Goal: Task Accomplishment & Management: Use online tool/utility

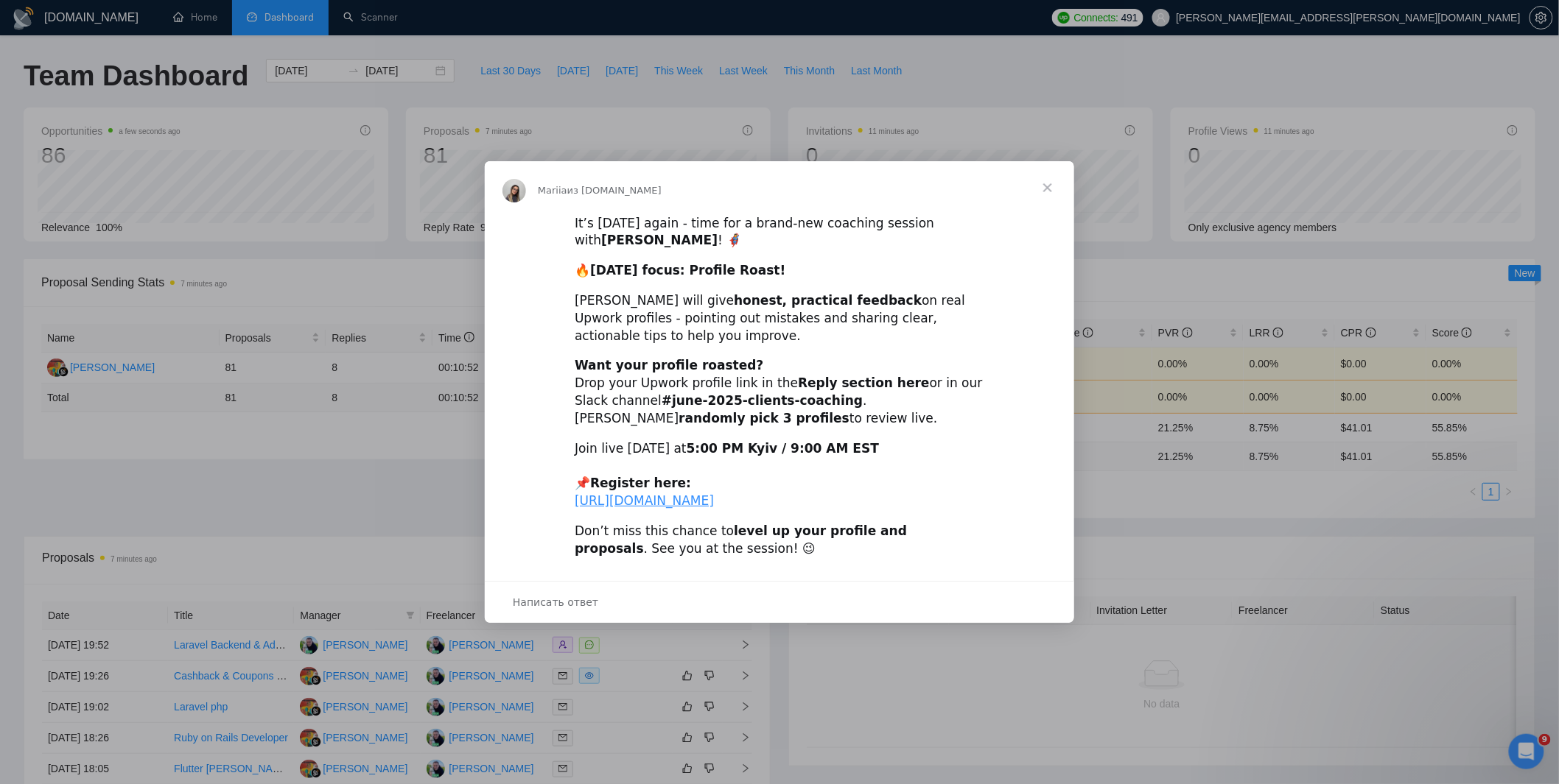
click at [1045, 168] on span "Закрыть" at bounding box center [1048, 187] width 53 height 53
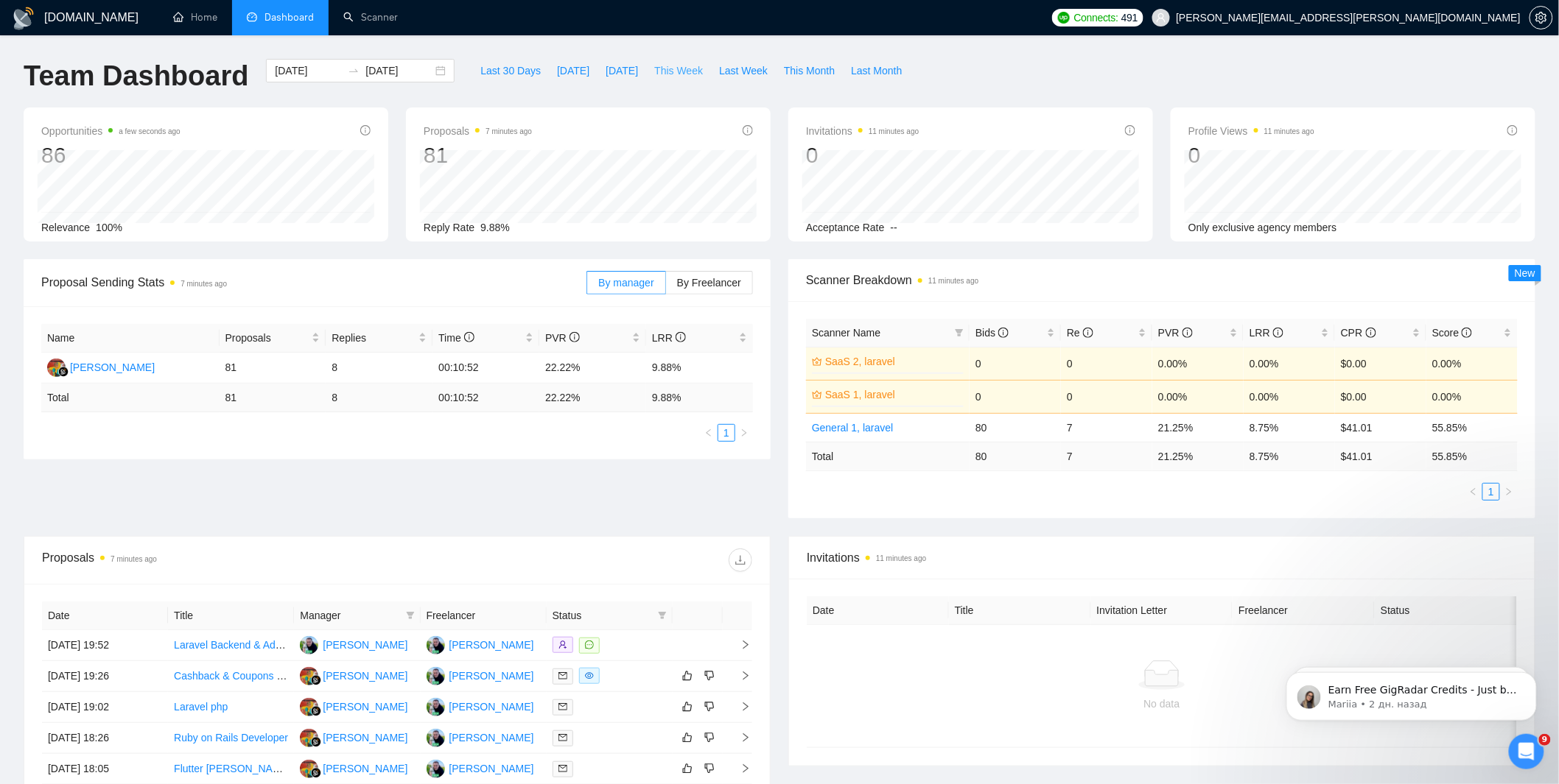
click at [702, 68] on span "This Week" at bounding box center [678, 71] width 48 height 16
type input "2025-08-25"
type input "2025-08-31"
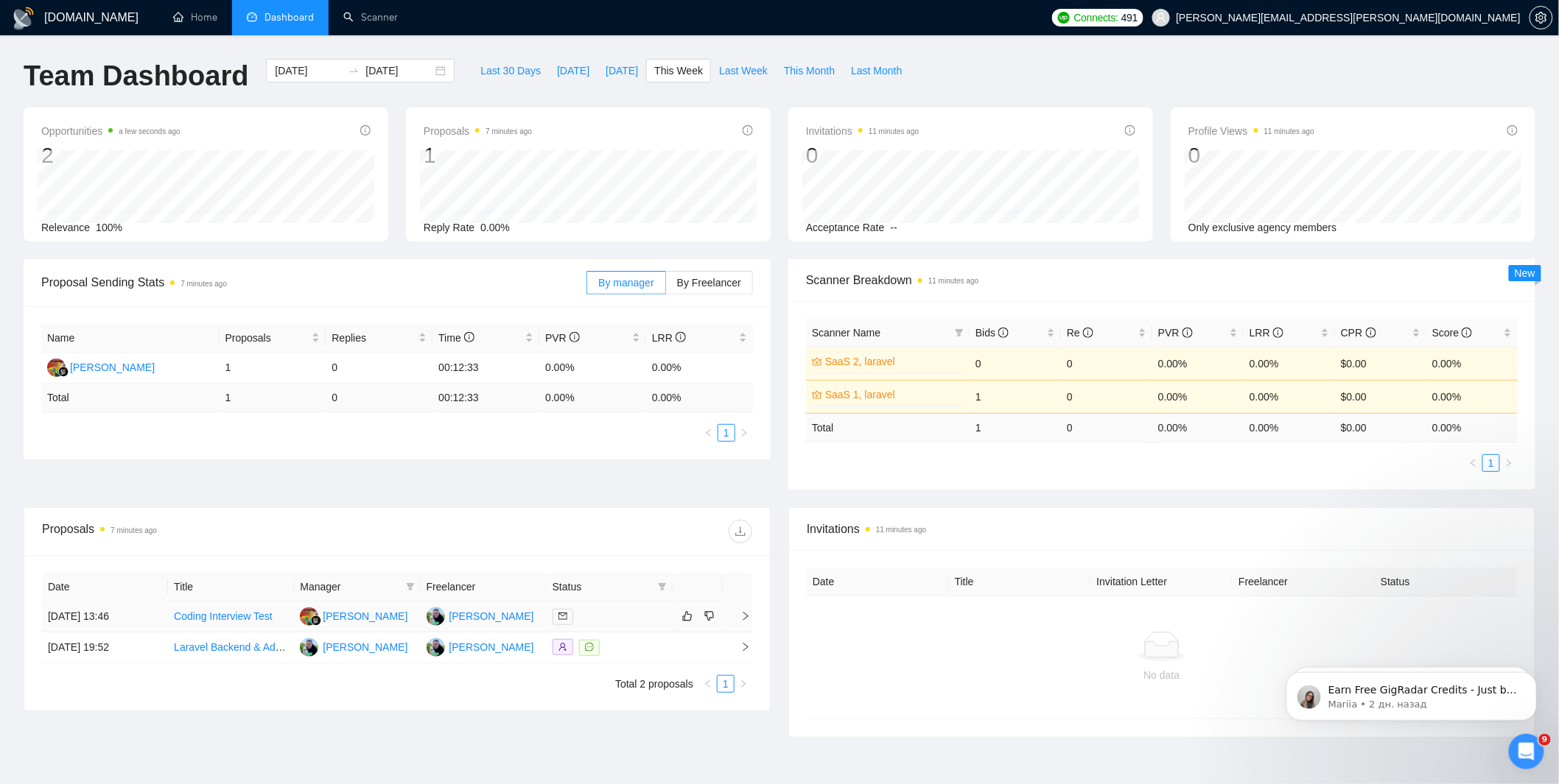
click at [627, 614] on div at bounding box center [609, 617] width 114 height 17
click at [649, 611] on div at bounding box center [609, 617] width 114 height 17
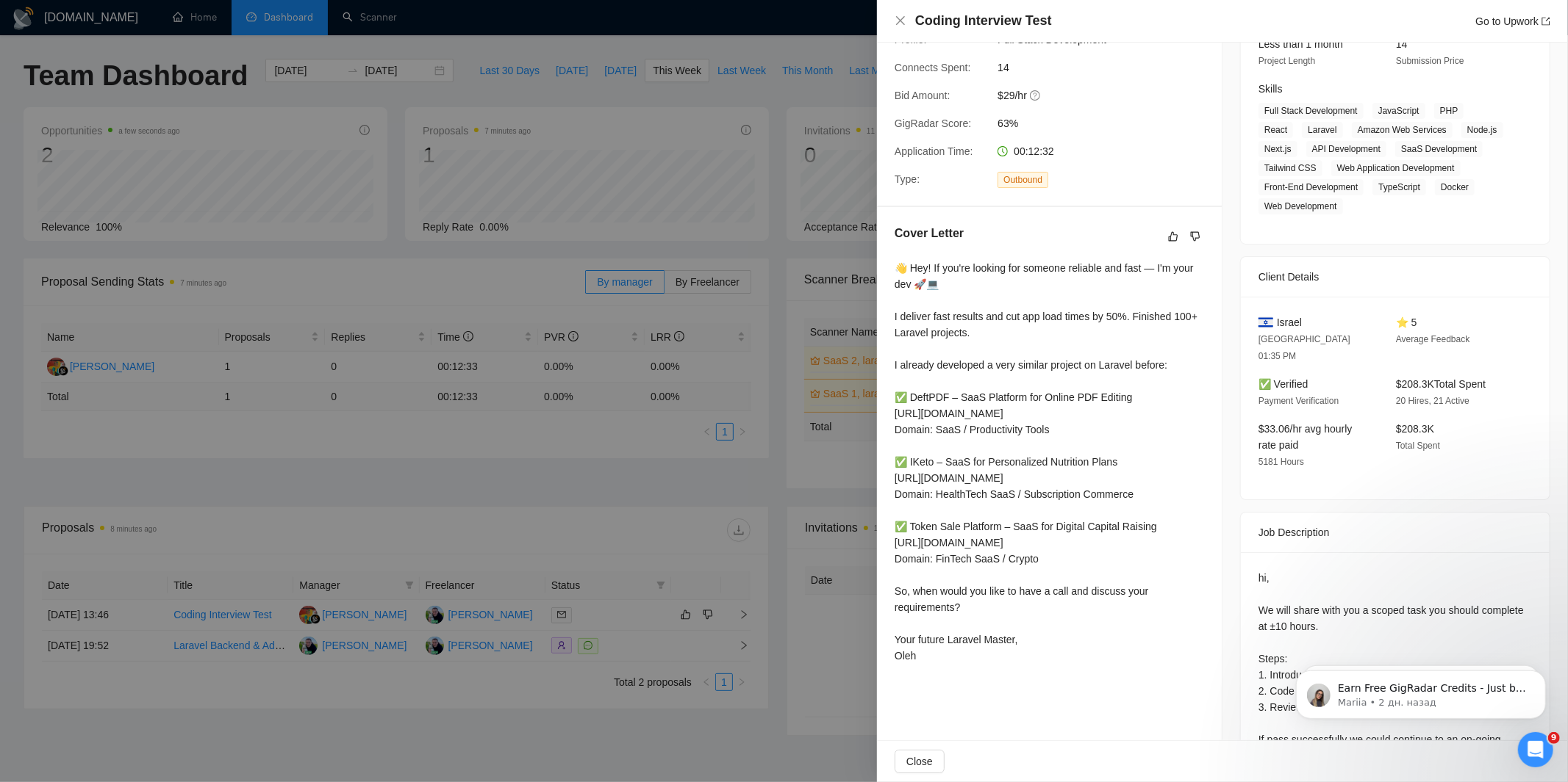
scroll to position [248, 0]
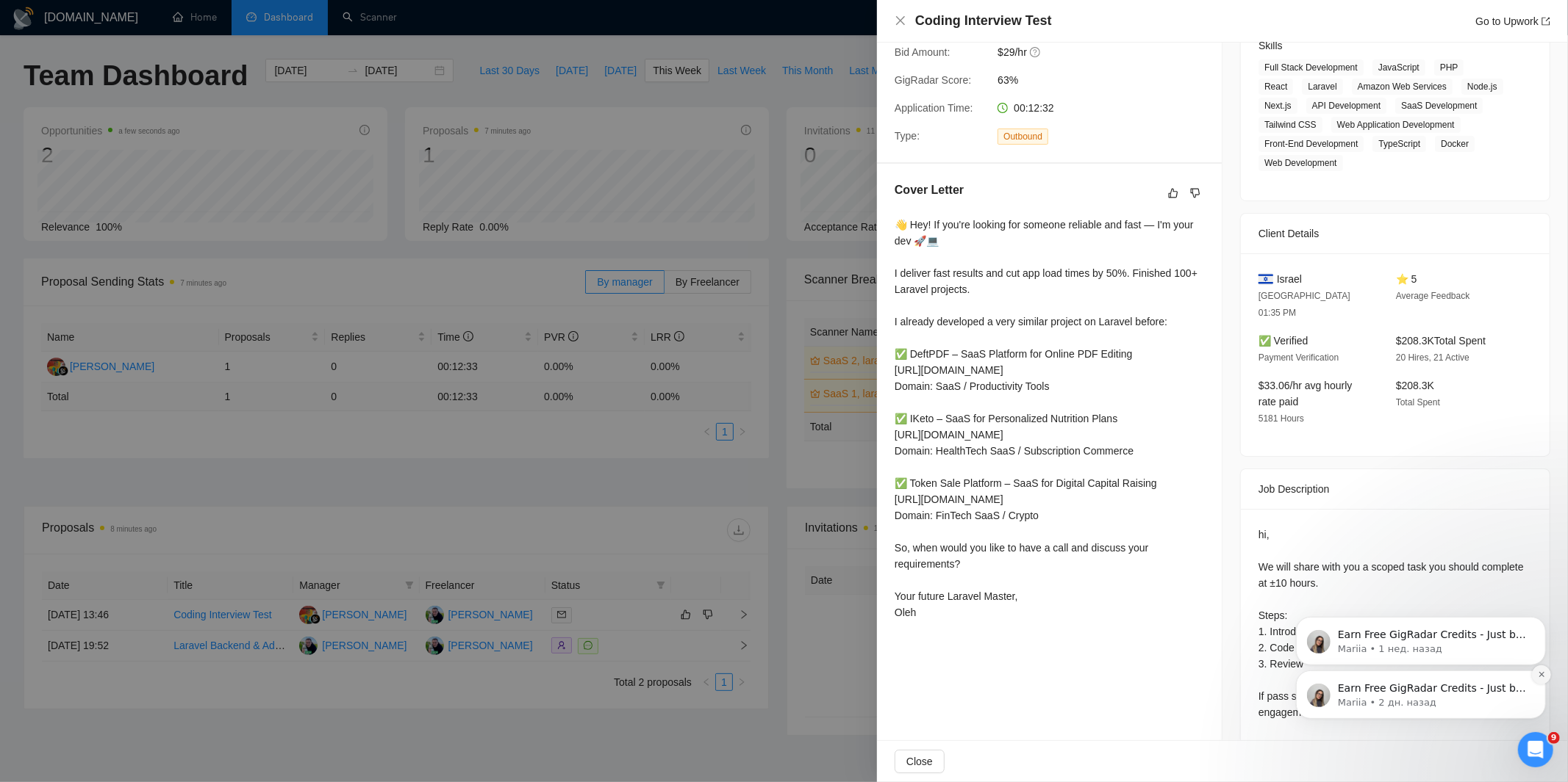
click at [1541, 670] on icon "Dismiss notification" at bounding box center [1540, 674] width 8 height 8
click at [1540, 675] on icon "Dismiss notification" at bounding box center [1540, 673] width 5 height 5
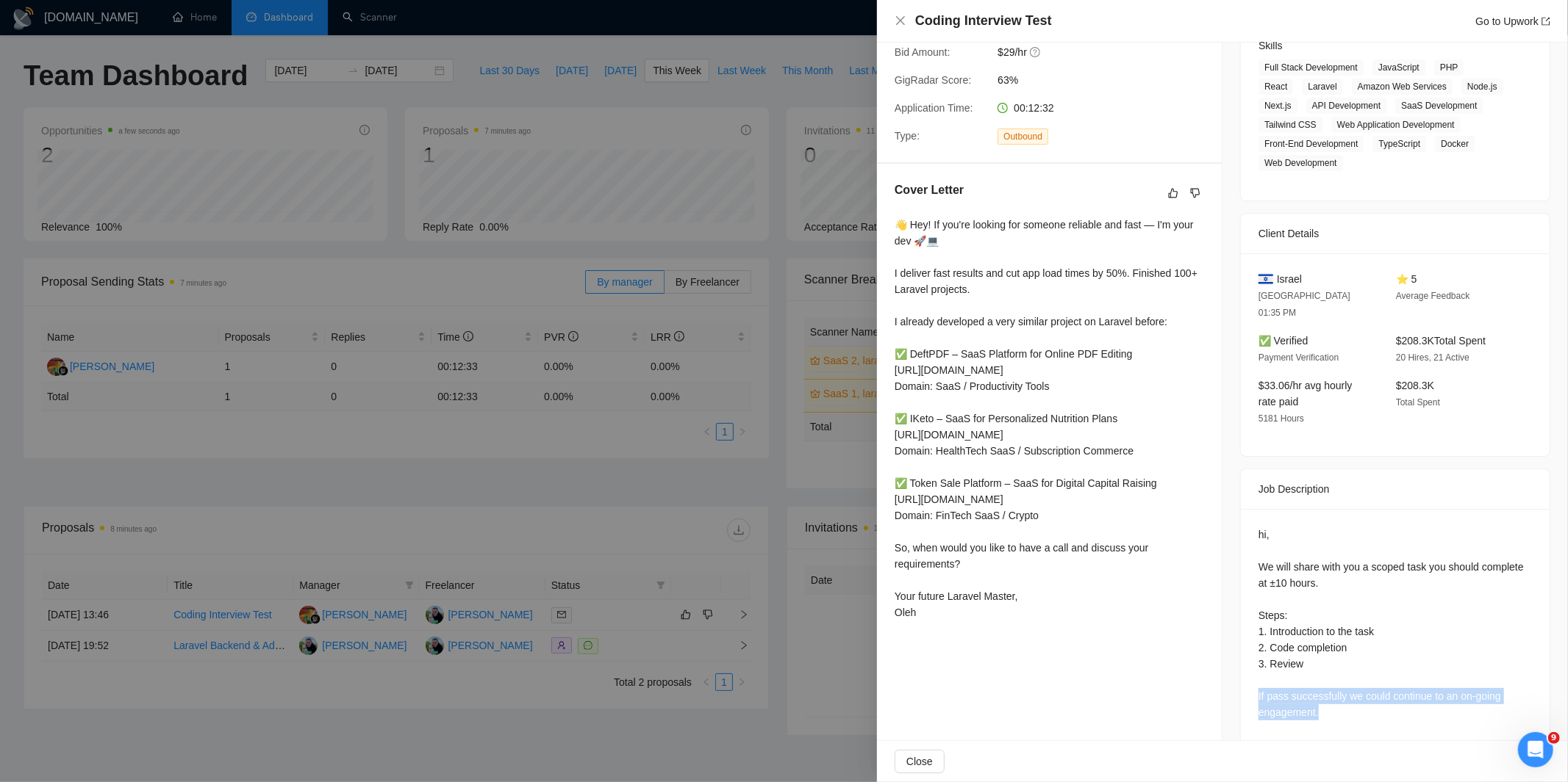
drag, startPoint x: 1343, startPoint y: 689, endPoint x: 1253, endPoint y: 674, distance: 91.2
click at [1258, 674] on div "hi, We will share with you a scoped task you should complete at ±10 hours. Step…" at bounding box center [1394, 623] width 273 height 194
click at [1243, 648] on div at bounding box center [1243, 648] width 0 height 0
click at [1348, 687] on div "hi, We will share with you a scoped task you should complete at ±10 hours. Step…" at bounding box center [1394, 623] width 273 height 194
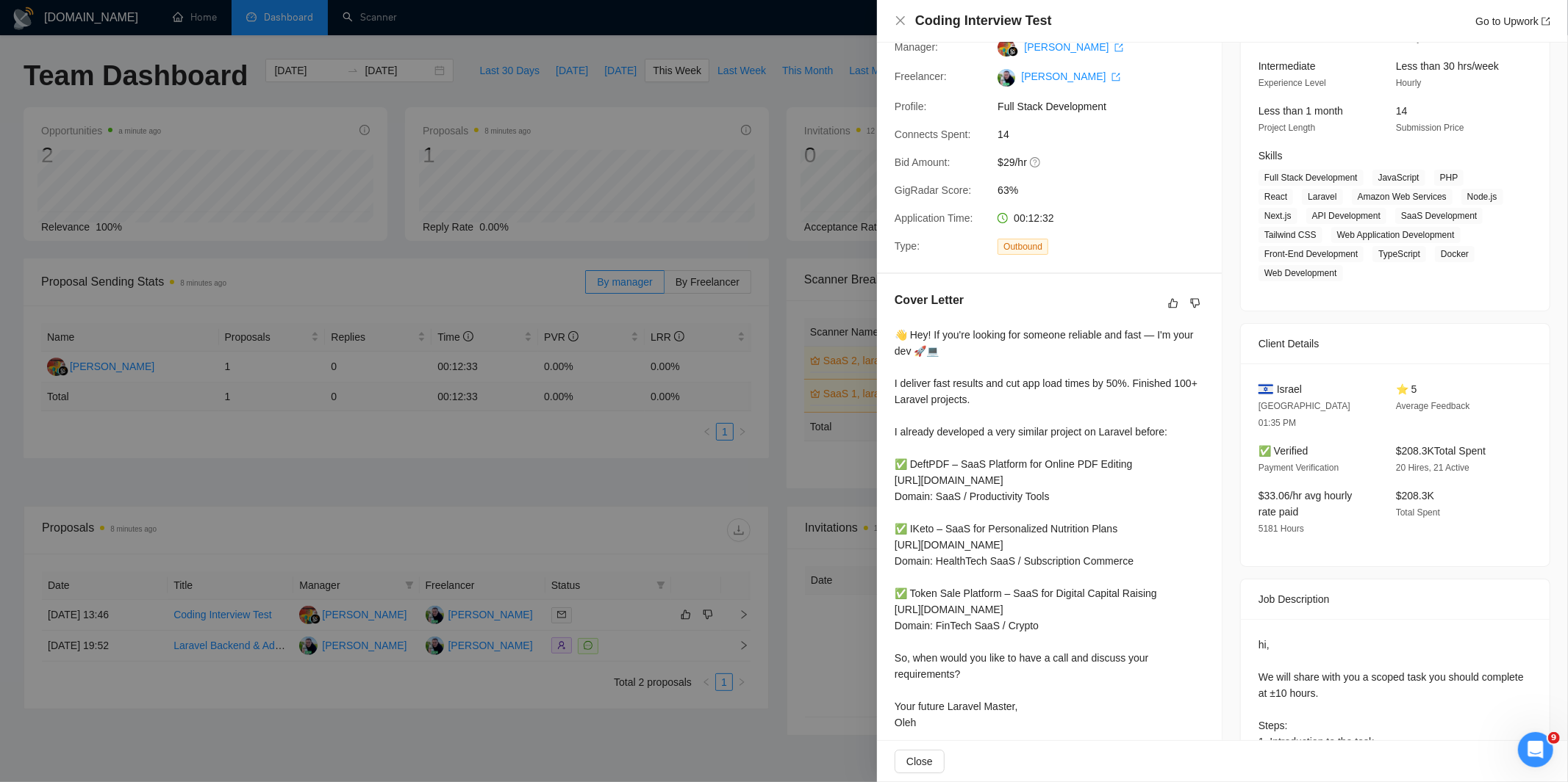
scroll to position [0, 0]
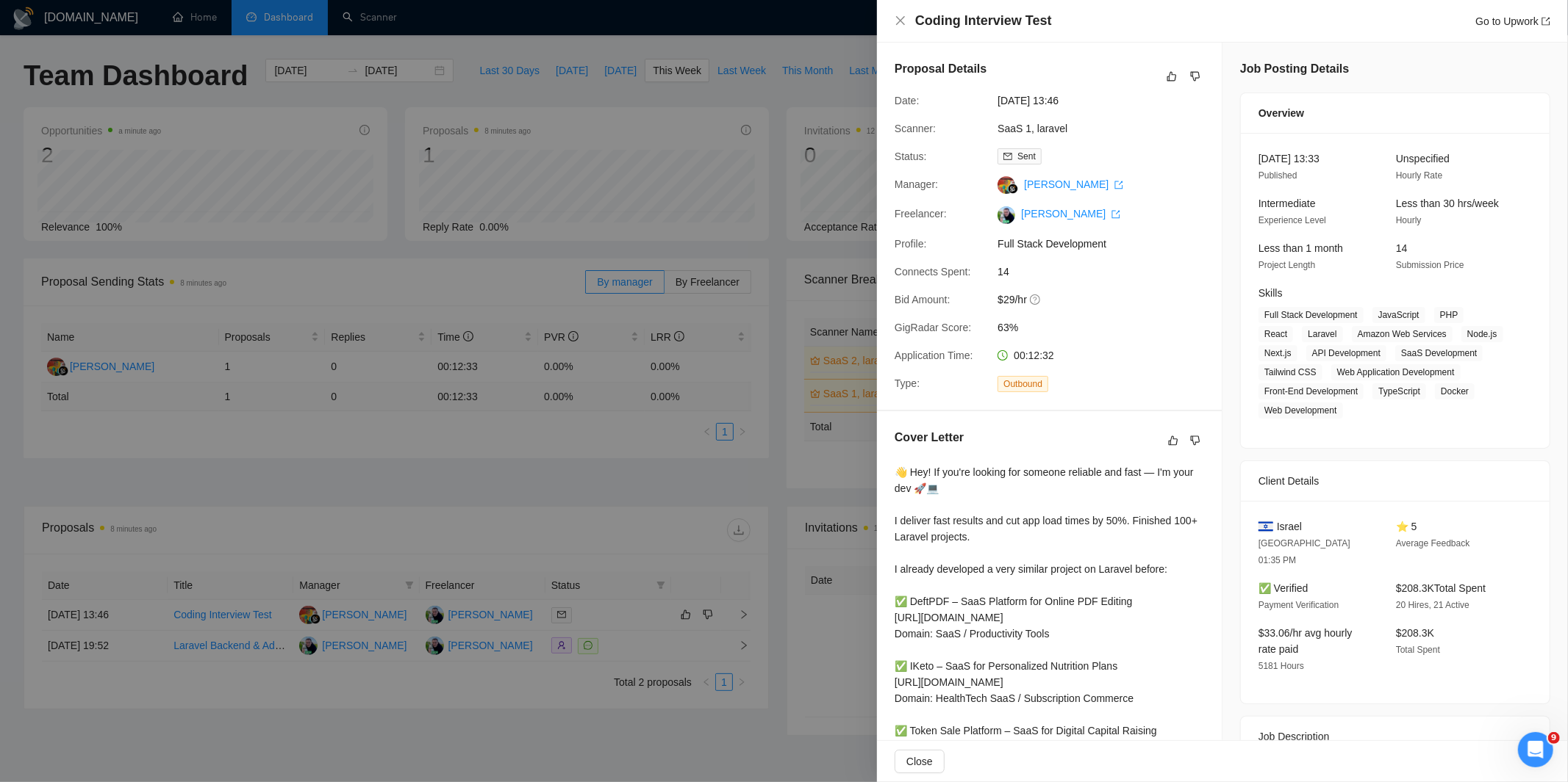
click at [818, 118] on div at bounding box center [784, 391] width 1568 height 782
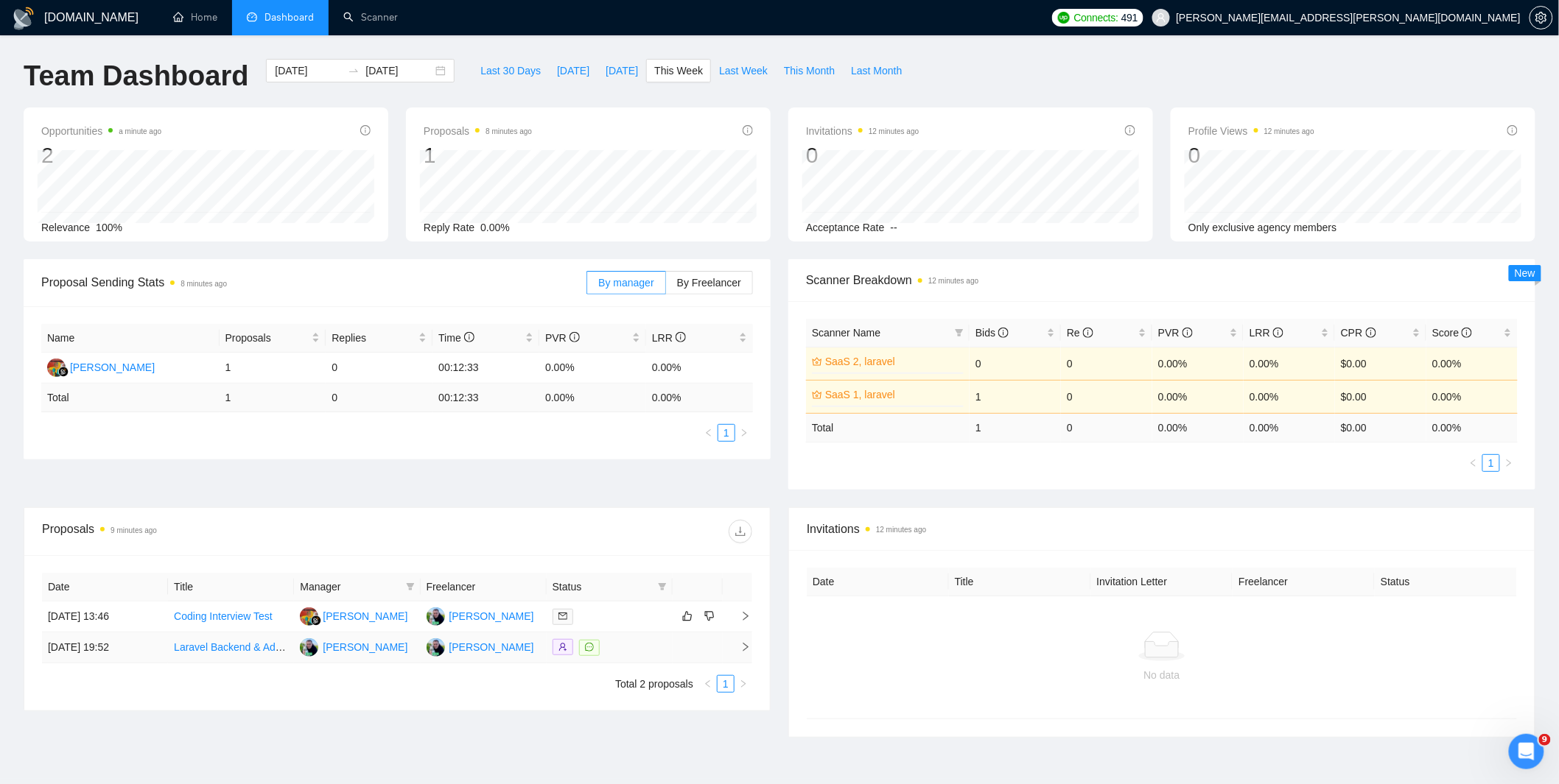
click at [634, 650] on div at bounding box center [609, 647] width 114 height 17
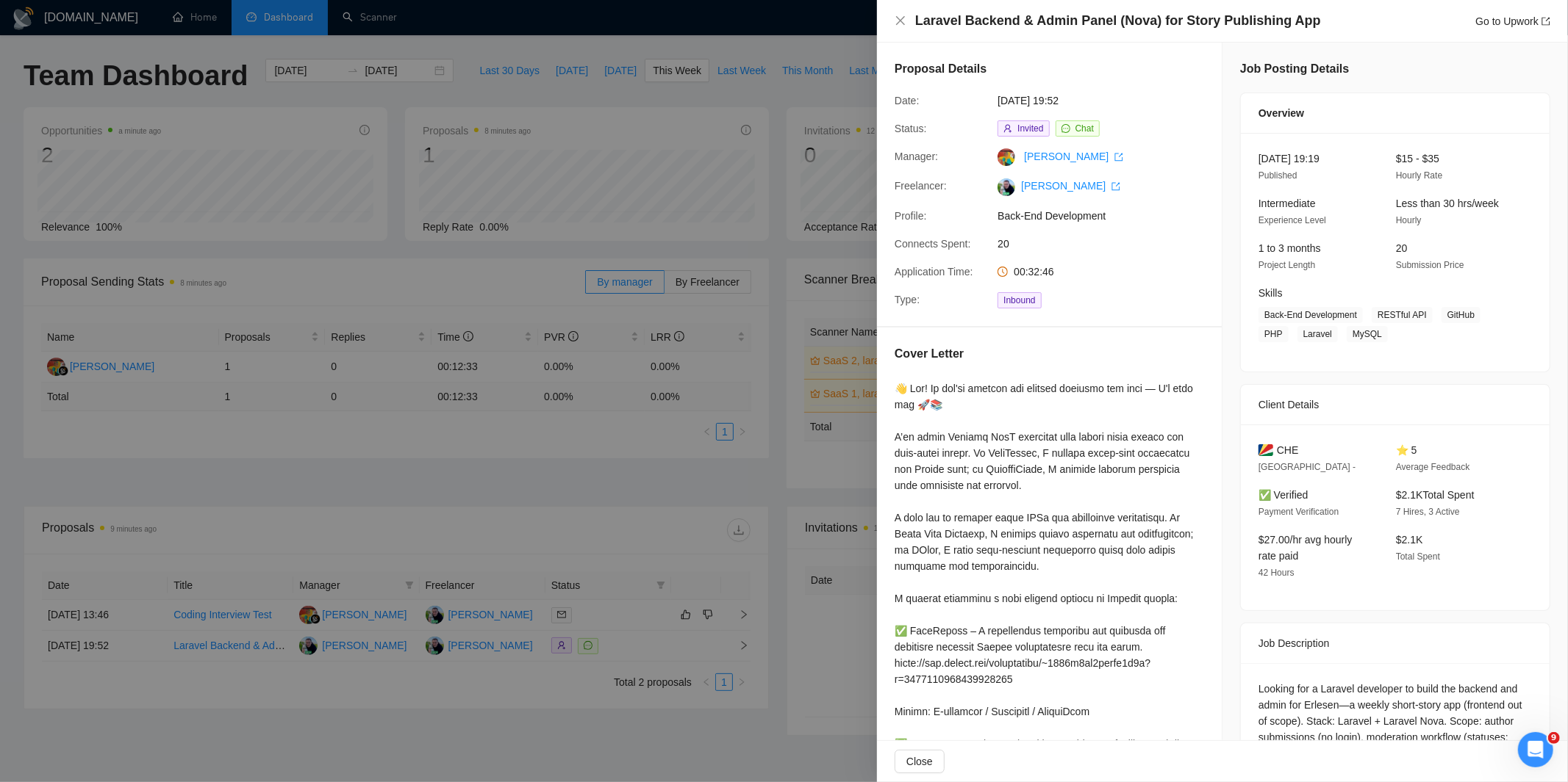
click at [577, 534] on div at bounding box center [784, 391] width 1568 height 782
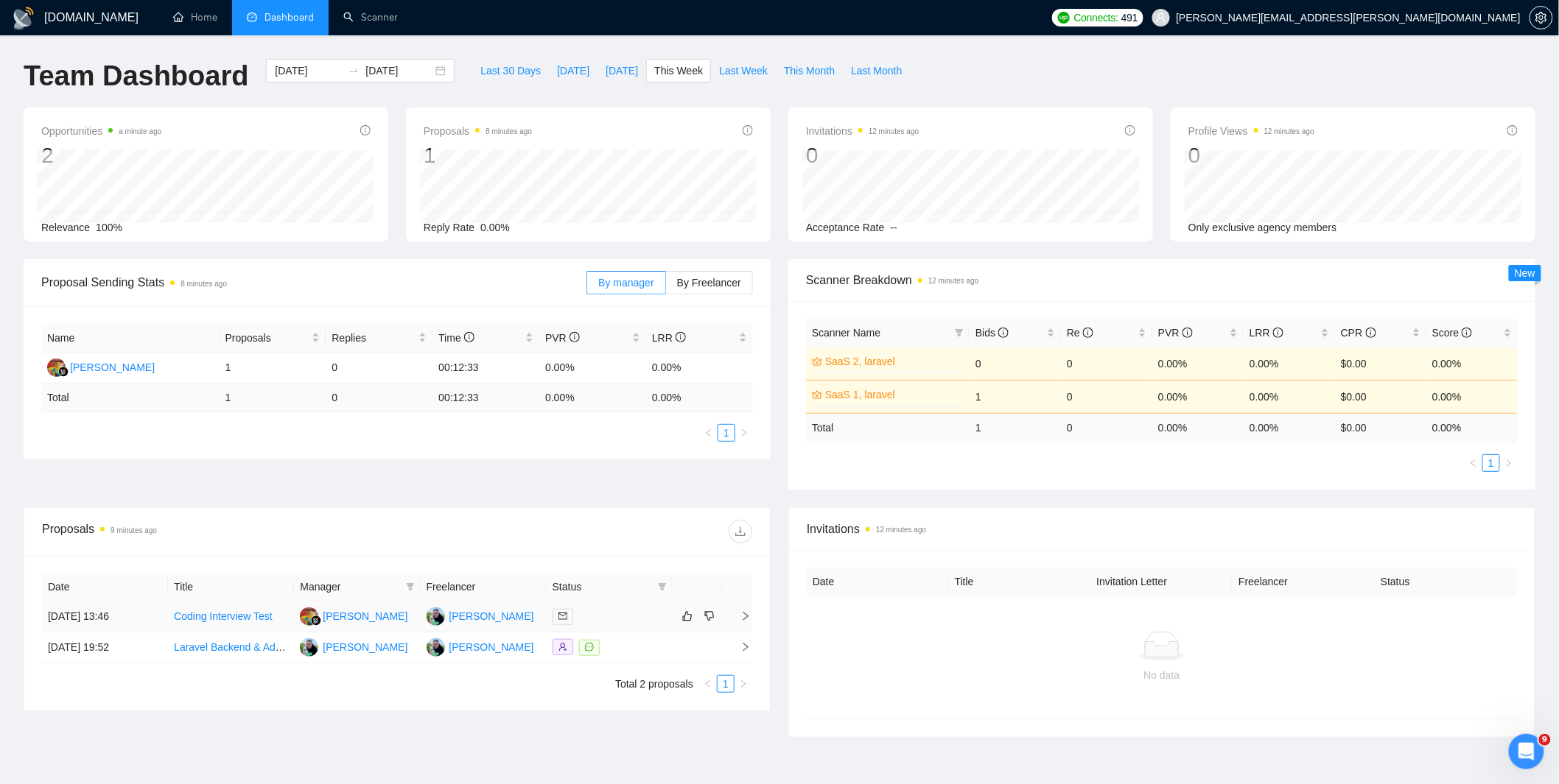
click at [608, 617] on div at bounding box center [609, 617] width 114 height 17
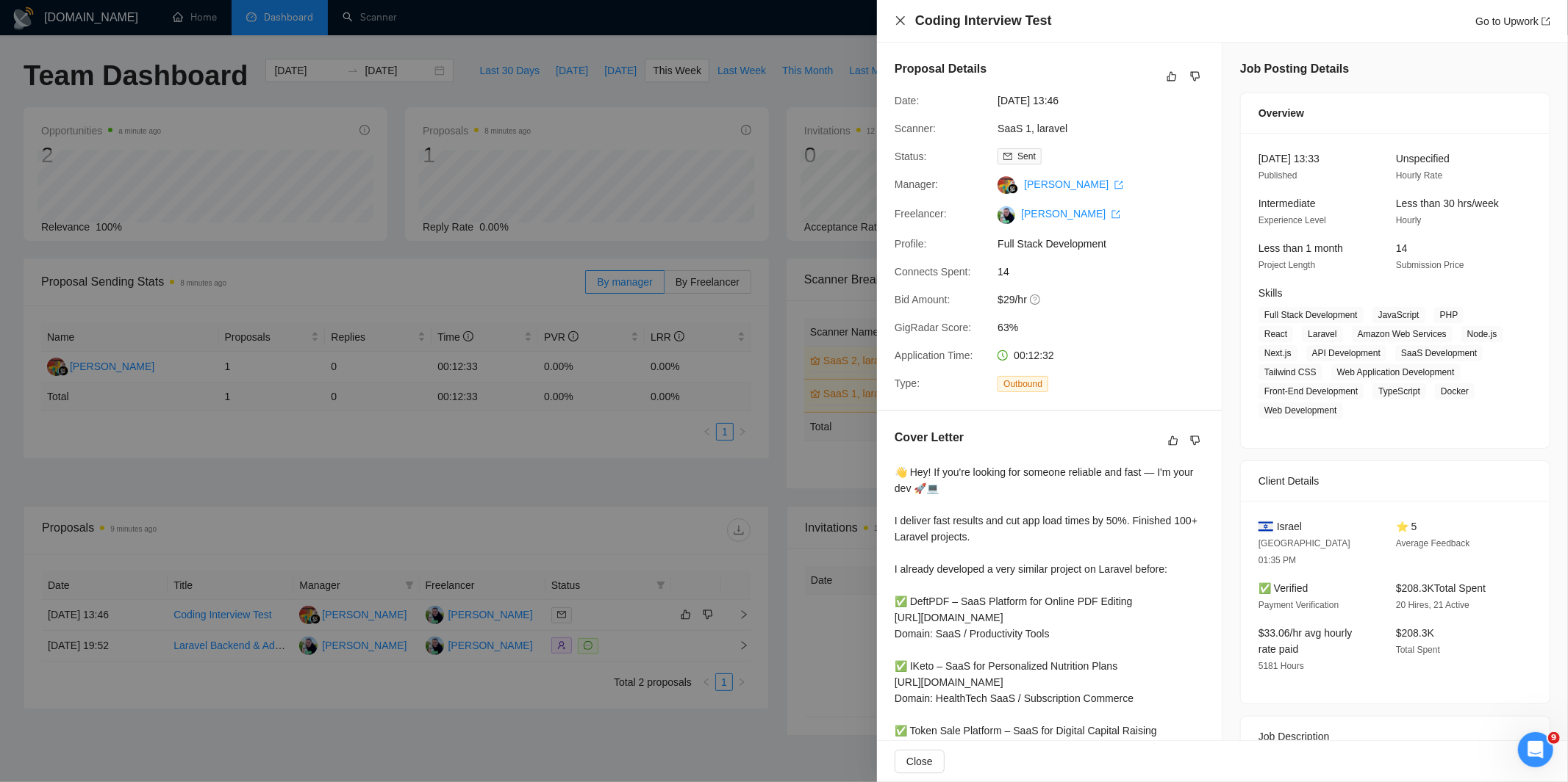
click at [900, 16] on icon "close" at bounding box center [900, 20] width 11 height 11
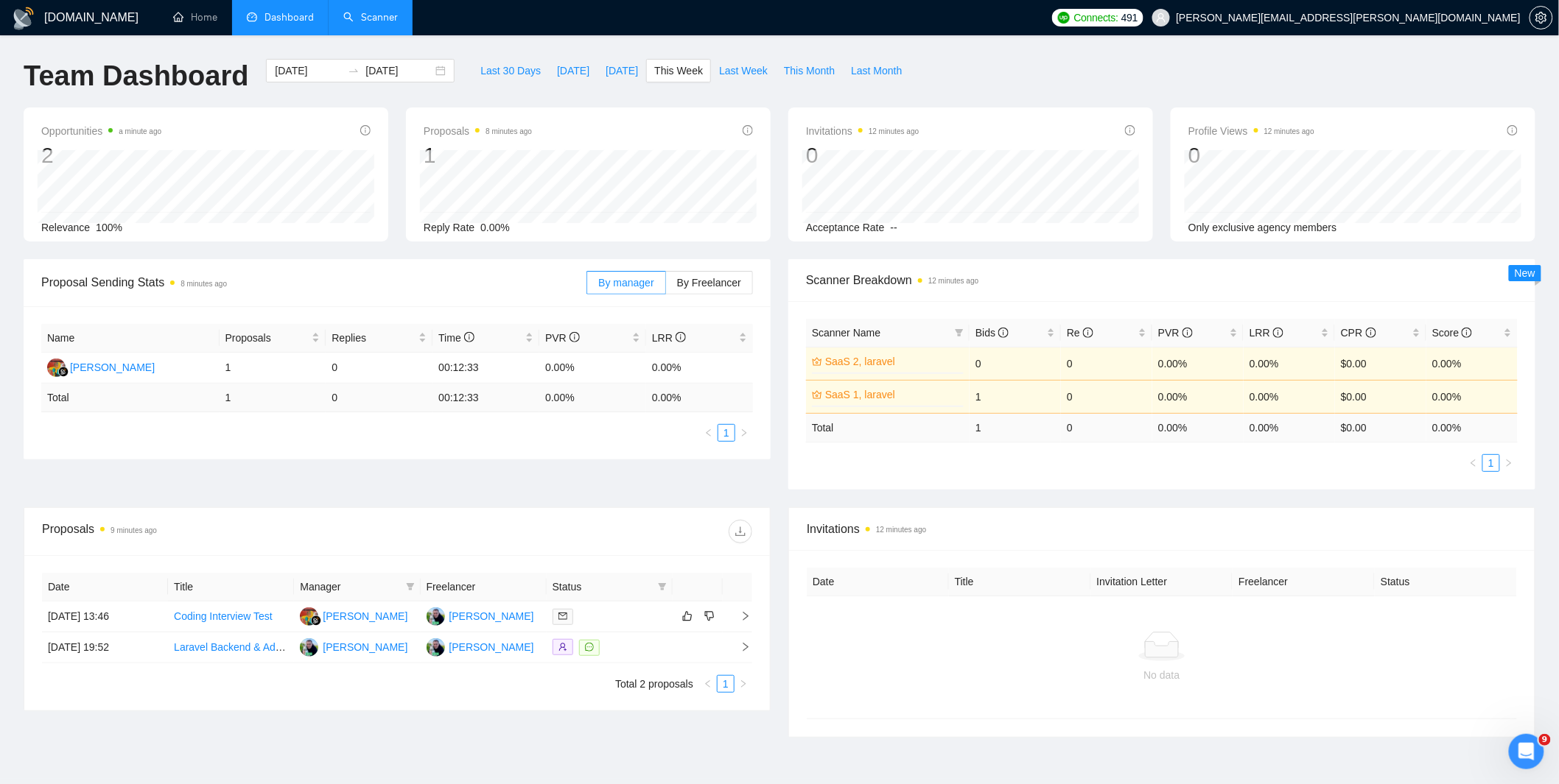
click at [378, 11] on link "Scanner" at bounding box center [370, 17] width 54 height 12
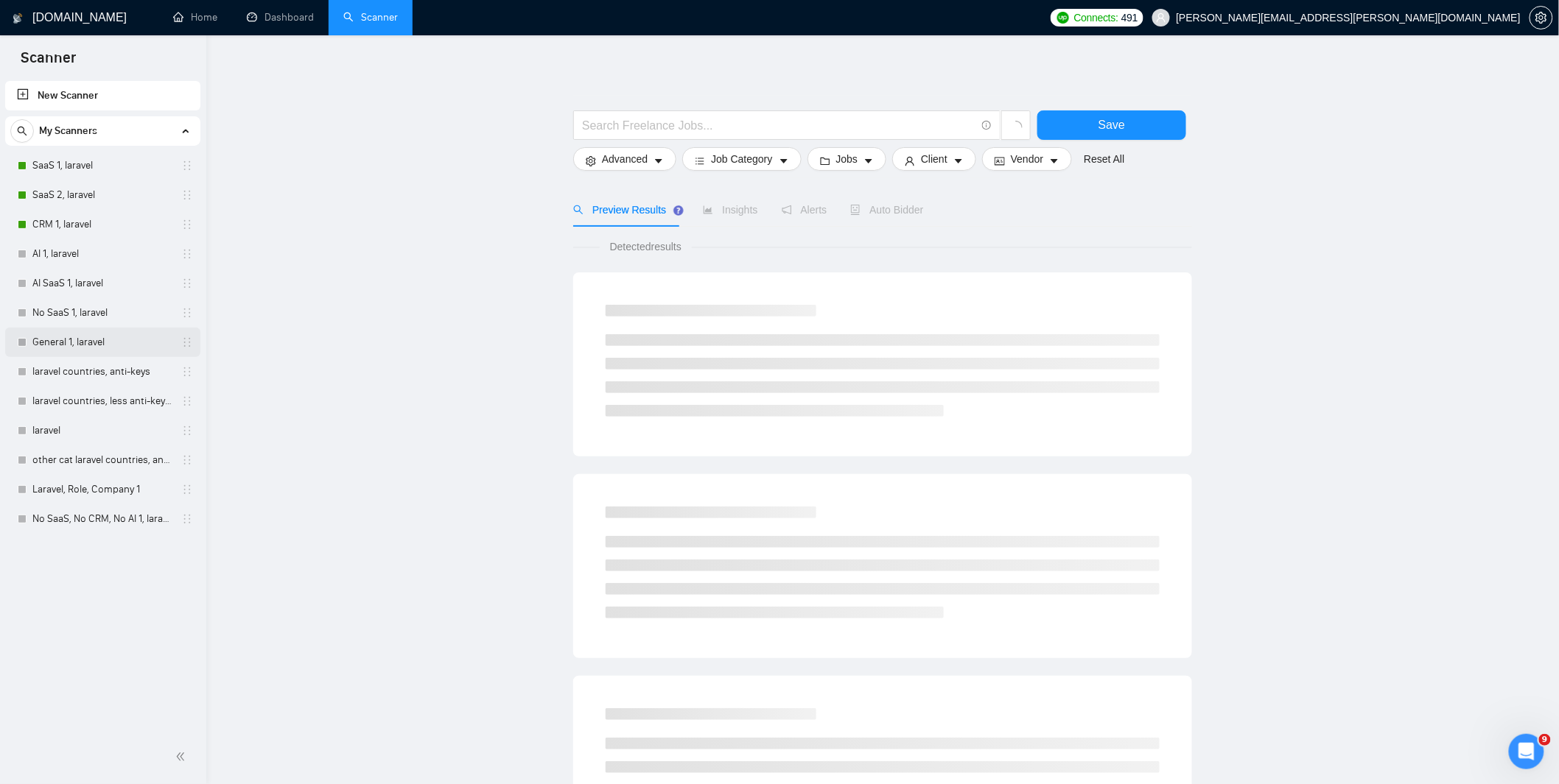
click at [80, 340] on link "General 1, laravel" at bounding box center [102, 342] width 140 height 29
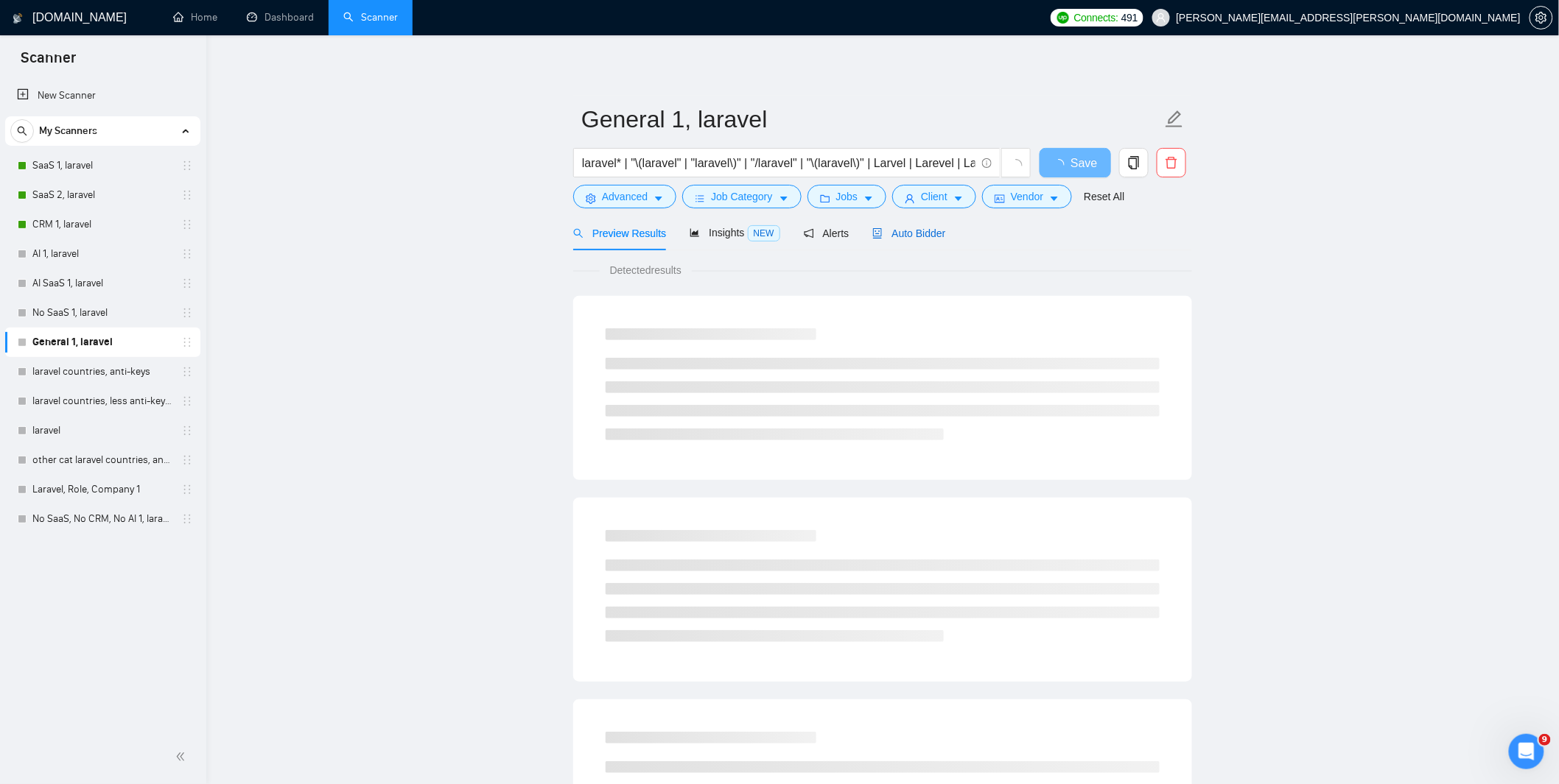
click at [914, 231] on span "Auto Bidder" at bounding box center [909, 233] width 73 height 12
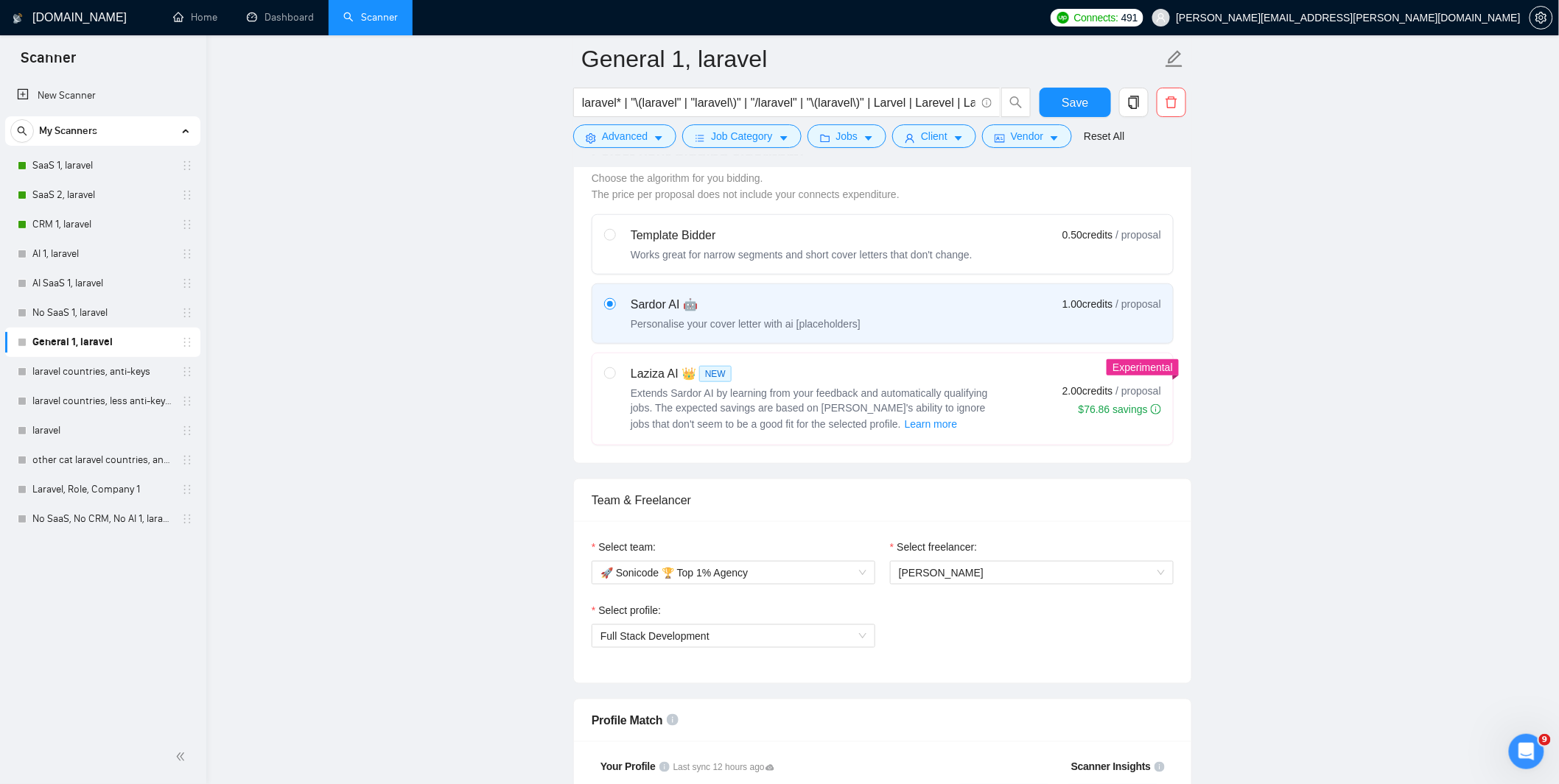
scroll to position [393, 0]
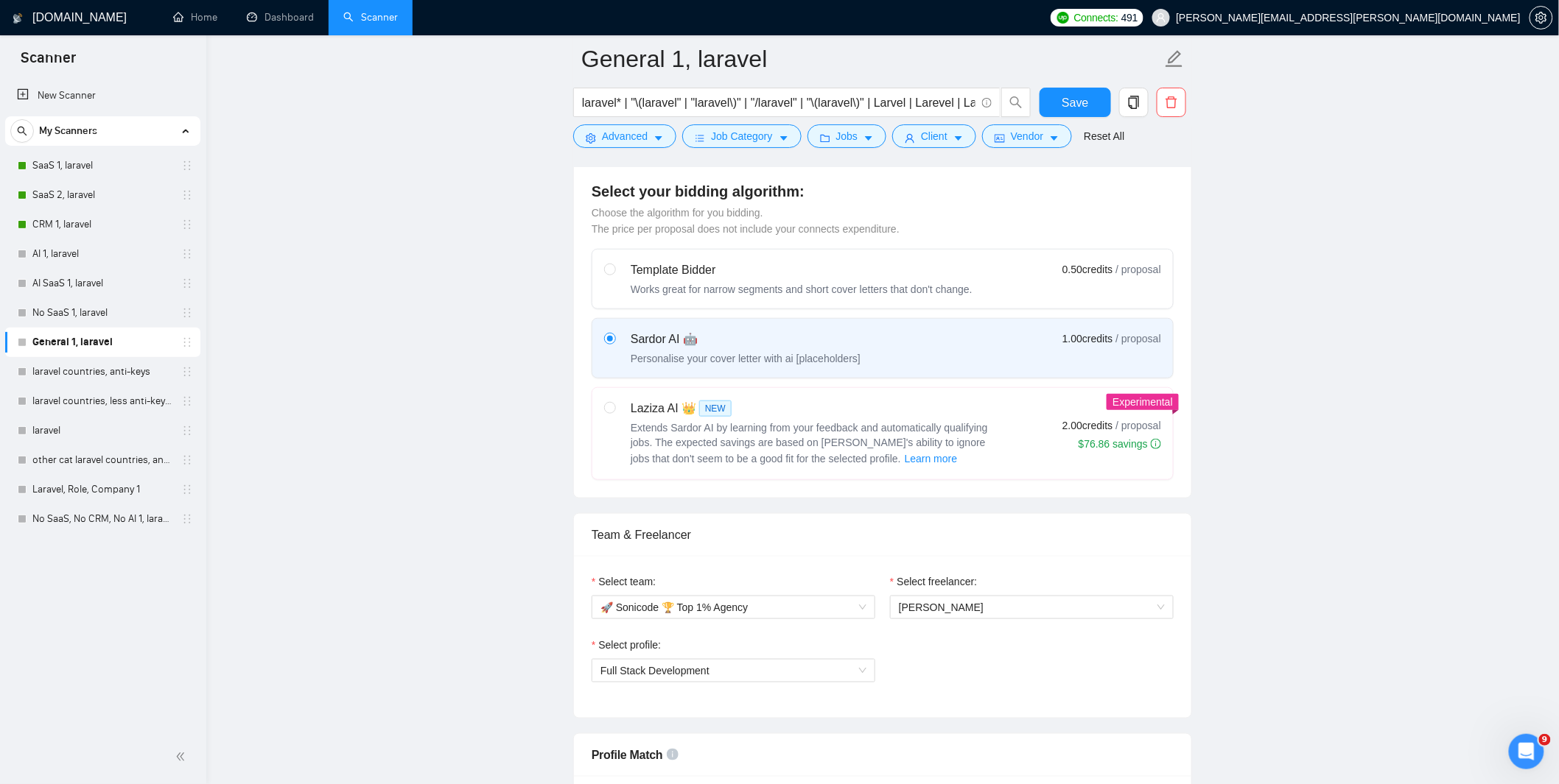
drag, startPoint x: 602, startPoint y: 409, endPoint x: 616, endPoint y: 407, distance: 14.1
click at [605, 409] on label "Laziza AI 👑 NEW Extends Sardor AI by learning from your feedback and automatica…" at bounding box center [883, 433] width 580 height 91
click at [612, 410] on input "radio" at bounding box center [609, 407] width 10 height 10
radio input "true"
radio input "false"
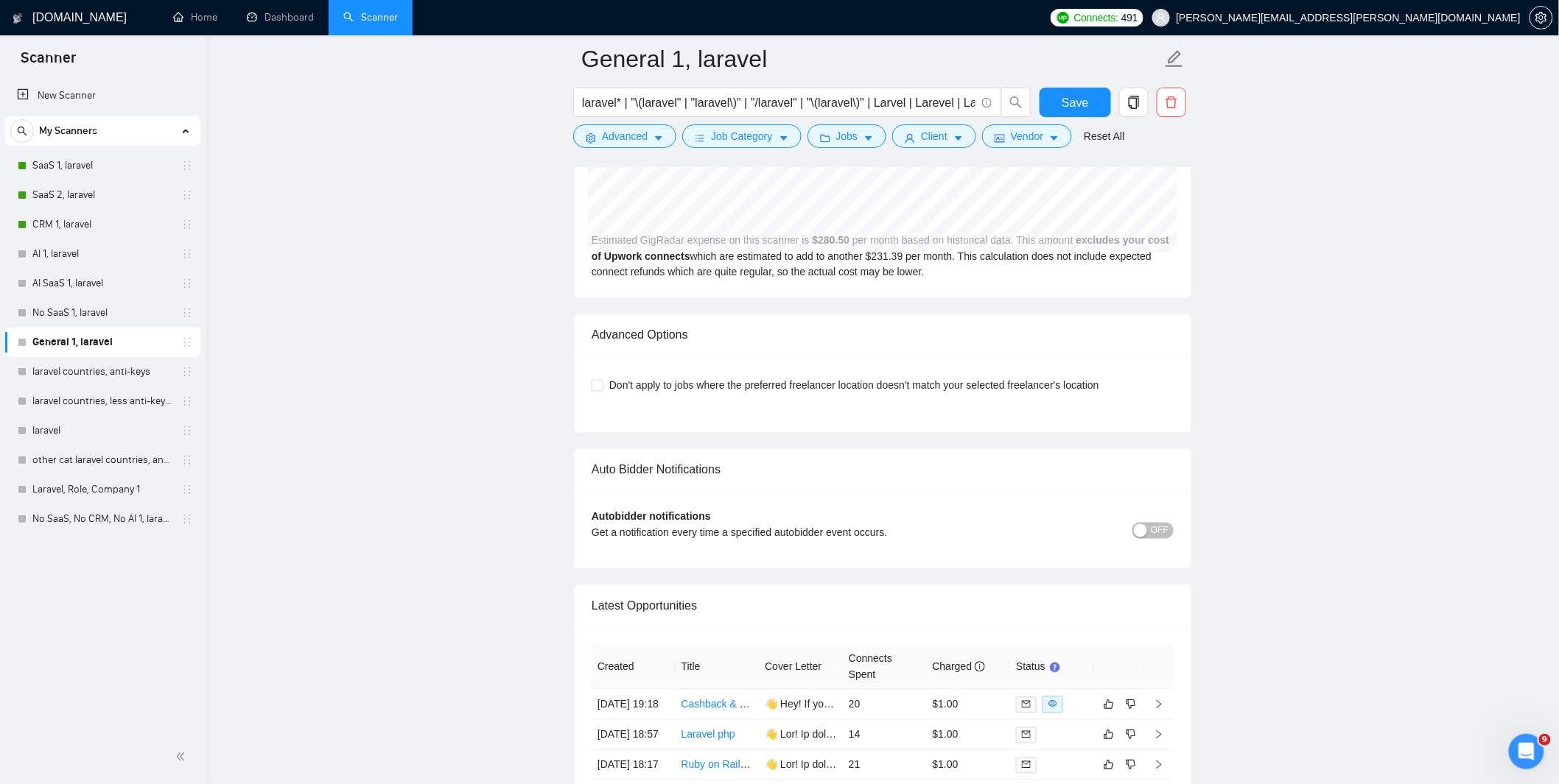
scroll to position [3269, 0]
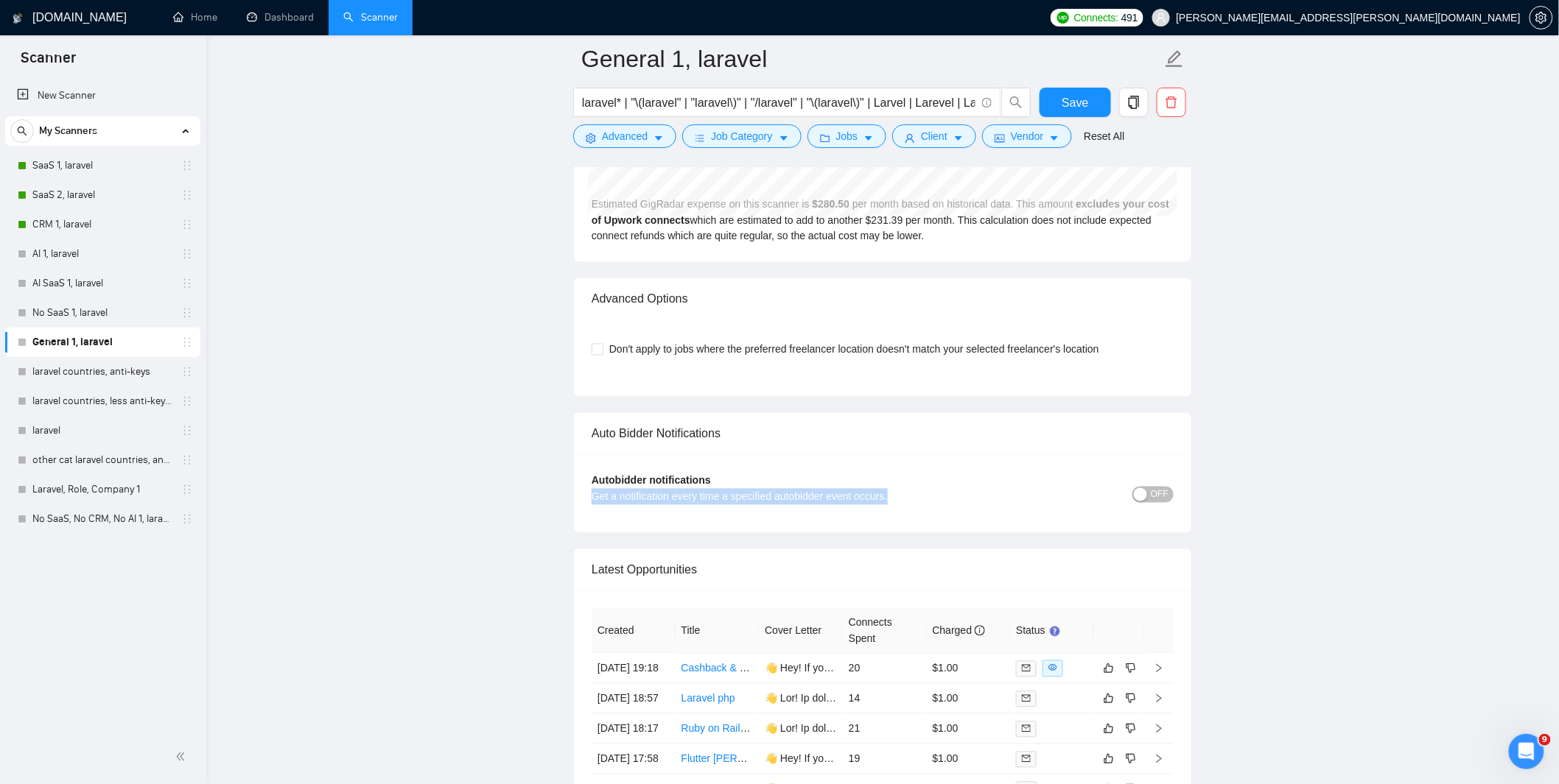
drag, startPoint x: 609, startPoint y: 505, endPoint x: 926, endPoint y: 509, distance: 317.0
click at [926, 506] on div "Get a notification every time a specified autobidder event occurs." at bounding box center [810, 496] width 437 height 16
click at [917, 505] on div "Get a notification every time a specified autobidder event occurs." at bounding box center [810, 496] width 437 height 16
click at [1161, 502] on span "OFF" at bounding box center [1159, 495] width 18 height 16
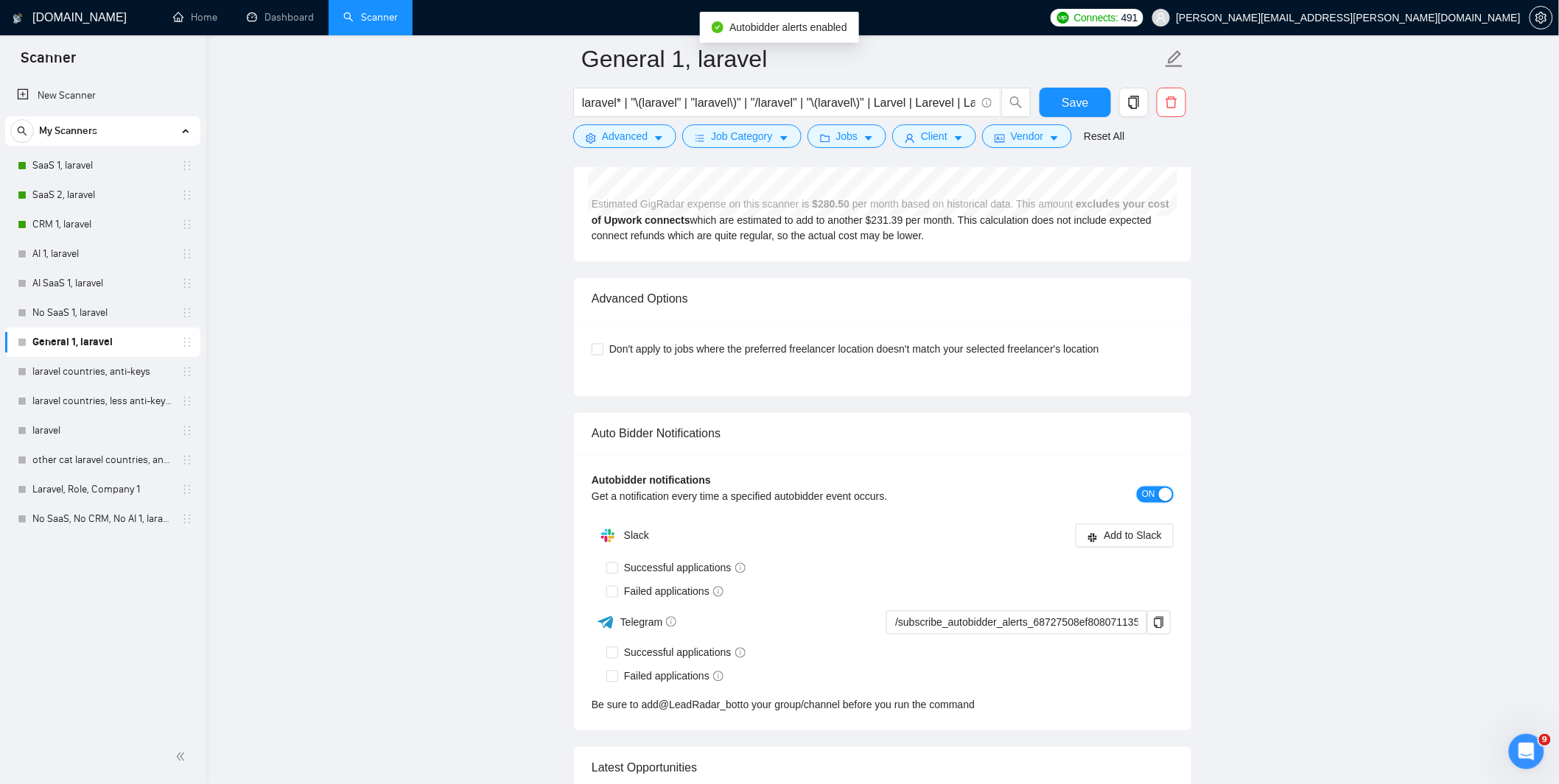
scroll to position [3368, 0]
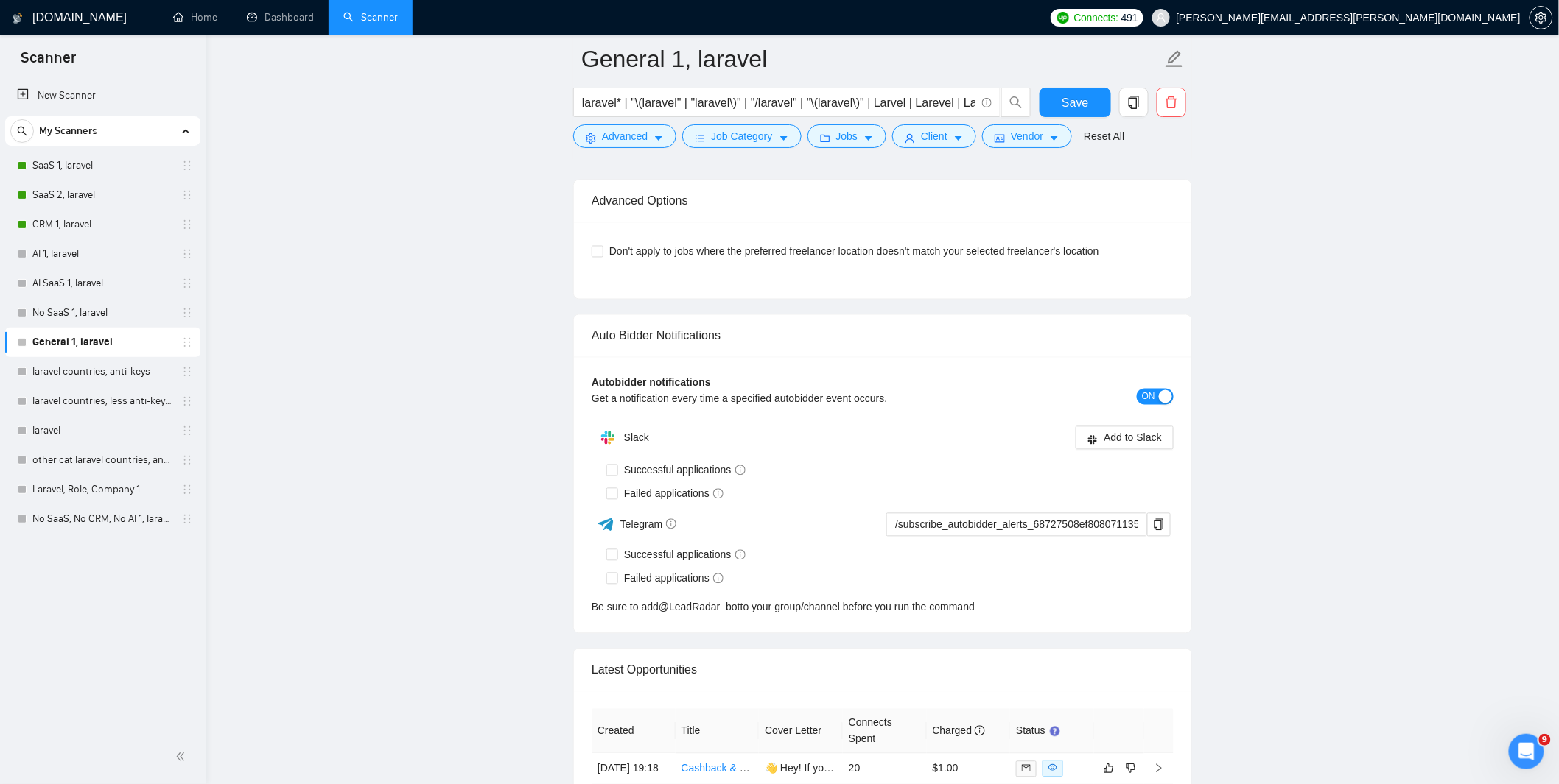
click at [1155, 405] on button "ON" at bounding box center [1155, 397] width 37 height 16
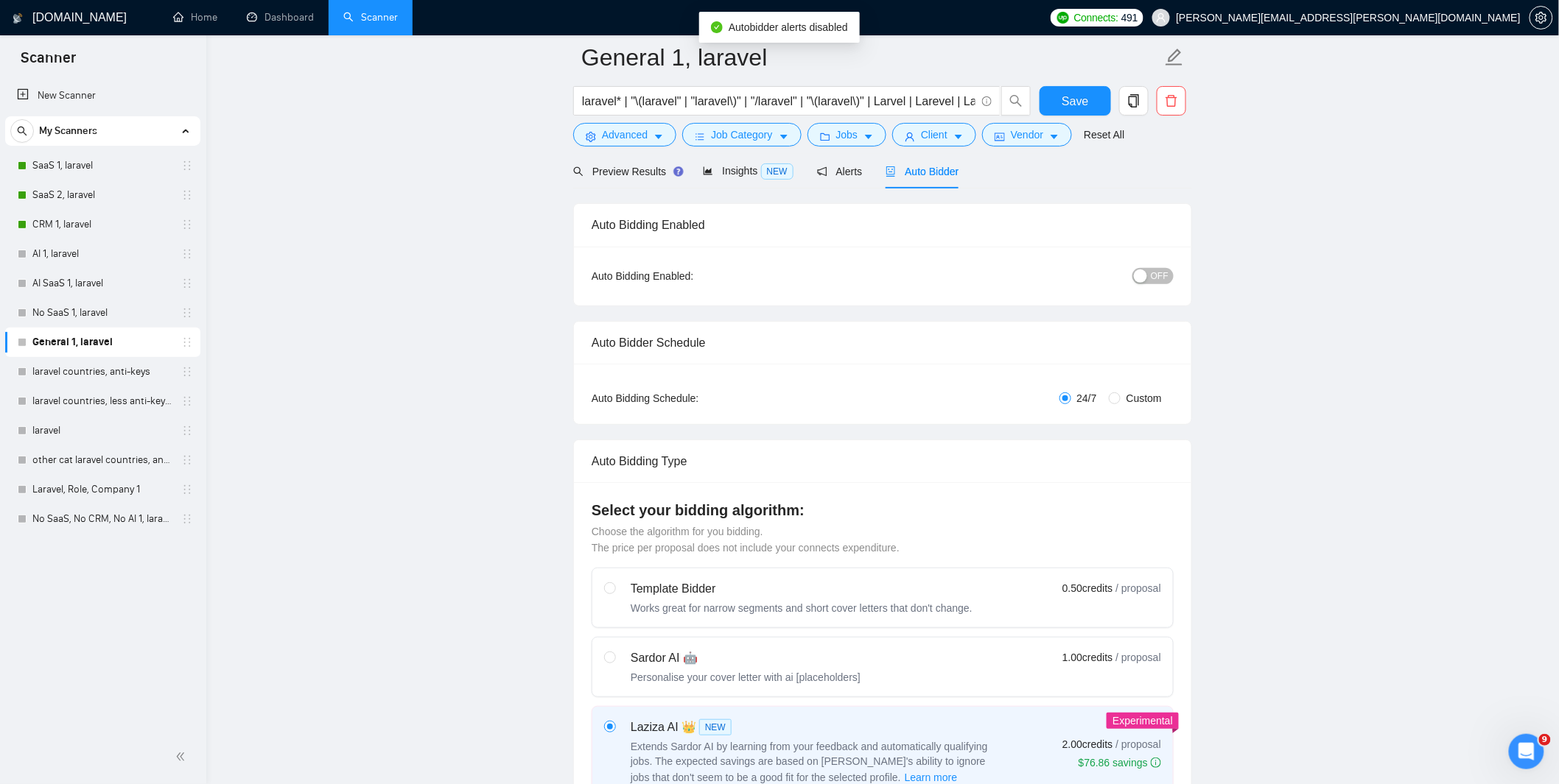
scroll to position [0, 0]
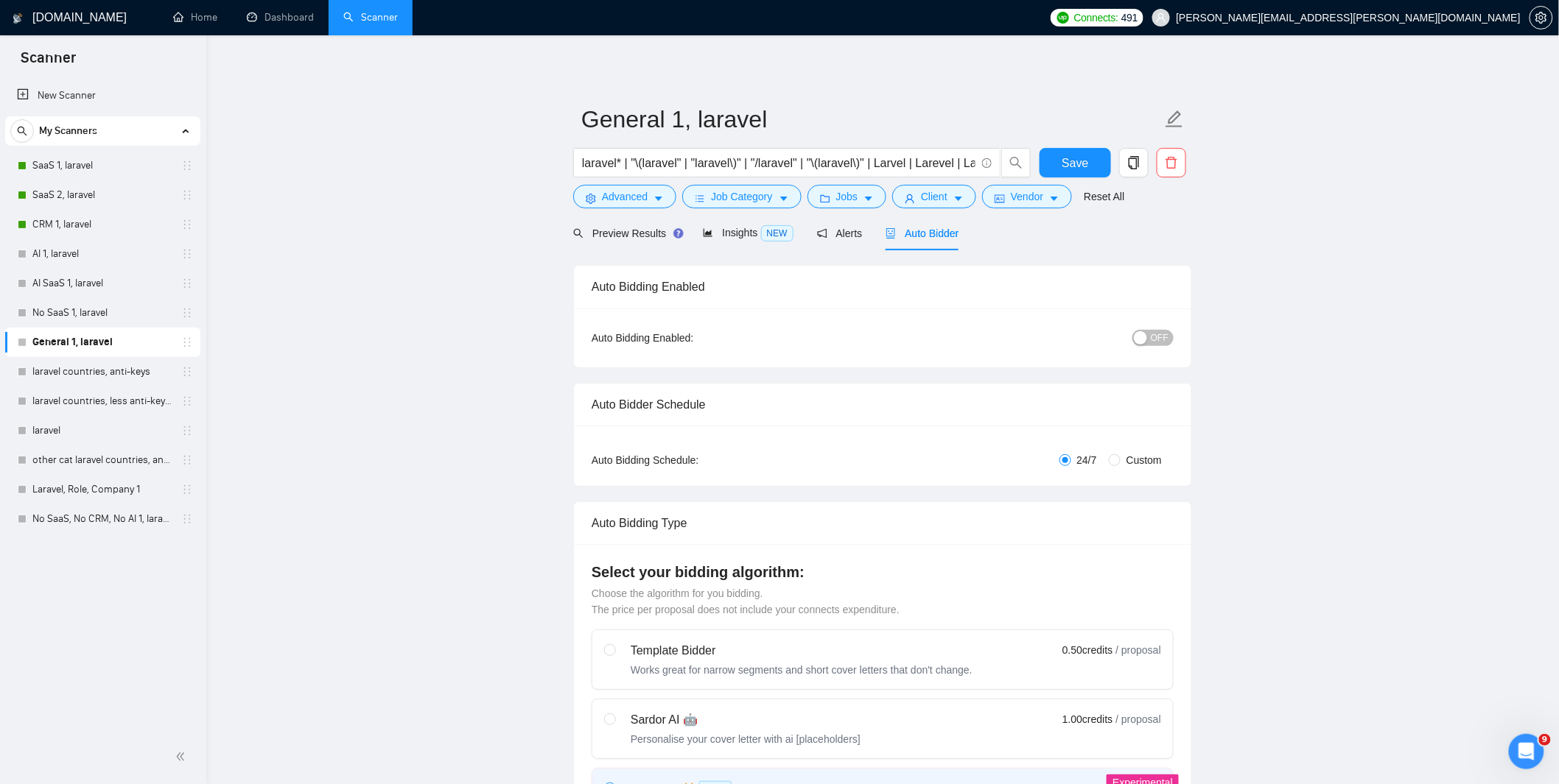
click at [1153, 337] on span "OFF" at bounding box center [1159, 338] width 18 height 16
click at [746, 243] on div "Insights NEW" at bounding box center [748, 232] width 90 height 35
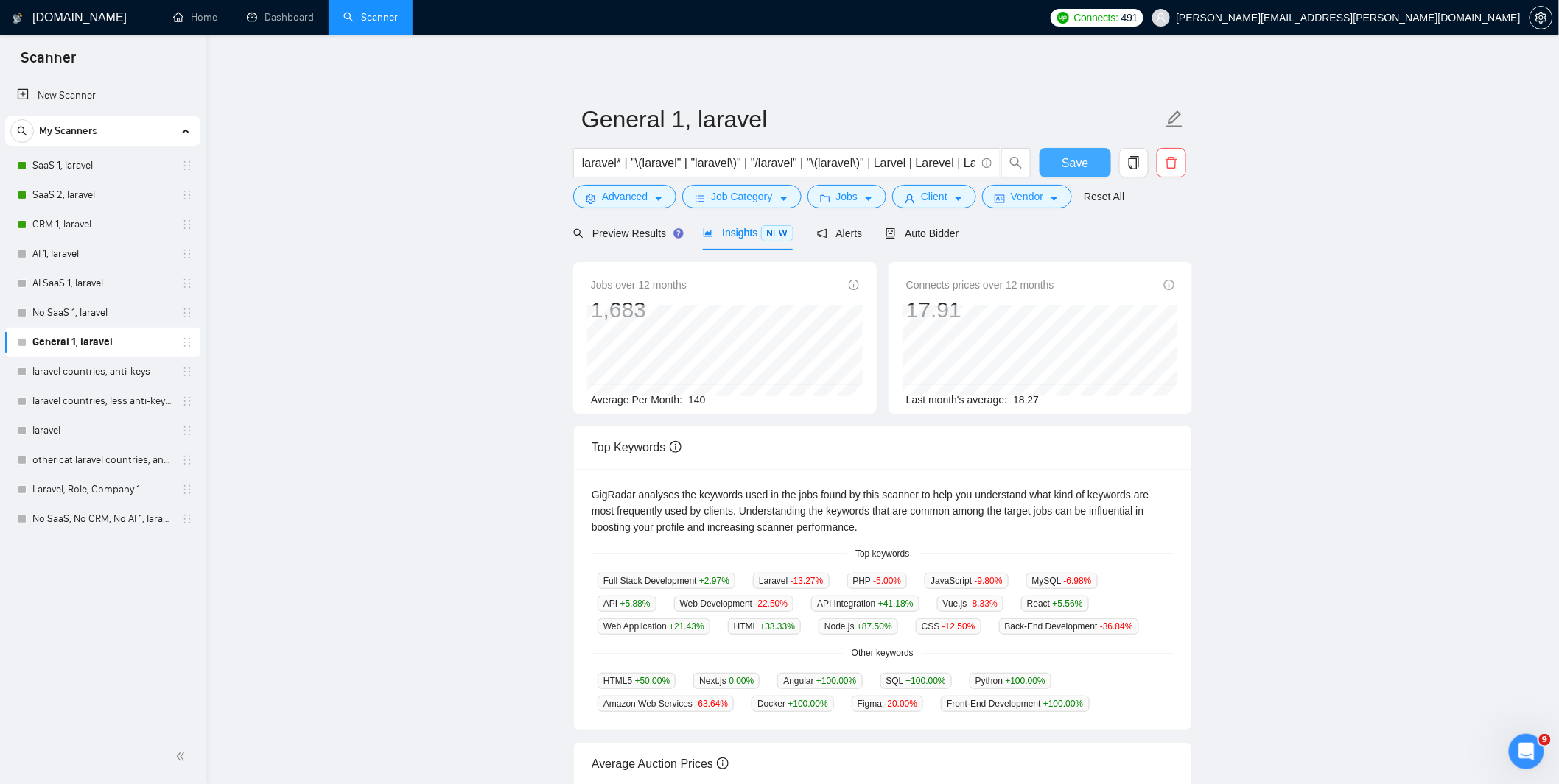
click at [1080, 157] on span "Save" at bounding box center [1075, 163] width 27 height 18
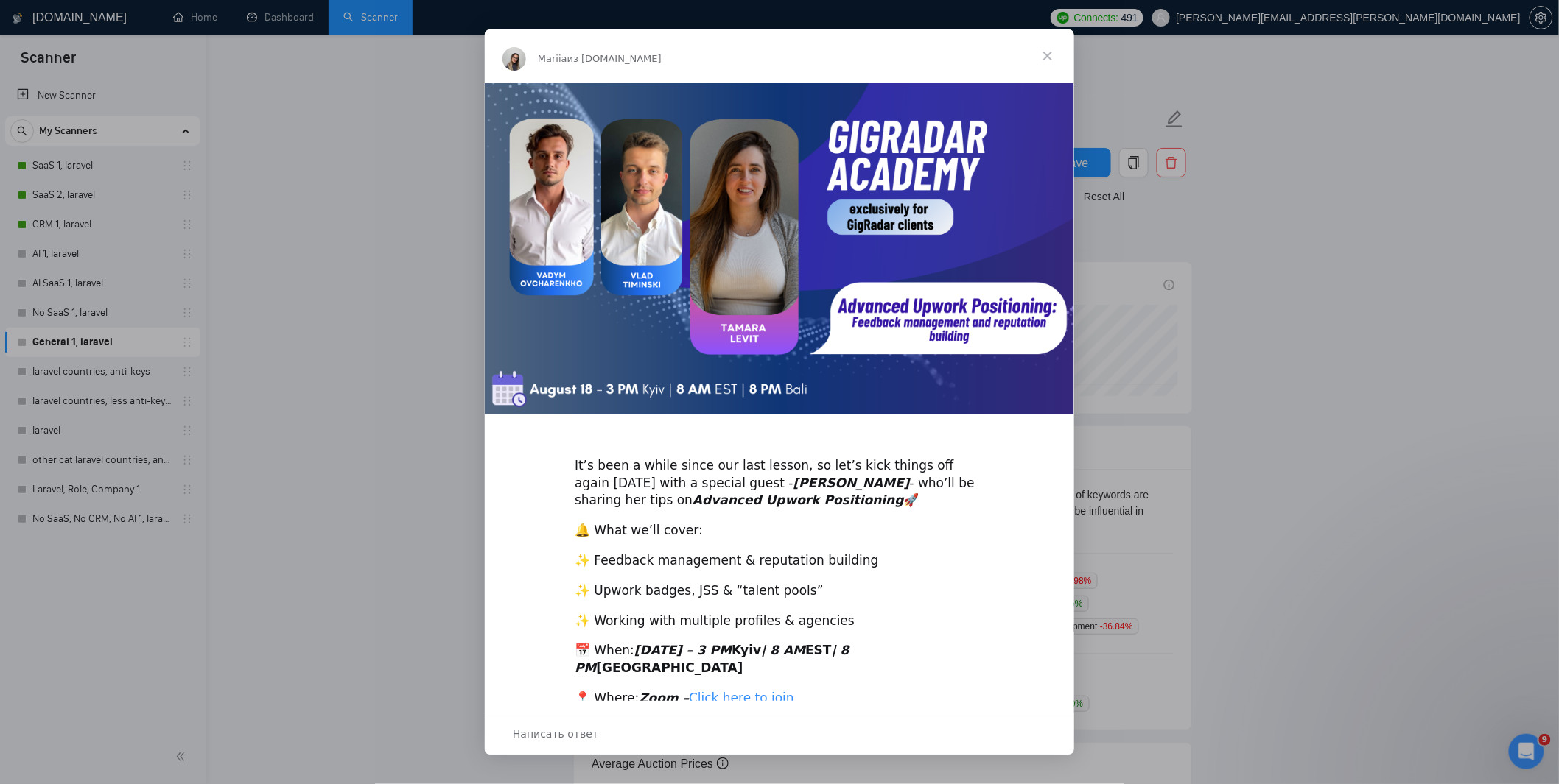
click at [1054, 54] on span "Закрыть" at bounding box center [1048, 55] width 53 height 53
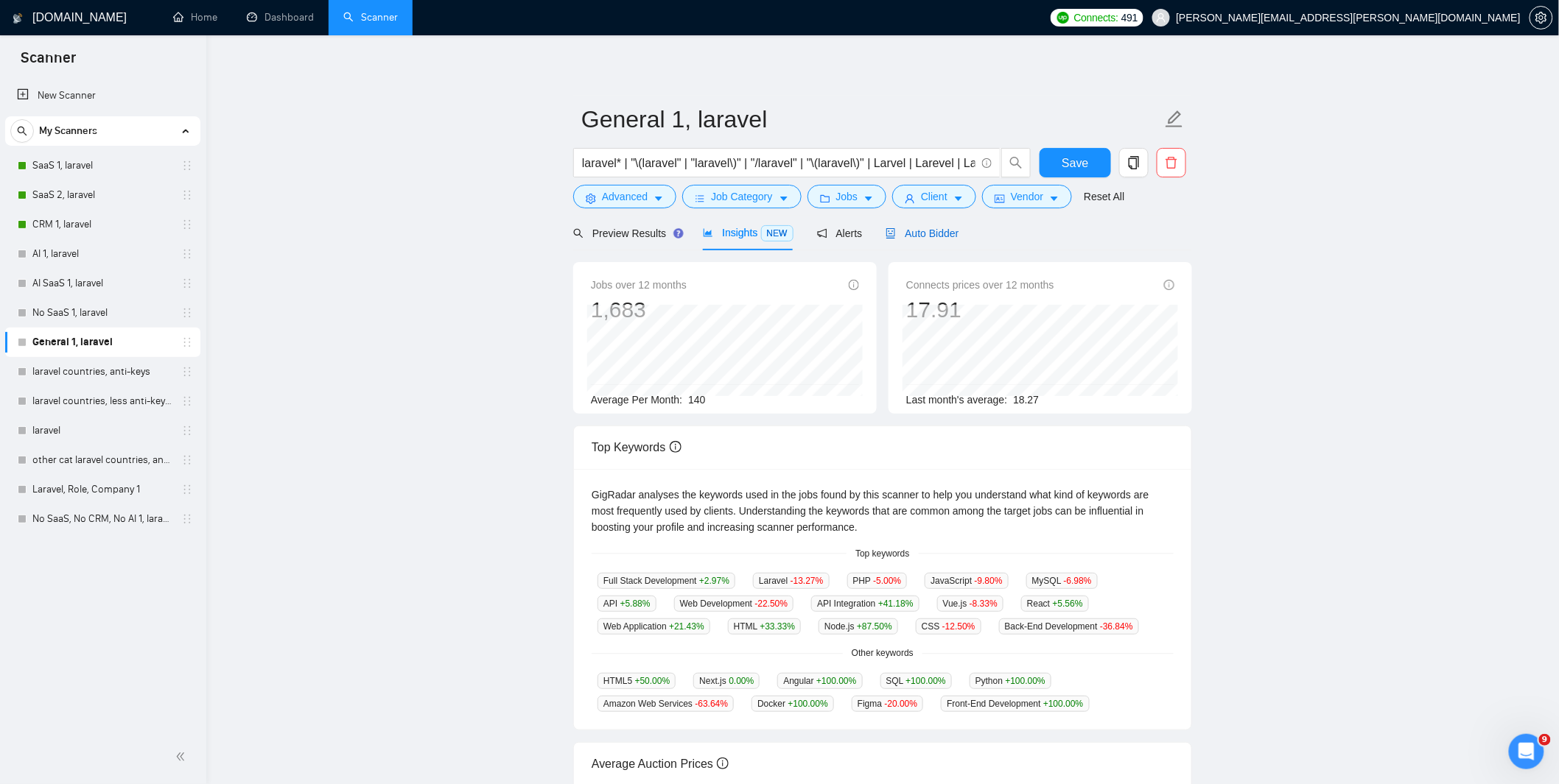
click at [948, 231] on span "Auto Bidder" at bounding box center [922, 233] width 73 height 12
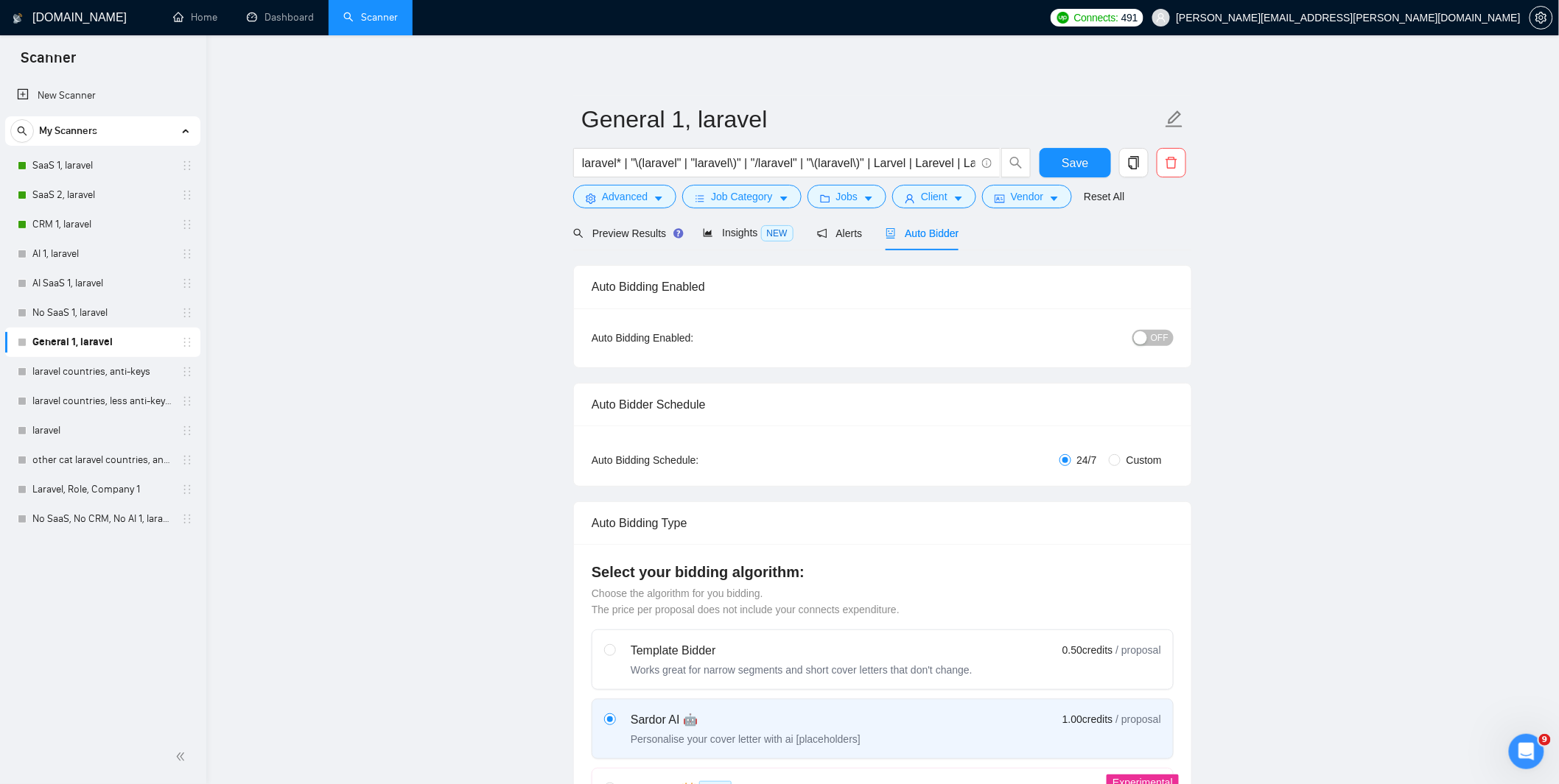
click at [1151, 340] on span "OFF" at bounding box center [1159, 338] width 18 height 16
drag, startPoint x: 1079, startPoint y: 167, endPoint x: 1012, endPoint y: 273, distance: 125.4
click at [1078, 167] on span "Save" at bounding box center [1075, 163] width 27 height 18
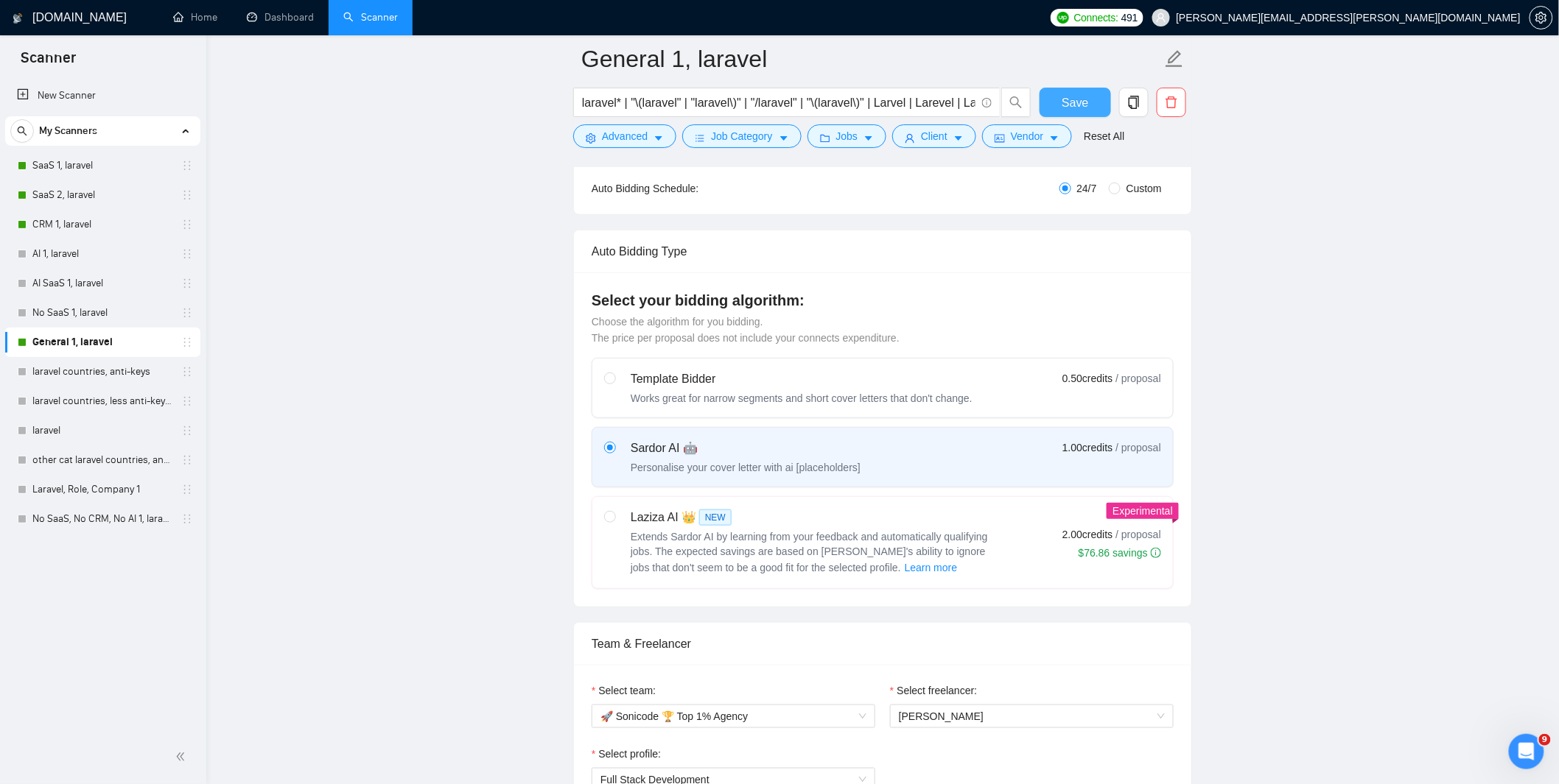
scroll to position [295, 0]
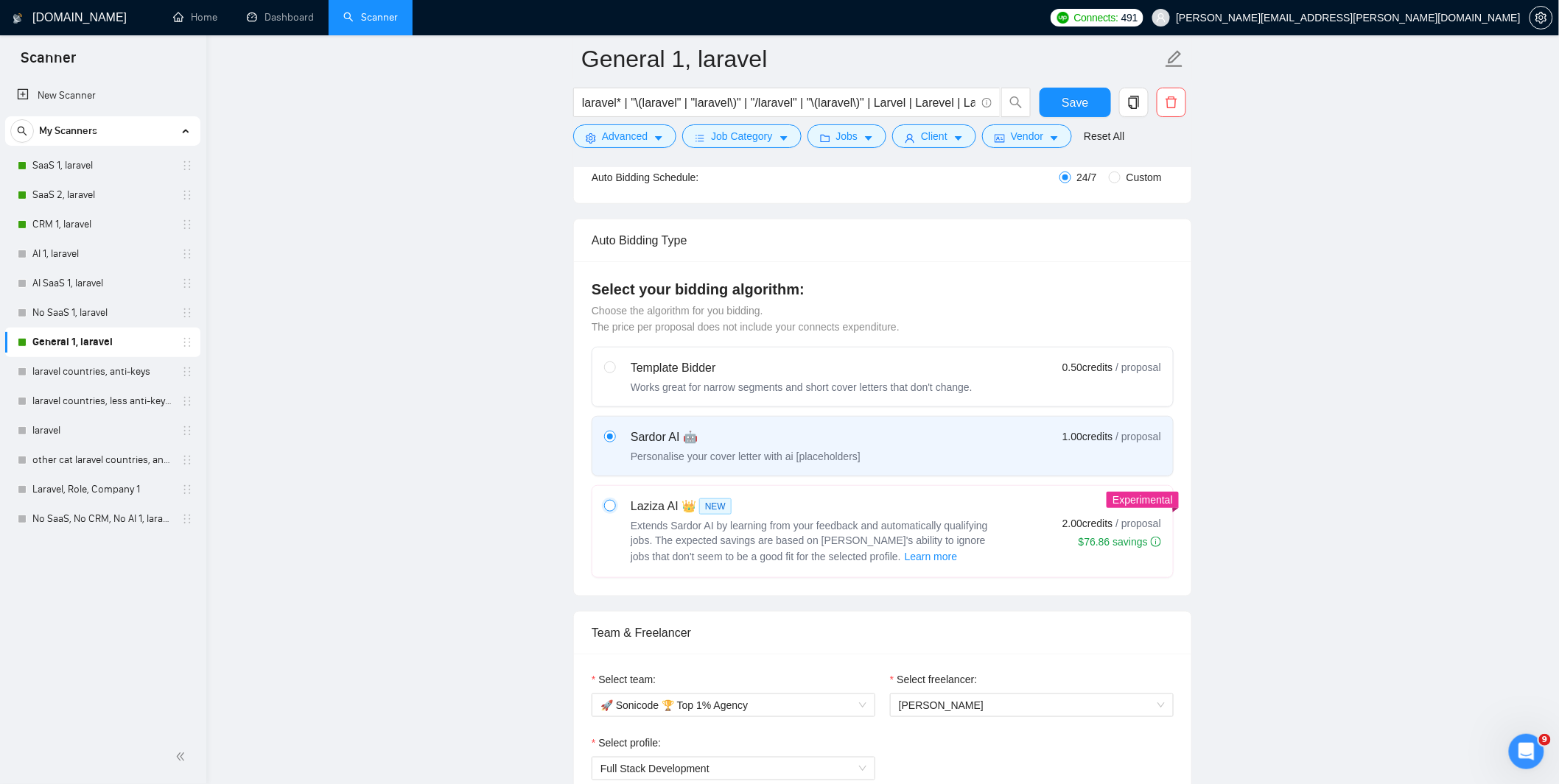
click at [606, 506] on input "radio" at bounding box center [609, 505] width 10 height 10
radio input "true"
radio input "false"
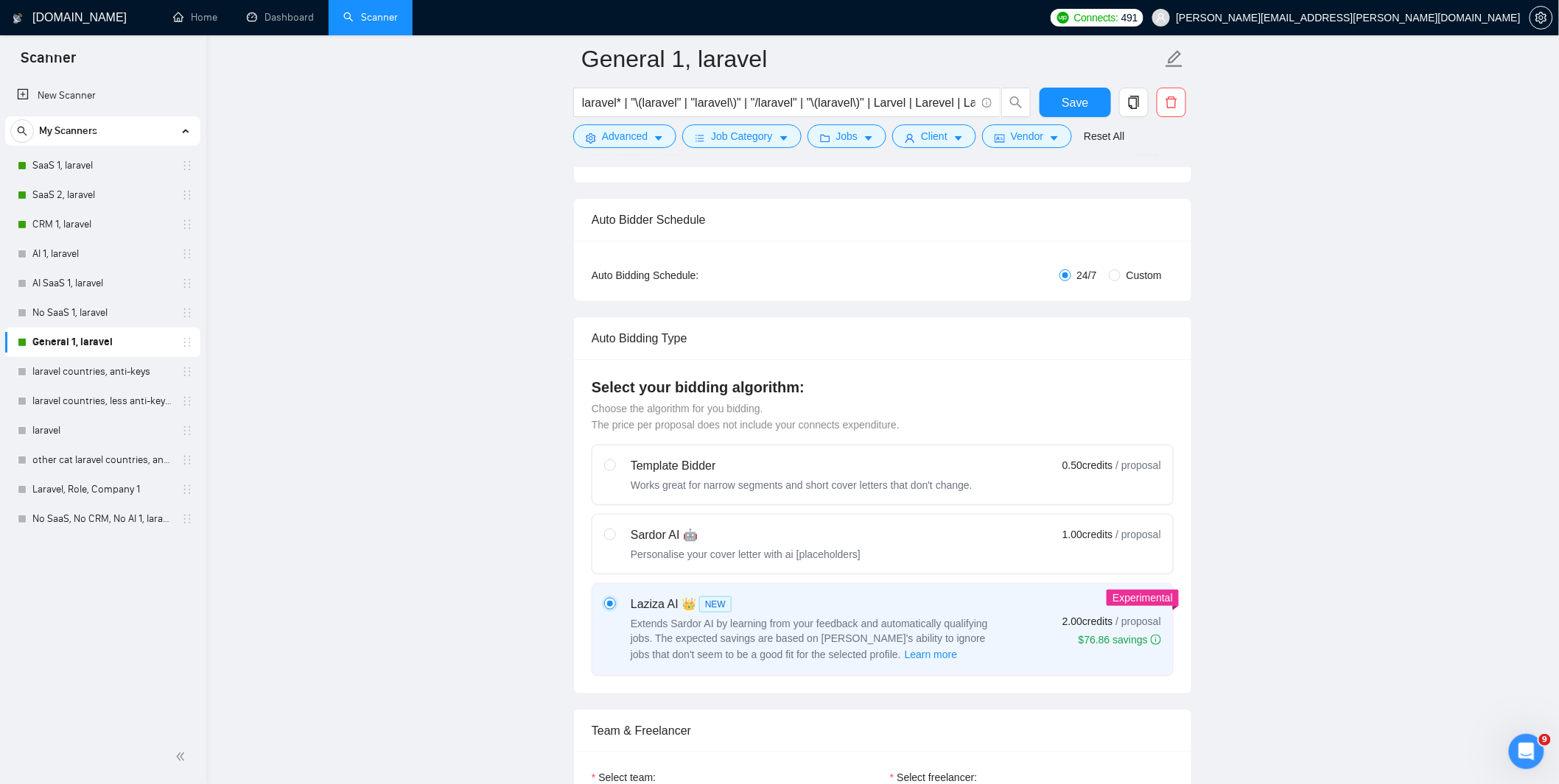
scroll to position [0, 0]
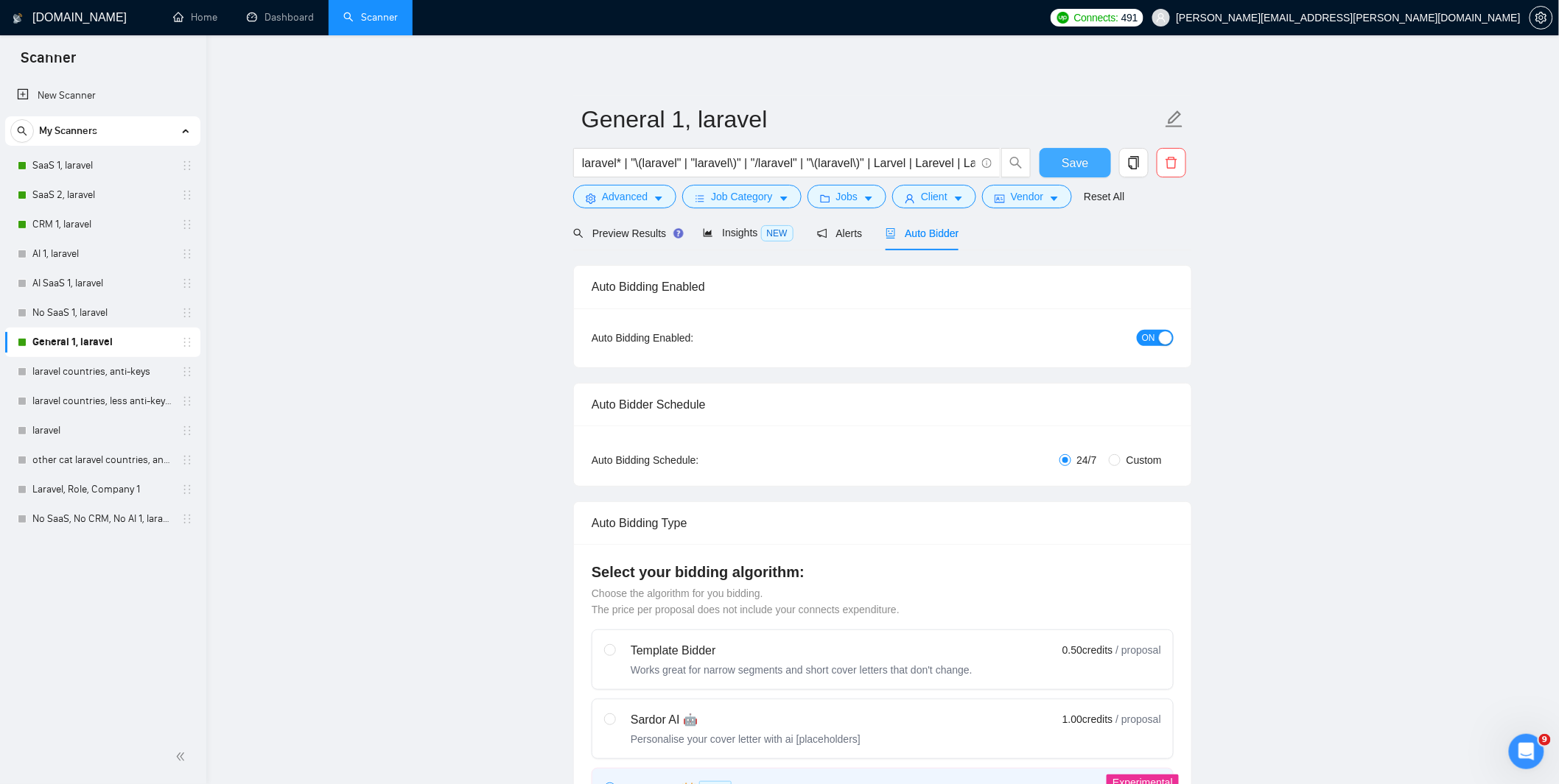
click at [1074, 160] on span "Save" at bounding box center [1075, 163] width 27 height 18
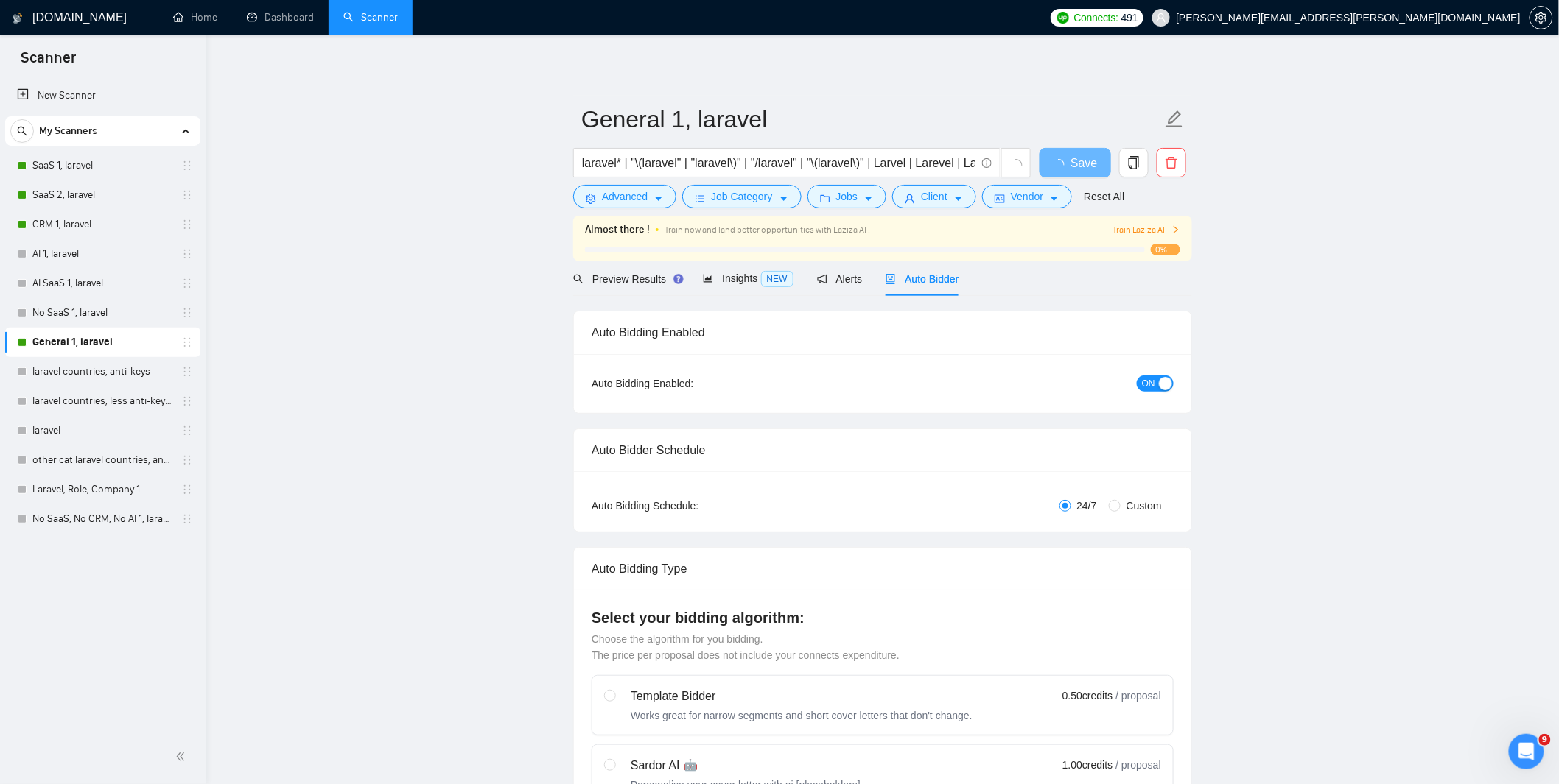
click at [1176, 230] on icon "right" at bounding box center [1176, 230] width 9 height 9
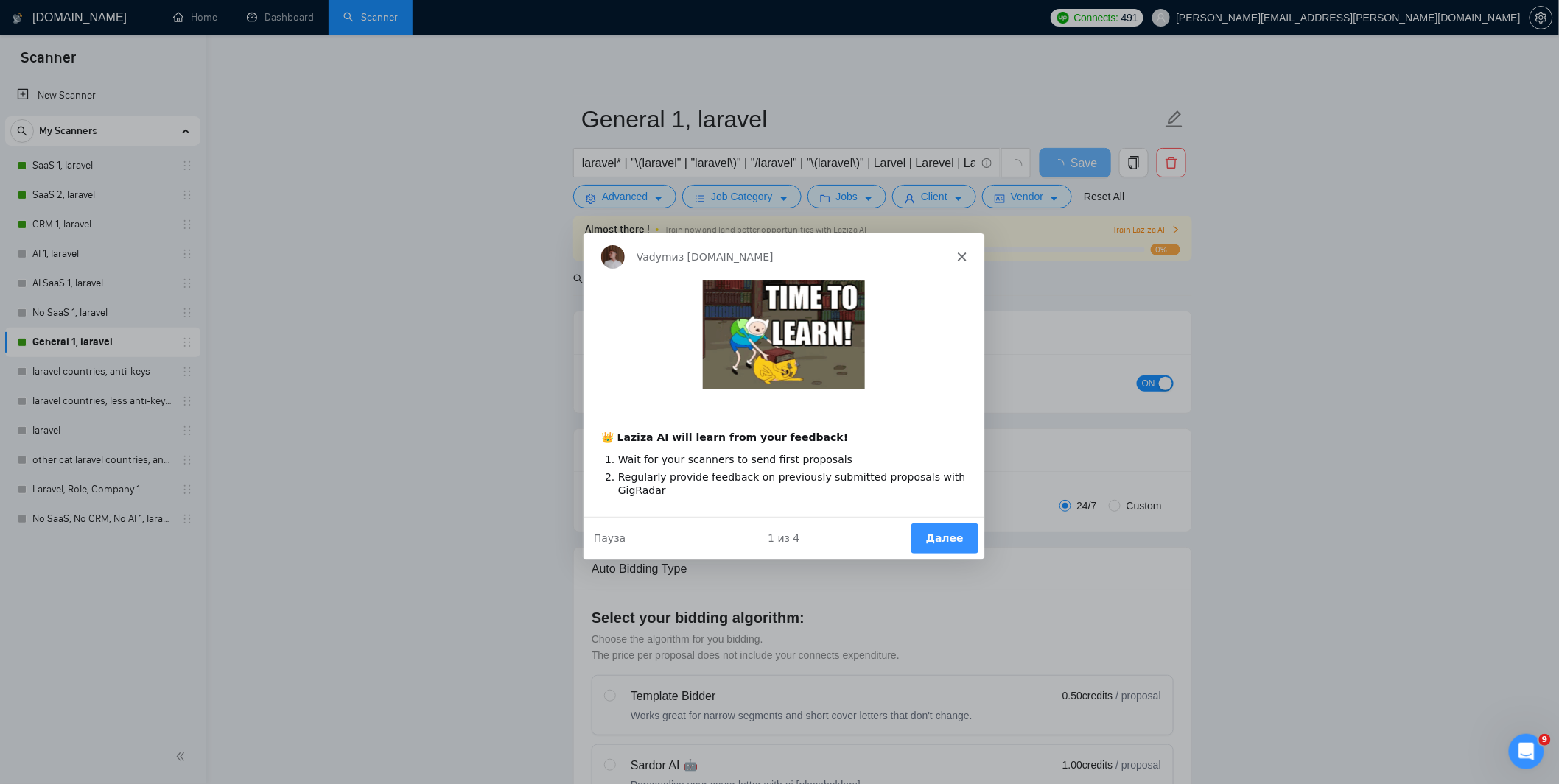
click at [935, 538] on button "Далее" at bounding box center [943, 538] width 67 height 30
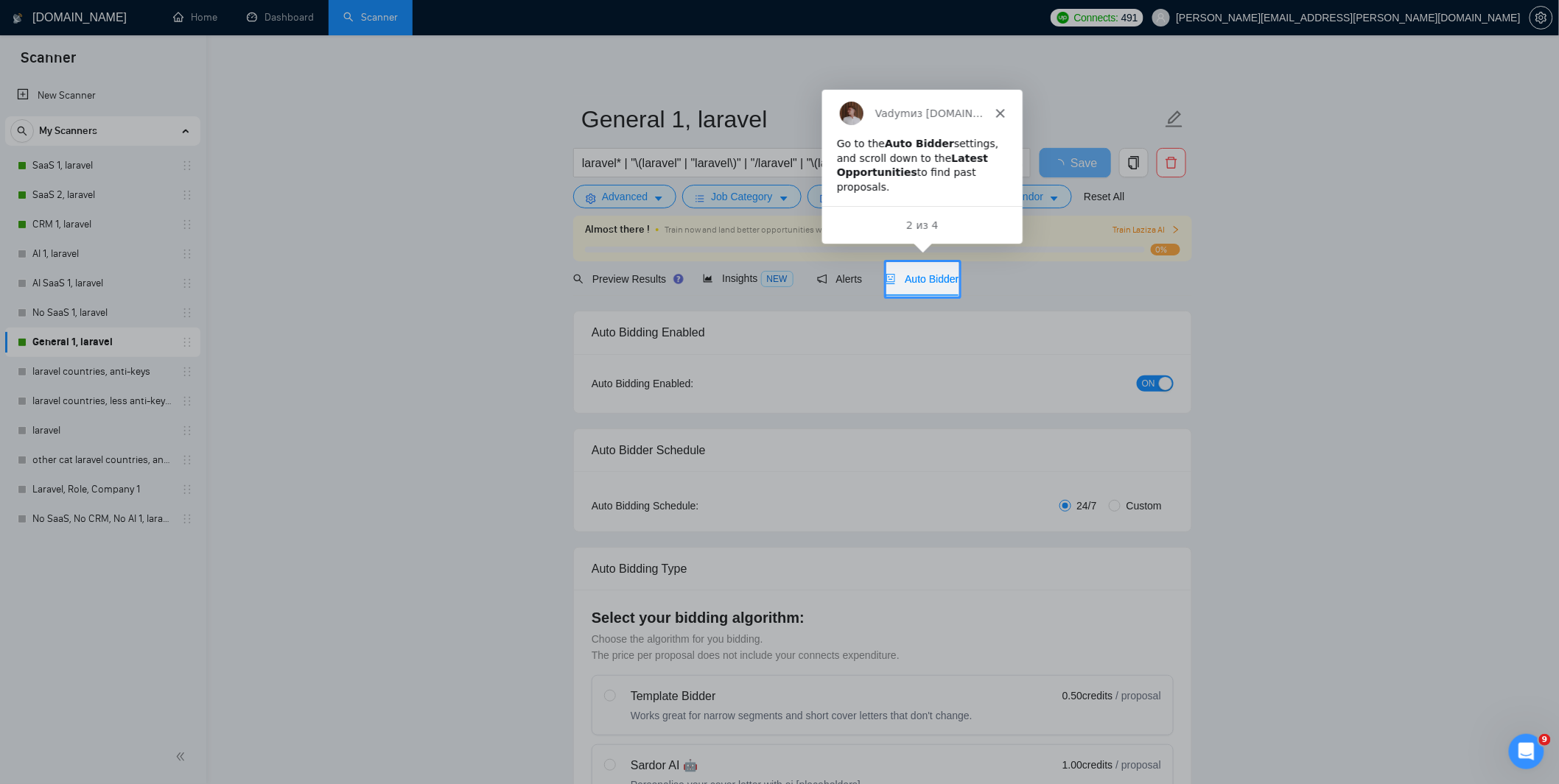
click at [932, 288] on div "Auto Bidder" at bounding box center [922, 278] width 73 height 35
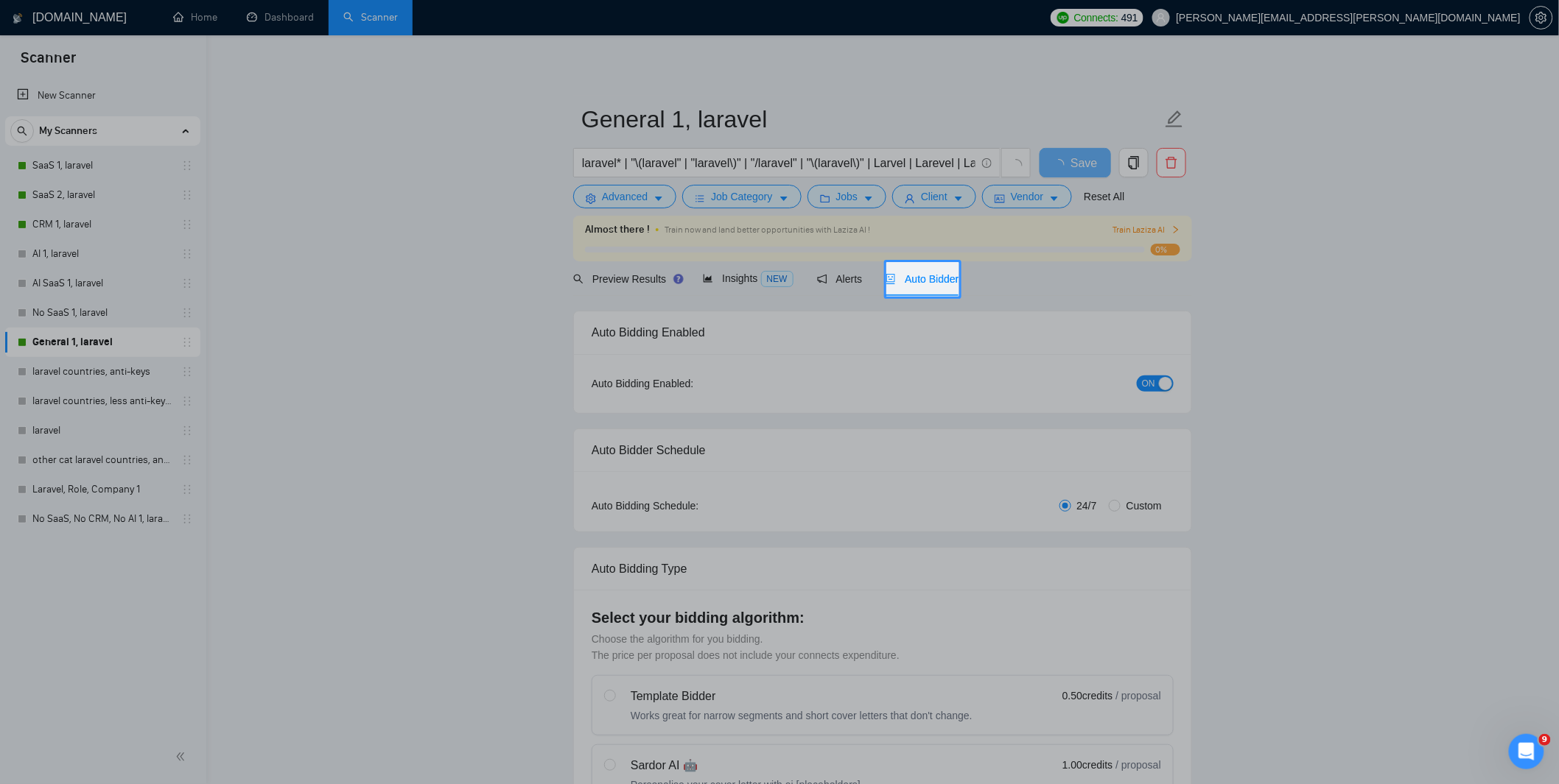
click at [923, 271] on div "Auto Bidder" at bounding box center [922, 278] width 73 height 16
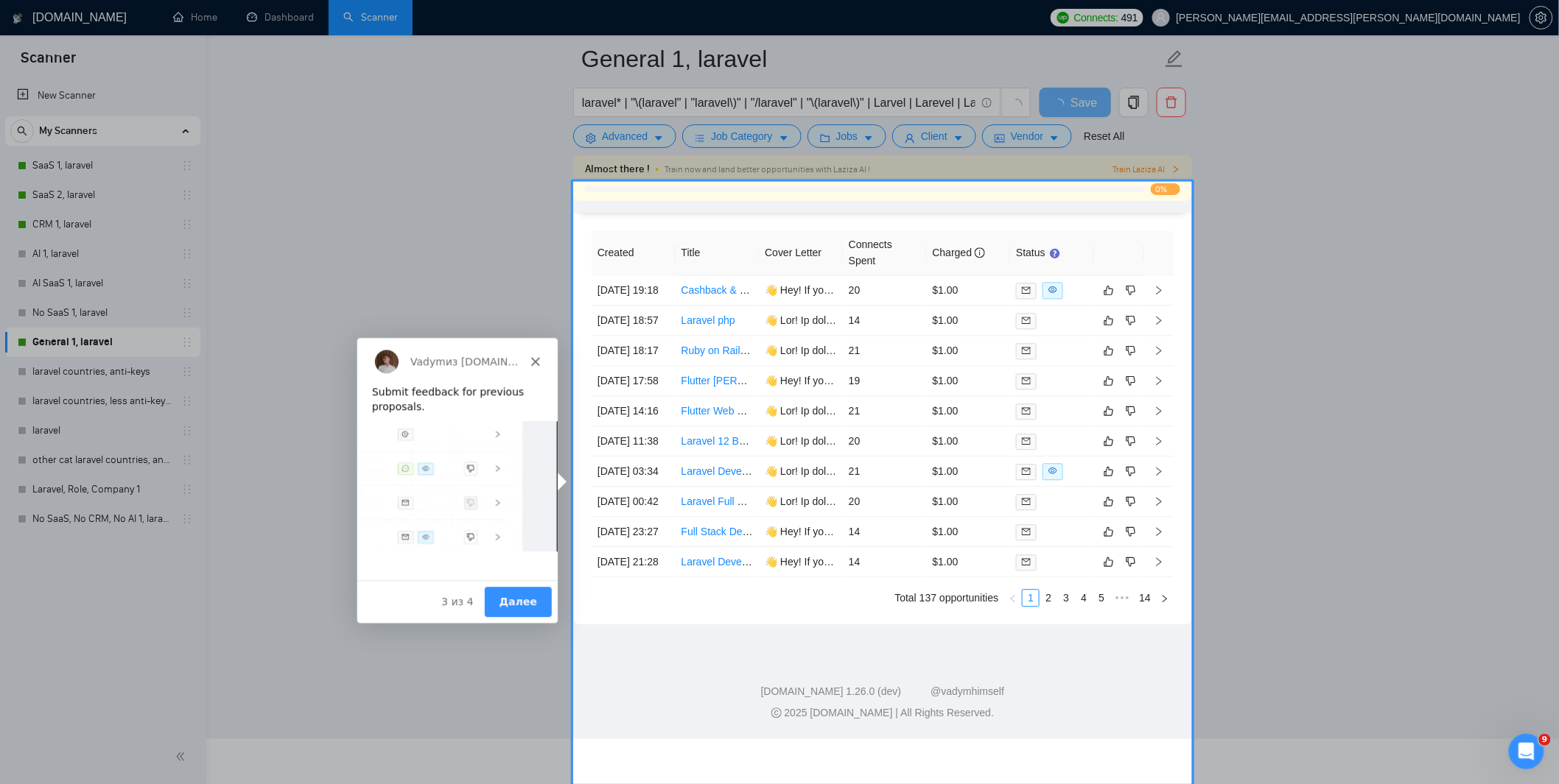
scroll to position [3635, 0]
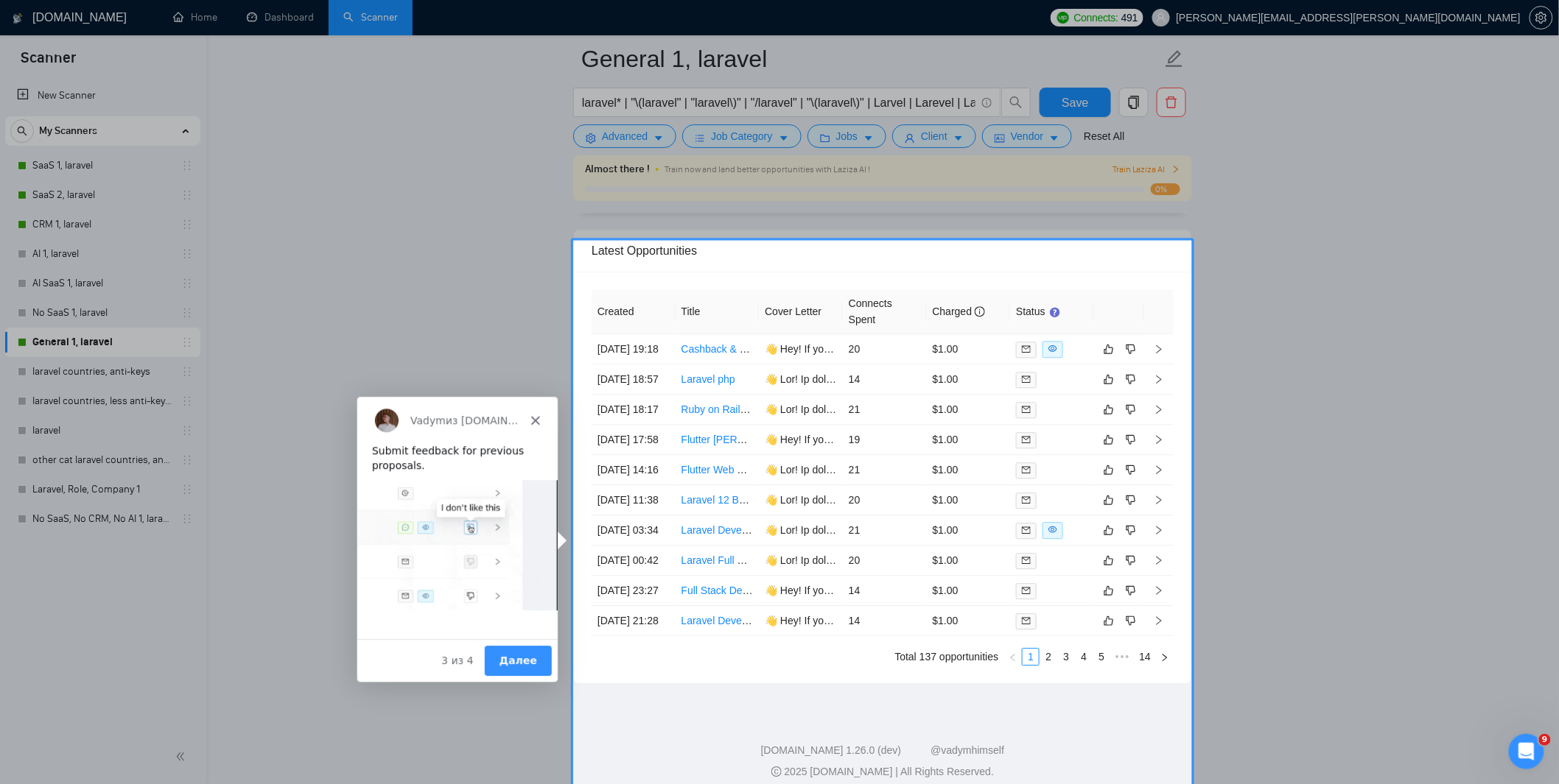
click at [525, 657] on button "Далее" at bounding box center [517, 659] width 67 height 30
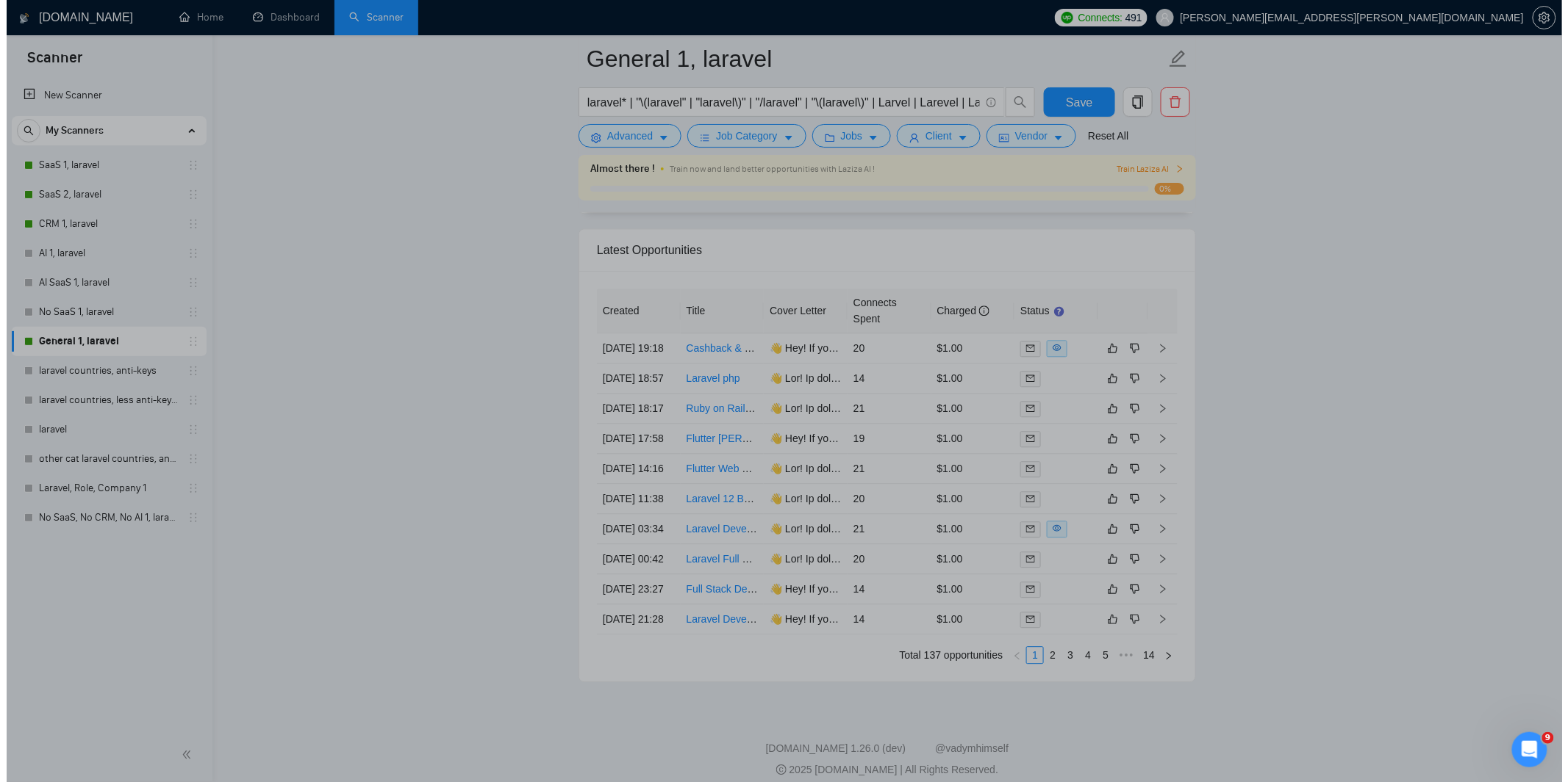
scroll to position [0, 0]
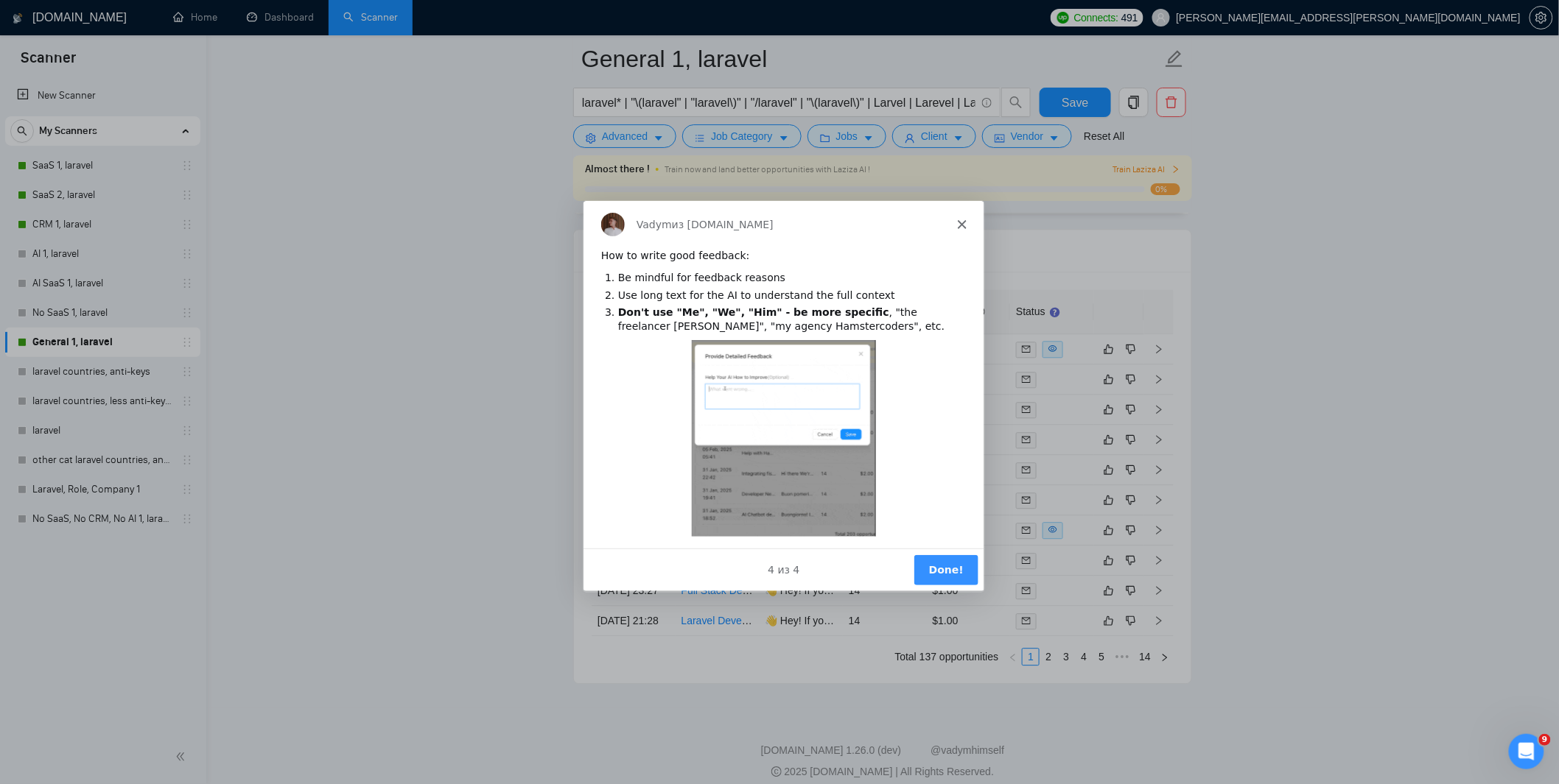
click at [955, 580] on button "Done!" at bounding box center [945, 569] width 64 height 30
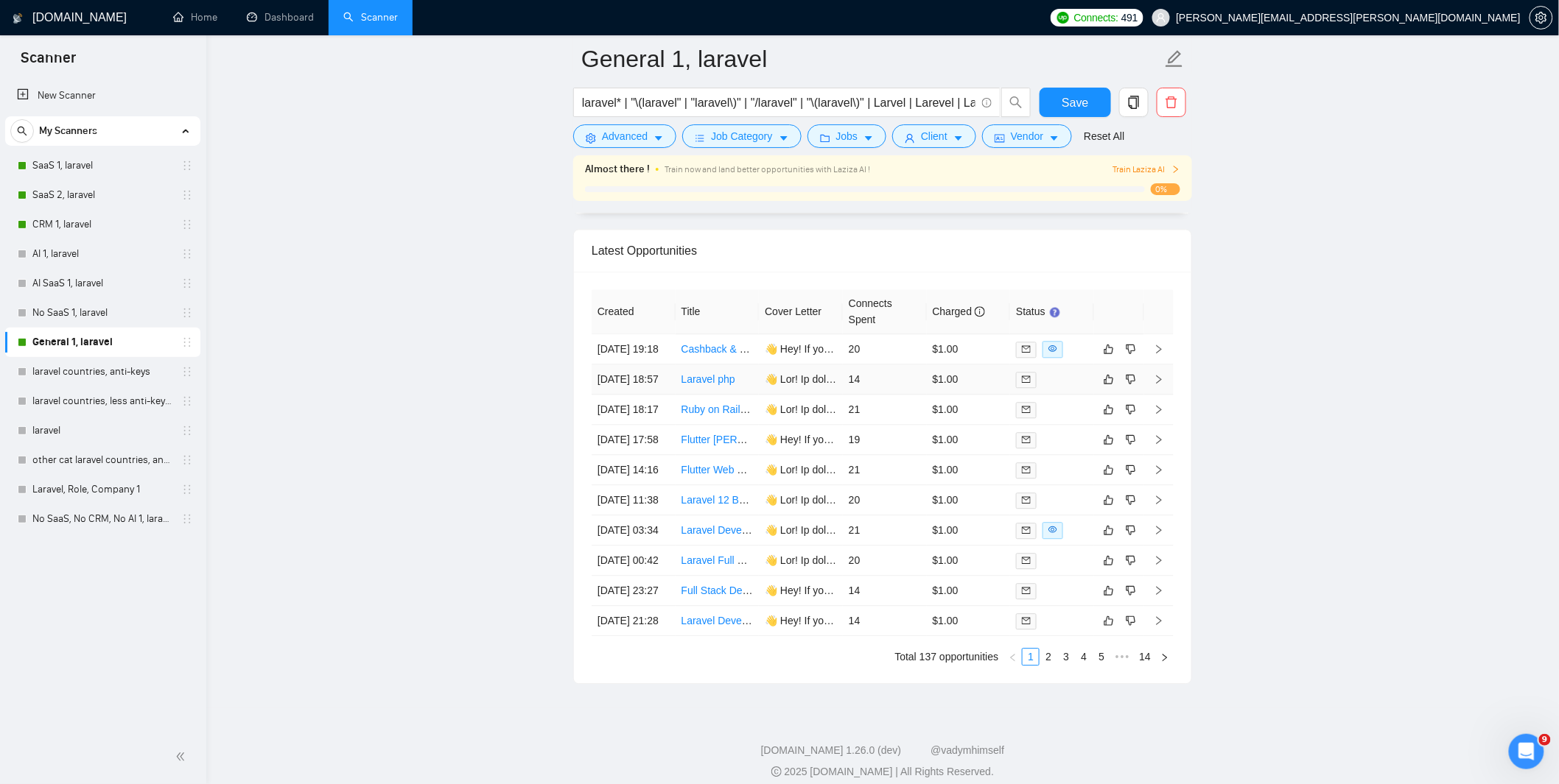
click at [1067, 395] on td at bounding box center [1052, 379] width 84 height 30
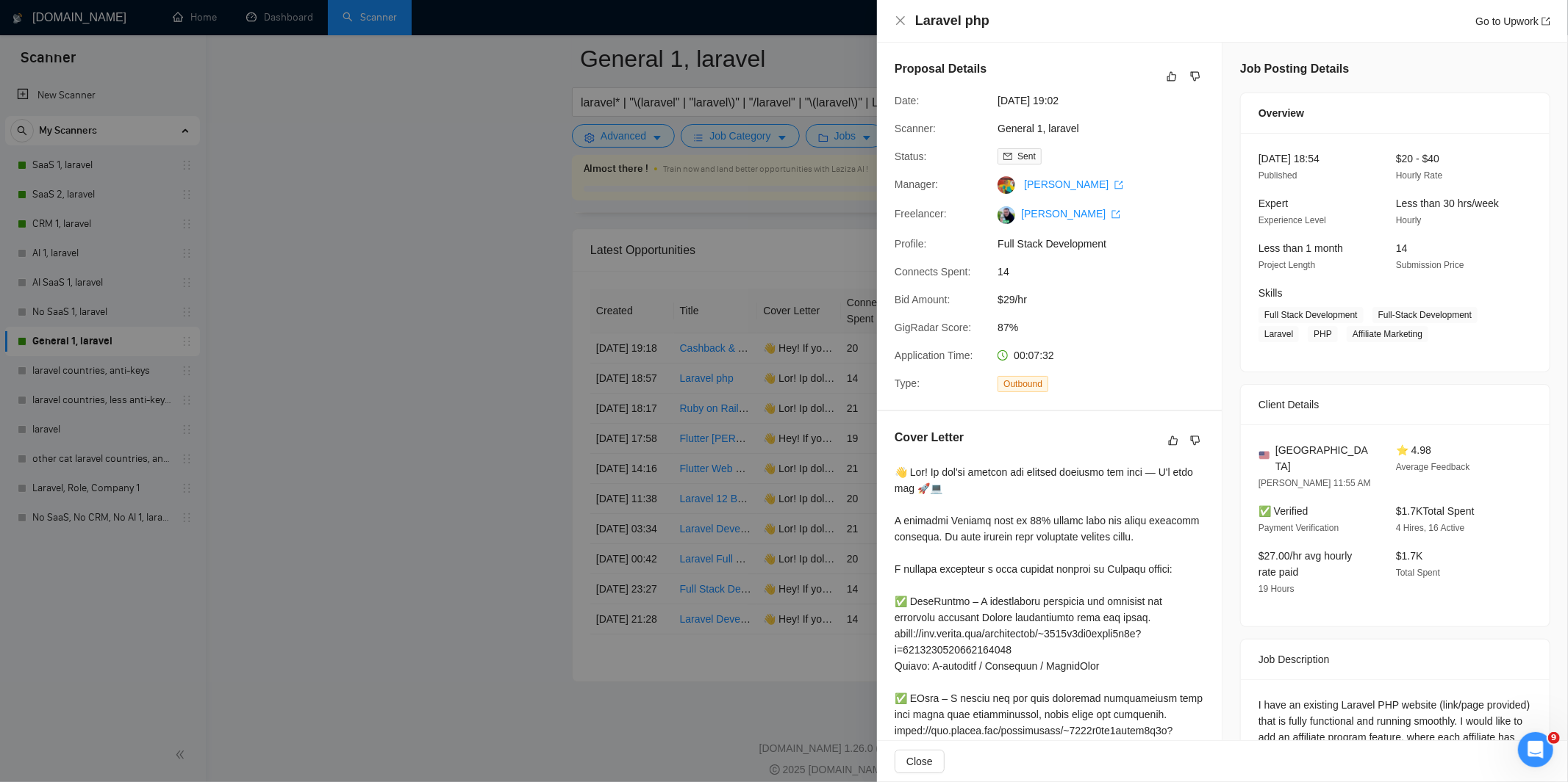
click at [780, 446] on div at bounding box center [784, 391] width 1568 height 782
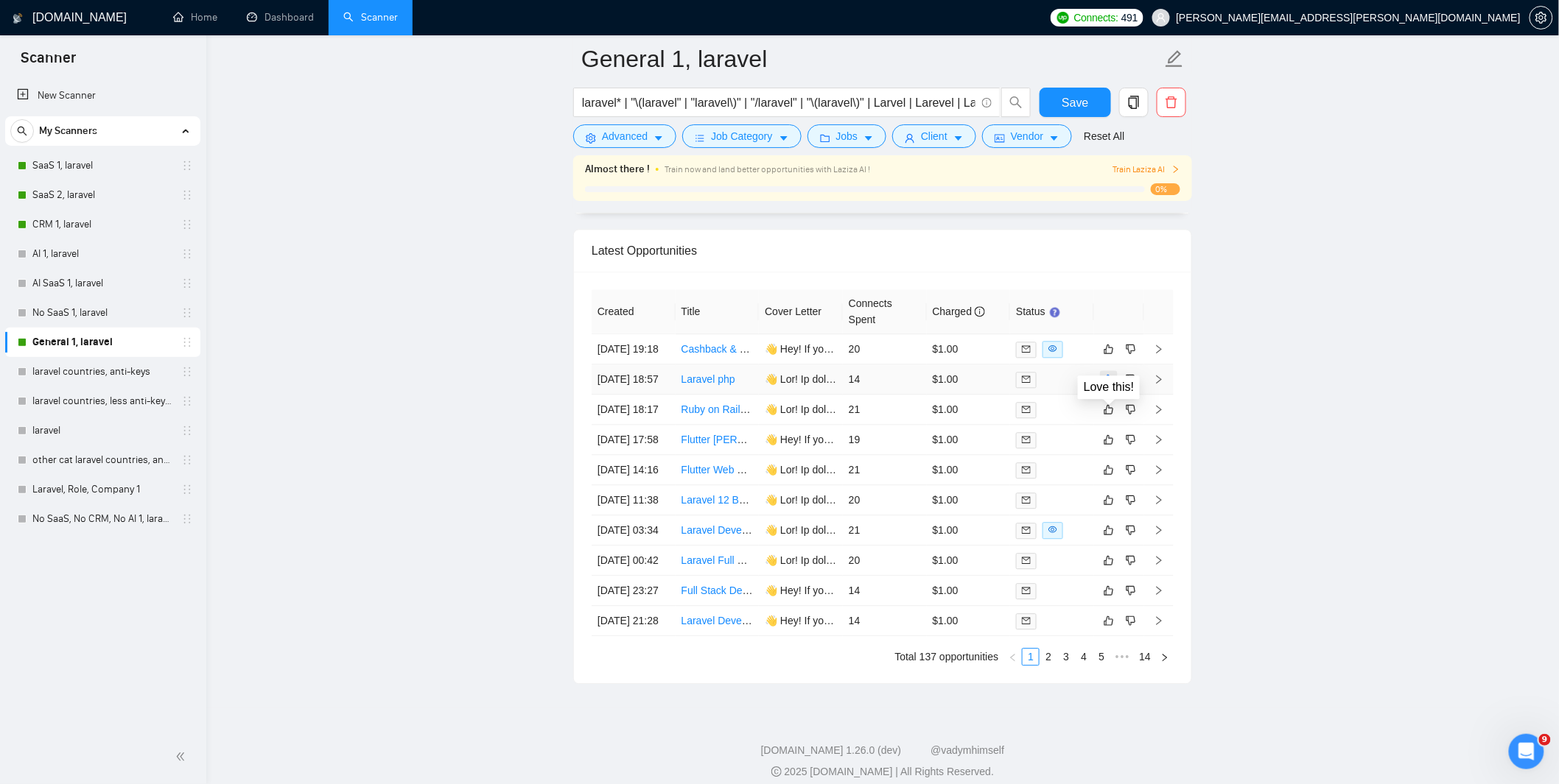
click at [1109, 385] on icon "like" at bounding box center [1108, 379] width 10 height 12
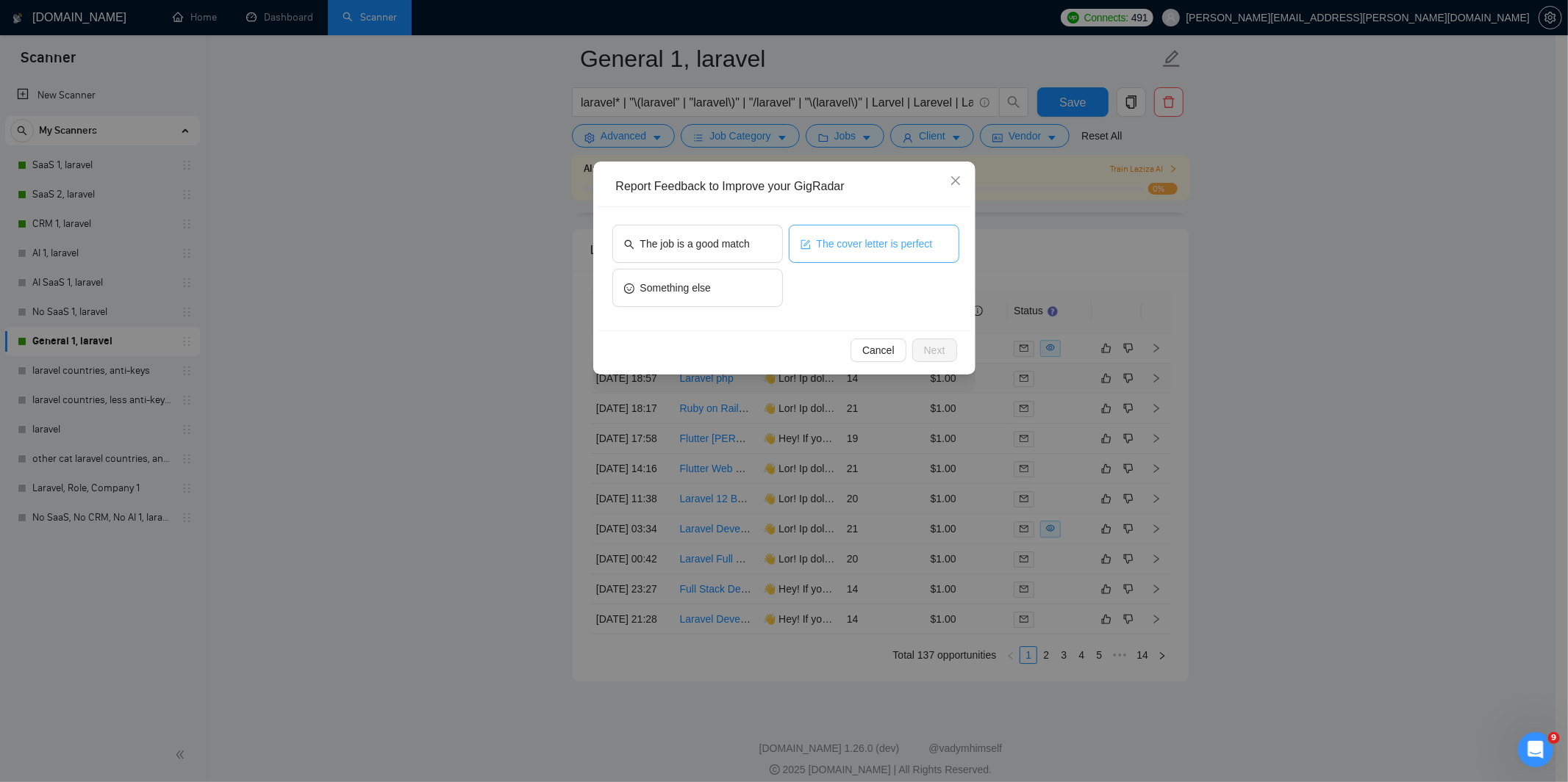
click at [845, 253] on button "The cover letter is perfect" at bounding box center [874, 244] width 171 height 38
click at [652, 214] on div "The job is a good match The cover letter is perfect Something else" at bounding box center [784, 269] width 372 height 123
click at [663, 230] on button "The job is a good match" at bounding box center [697, 244] width 171 height 38
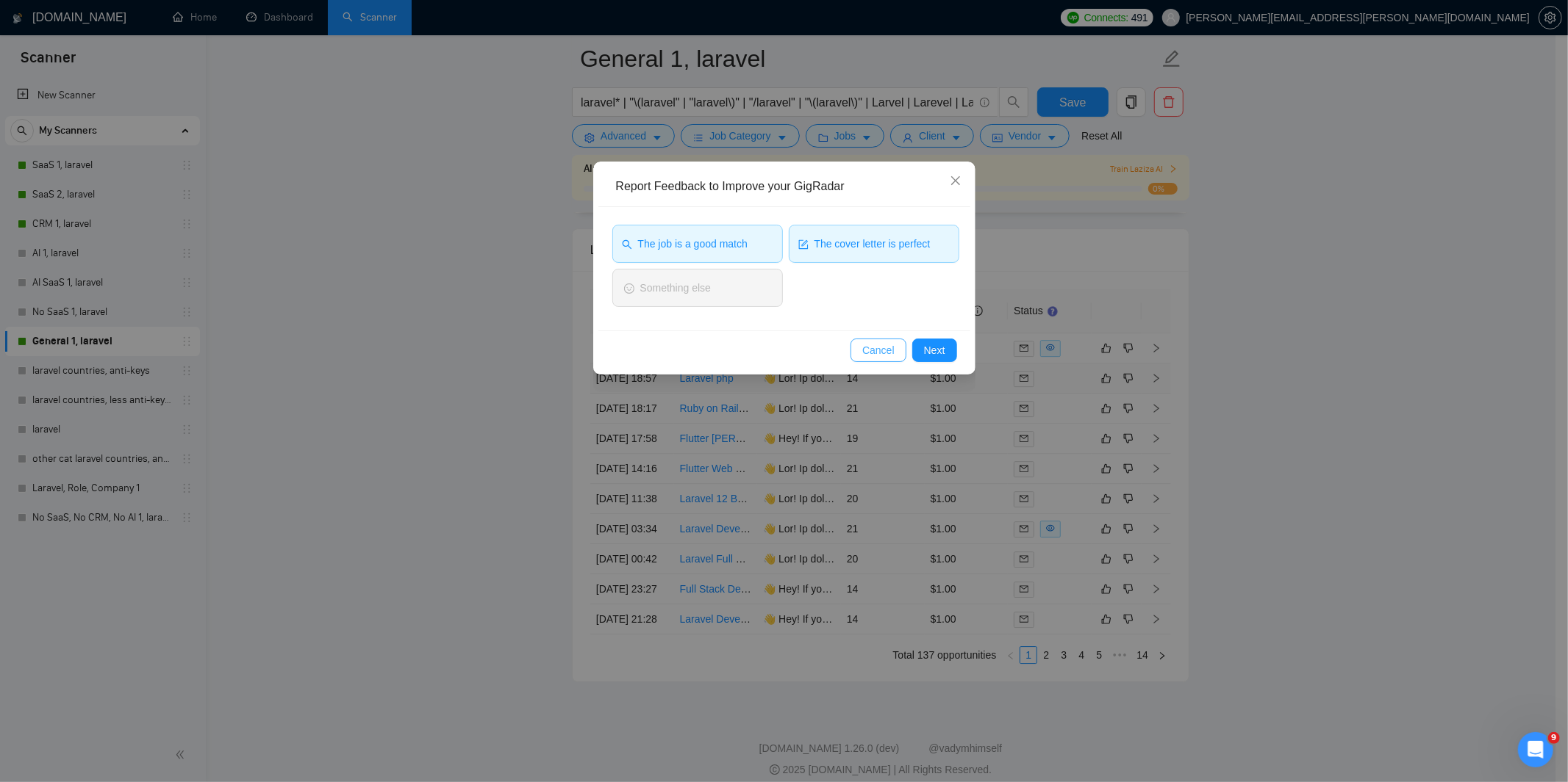
click at [883, 348] on span "Cancel" at bounding box center [878, 350] width 32 height 16
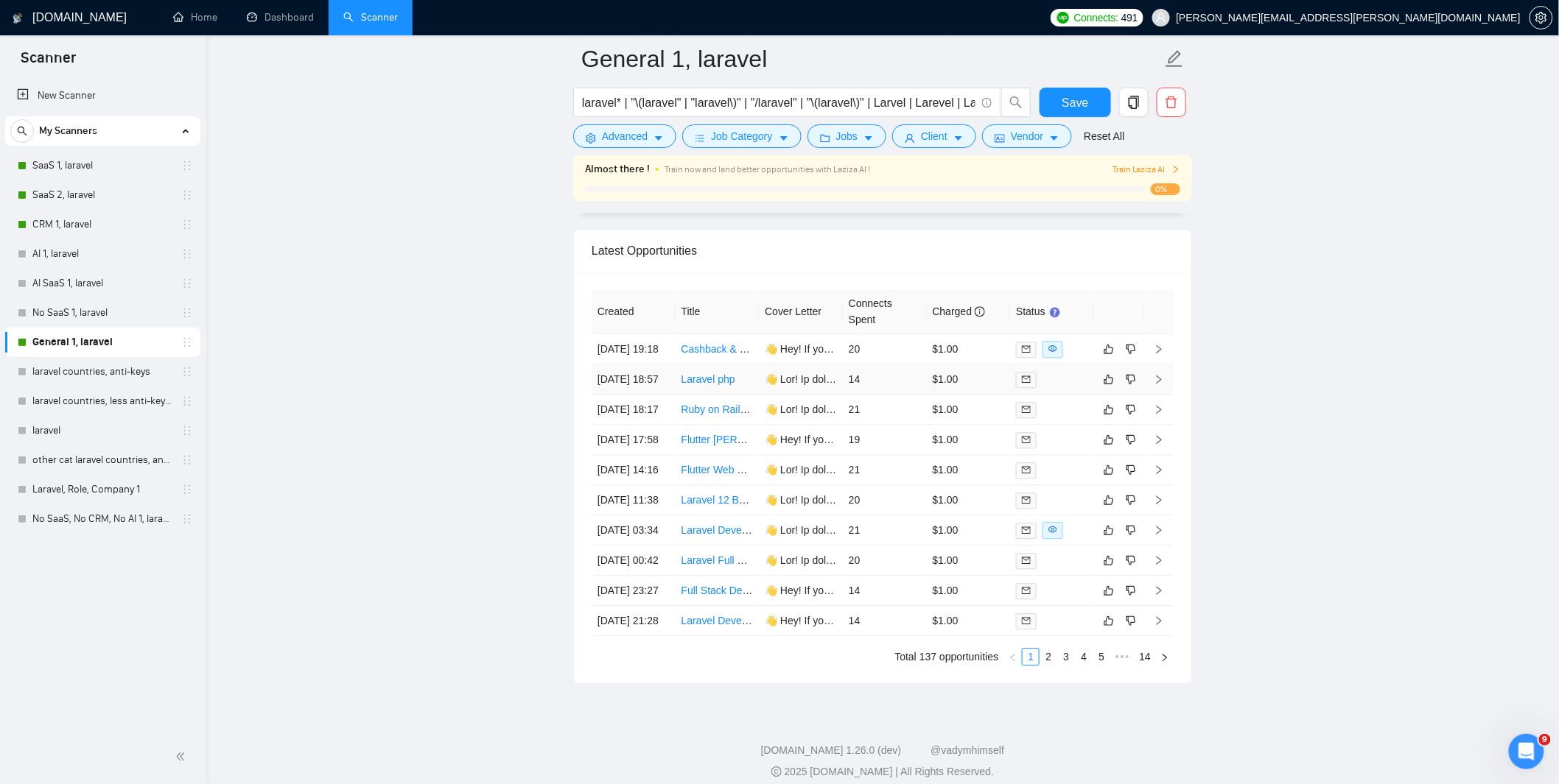
click at [951, 395] on td "$1.00" at bounding box center [969, 379] width 84 height 30
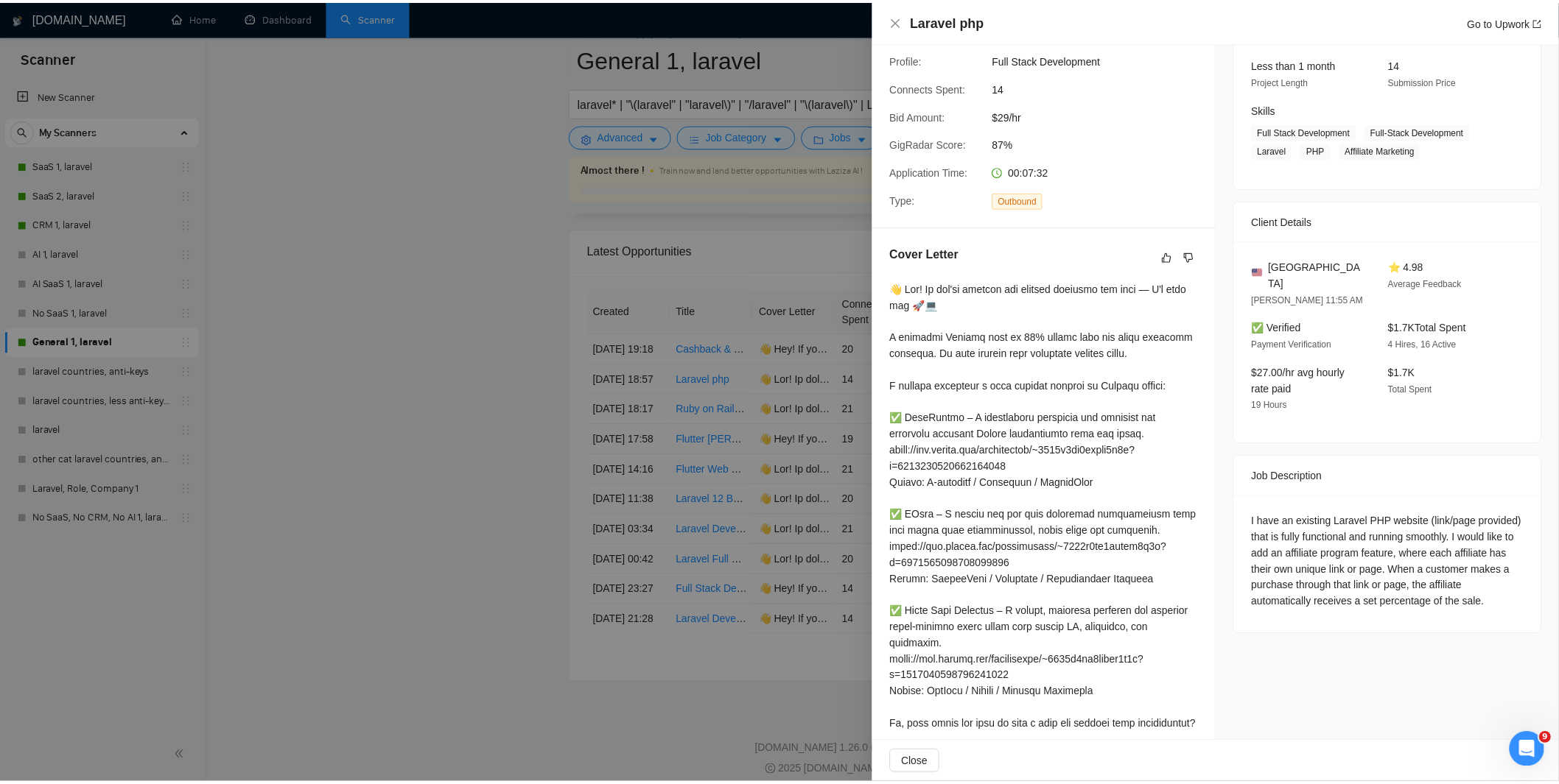
scroll to position [196, 0]
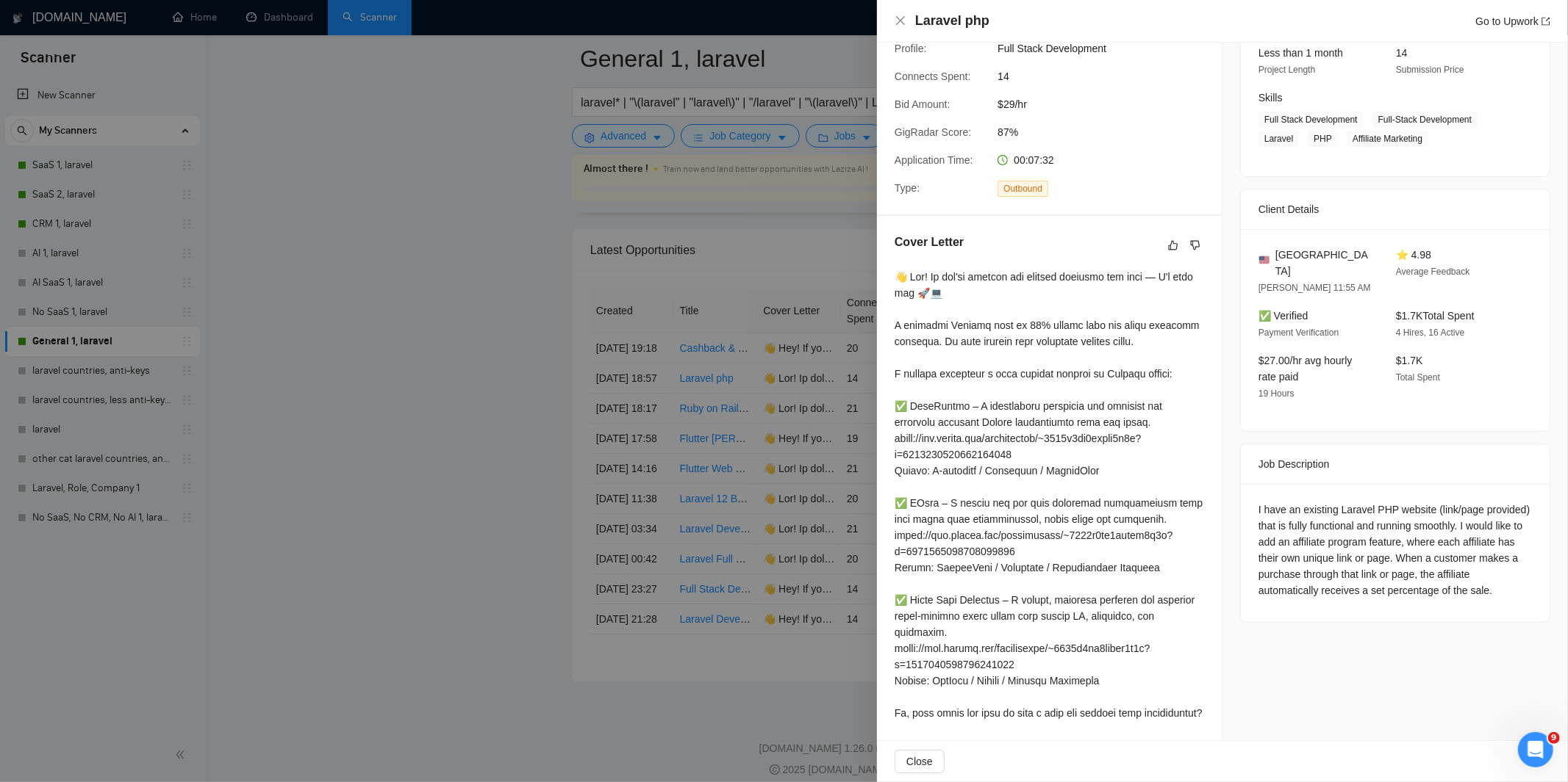
click at [756, 415] on div at bounding box center [784, 391] width 1568 height 782
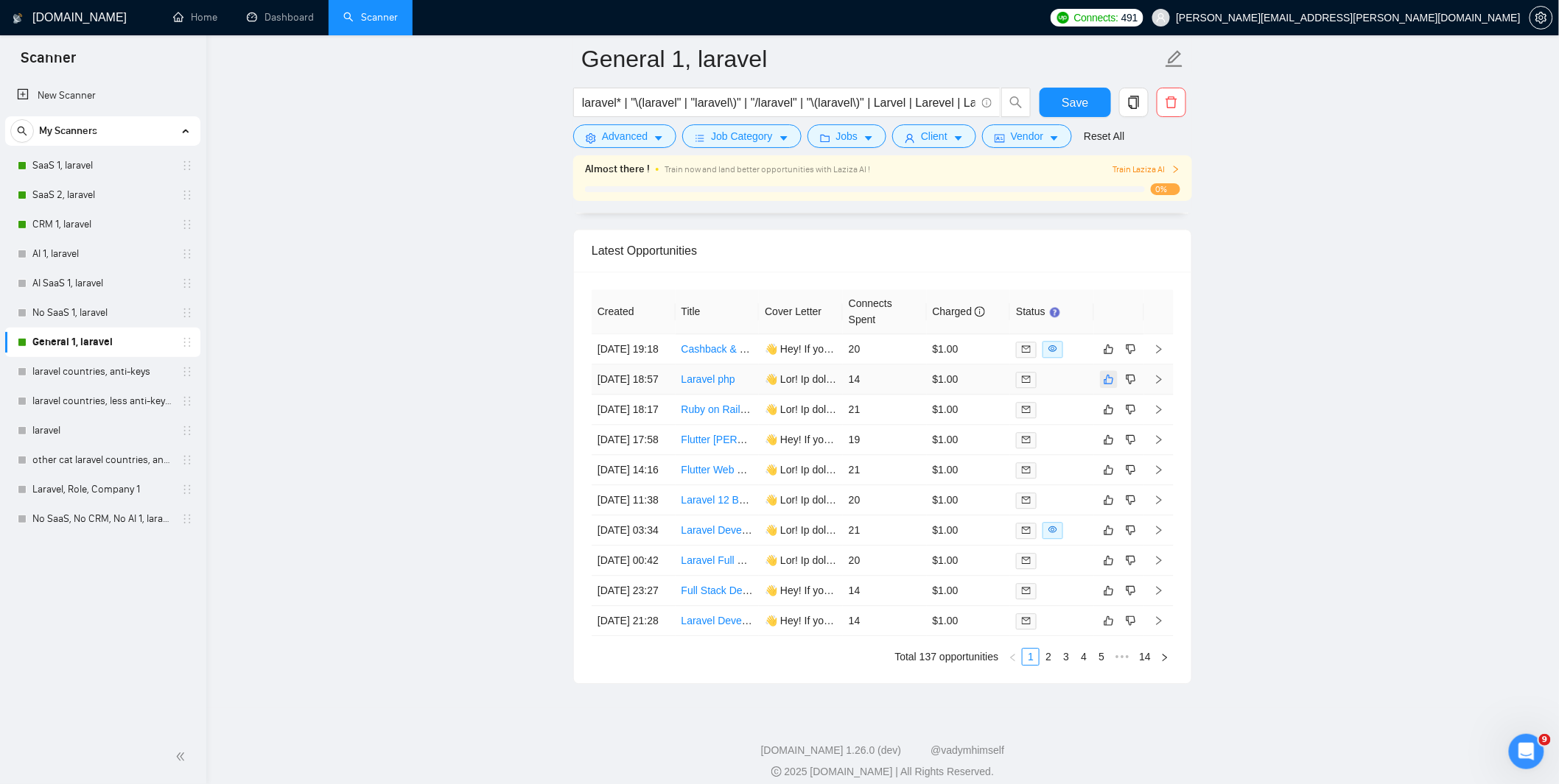
click at [1110, 385] on icon "like" at bounding box center [1108, 379] width 10 height 12
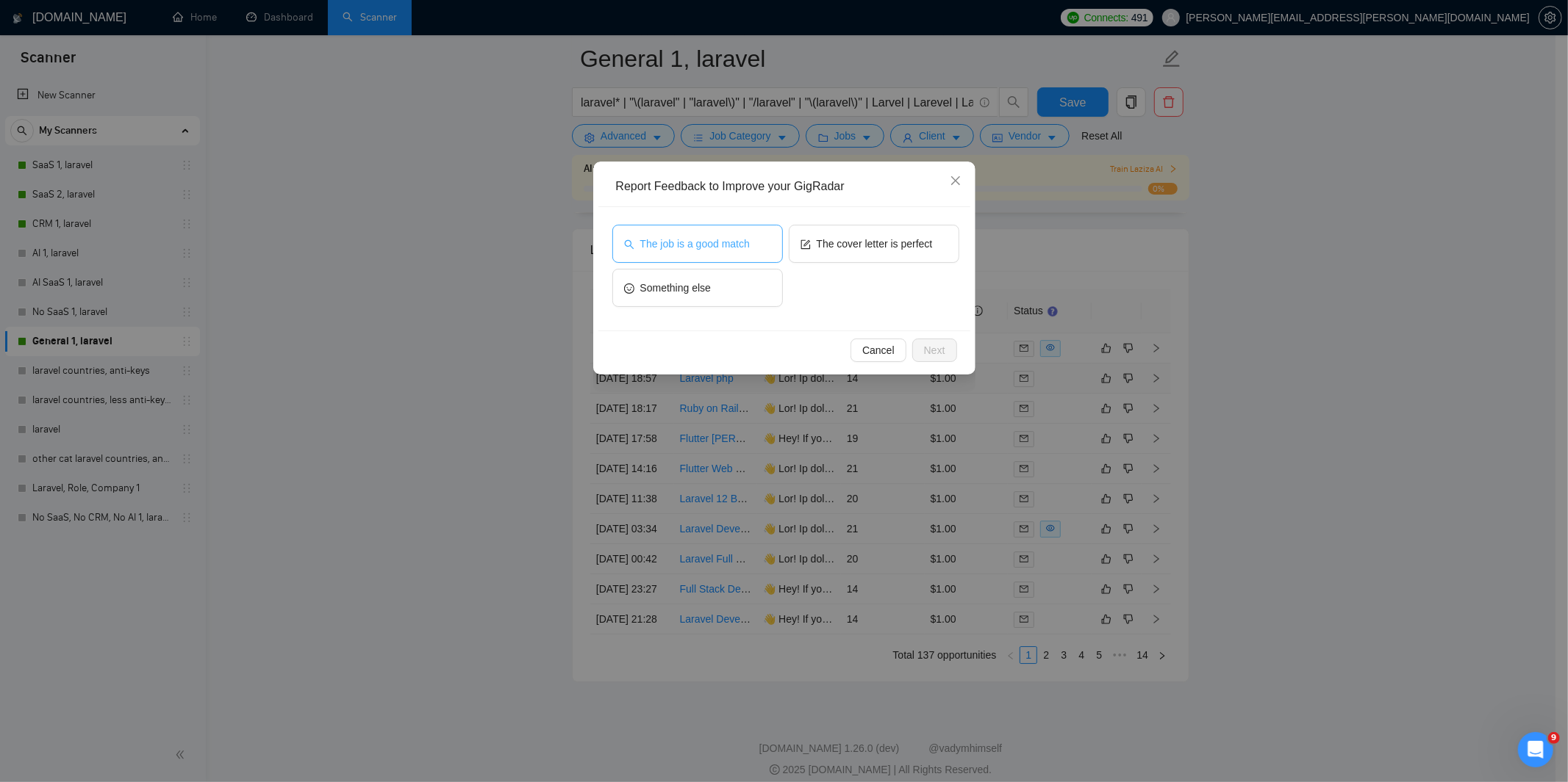
click at [698, 237] on span "The job is a good match" at bounding box center [694, 243] width 109 height 16
click at [864, 244] on span "The cover letter is perfect" at bounding box center [875, 243] width 116 height 16
click at [943, 347] on span "Next" at bounding box center [935, 350] width 21 height 16
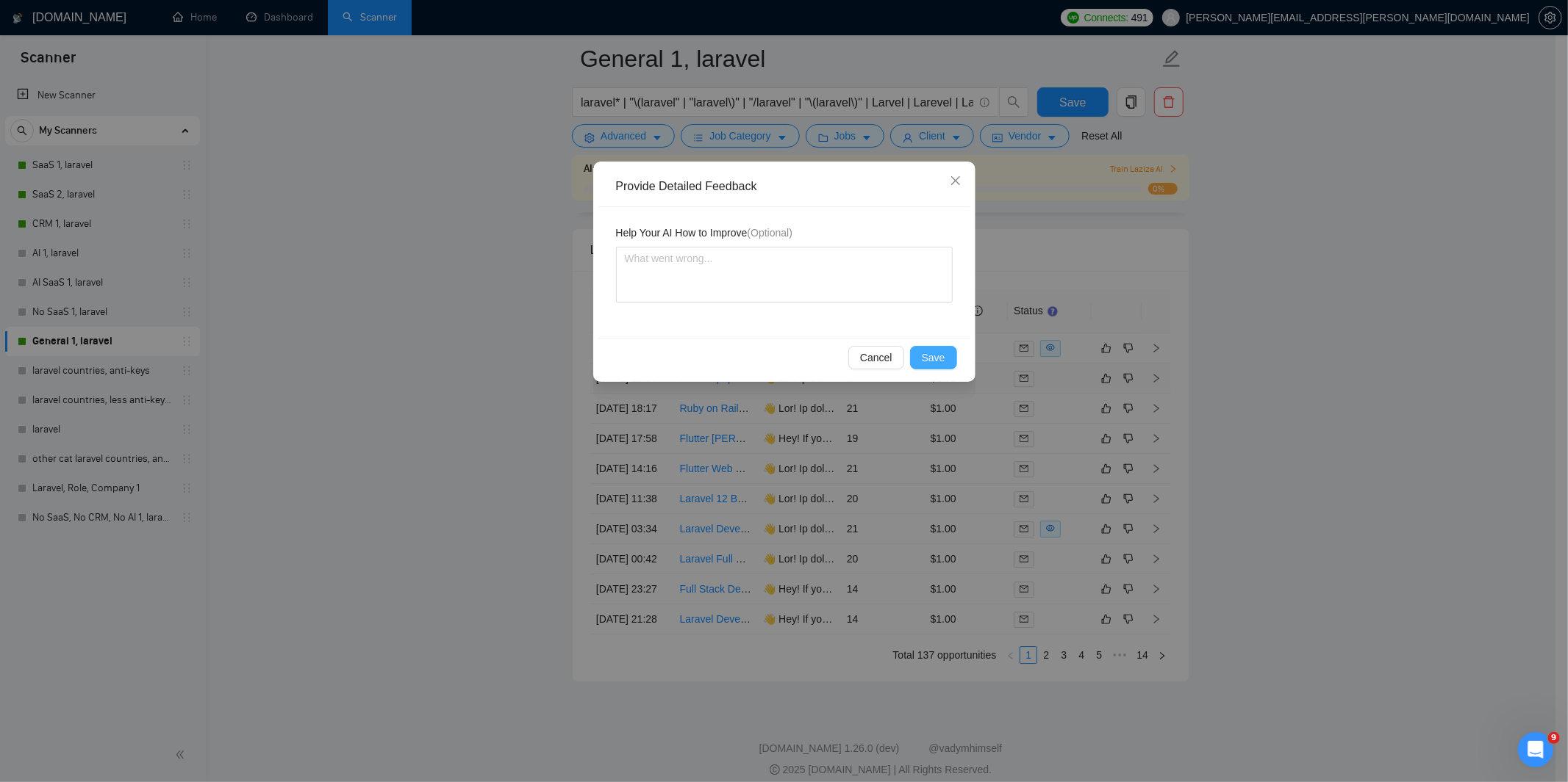
click at [930, 350] on span "Save" at bounding box center [933, 357] width 24 height 16
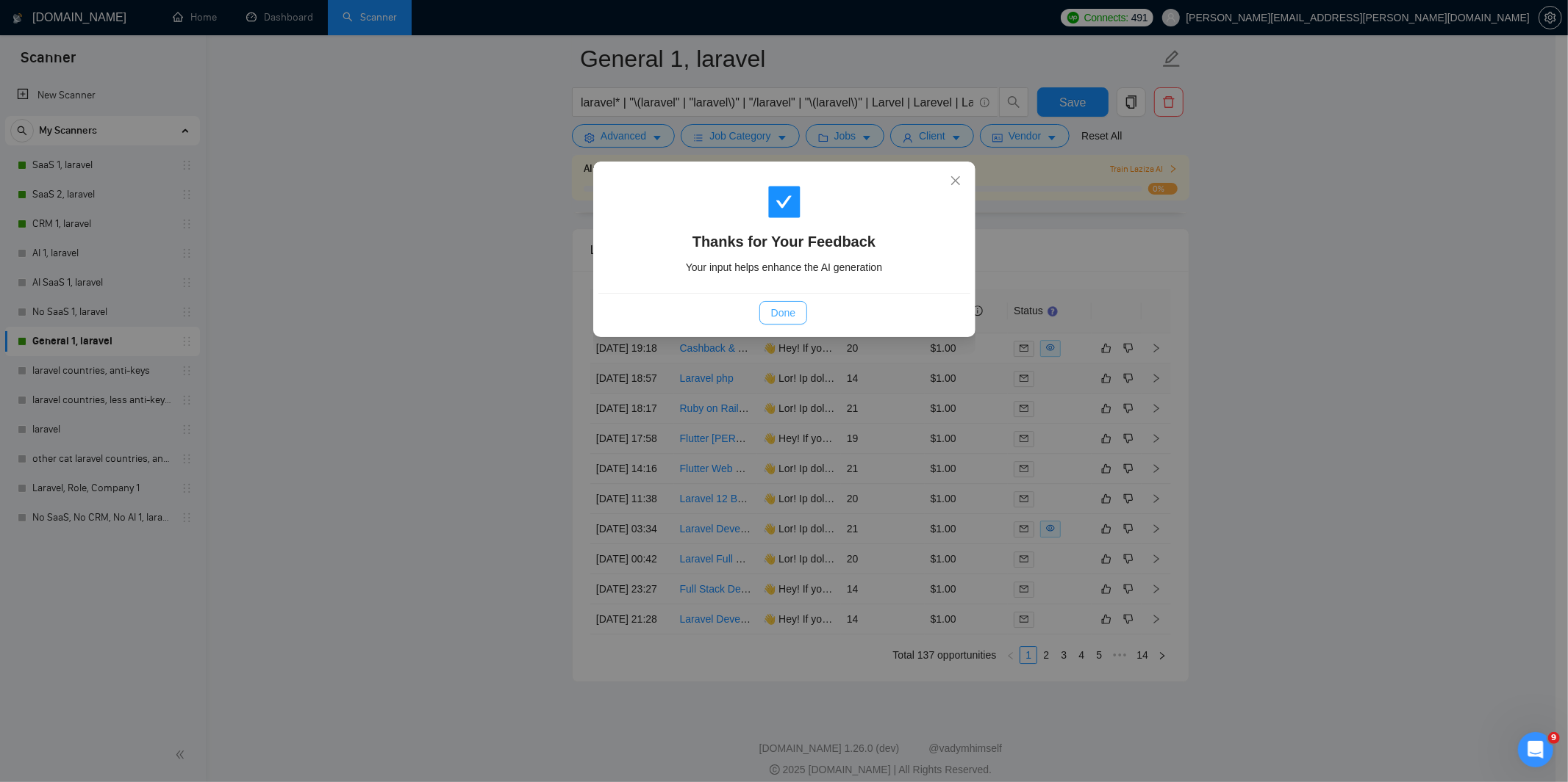
click at [790, 310] on span "Done" at bounding box center [783, 312] width 24 height 16
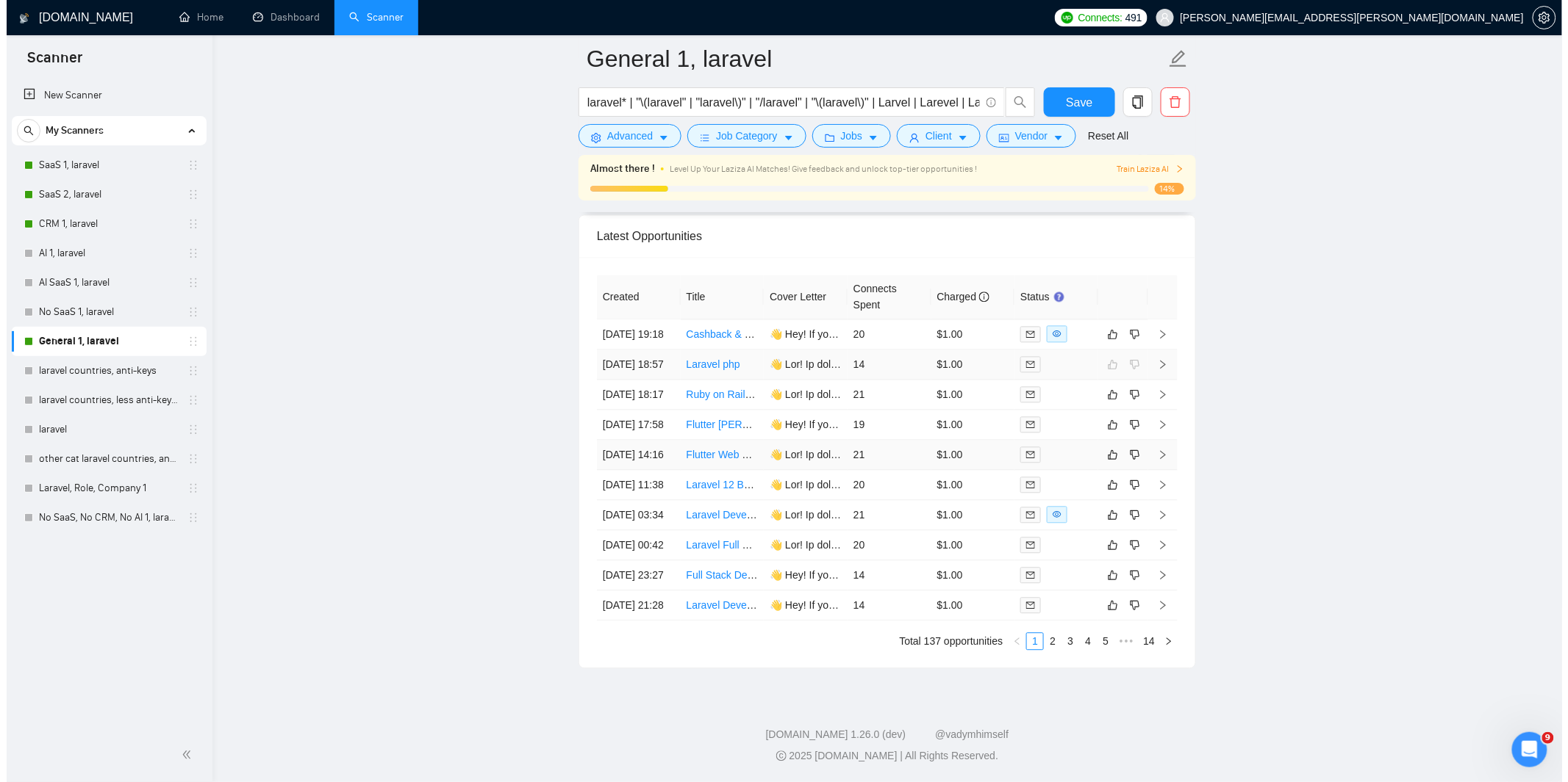
scroll to position [3646, 0]
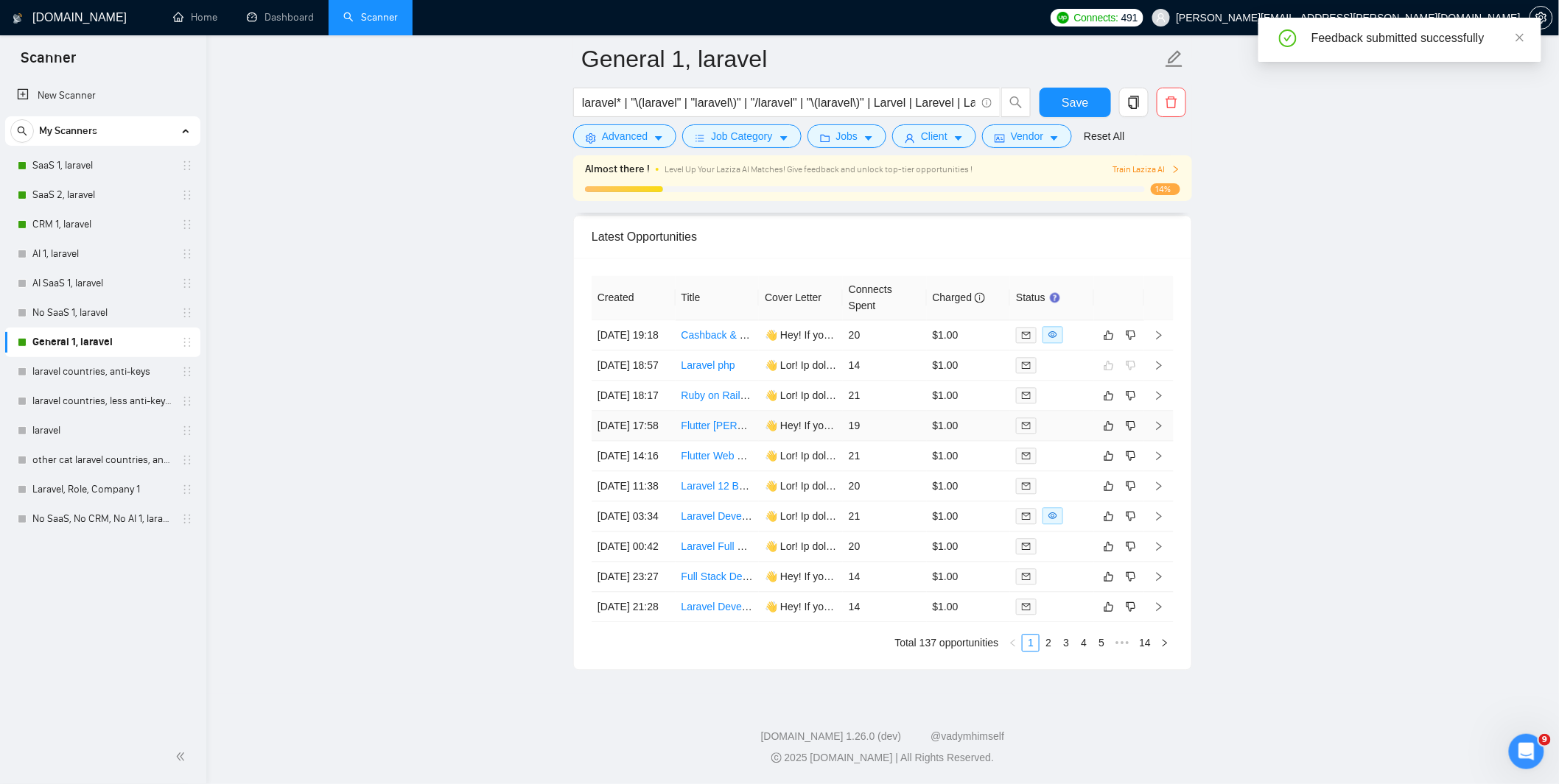
click at [1072, 417] on div at bounding box center [1052, 426] width 72 height 17
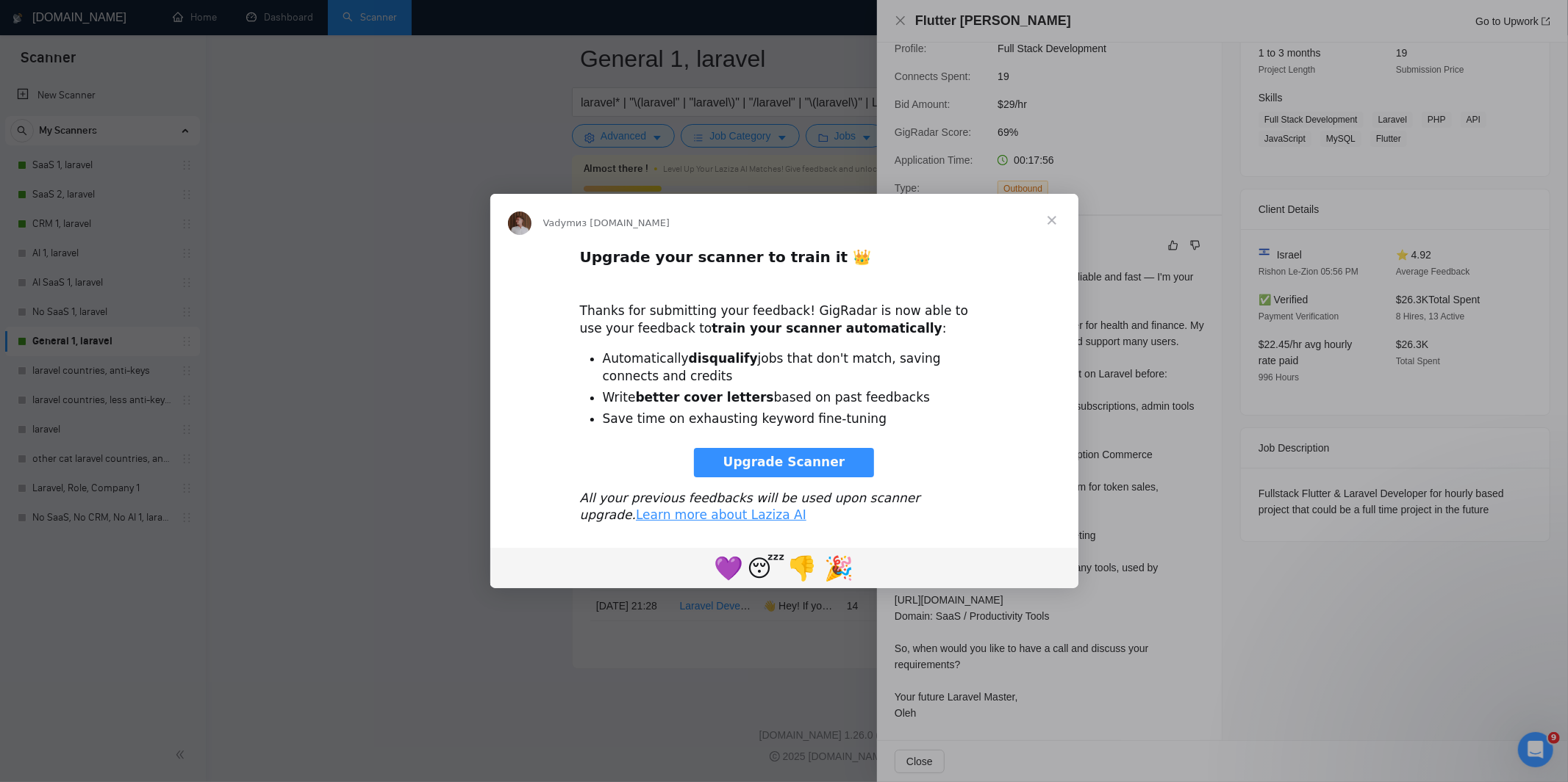
click at [1053, 217] on span "Закрыть" at bounding box center [1051, 220] width 53 height 53
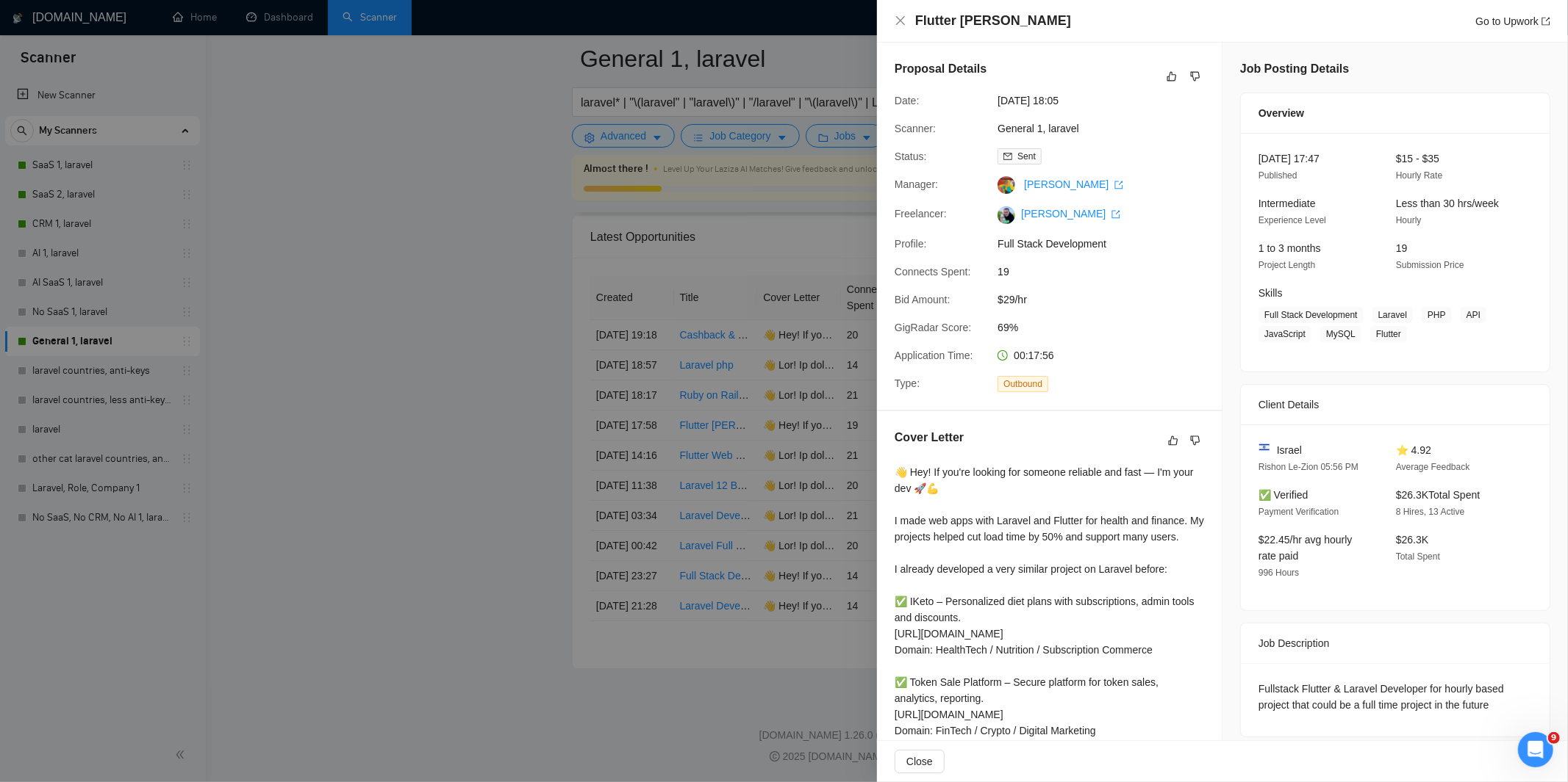
click at [1064, 517] on div "👋 Hey! If you're looking for someone reliable and fast — I'm your dev 🚀💪 I made…" at bounding box center [1049, 690] width 309 height 452
copy div "tter fo"
click at [1191, 438] on icon "dislike" at bounding box center [1194, 440] width 10 height 11
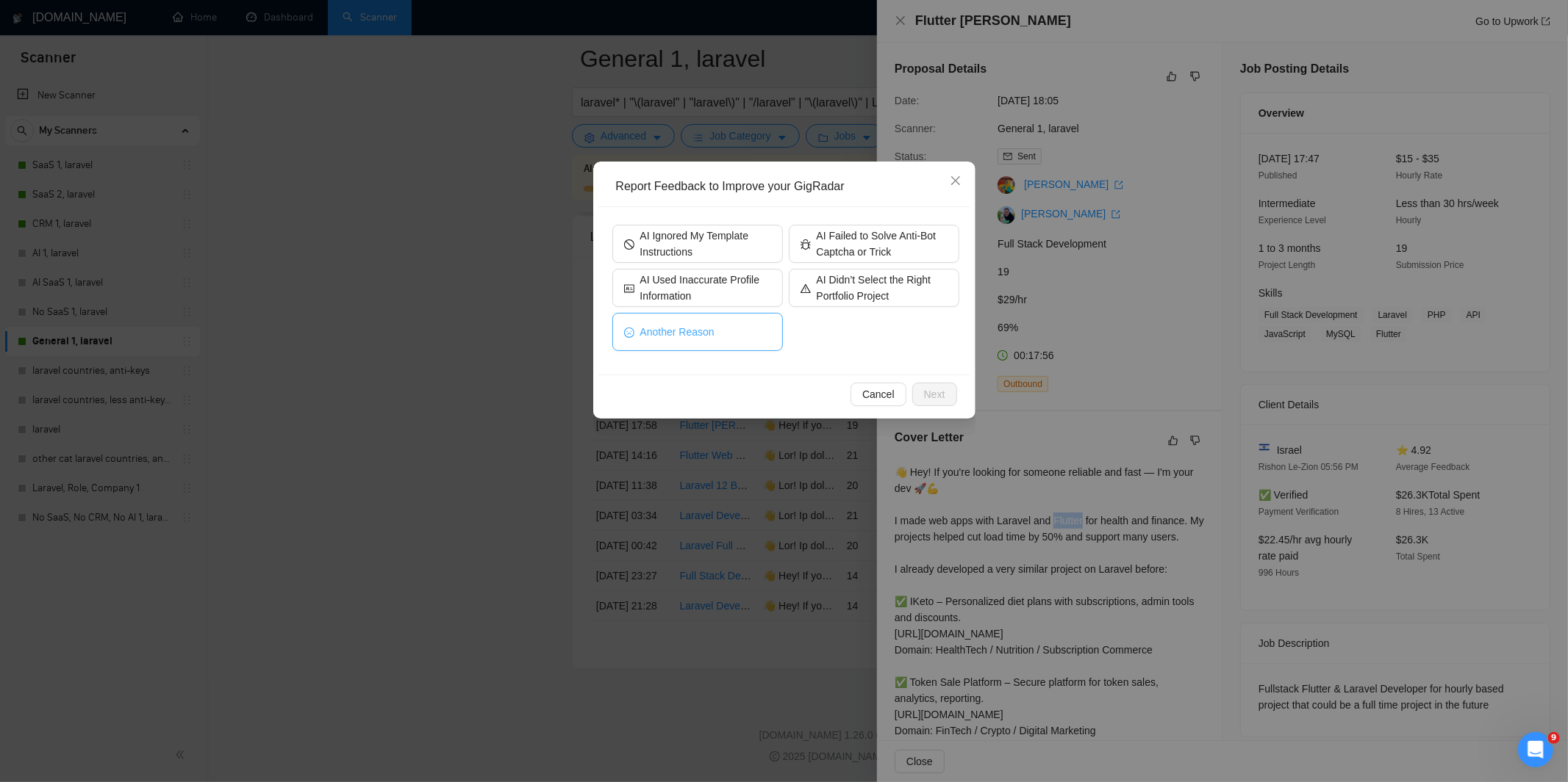
click at [708, 337] on span "Another Reason" at bounding box center [677, 331] width 74 height 16
click at [950, 182] on icon "close" at bounding box center [955, 180] width 11 height 11
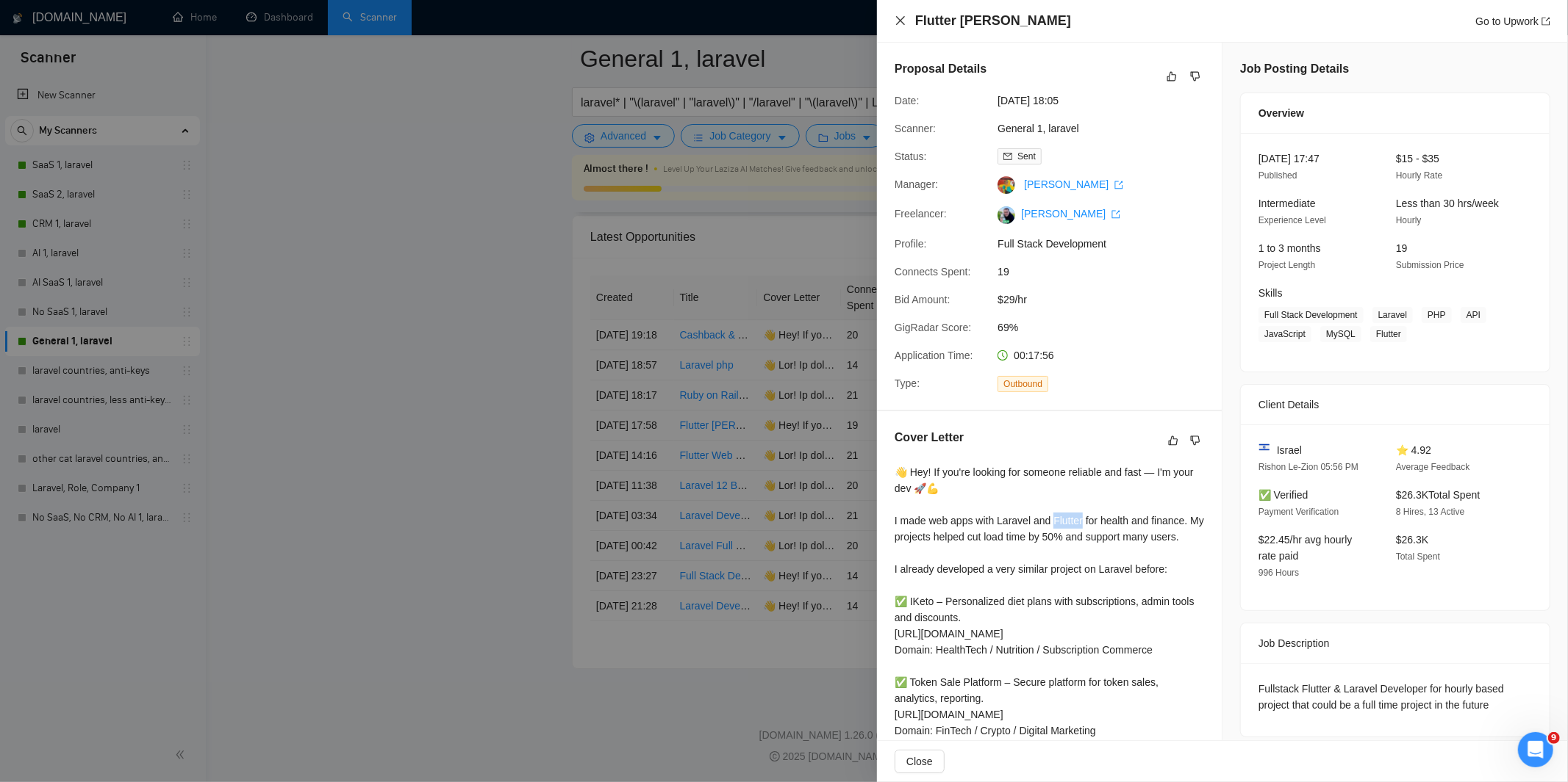
click at [894, 21] on icon "close" at bounding box center [900, 20] width 11 height 11
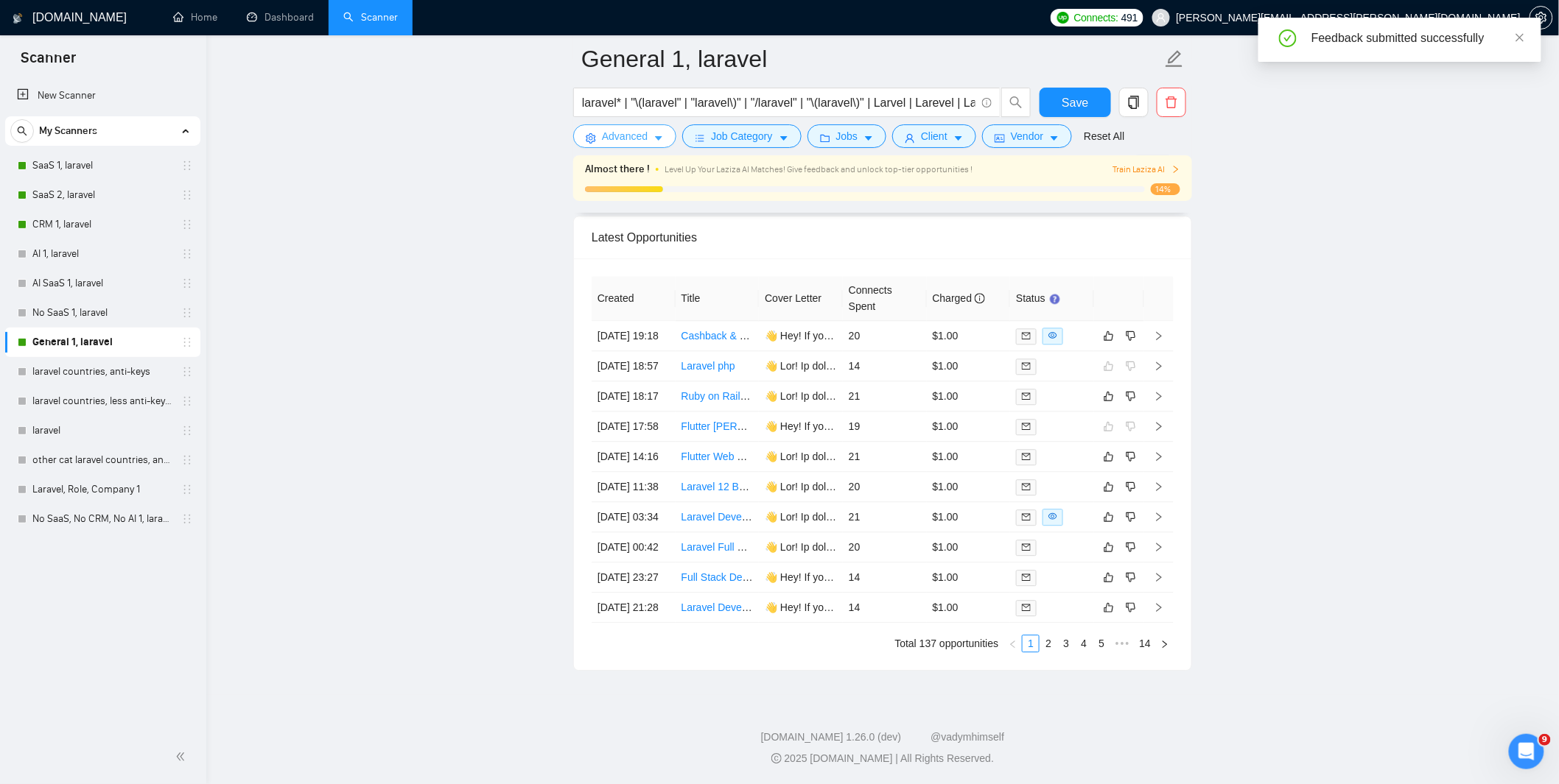
click at [658, 137] on icon "caret-down" at bounding box center [659, 140] width 8 height 5
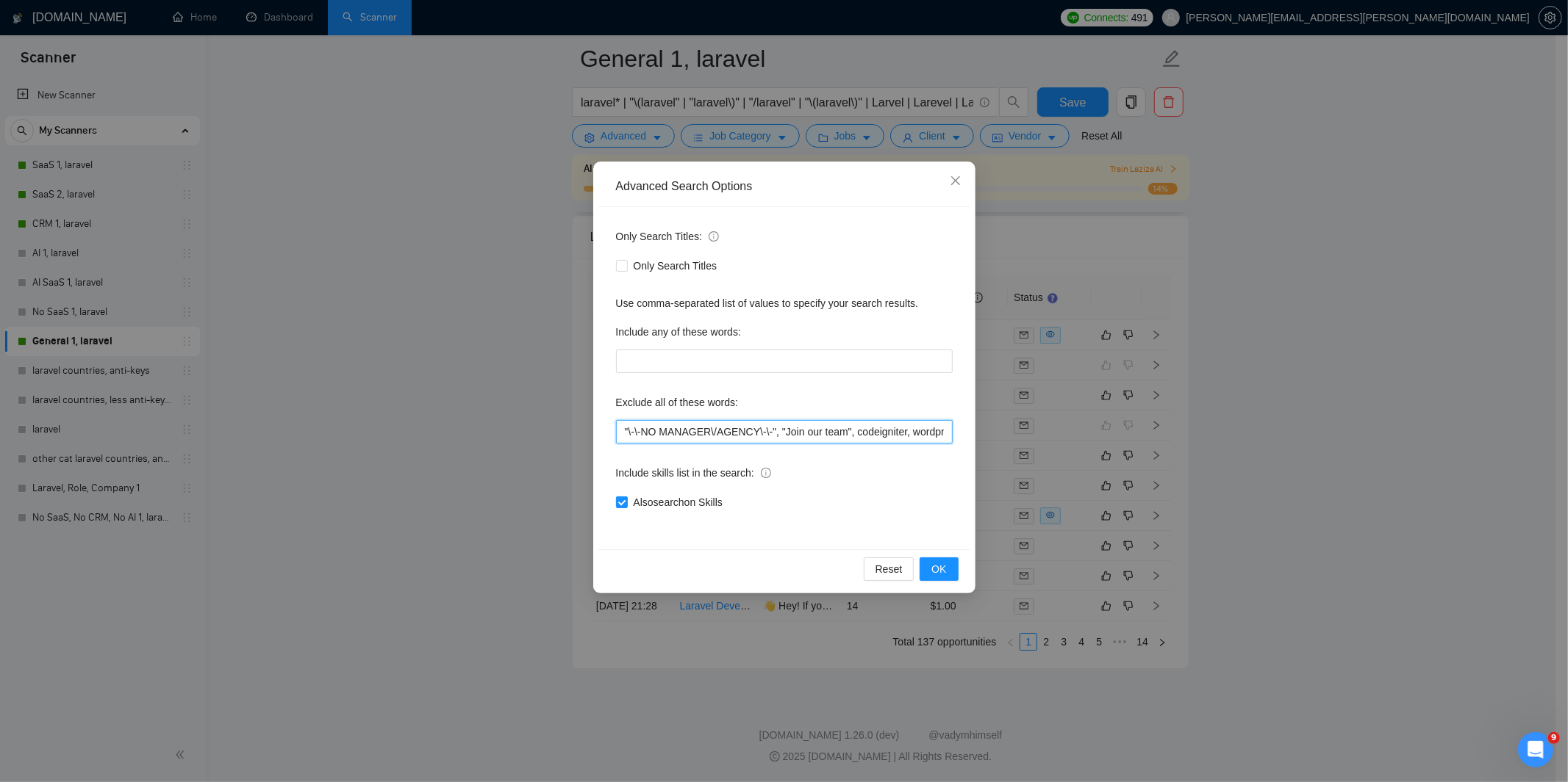
click at [623, 432] on input ""\-\-NO MANAGER\/AGENCY\-\-", "Join our team", codeigniter, wordpress, shopify,…" at bounding box center [784, 432] width 337 height 24
drag, startPoint x: 631, startPoint y: 434, endPoint x: 619, endPoint y: 431, distance: 12.4
click at [619, 431] on input """, "\-\-NO MANAGER\/AGENCY\-\-", "Join our team", codeigniter, wordpress, shop…" at bounding box center [784, 432] width 337 height 24
click at [931, 573] on span "OK" at bounding box center [938, 569] width 15 height 16
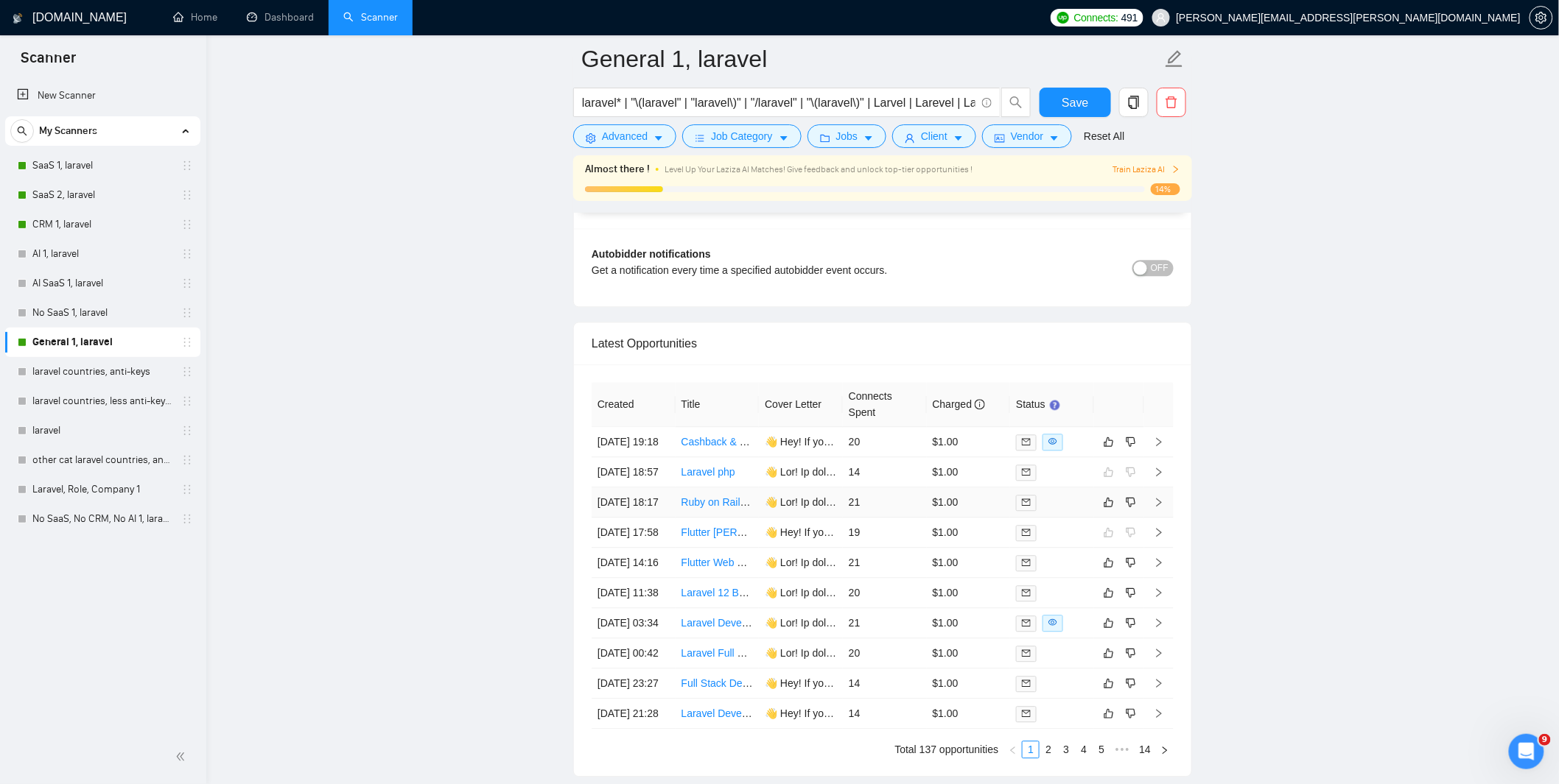
click at [896, 518] on td "21" at bounding box center [884, 502] width 84 height 30
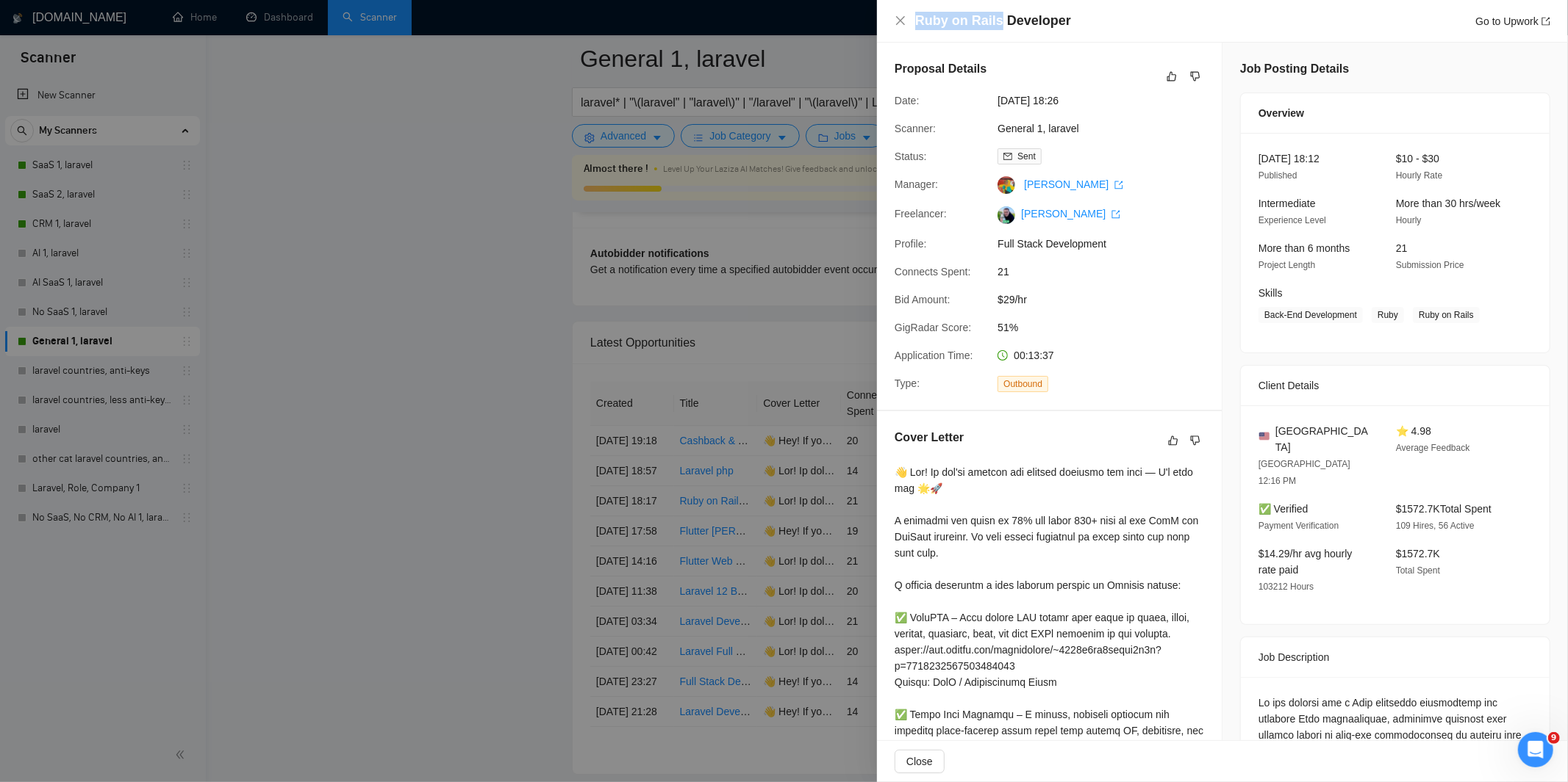
drag, startPoint x: 916, startPoint y: 25, endPoint x: 1004, endPoint y: 19, distance: 88.2
click at [1004, 19] on h4 "Ruby on Rails Developer" at bounding box center [993, 21] width 156 height 18
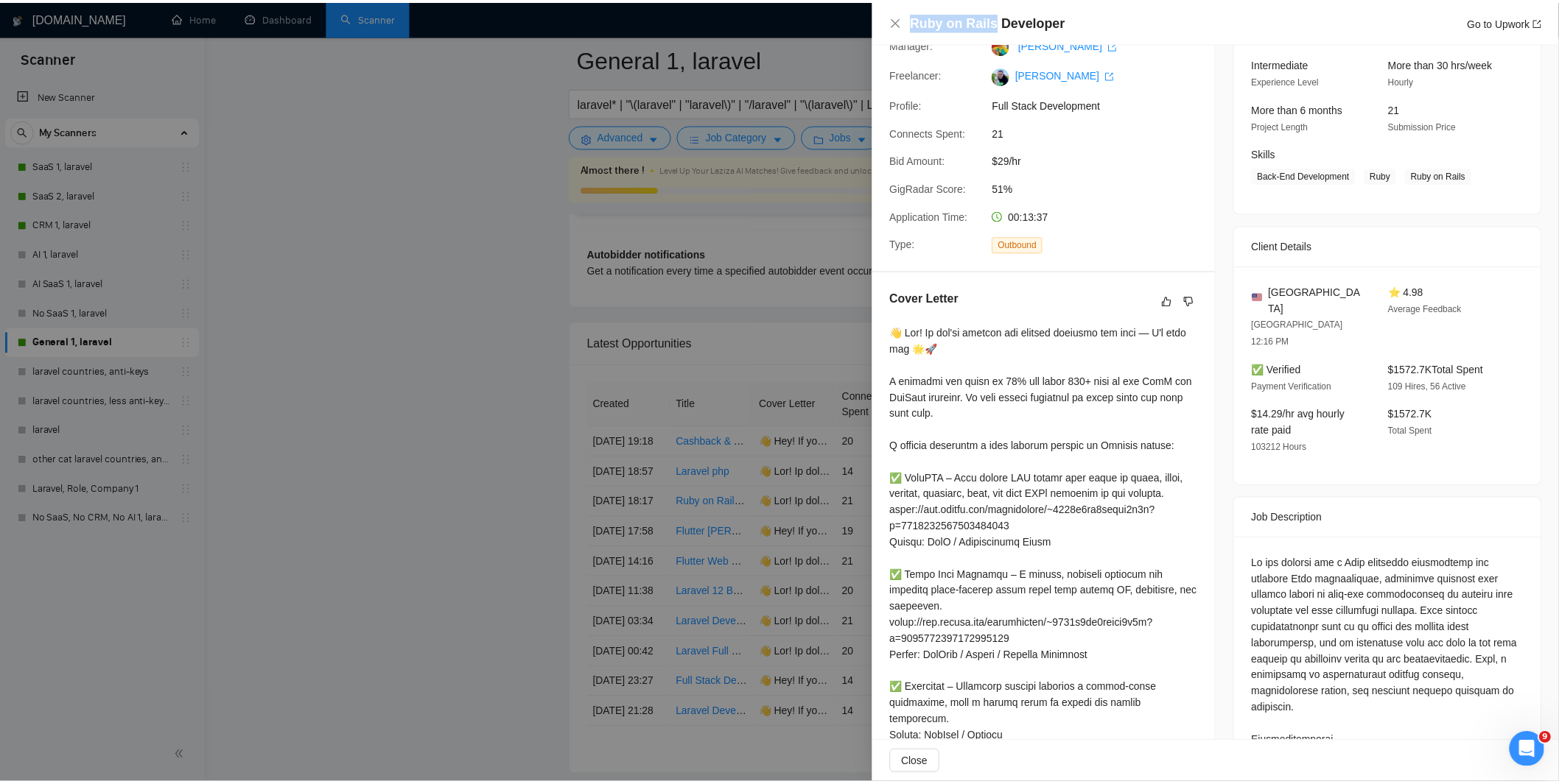
scroll to position [196, 0]
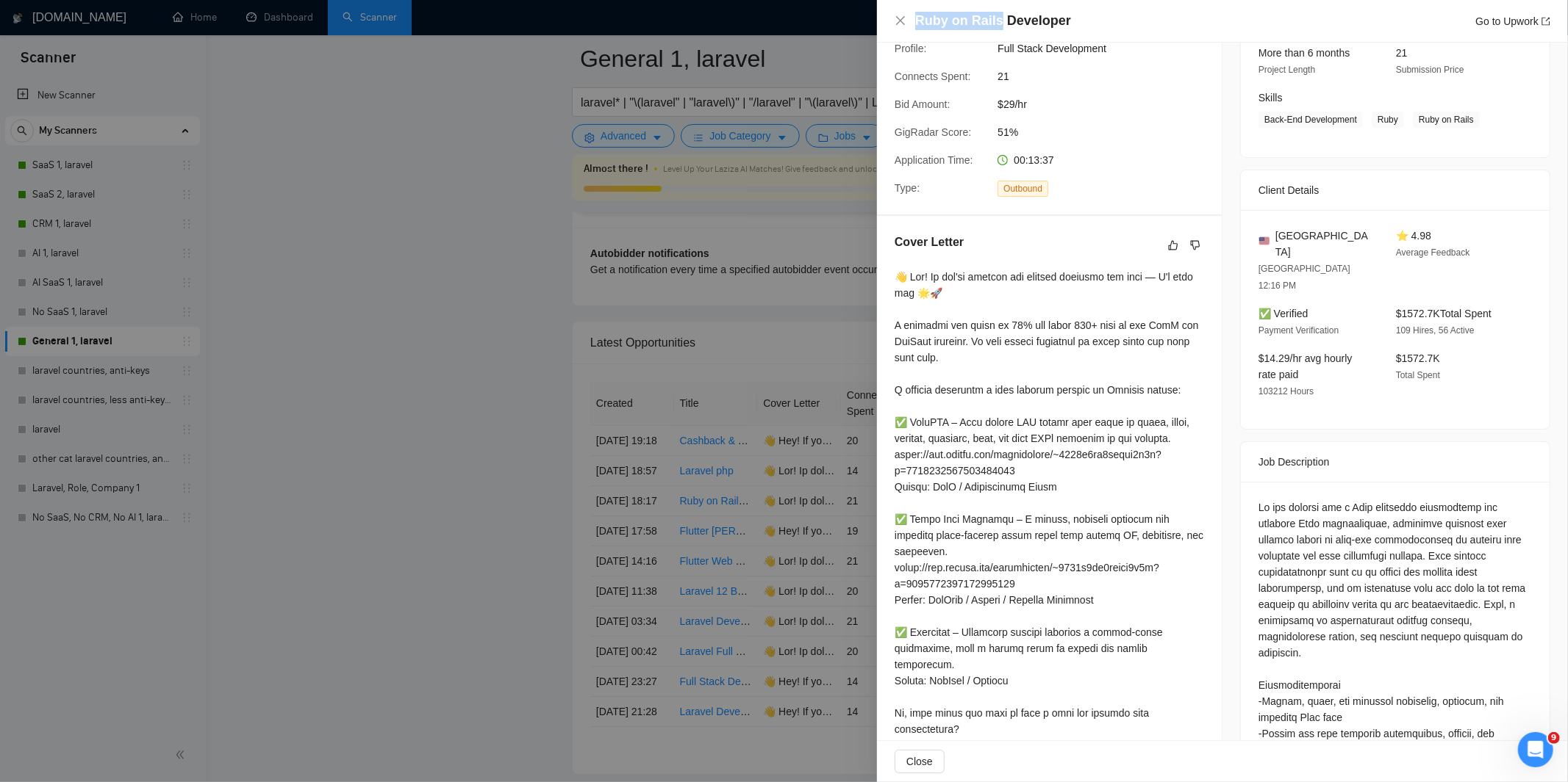
click at [789, 520] on div at bounding box center [784, 391] width 1568 height 782
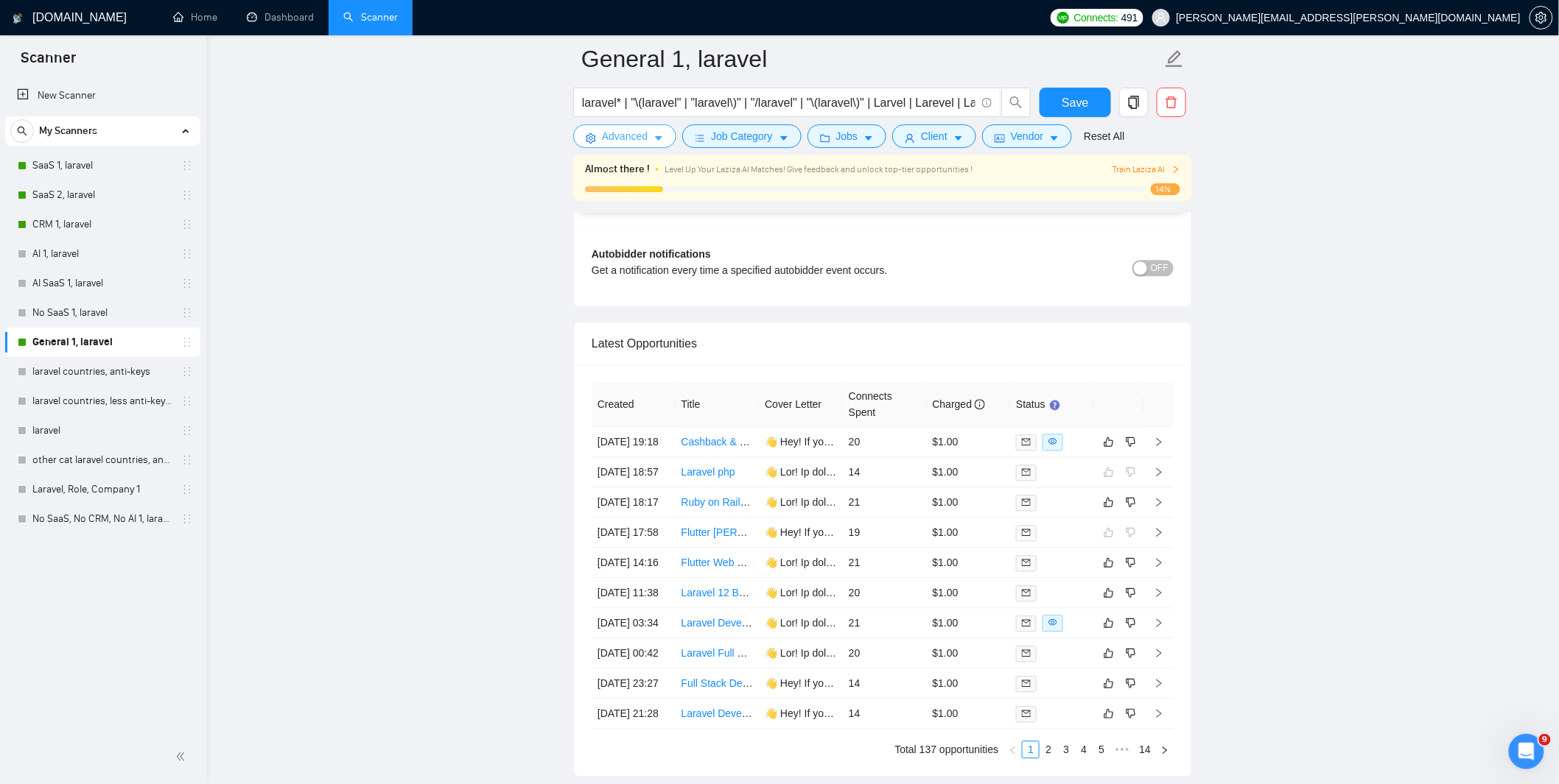
drag, startPoint x: 629, startPoint y: 137, endPoint x: 639, endPoint y: 143, distance: 11.7
click at [629, 137] on span "Advanced" at bounding box center [625, 136] width 46 height 16
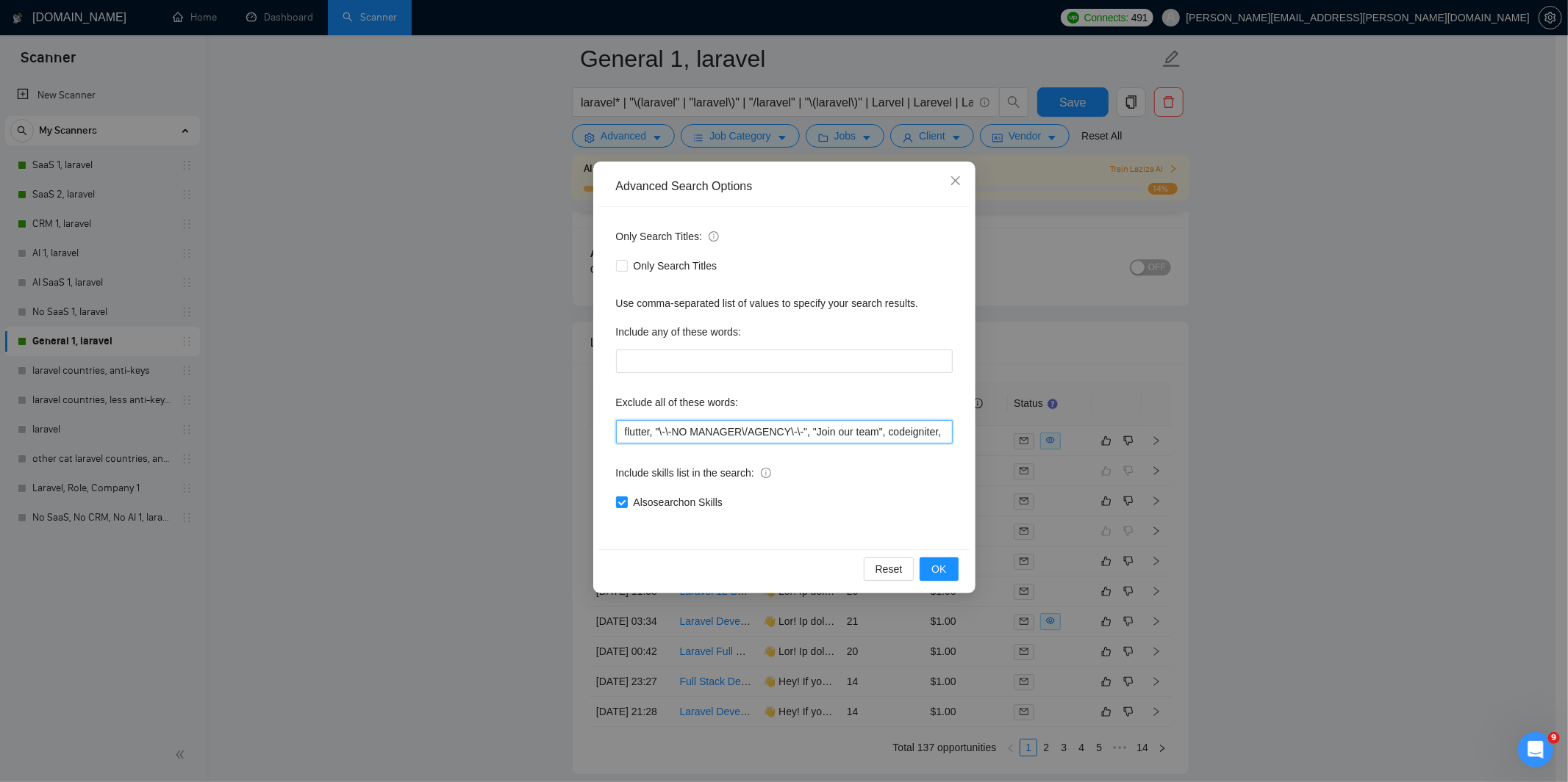
click at [625, 430] on input "flutter, "\-\-NO MANAGER\/AGENCY\-\-", "Join our team", codeigniter, wordpress,…" at bounding box center [784, 432] width 337 height 24
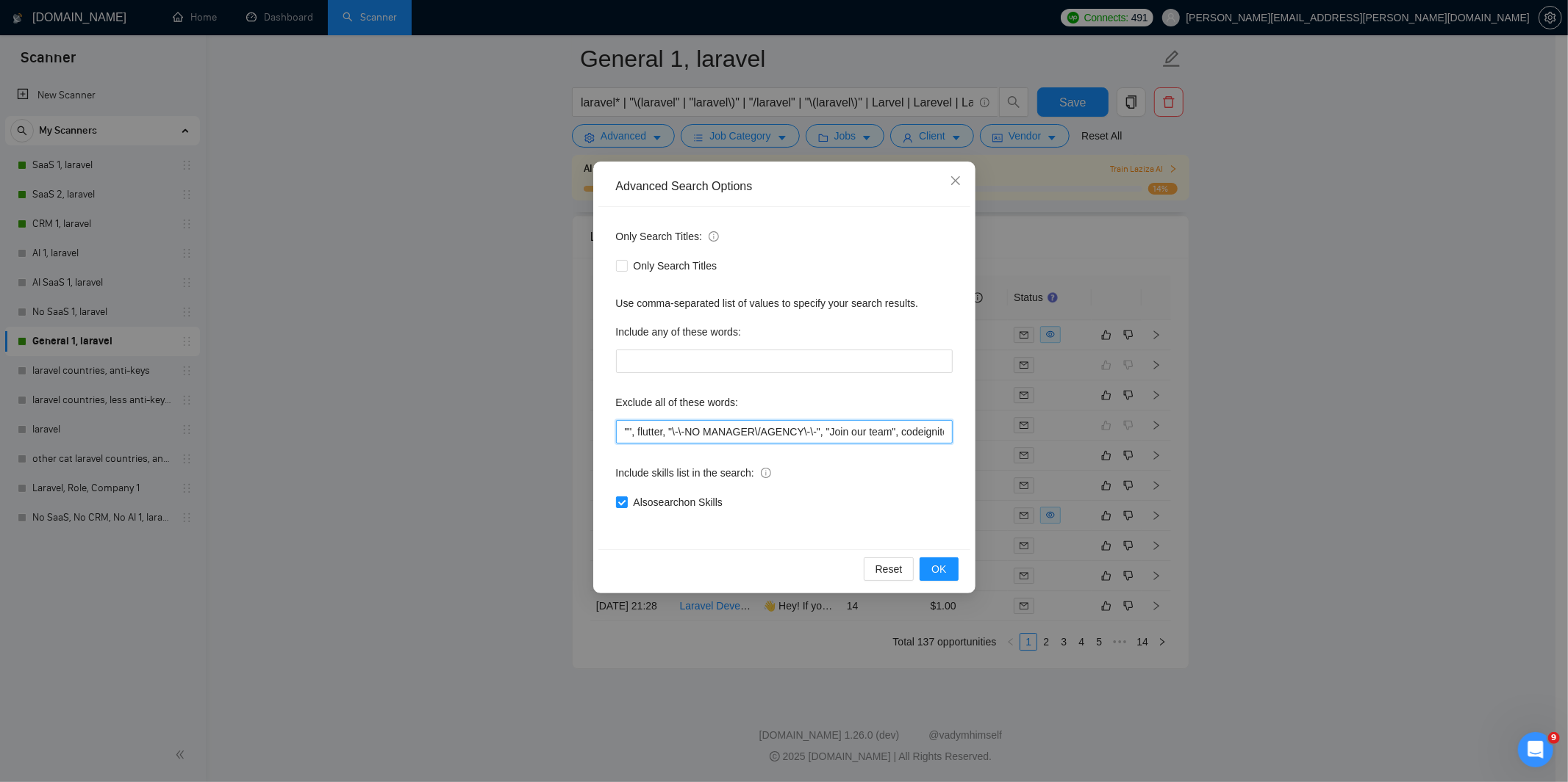
paste input "Ruby on Rails"
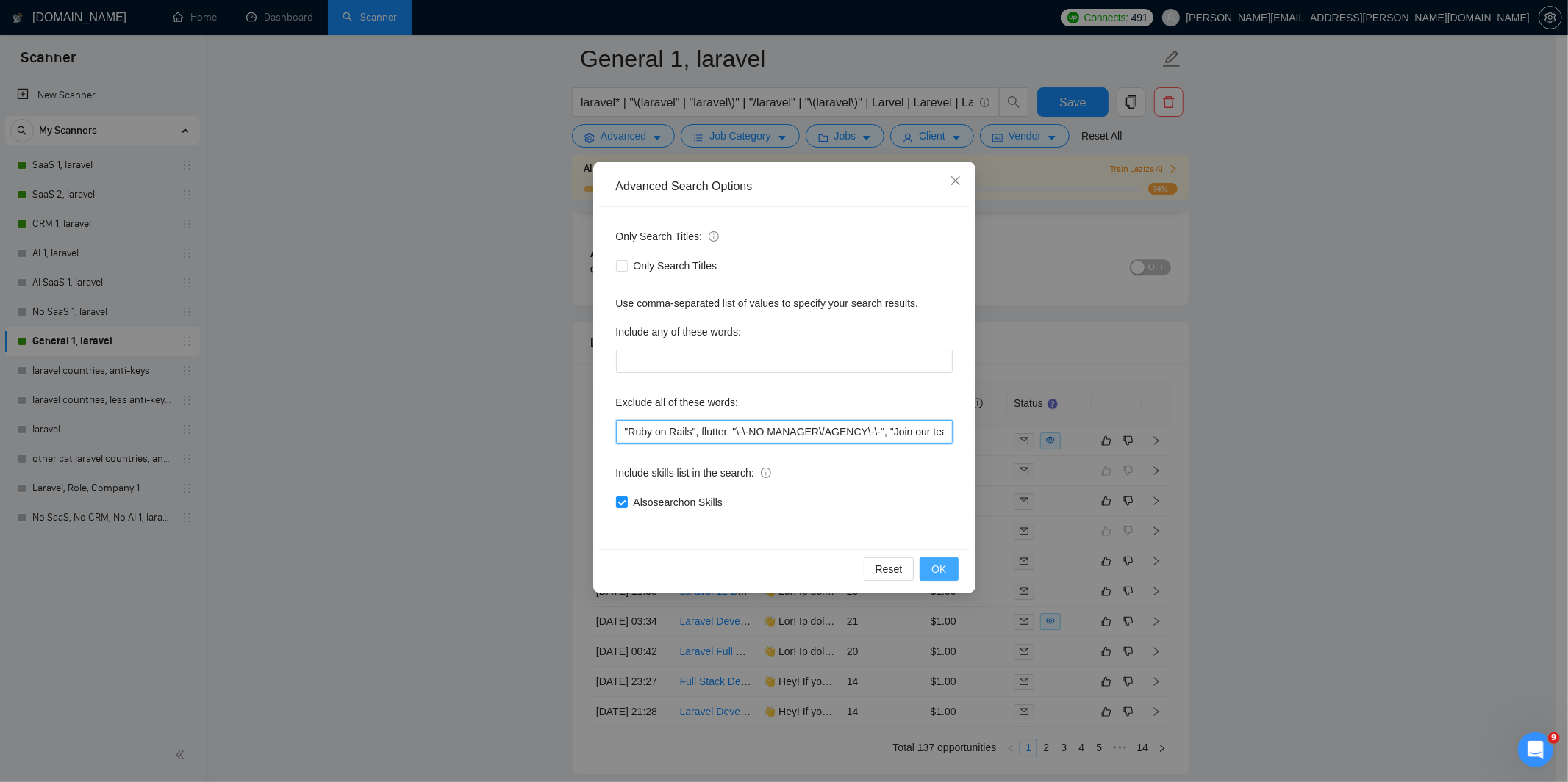
type input ""Ruby on Rails", flutter, "\-\-NO MANAGER\/AGENCY\-\-", "Join our team", codeig…"
click at [934, 563] on span "OK" at bounding box center [938, 569] width 15 height 16
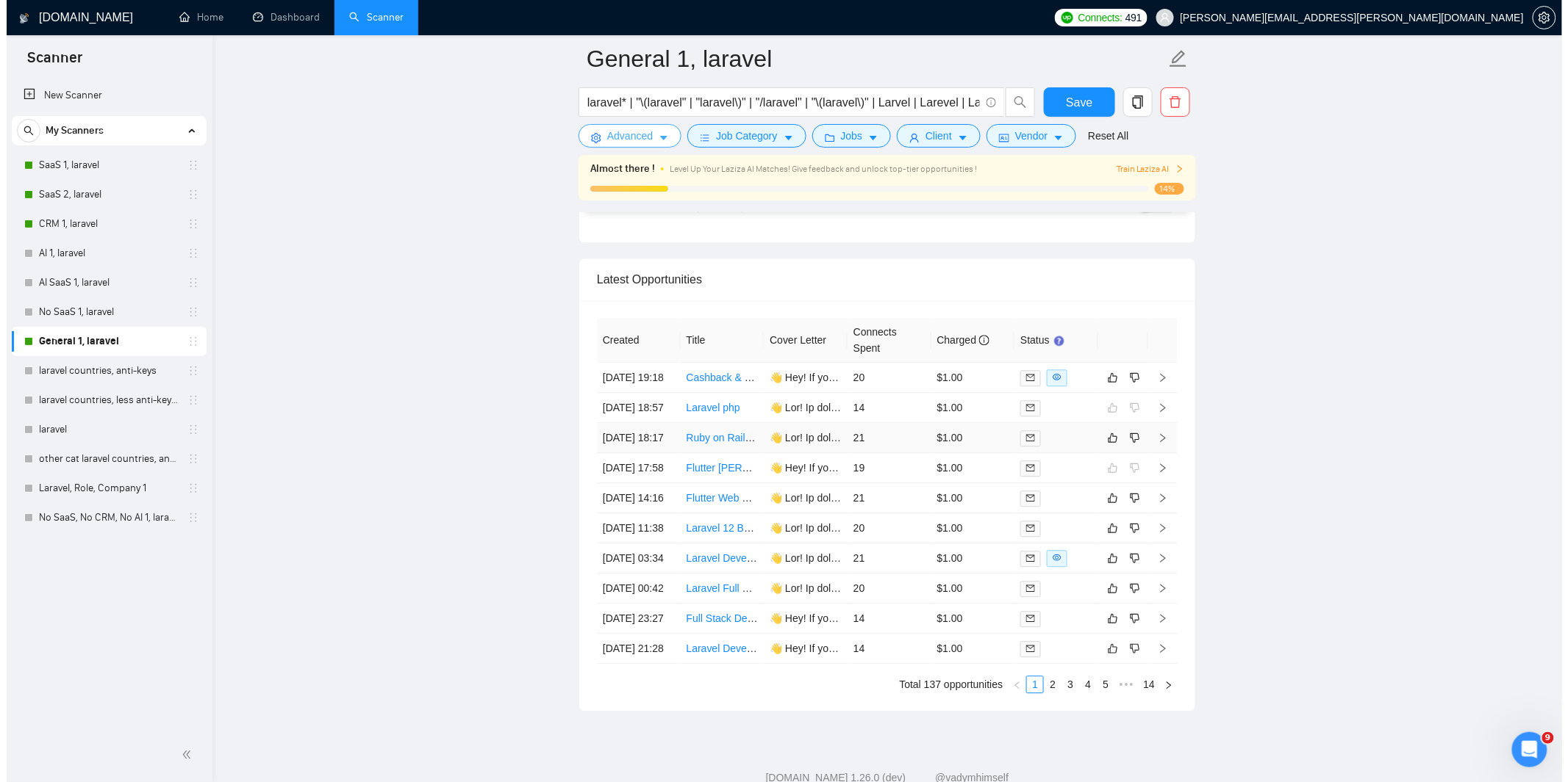
scroll to position [3631, 0]
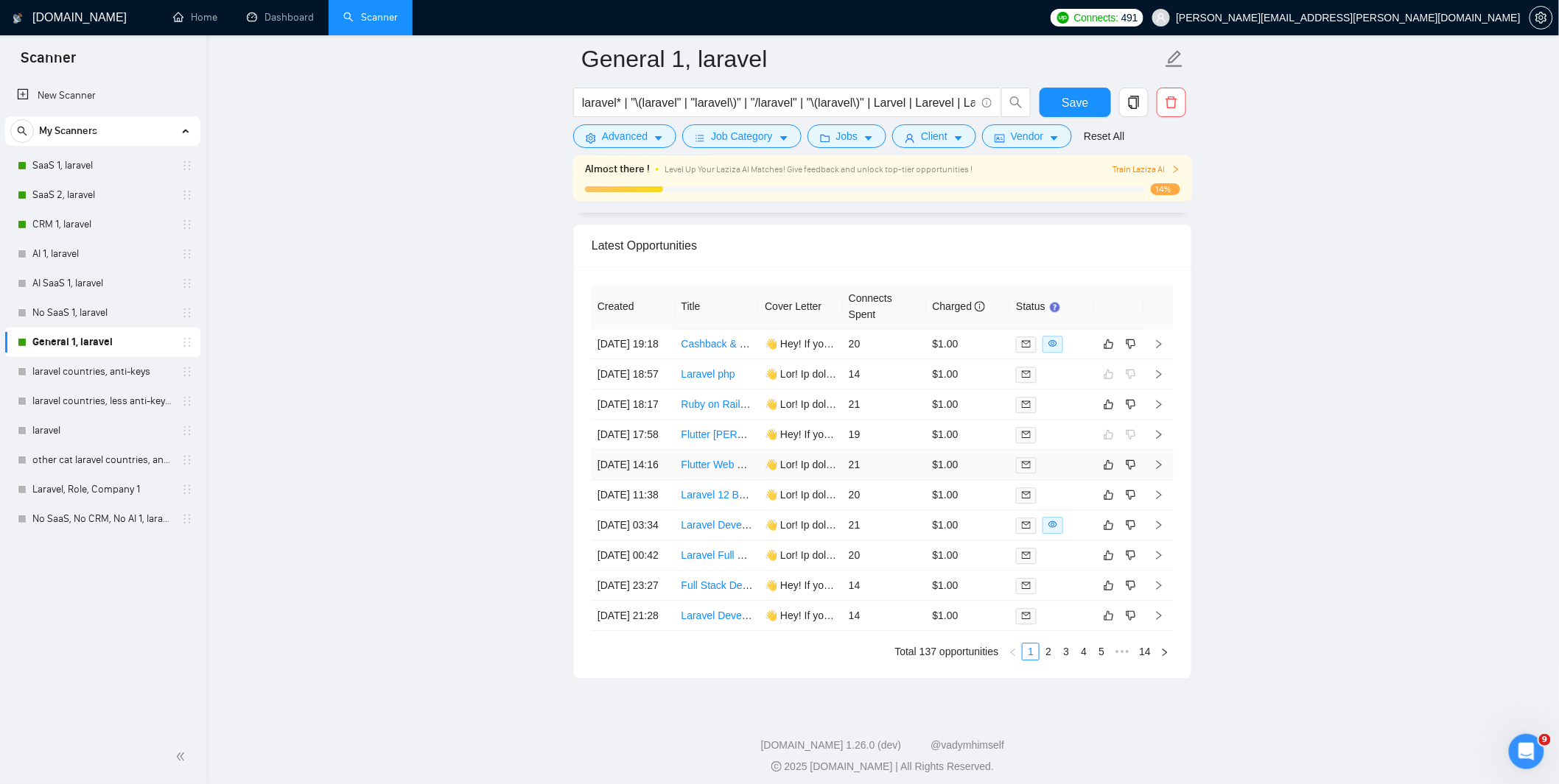
click at [1059, 473] on div at bounding box center [1052, 465] width 72 height 17
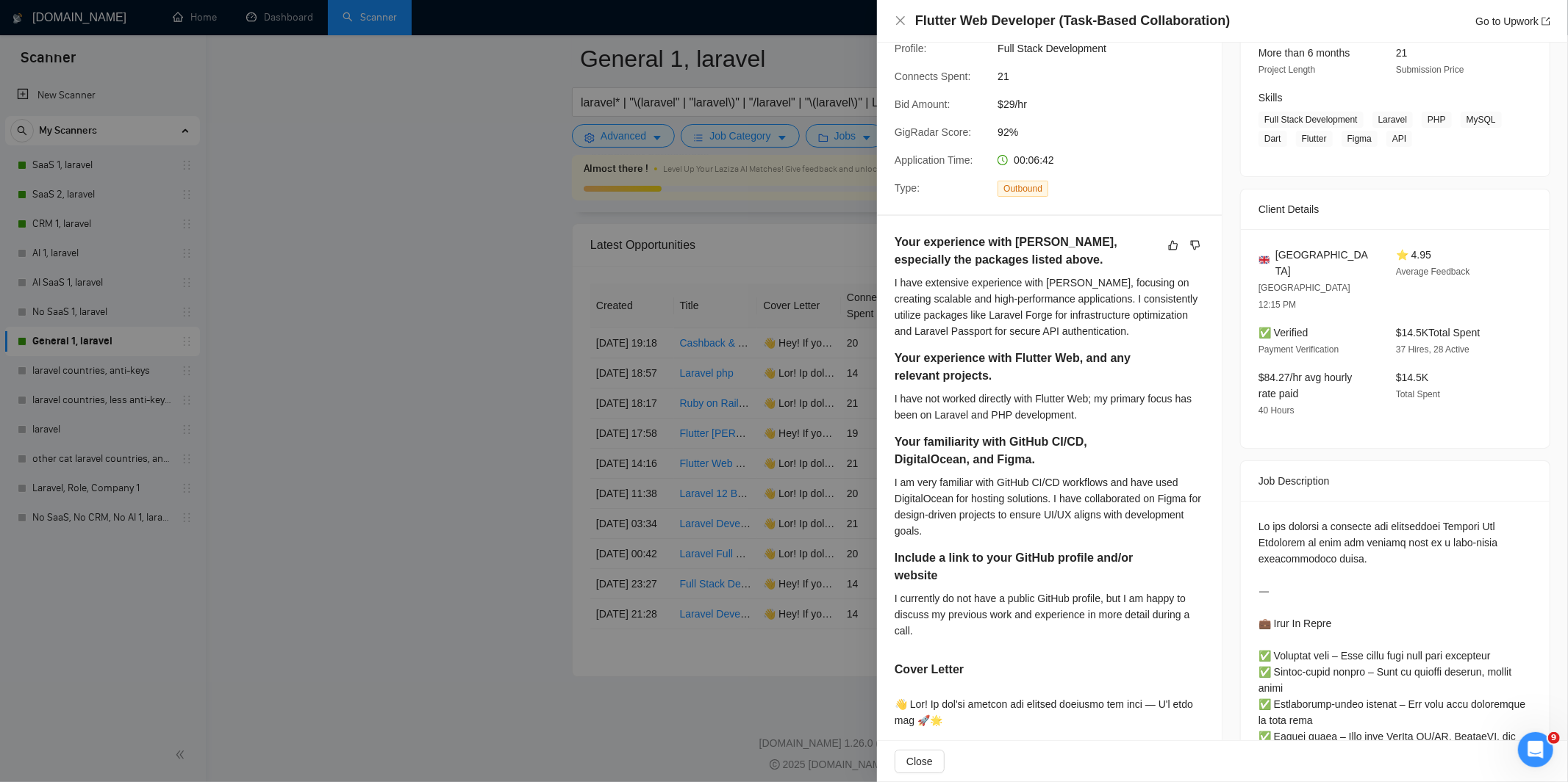
click at [773, 463] on div at bounding box center [784, 391] width 1568 height 782
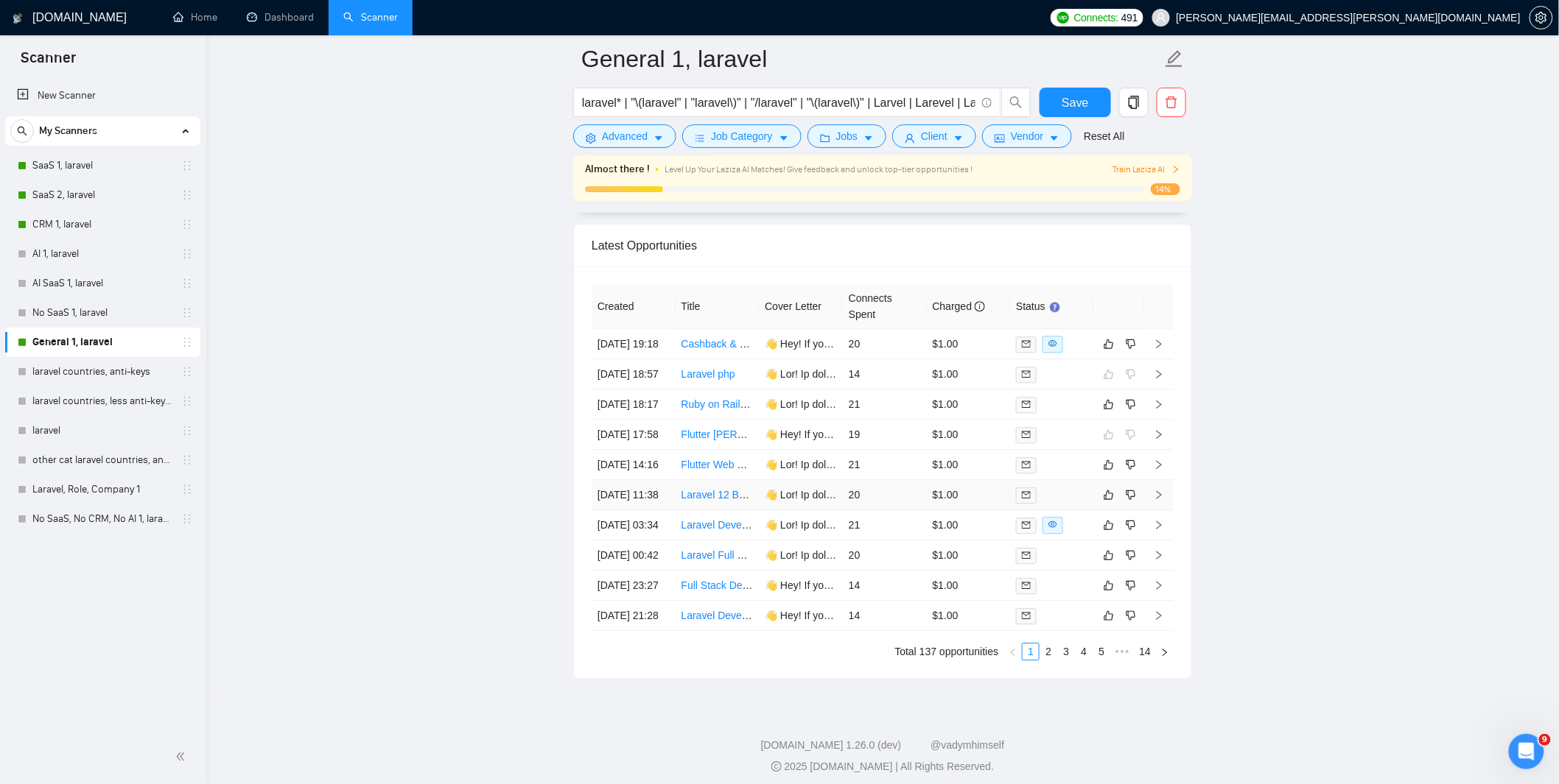
click at [984, 510] on td "$1.00" at bounding box center [969, 495] width 84 height 30
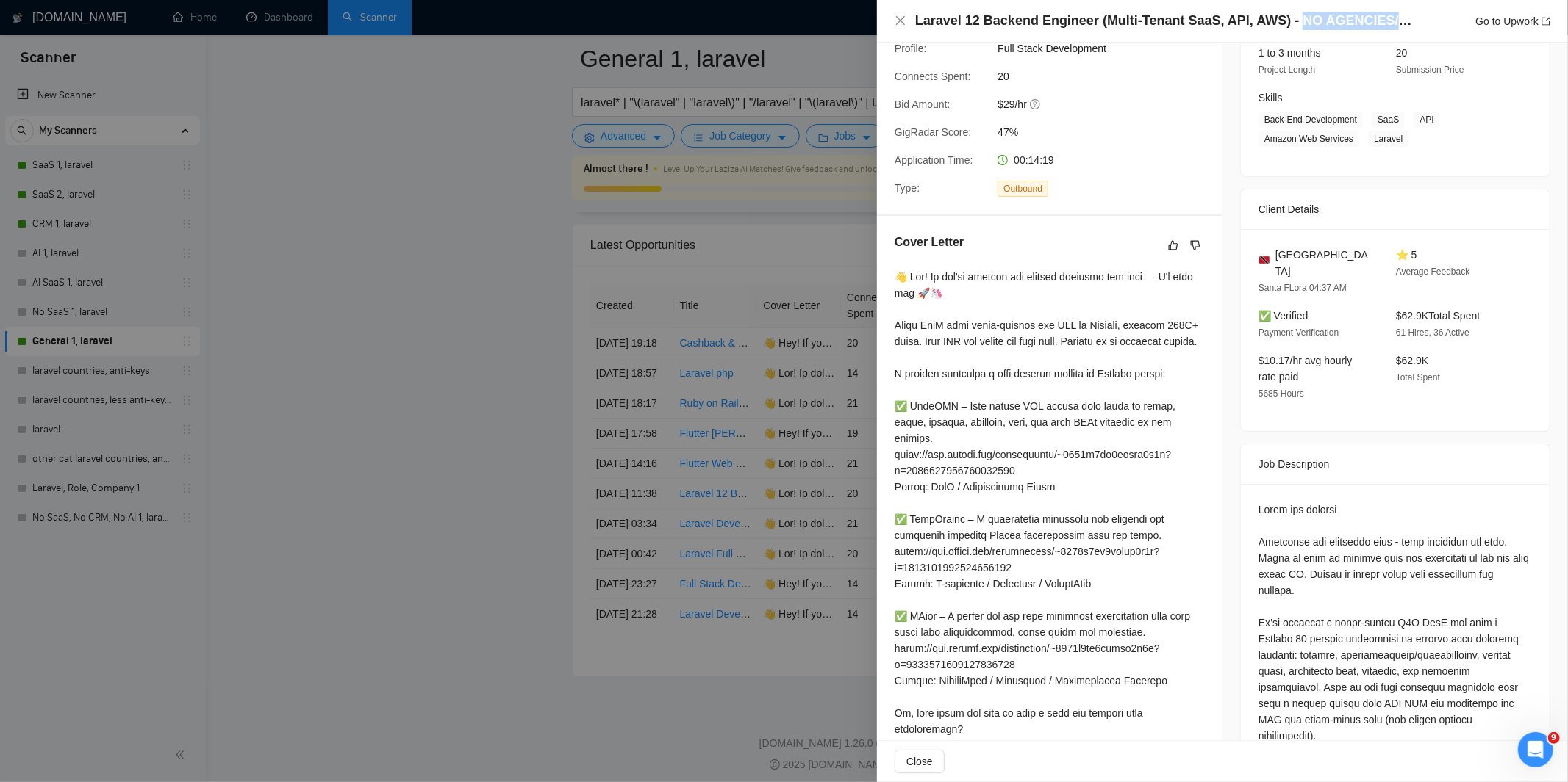
drag, startPoint x: 1303, startPoint y: 21, endPoint x: 1397, endPoint y: 22, distance: 94.0
click at [1397, 22] on h4 "Laravel 12 Backend Engineer (Multi-Tenant SaaS, API, AWS) - NO AGENCIES/MIDDLEM…" at bounding box center [1168, 21] width 507 height 18
click at [745, 406] on div at bounding box center [784, 391] width 1568 height 782
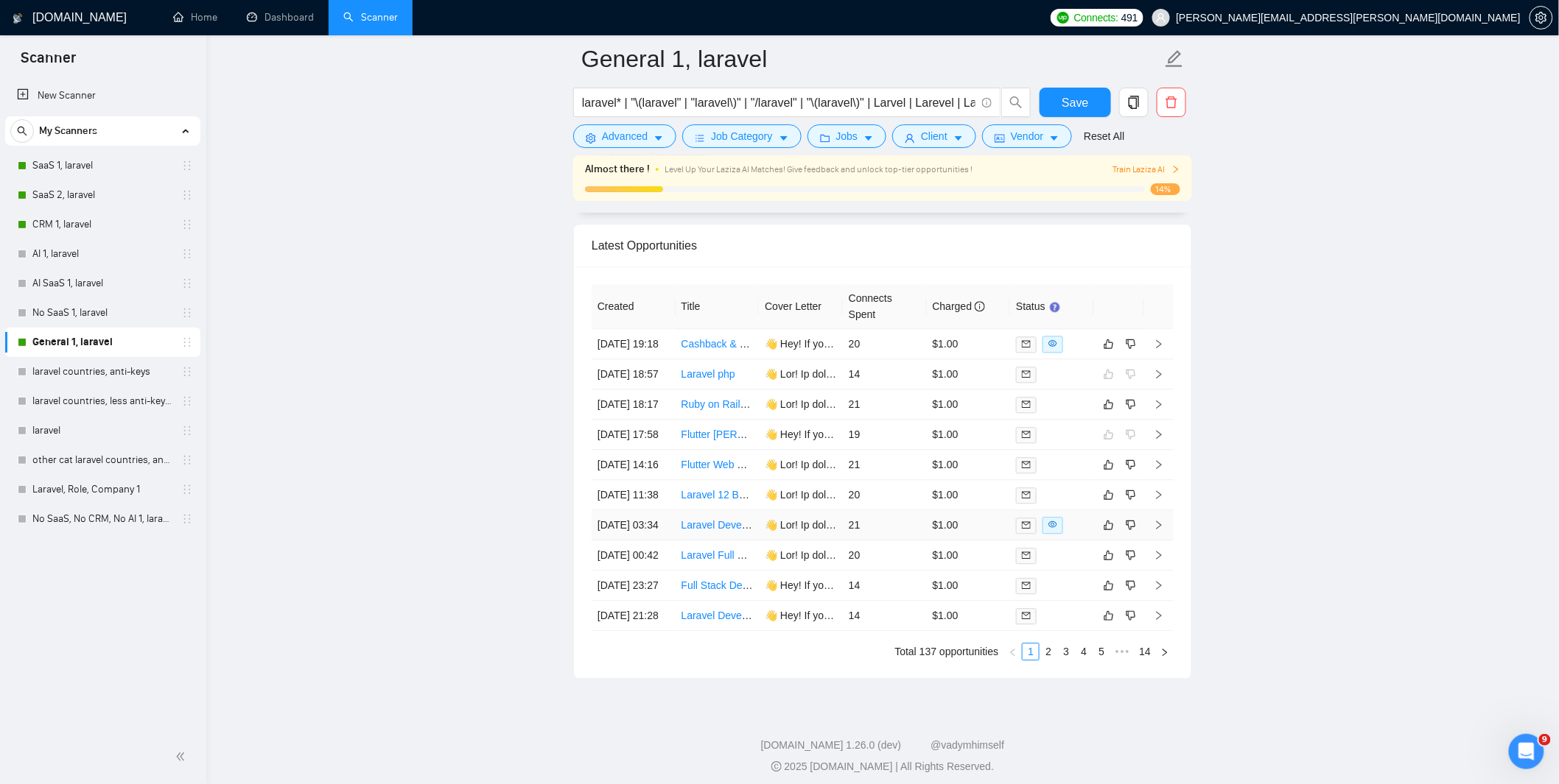
click at [1088, 541] on td at bounding box center [1052, 525] width 84 height 30
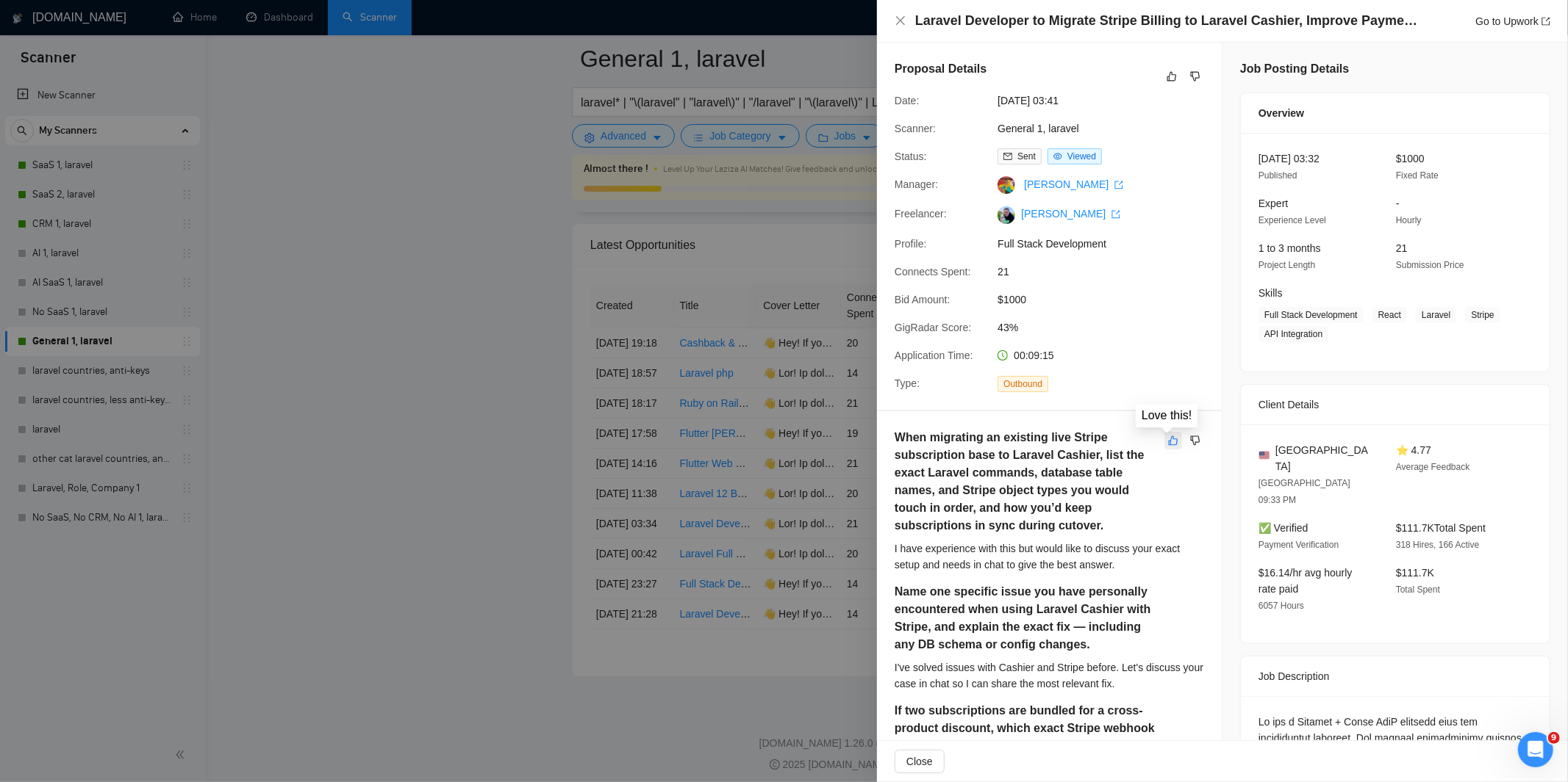
click at [1170, 438] on icon "like" at bounding box center [1172, 440] width 10 height 11
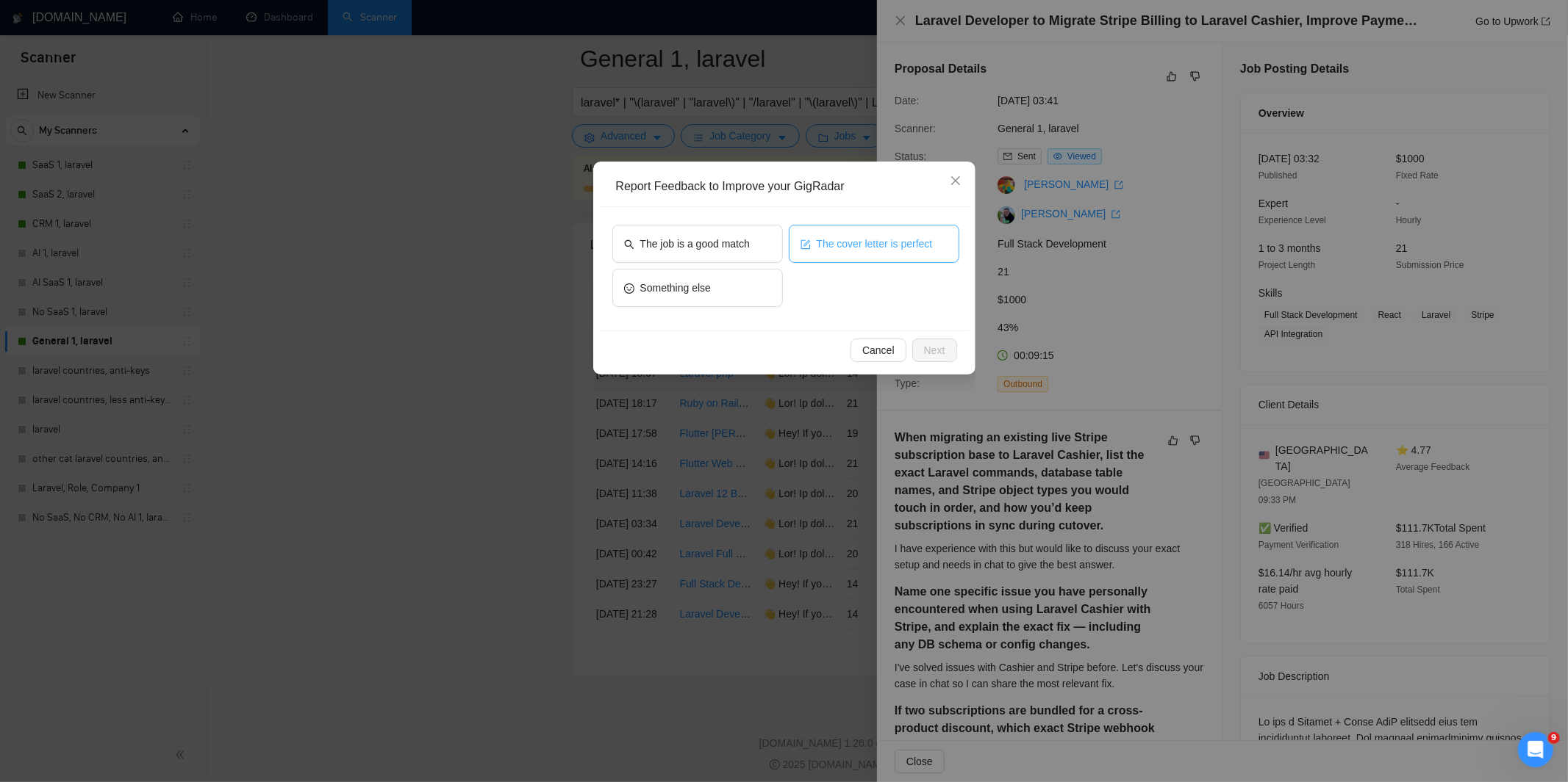
click at [851, 250] on button "The cover letter is perfect" at bounding box center [874, 244] width 171 height 38
click at [739, 245] on span "The job is a good match" at bounding box center [694, 243] width 109 height 16
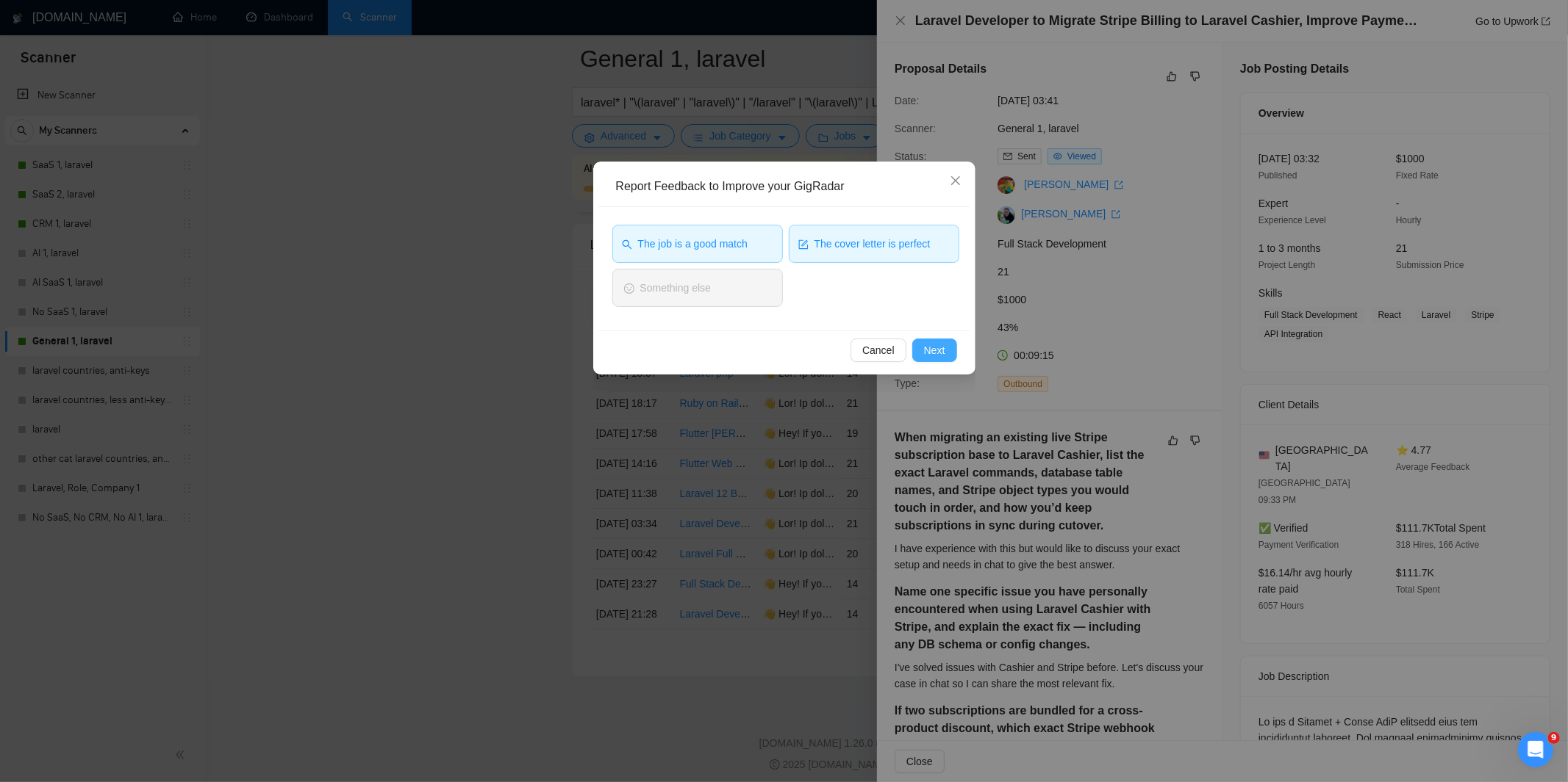
click at [945, 353] on button "Next" at bounding box center [934, 350] width 45 height 24
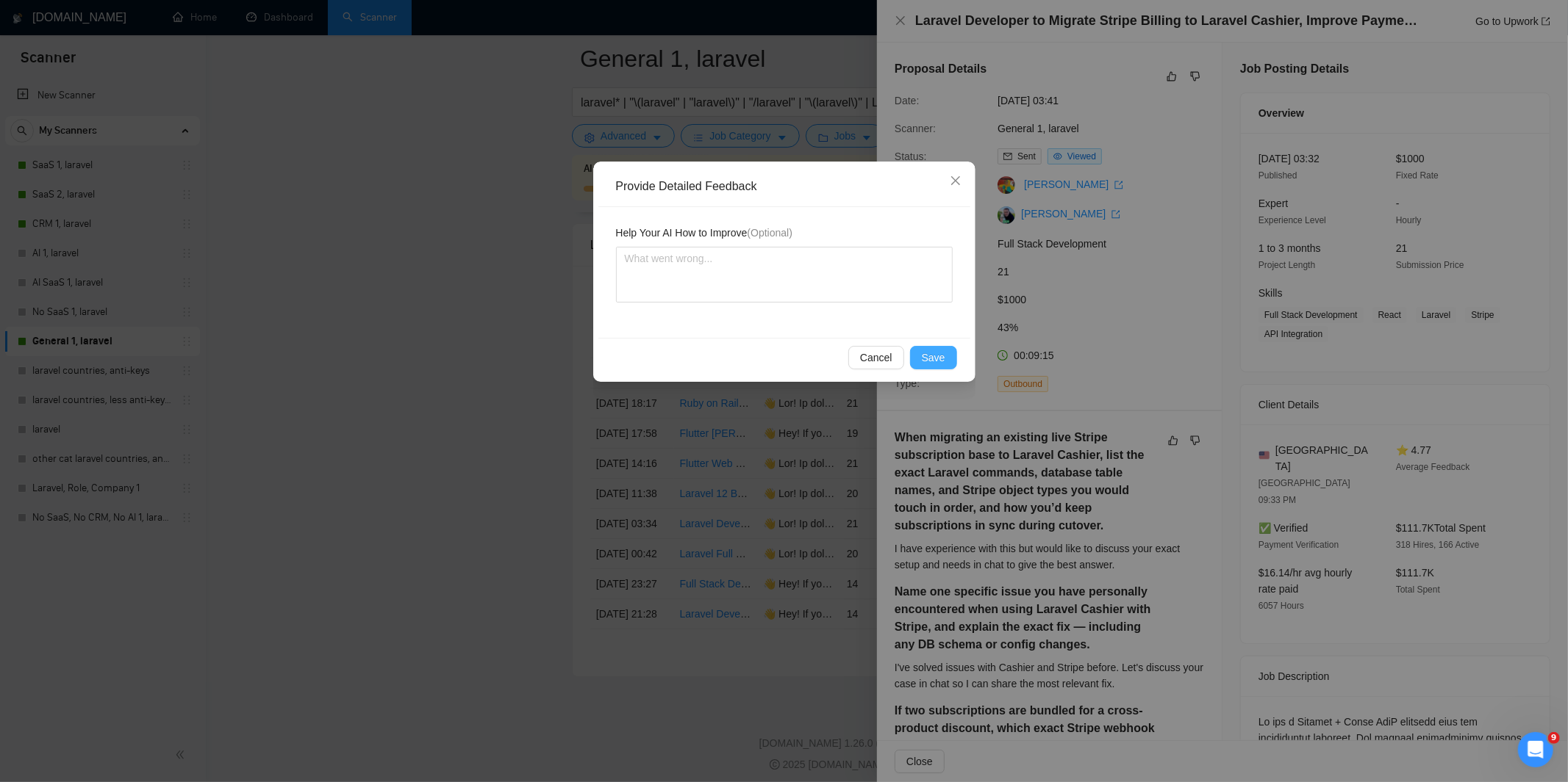
click at [929, 363] on span "Save" at bounding box center [933, 357] width 24 height 16
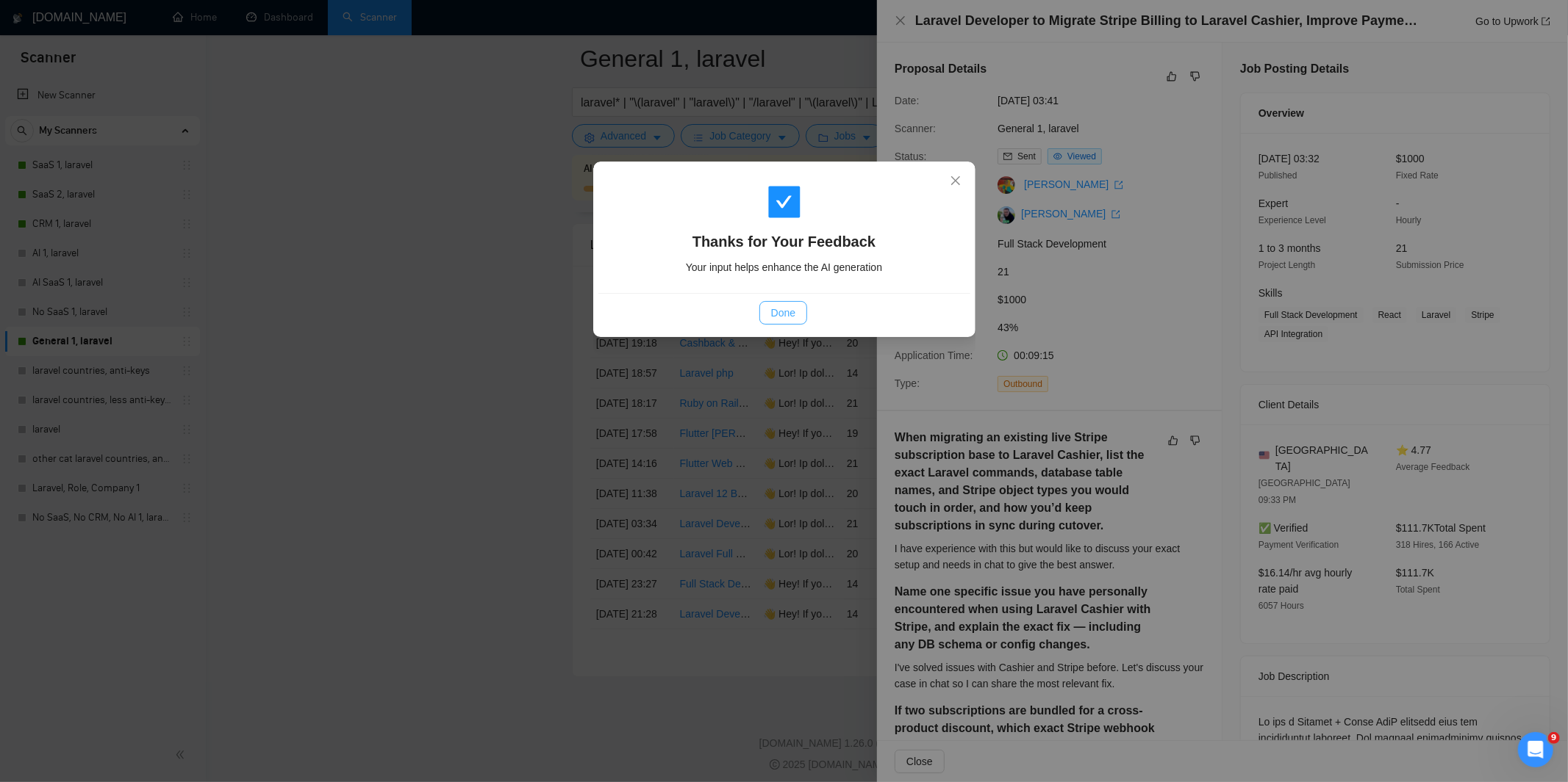
click at [782, 318] on span "Done" at bounding box center [783, 312] width 24 height 16
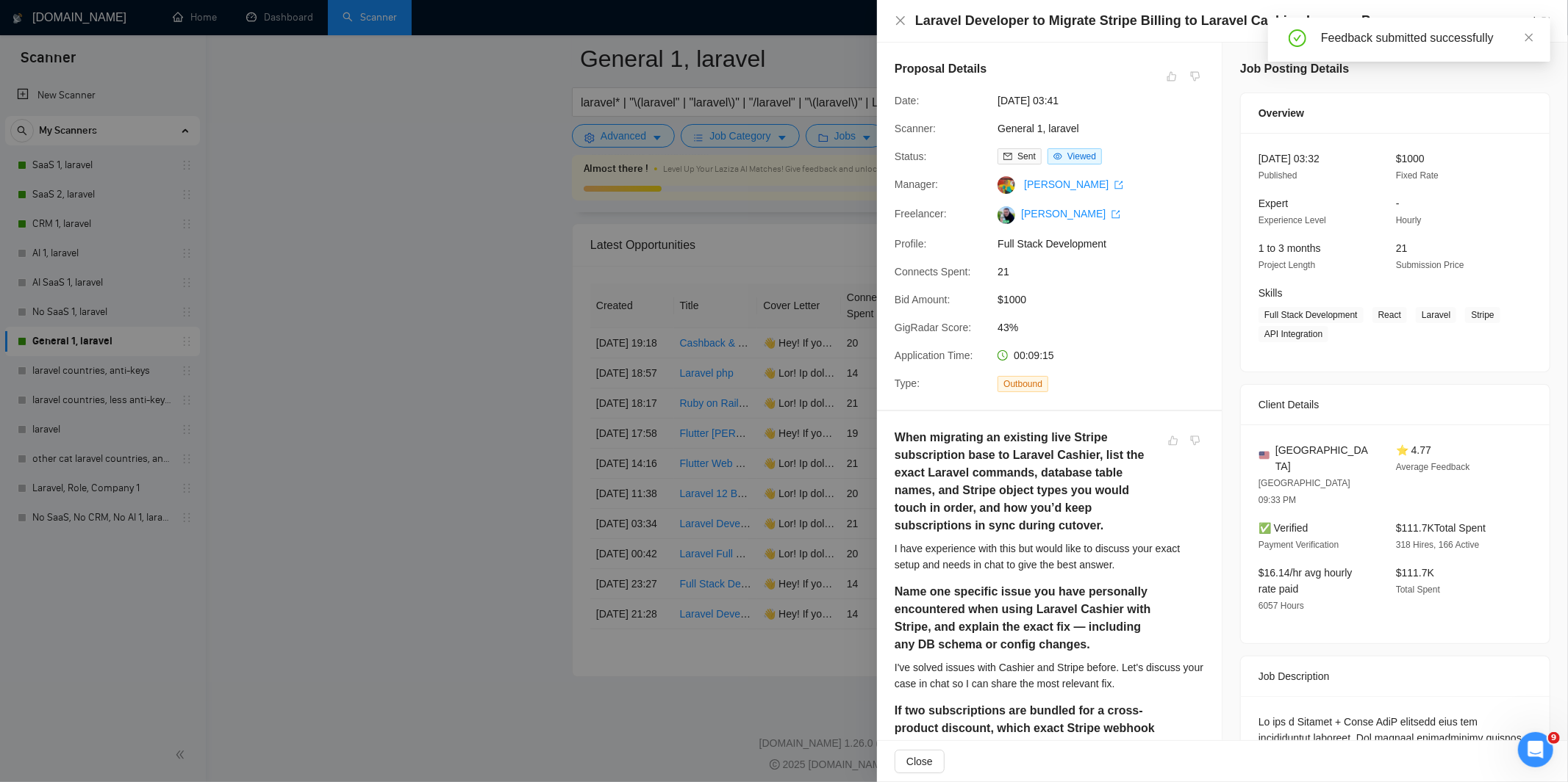
click at [819, 457] on div at bounding box center [784, 391] width 1568 height 782
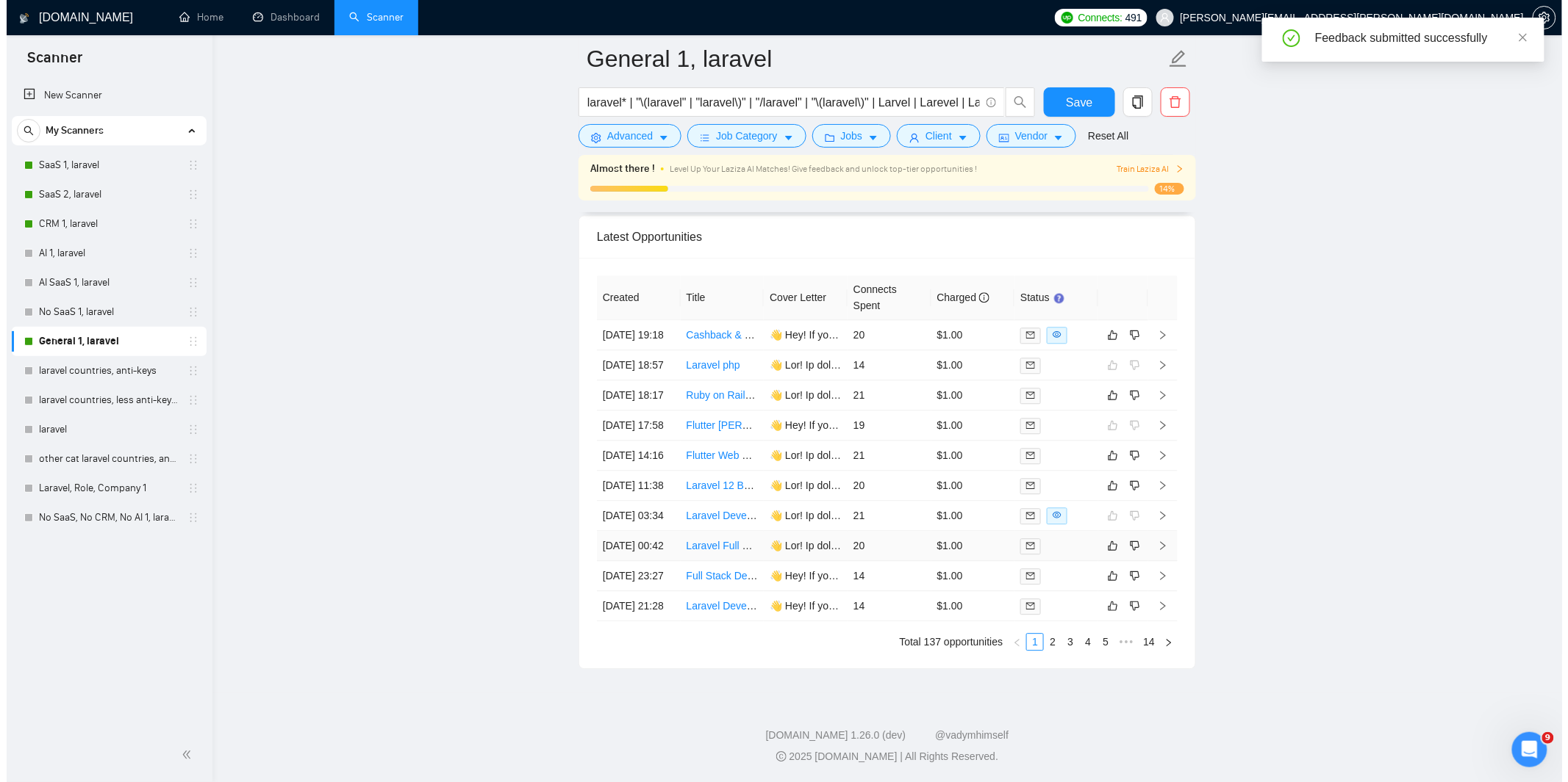
scroll to position [3729, 0]
click at [981, 561] on td "$1.00" at bounding box center [966, 546] width 83 height 30
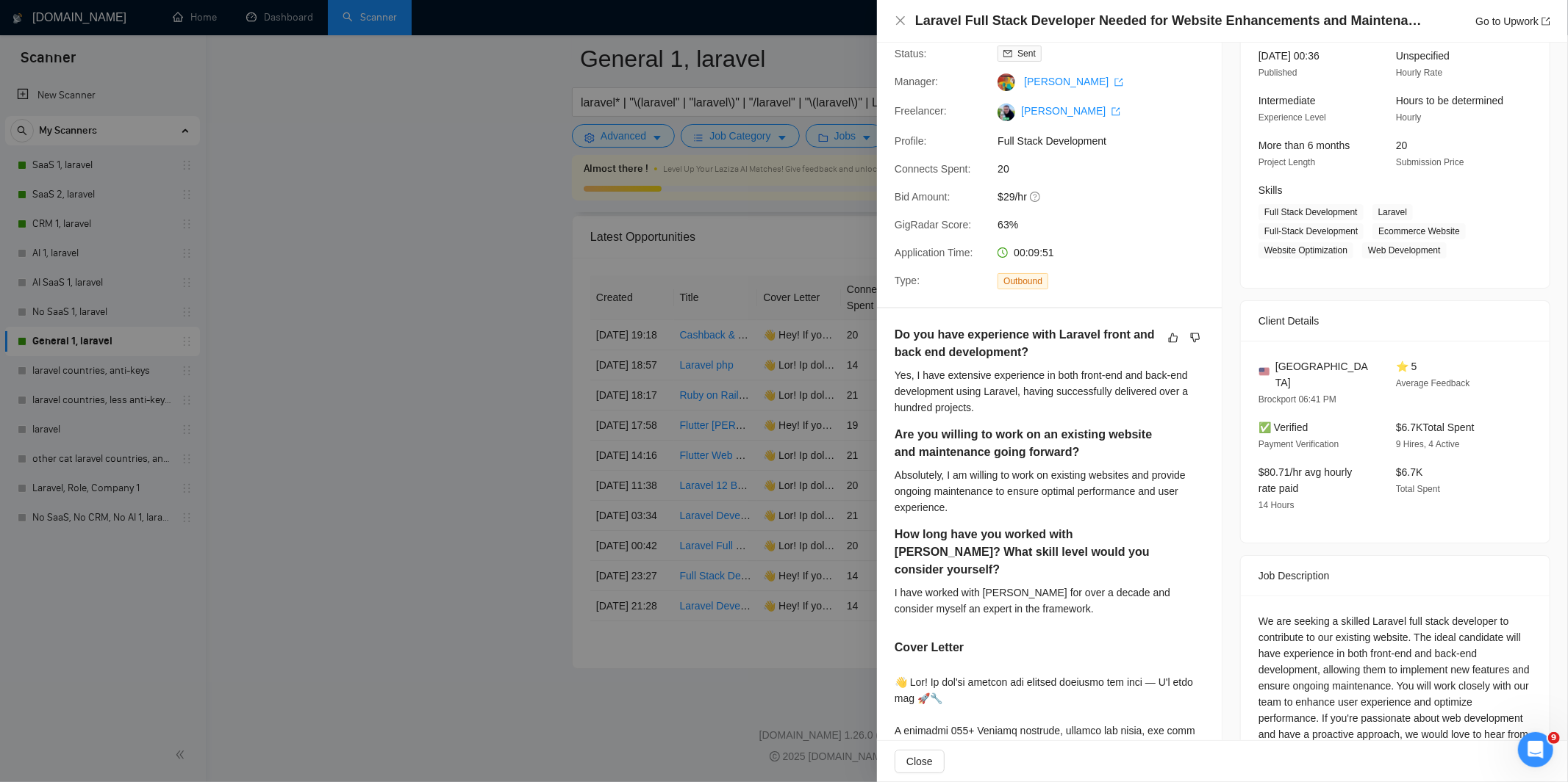
scroll to position [68, 0]
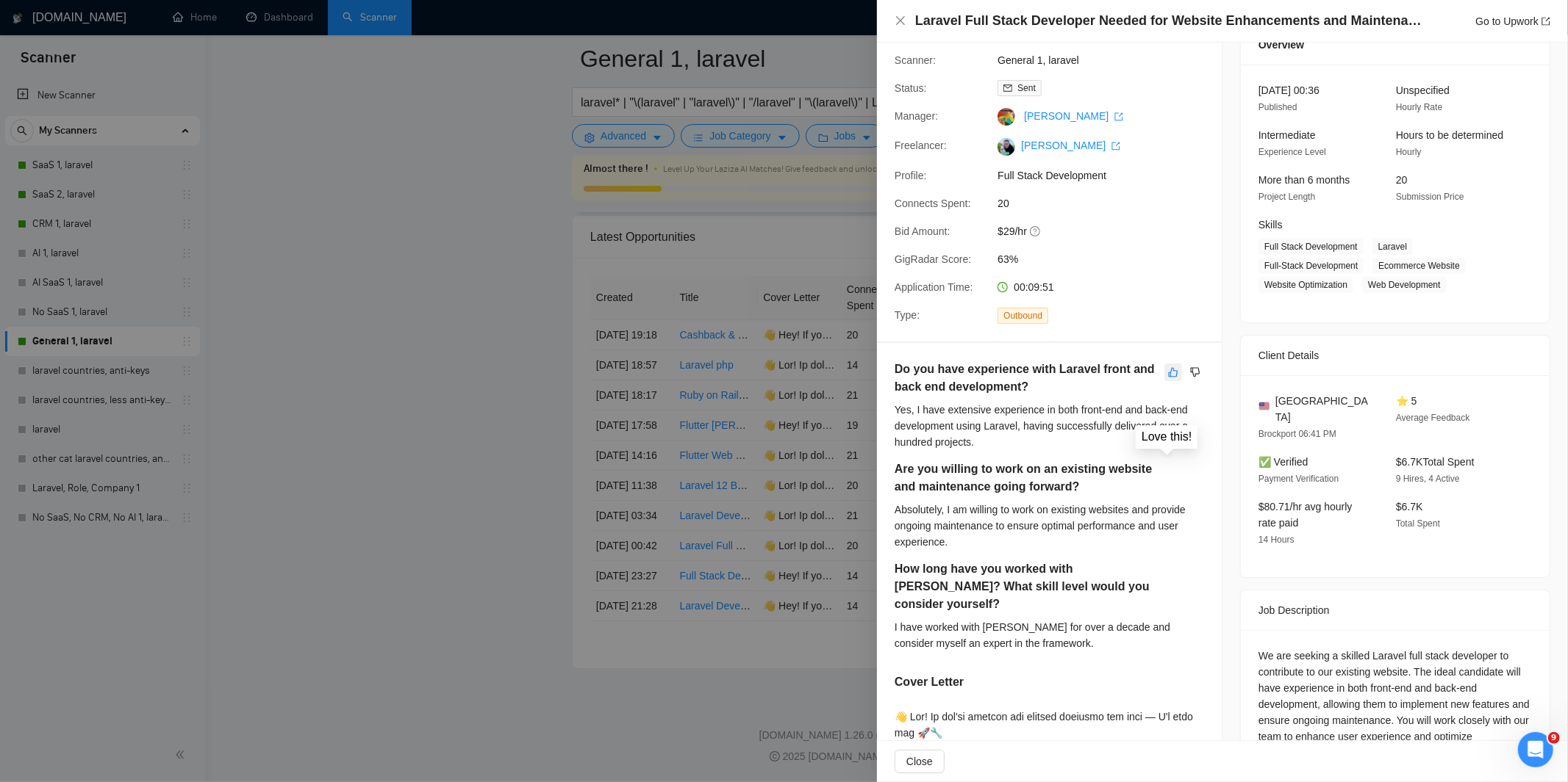
click at [1168, 375] on icon "like" at bounding box center [1172, 372] width 10 height 11
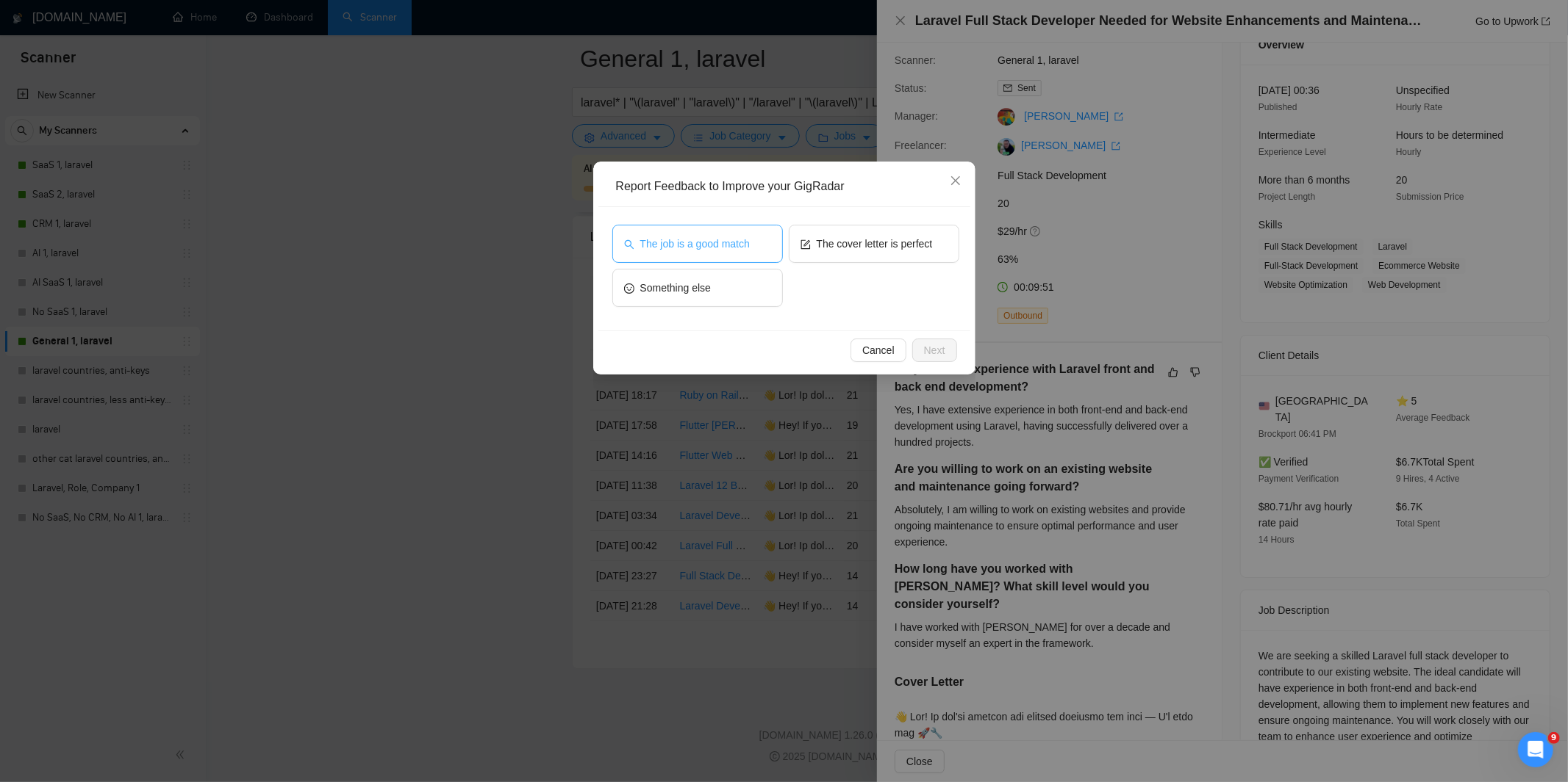
click at [719, 248] on span "The job is a good match" at bounding box center [694, 243] width 109 height 16
click at [877, 239] on span "The cover letter is perfect" at bounding box center [875, 243] width 116 height 16
click at [936, 364] on div "Cancel Next" at bounding box center [784, 350] width 372 height 39
click at [932, 354] on span "Next" at bounding box center [935, 350] width 21 height 16
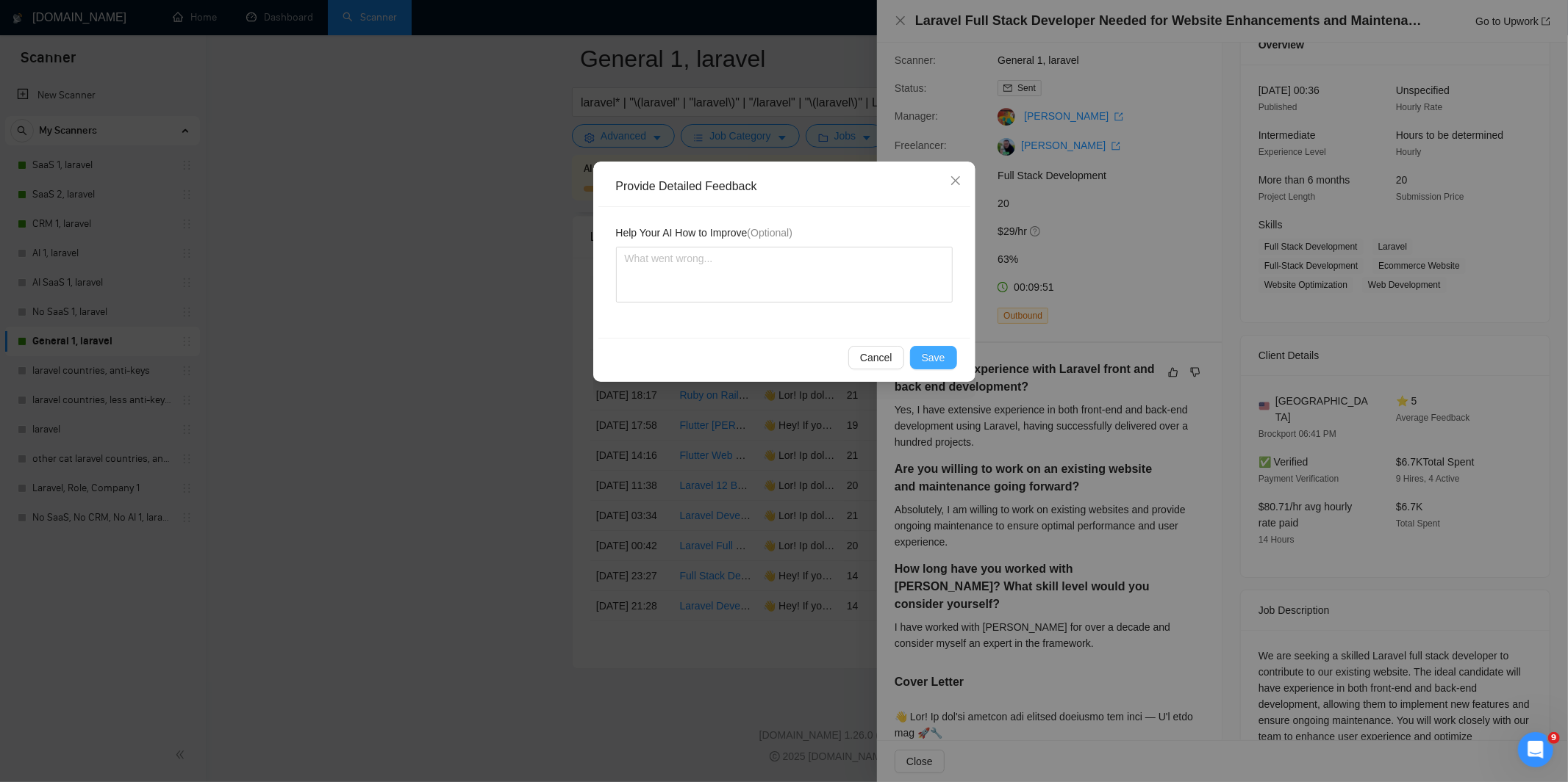
click at [929, 350] on span "Save" at bounding box center [933, 357] width 24 height 16
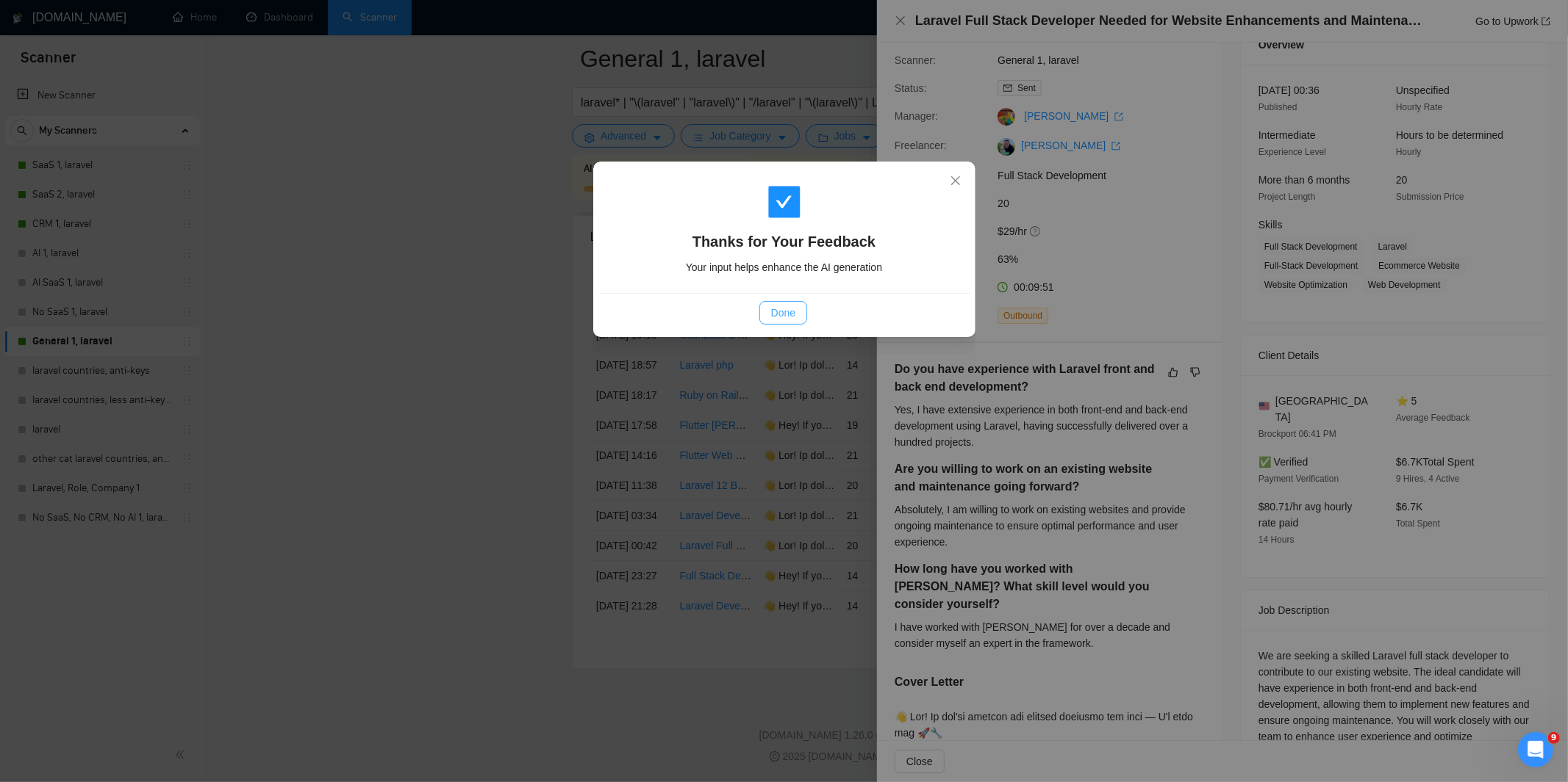
click at [773, 317] on span "Done" at bounding box center [783, 312] width 24 height 16
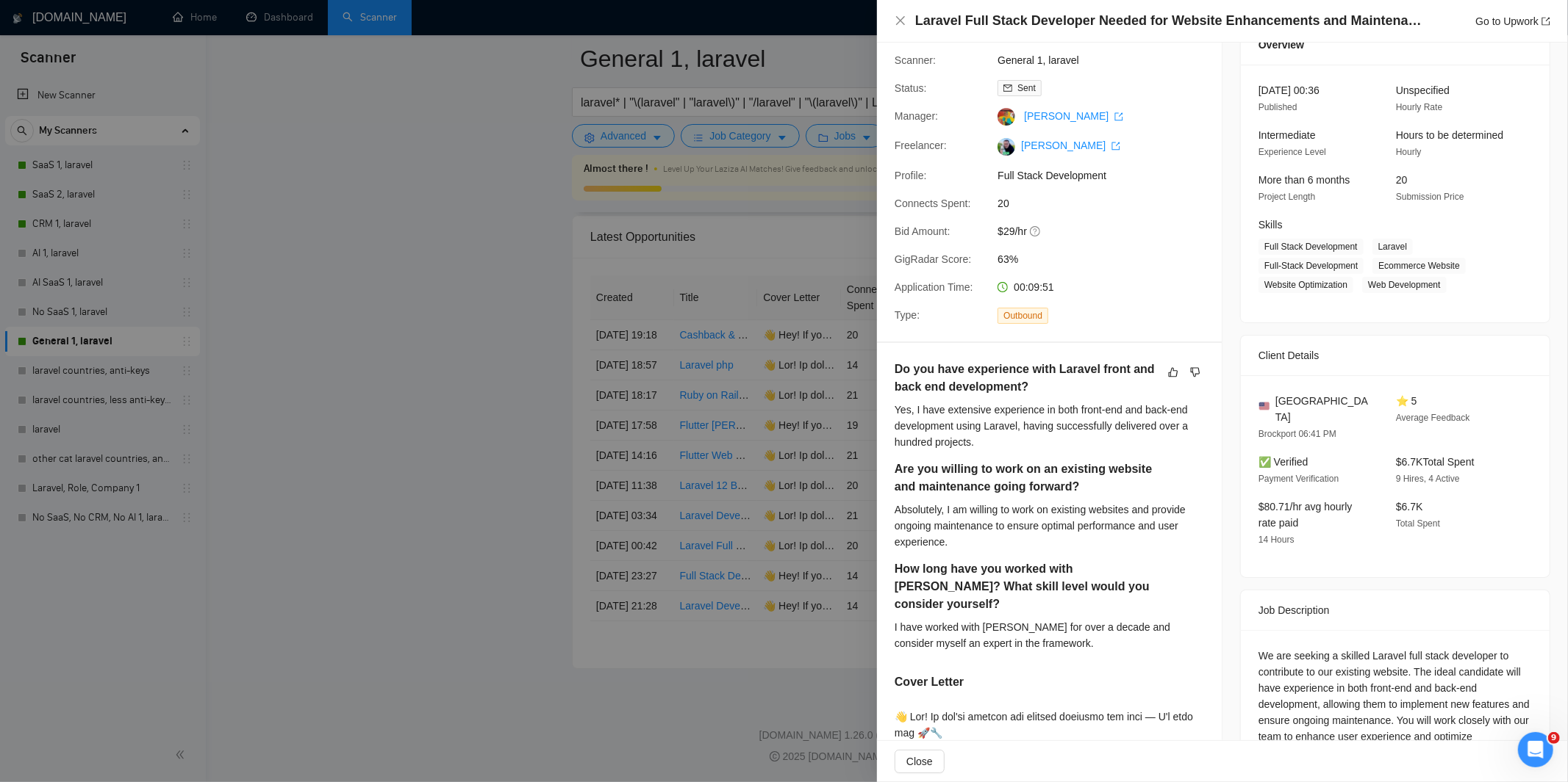
click at [769, 474] on div at bounding box center [784, 391] width 1568 height 782
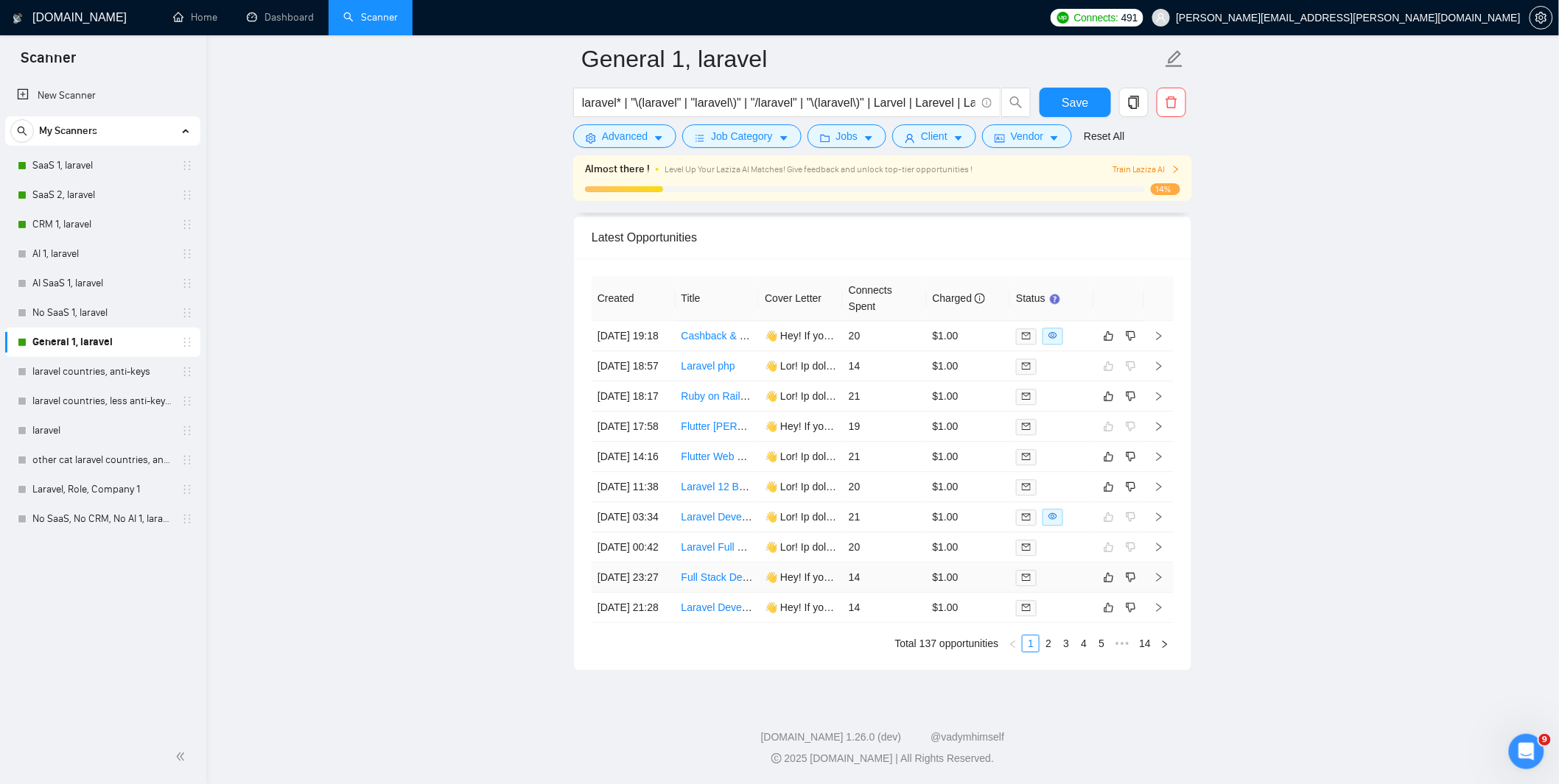
click at [905, 593] on td "14" at bounding box center [884, 577] width 84 height 30
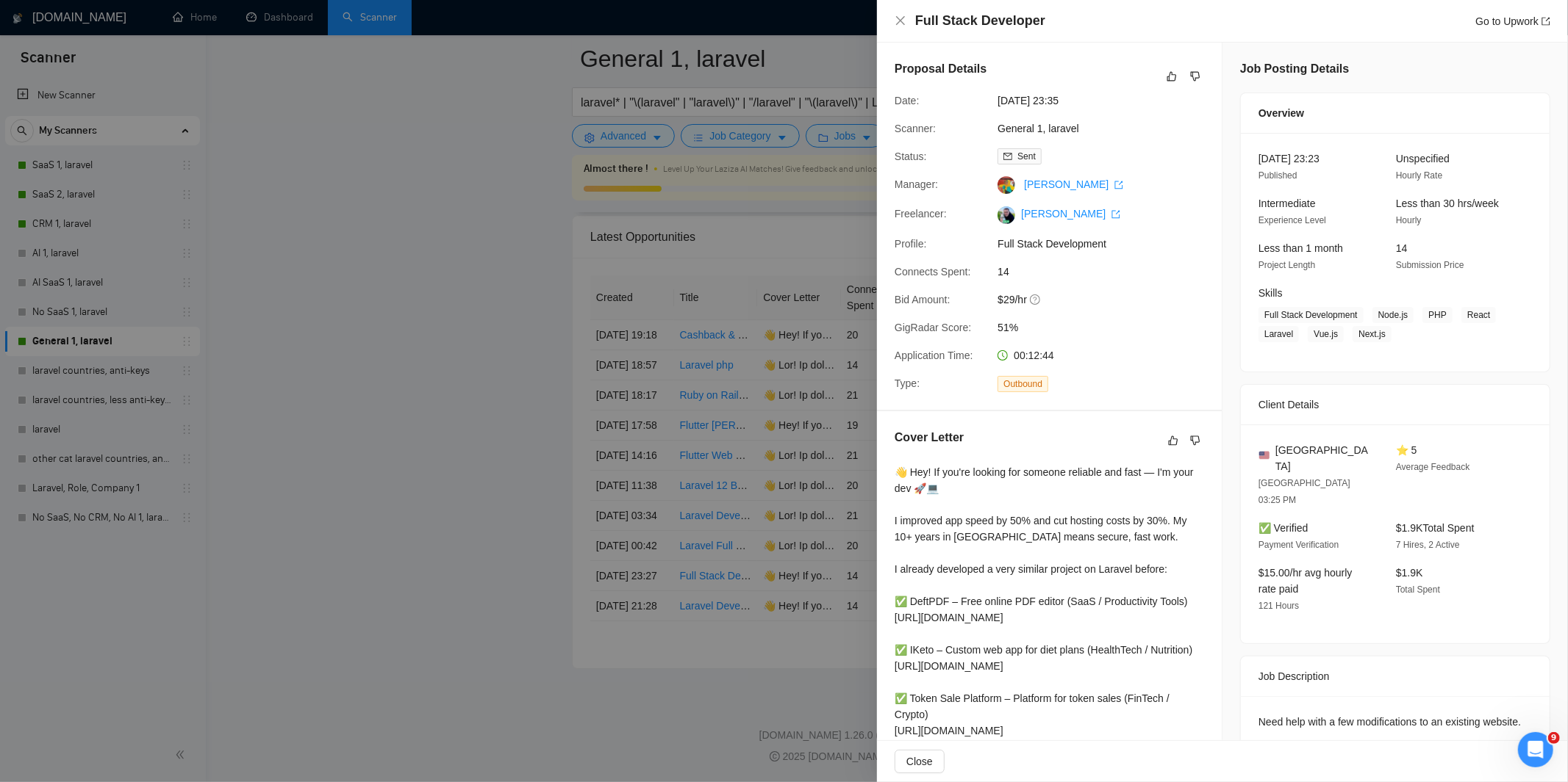
click at [785, 384] on div at bounding box center [784, 391] width 1568 height 782
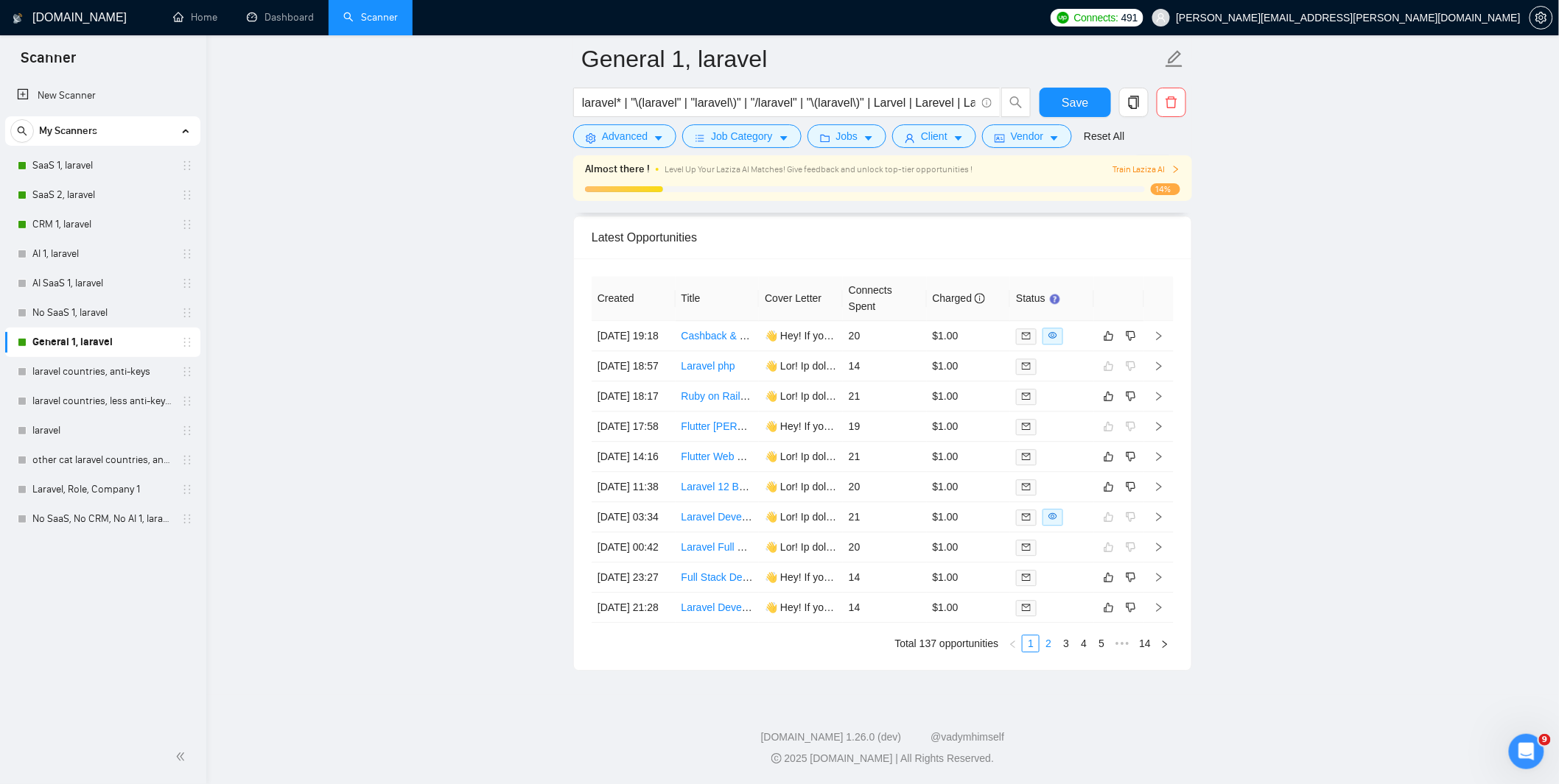
drag, startPoint x: 1045, startPoint y: 710, endPoint x: 1047, endPoint y: 718, distance: 8.2
click at [1045, 652] on link "2" at bounding box center [1048, 643] width 16 height 16
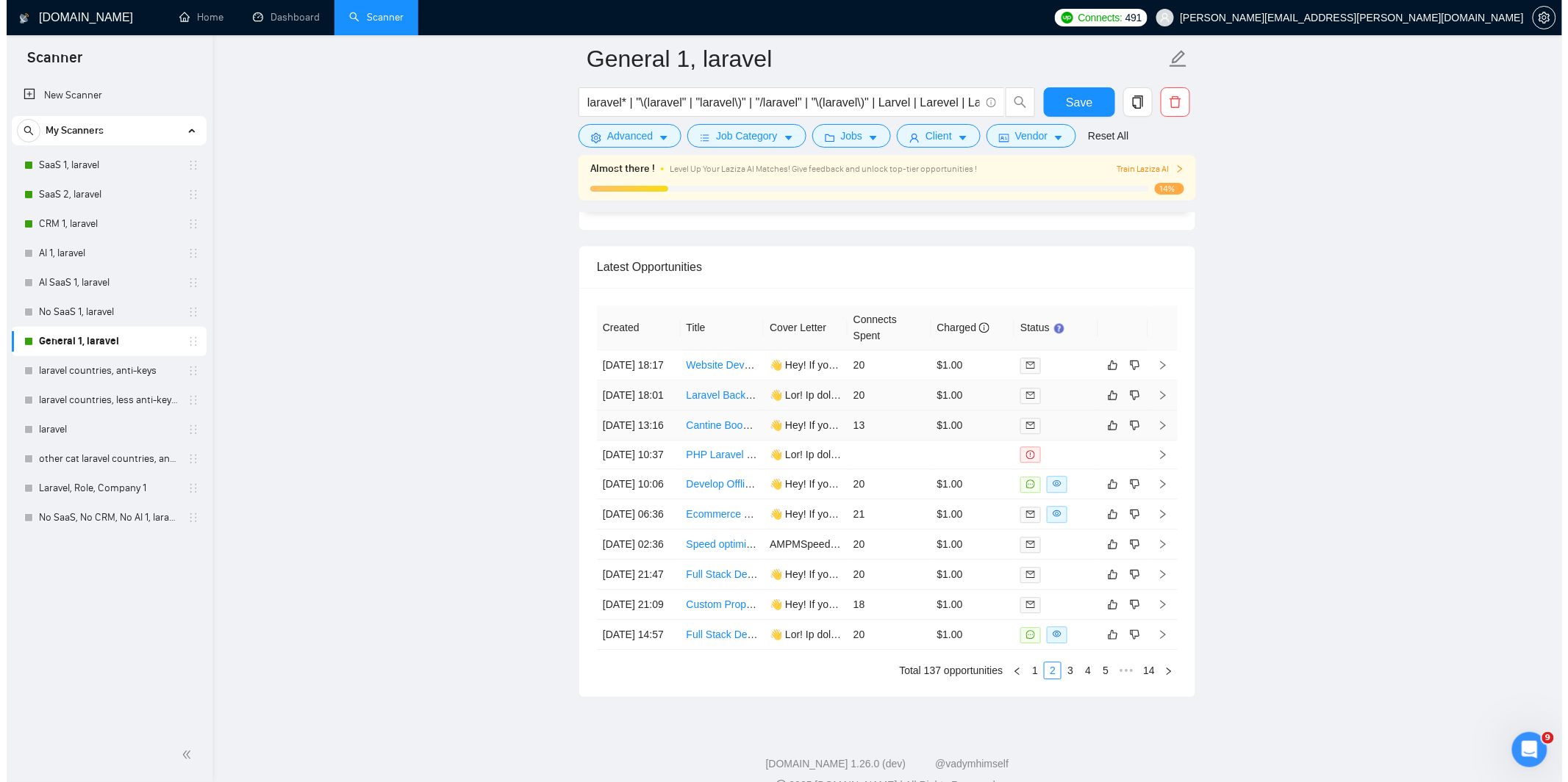
scroll to position [3631, 0]
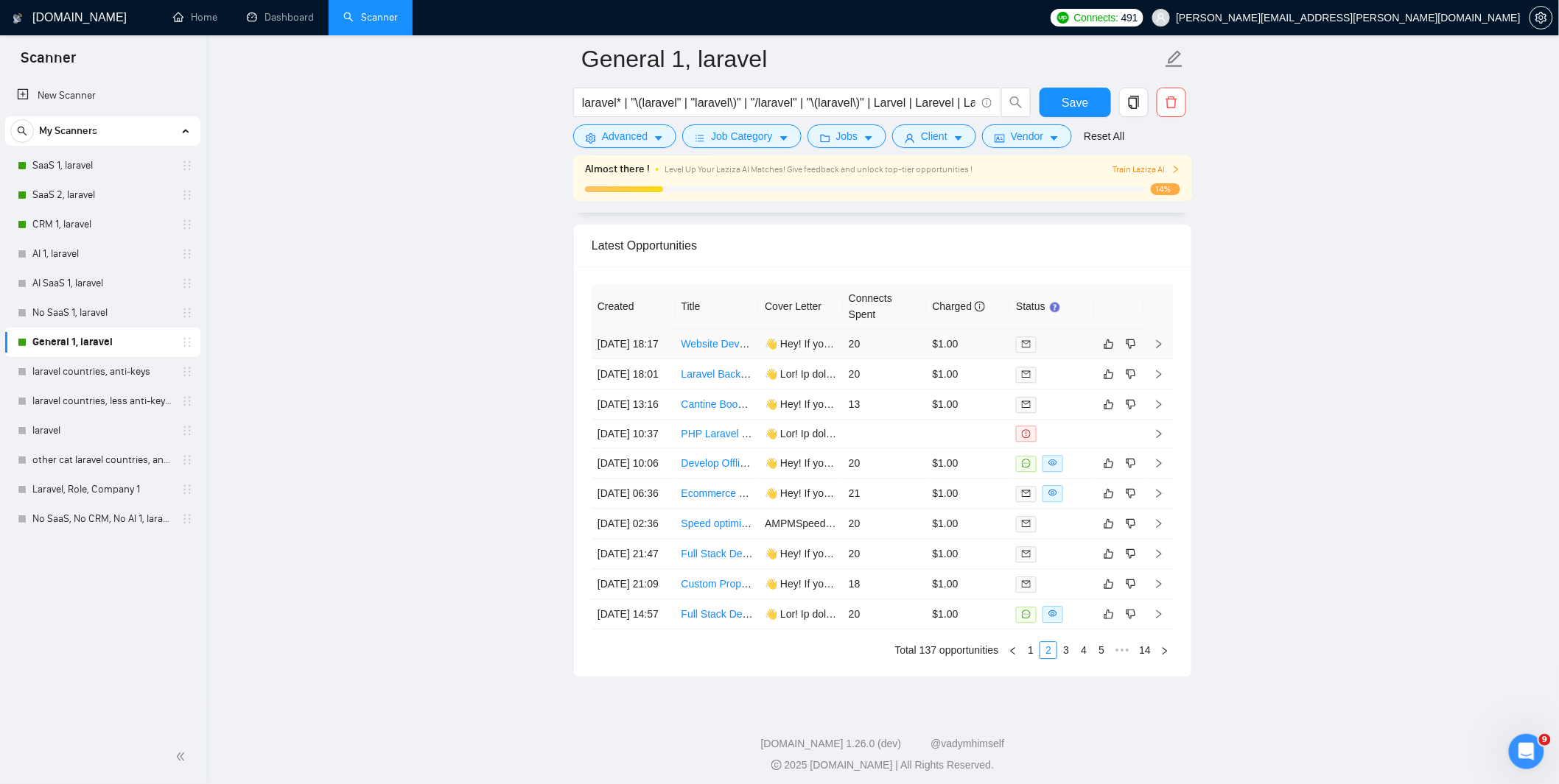
click at [885, 359] on td "20" at bounding box center [884, 344] width 84 height 30
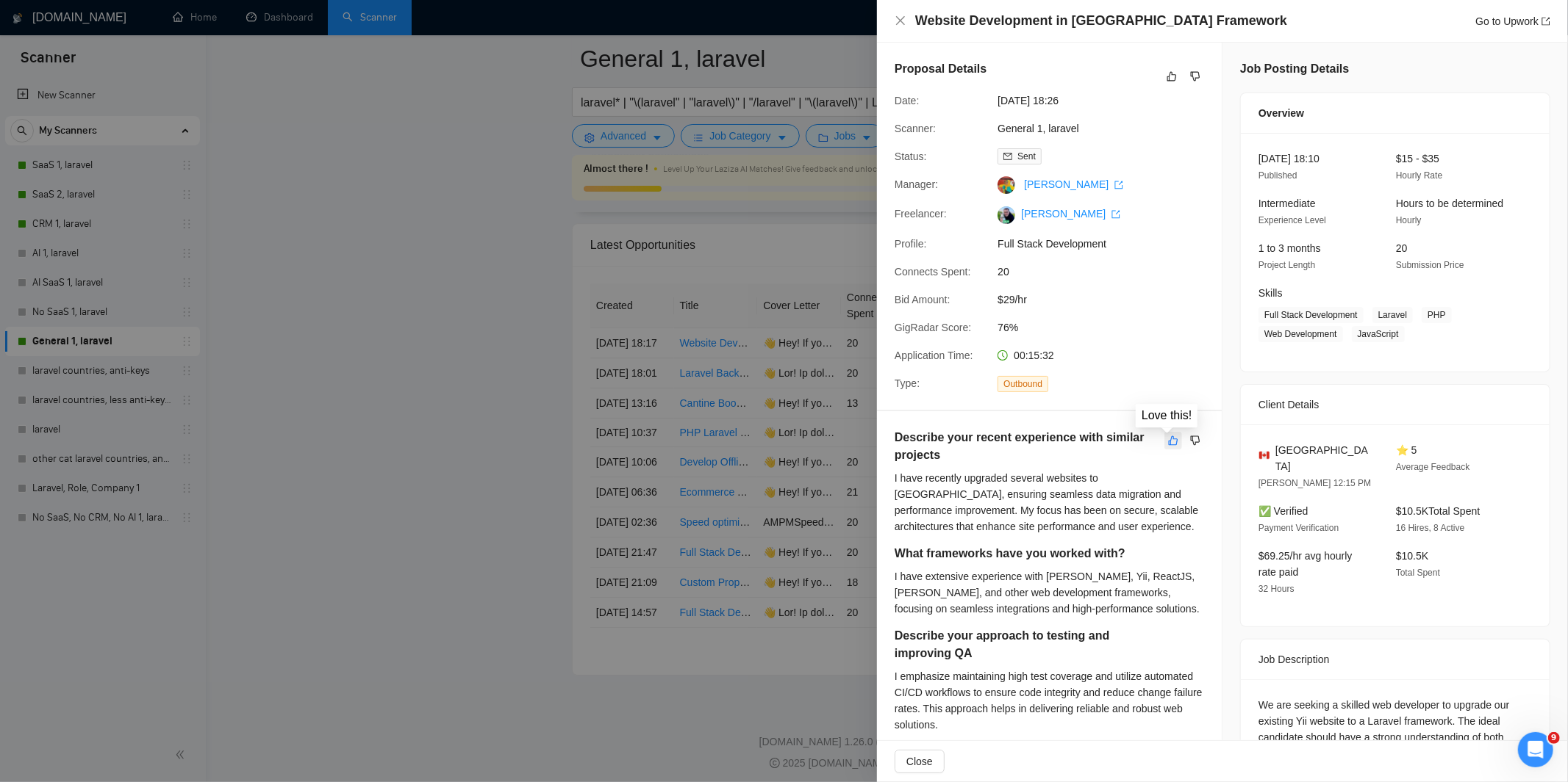
click at [1168, 442] on icon "like" at bounding box center [1172, 440] width 10 height 11
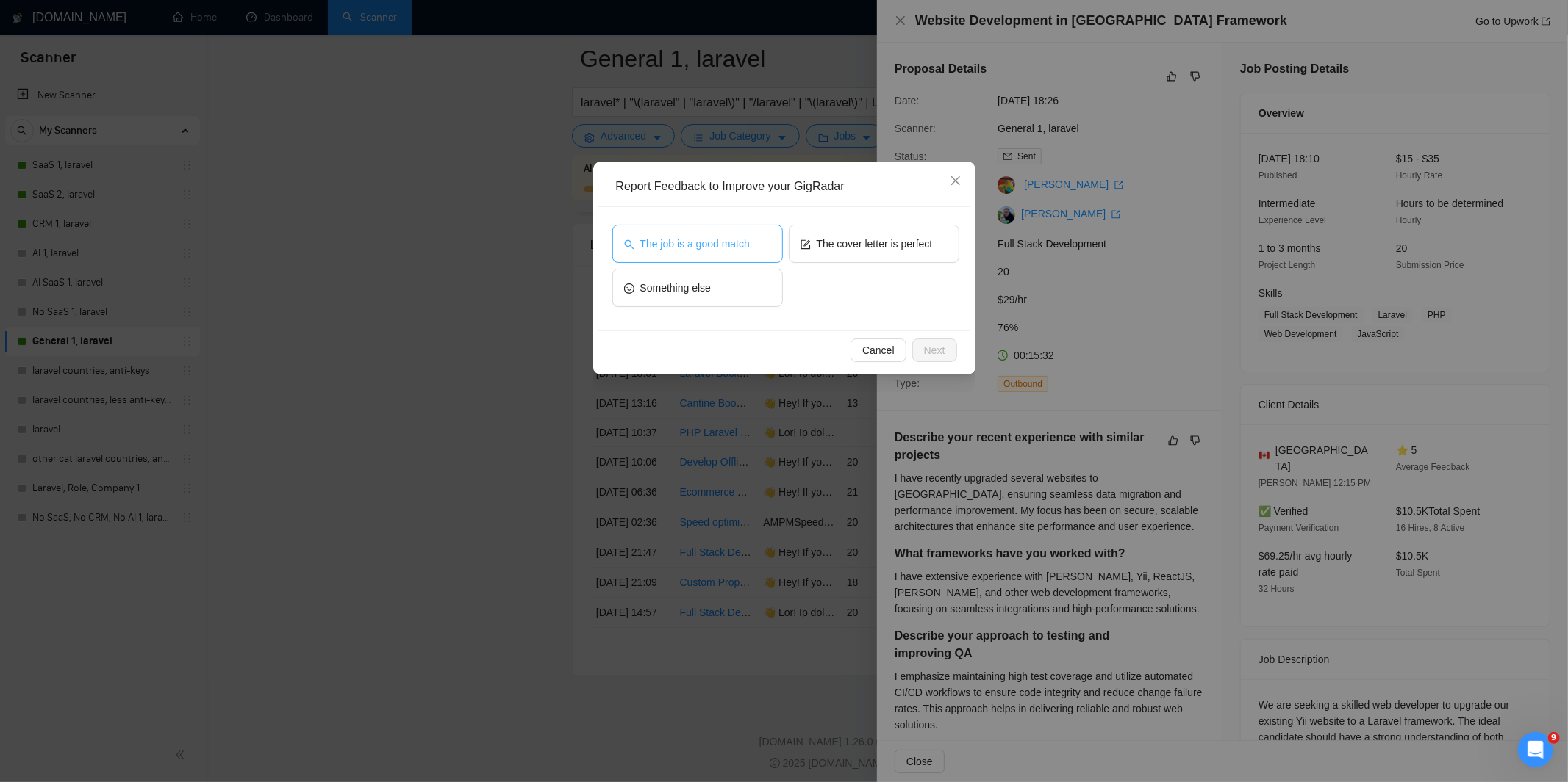
click at [767, 237] on button "The job is a good match" at bounding box center [697, 244] width 171 height 38
click at [850, 246] on span "The cover letter is perfect" at bounding box center [875, 243] width 116 height 16
click at [929, 350] on span "Next" at bounding box center [935, 350] width 21 height 16
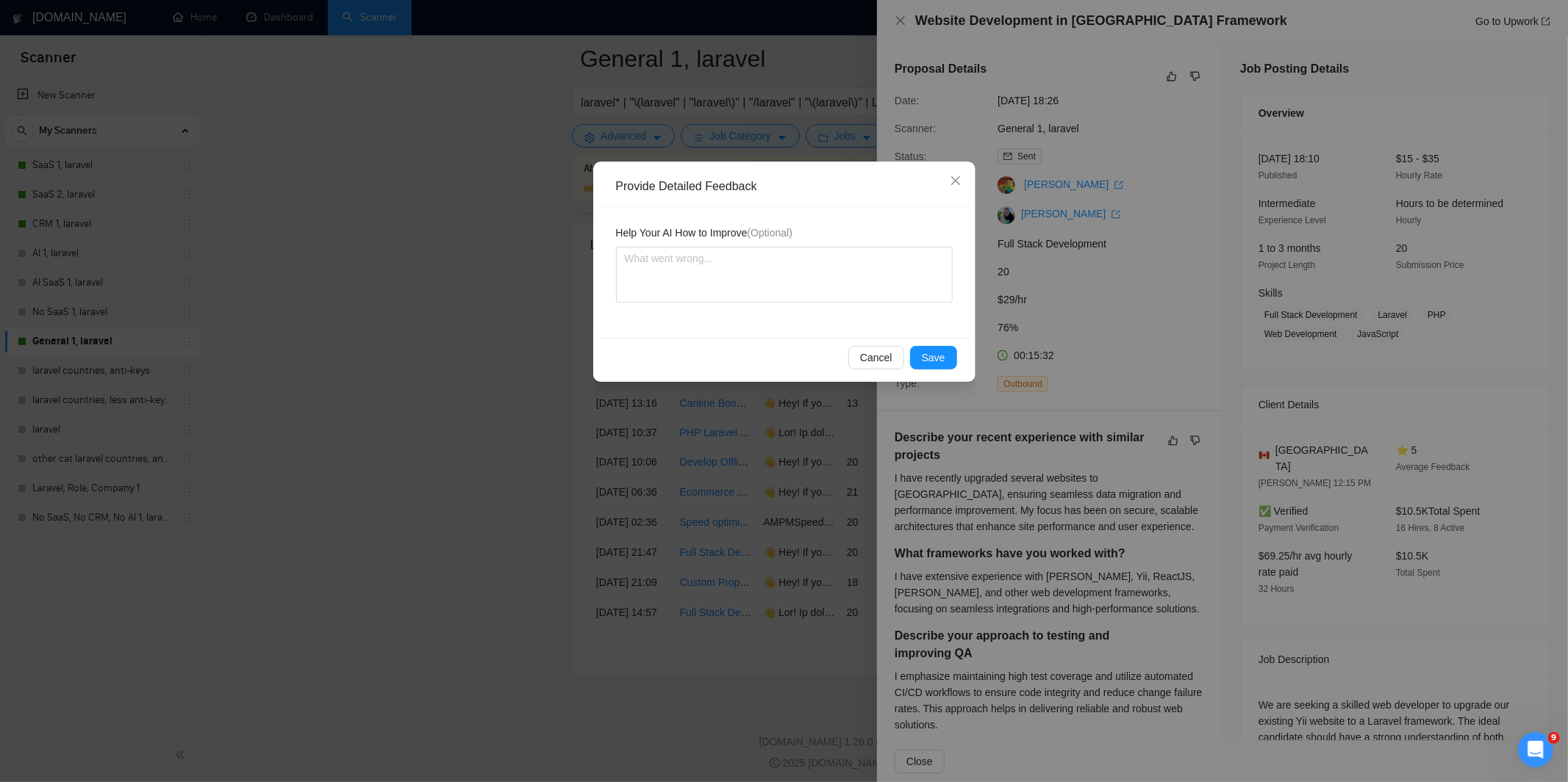
click at [943, 342] on div "Cancel Save" at bounding box center [784, 357] width 372 height 39
click at [923, 355] on span "Save" at bounding box center [933, 357] width 24 height 16
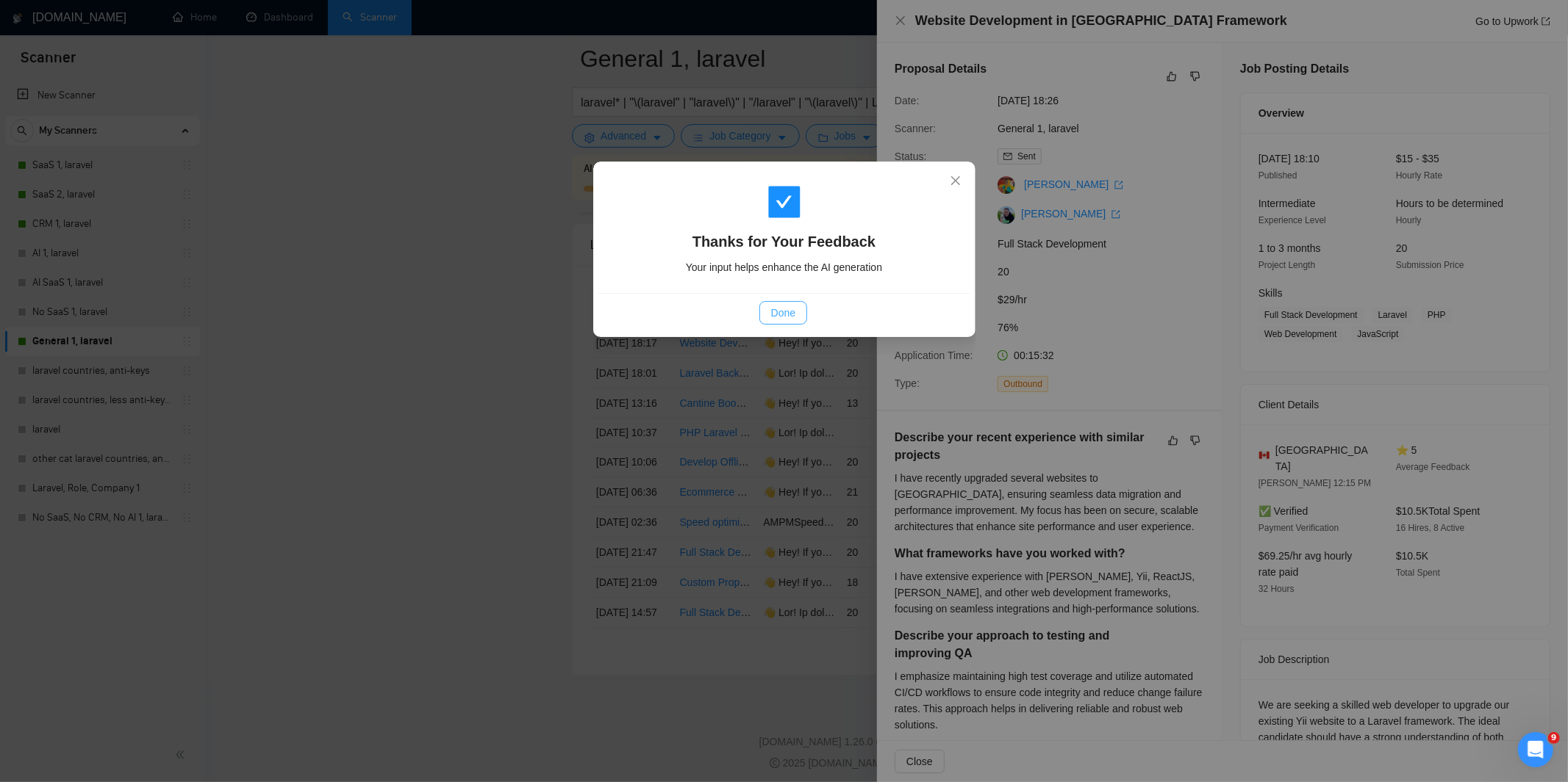
click at [781, 308] on span "Done" at bounding box center [783, 312] width 24 height 16
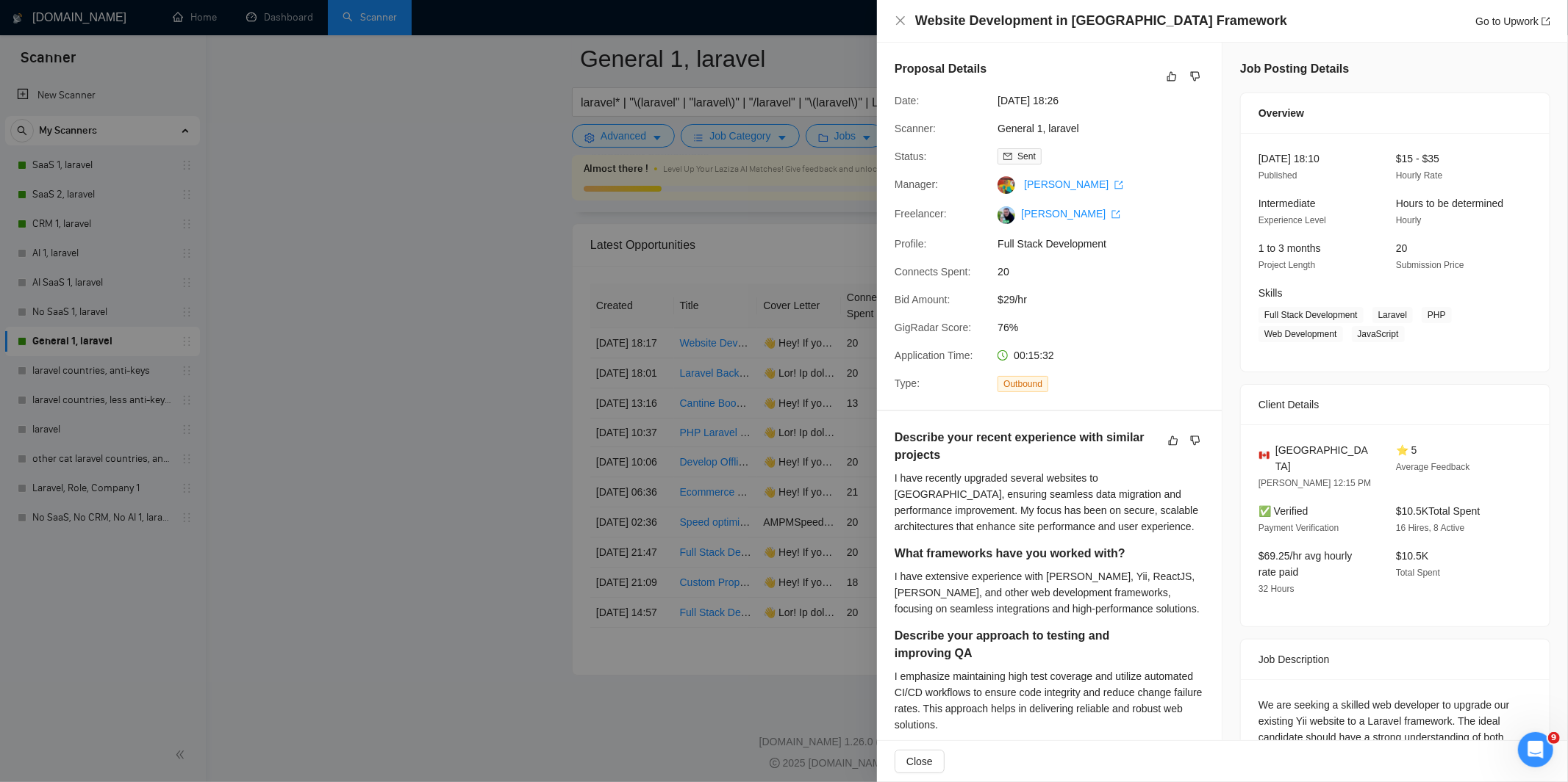
click at [797, 473] on div at bounding box center [784, 391] width 1568 height 782
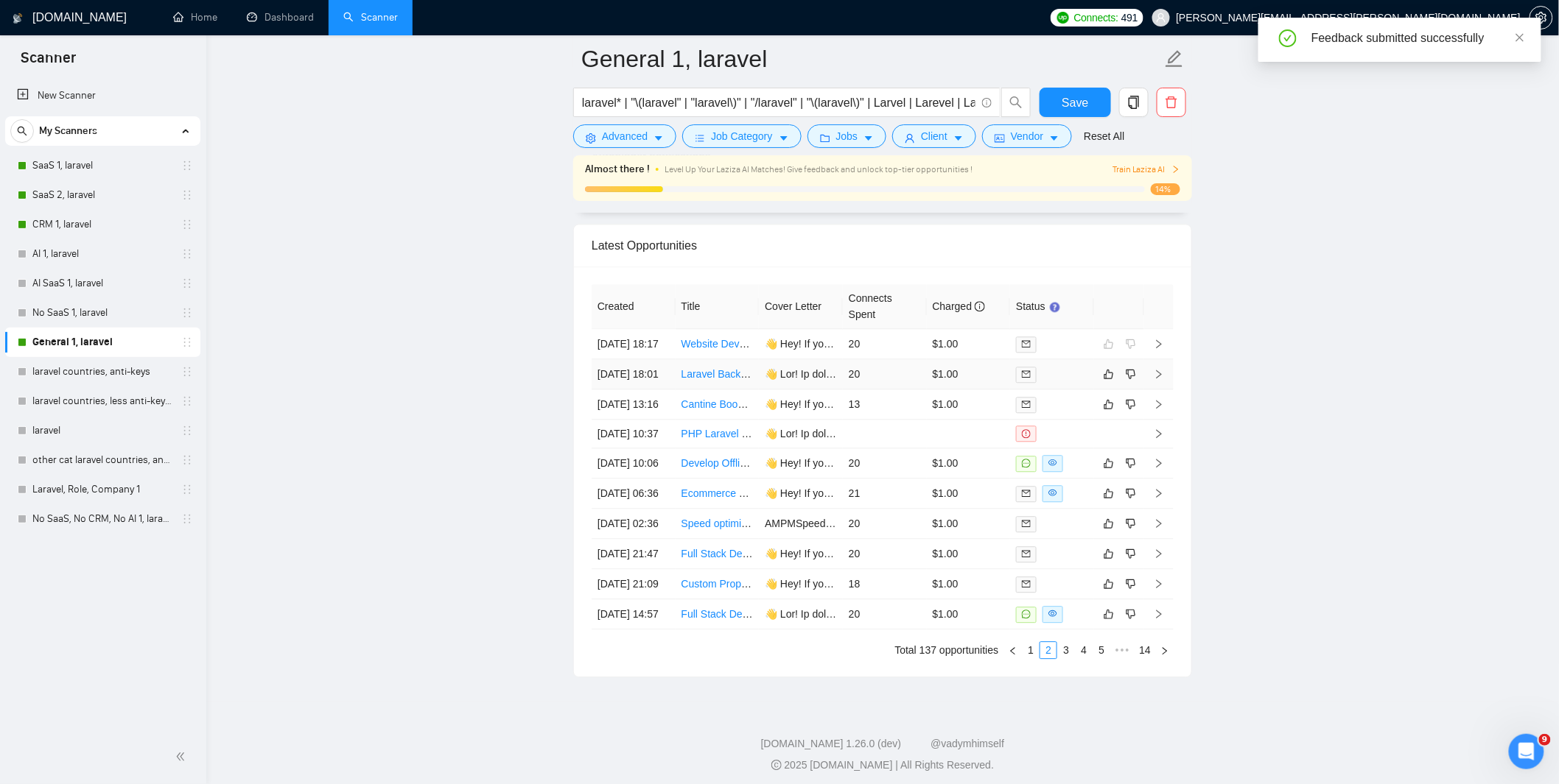
click at [973, 390] on td "$1.00" at bounding box center [969, 374] width 84 height 30
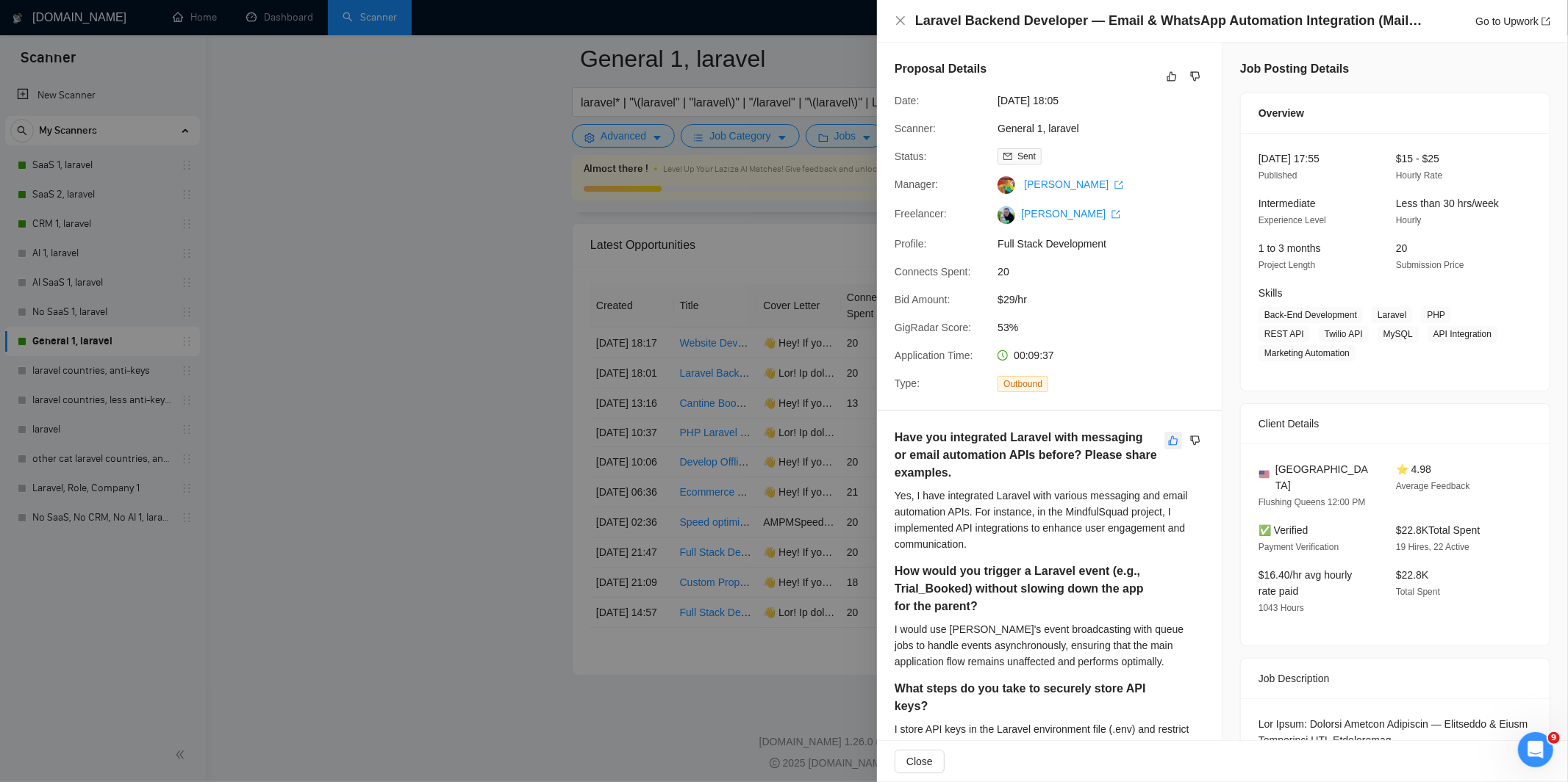
click at [1168, 438] on icon "like" at bounding box center [1172, 440] width 10 height 11
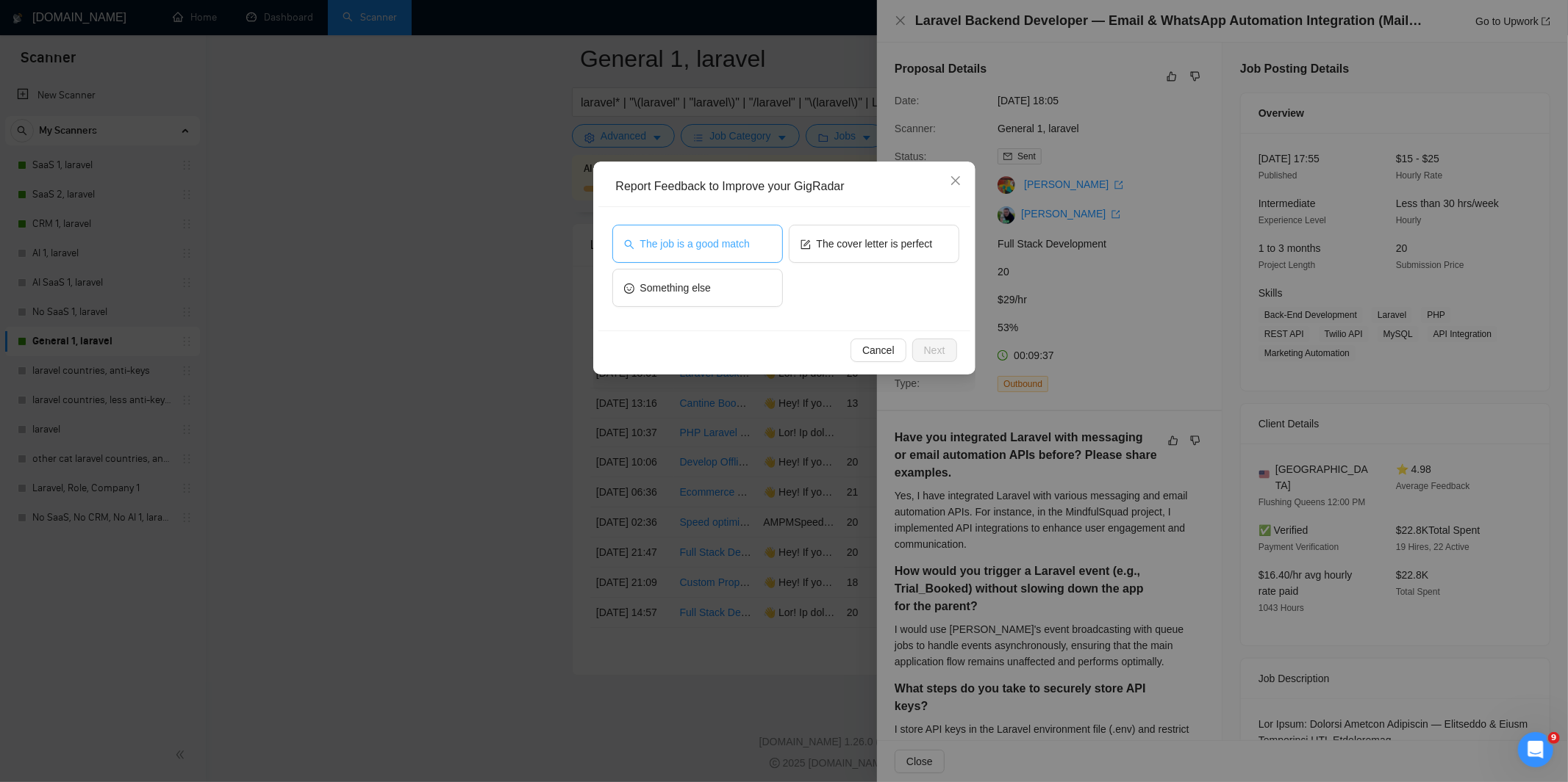
click at [743, 239] on span "The job is a good match" at bounding box center [694, 243] width 109 height 16
click at [843, 244] on span "The cover letter is perfect" at bounding box center [875, 243] width 116 height 16
click at [943, 347] on span "Next" at bounding box center [935, 350] width 21 height 16
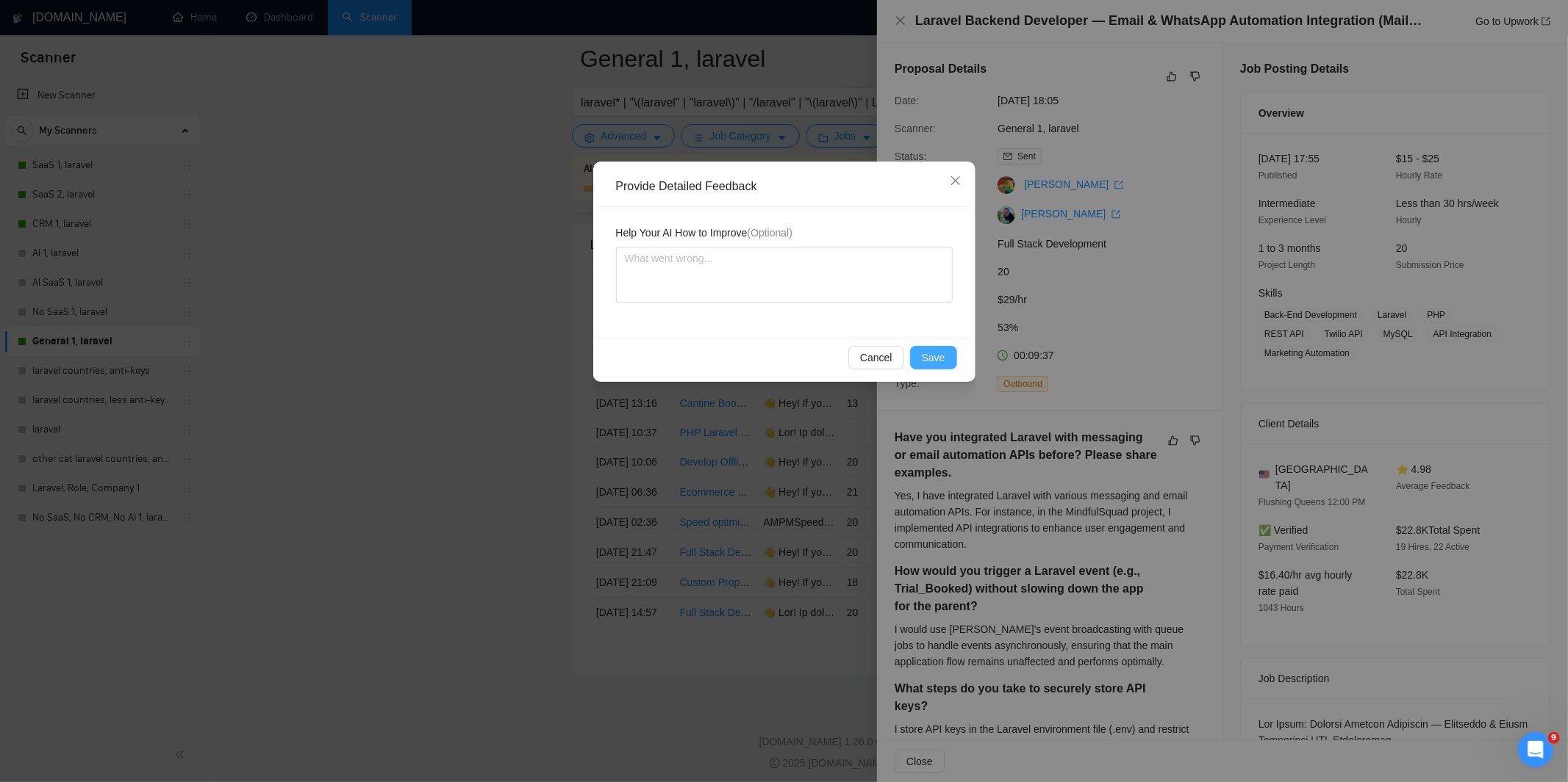
click at [944, 351] on span "Save" at bounding box center [933, 357] width 24 height 16
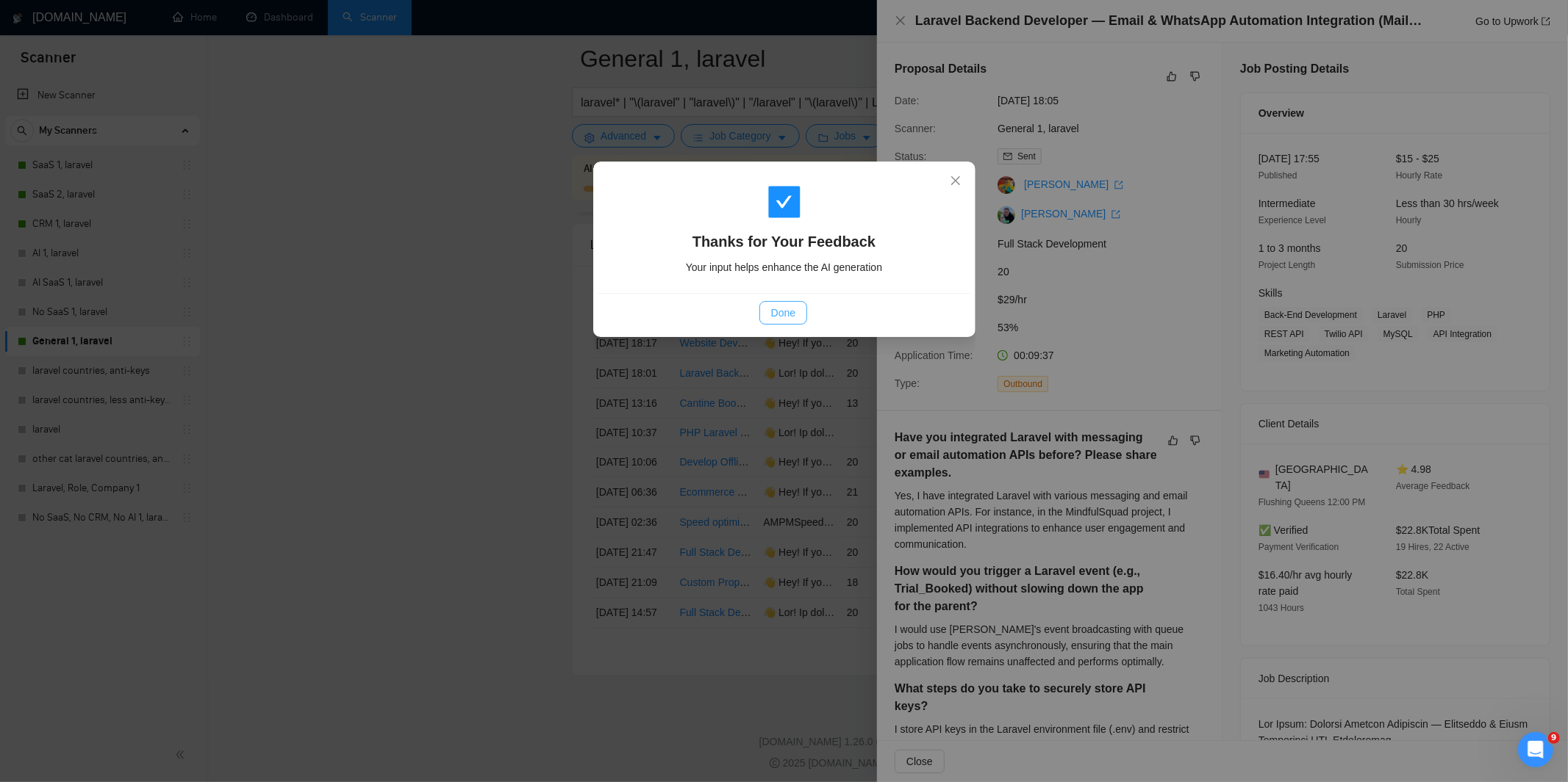
click at [794, 311] on span "Done" at bounding box center [783, 312] width 24 height 16
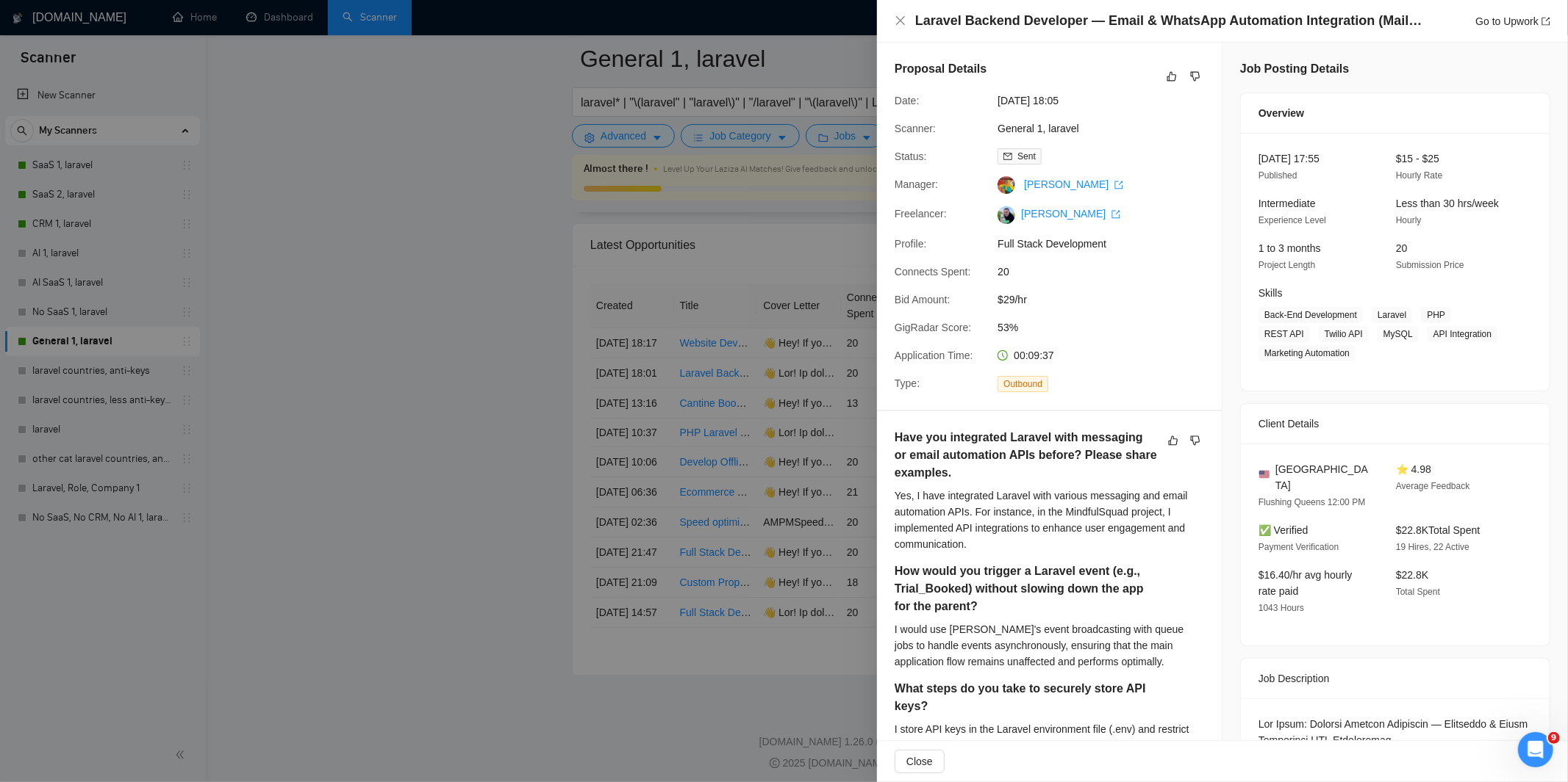
click at [791, 445] on div at bounding box center [784, 391] width 1568 height 782
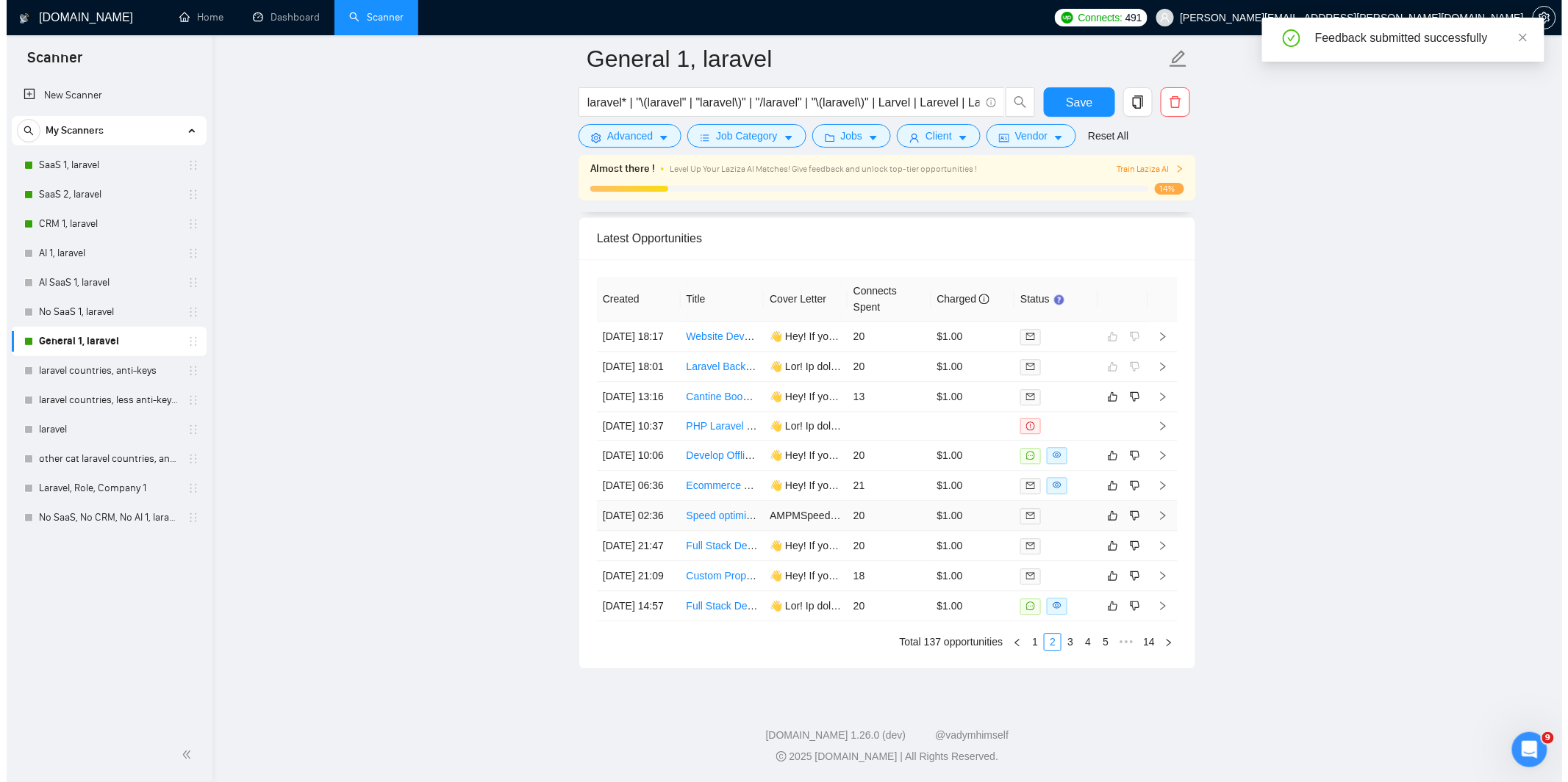
scroll to position [3796, 0]
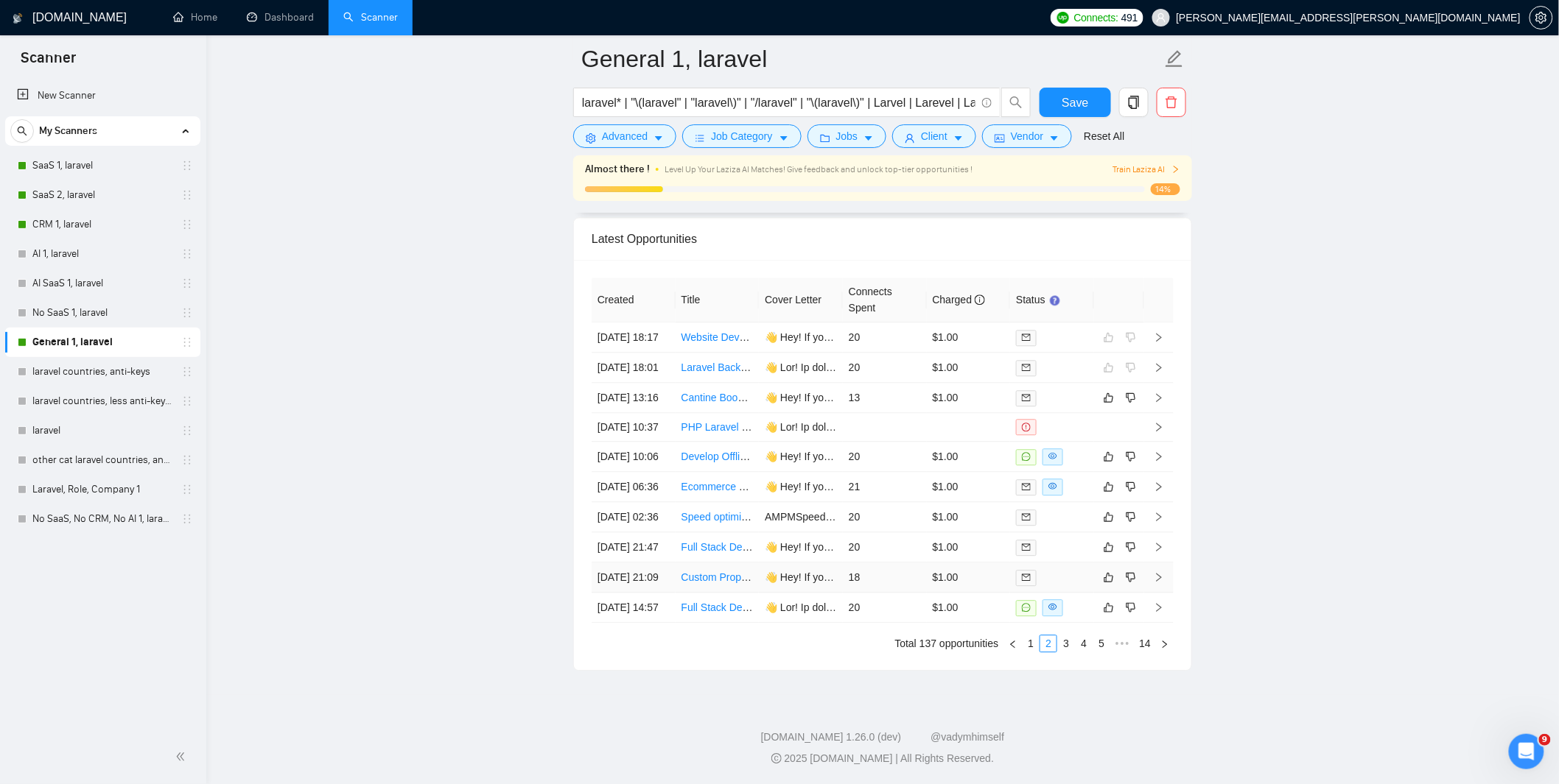
click at [911, 562] on td "18" at bounding box center [884, 577] width 84 height 30
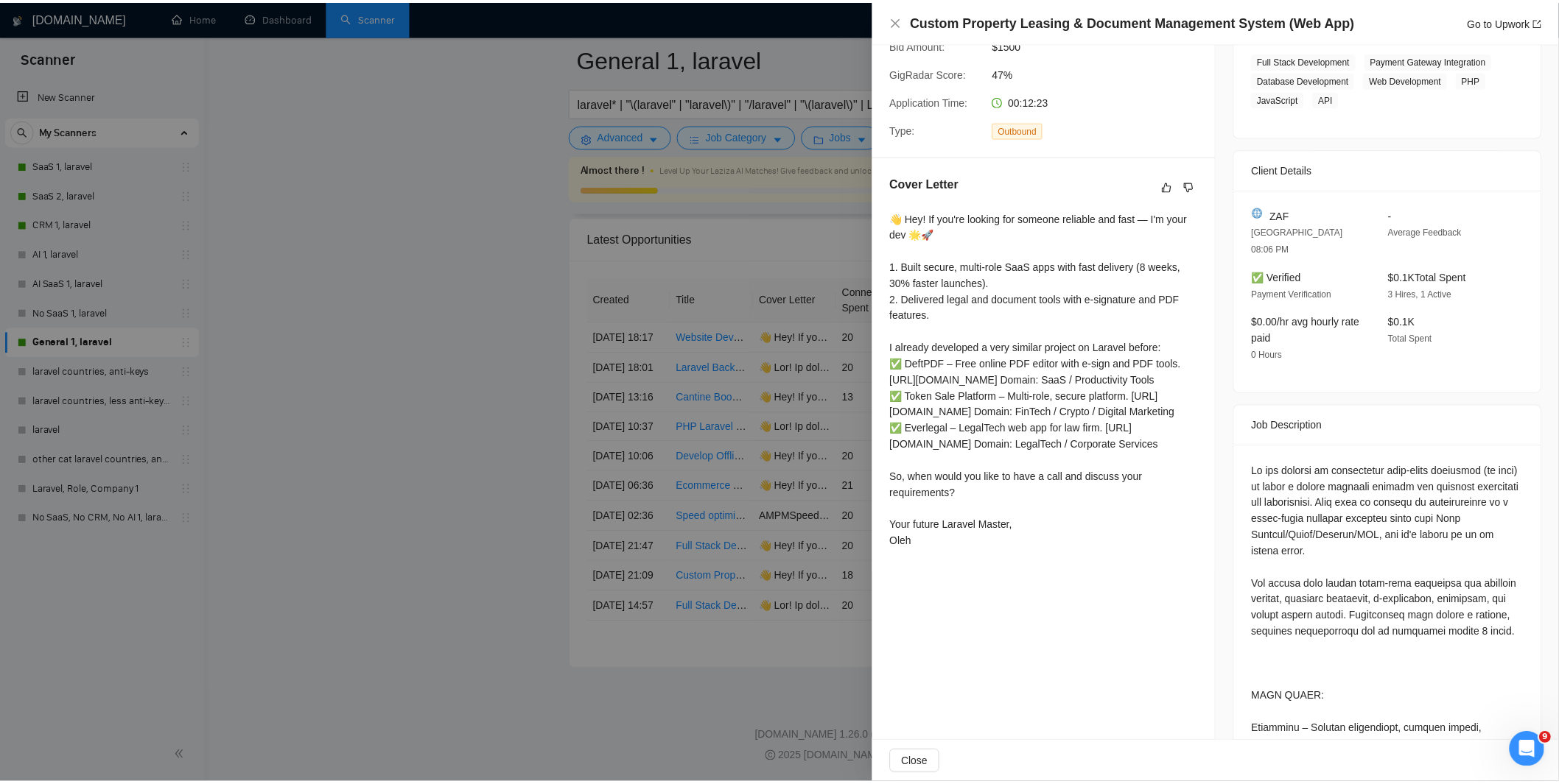
scroll to position [295, 0]
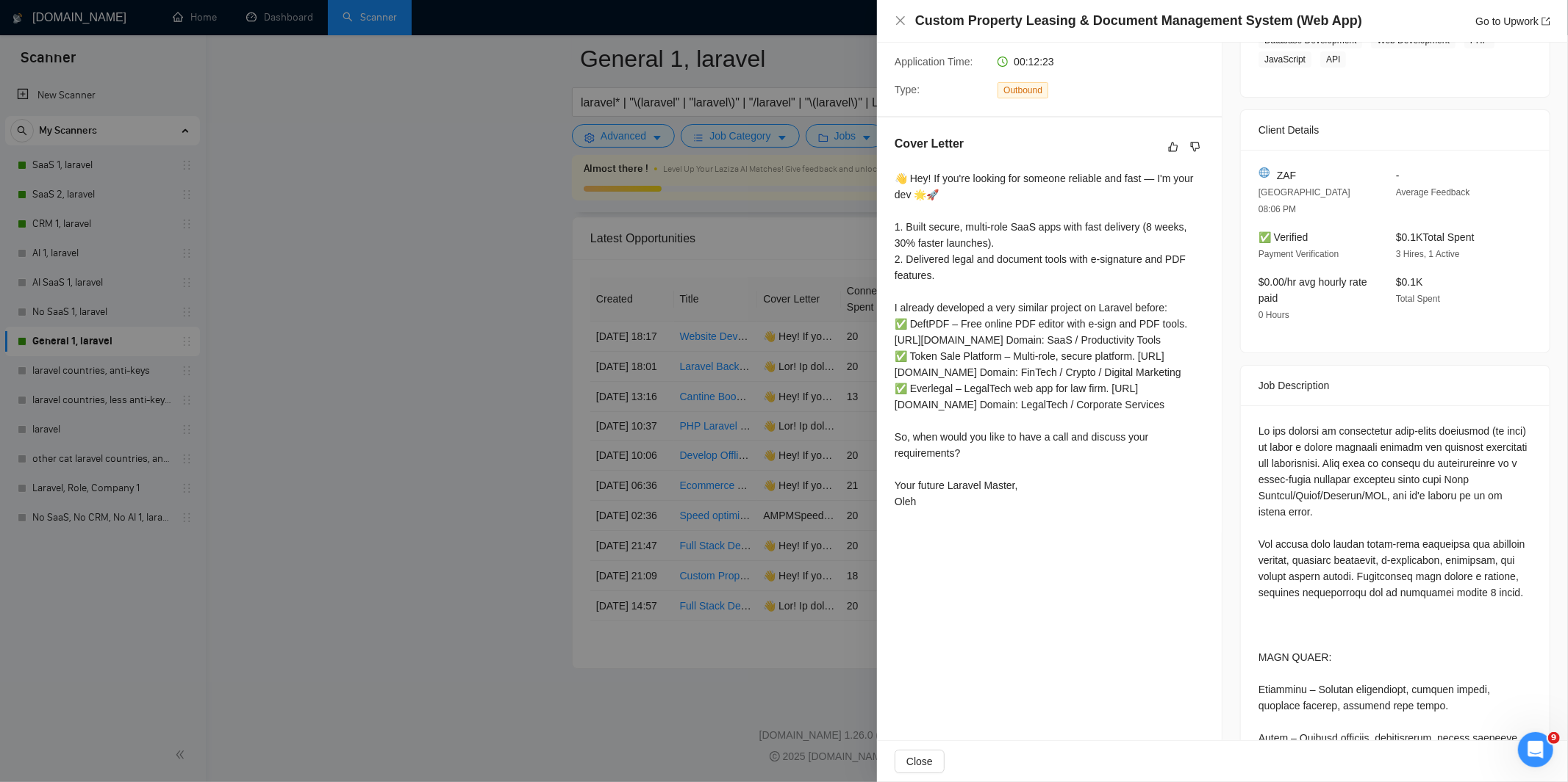
click at [768, 466] on div at bounding box center [784, 391] width 1568 height 782
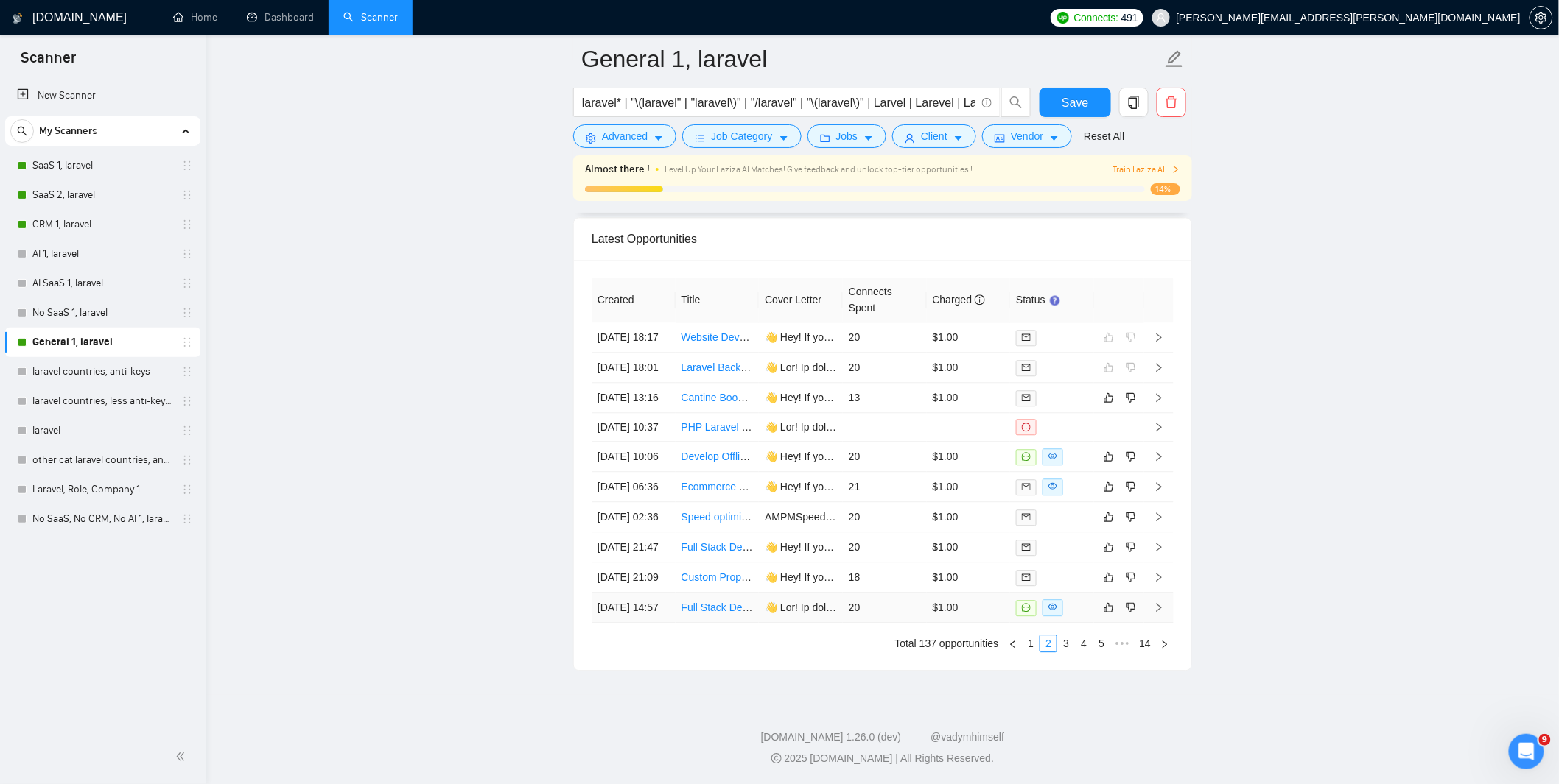
click at [890, 600] on td "20" at bounding box center [884, 608] width 84 height 30
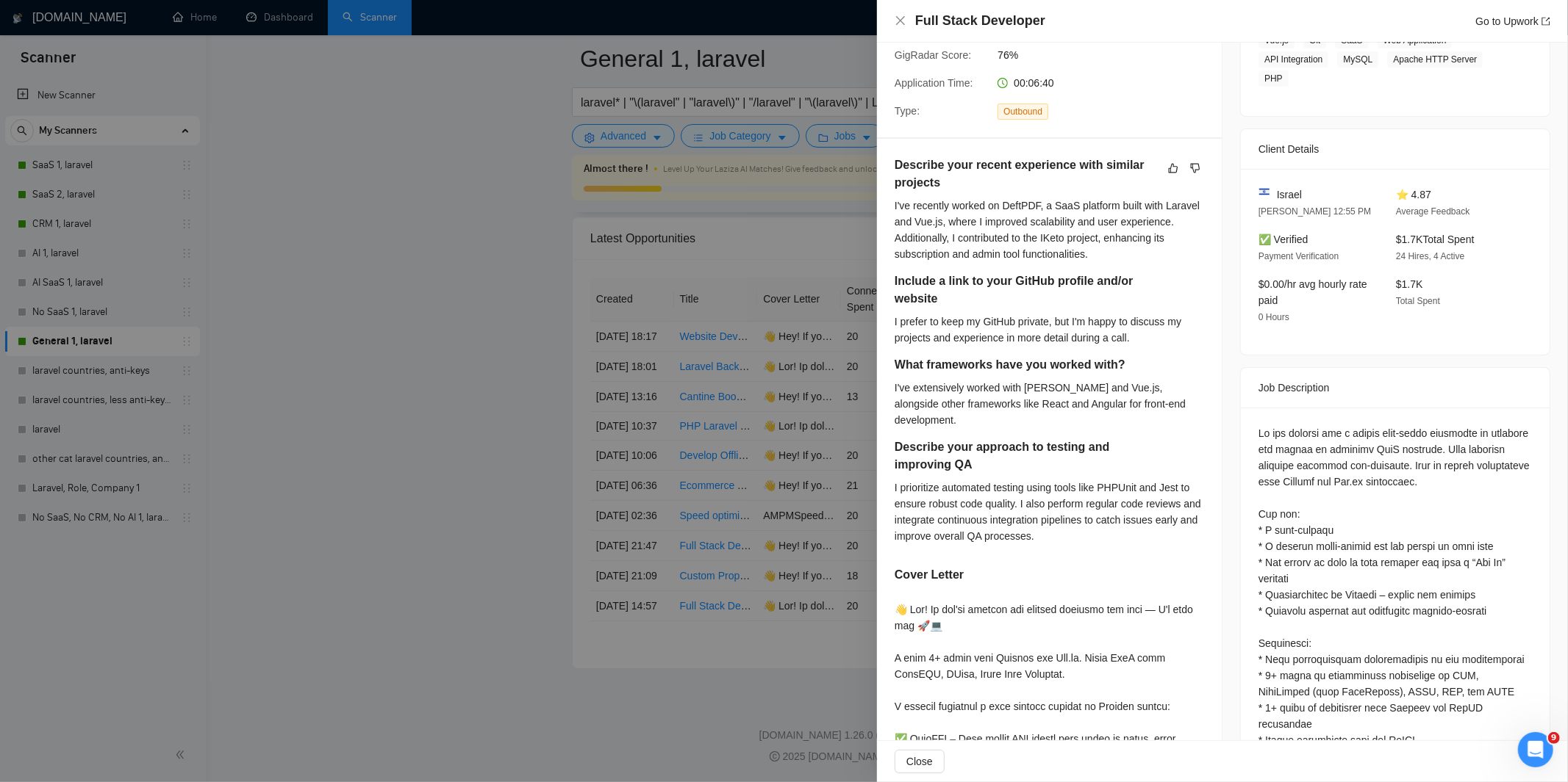
click at [825, 340] on div at bounding box center [784, 391] width 1568 height 782
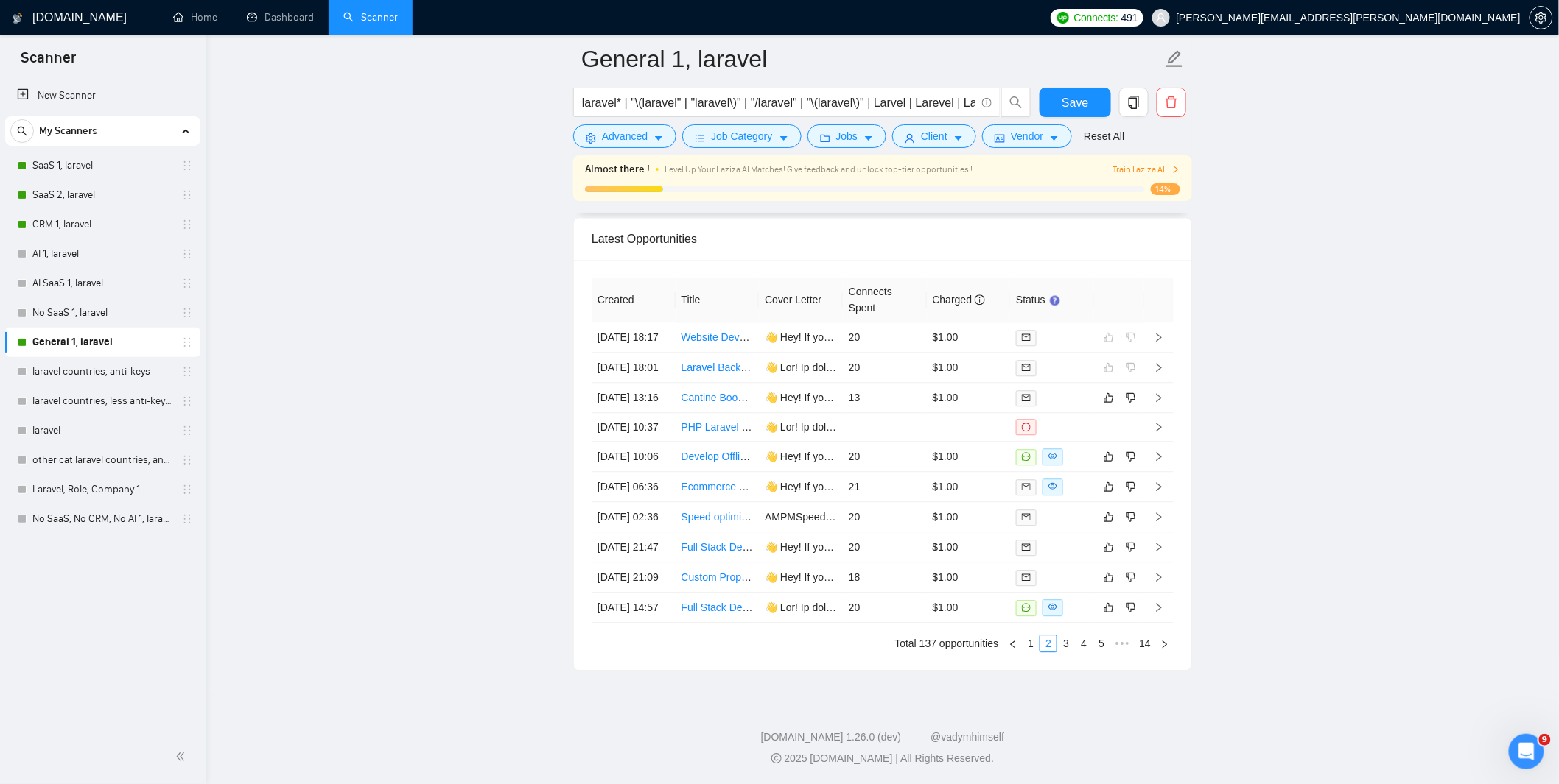
click at [1152, 170] on span "Train Laziza AI" at bounding box center [1147, 170] width 68 height 14
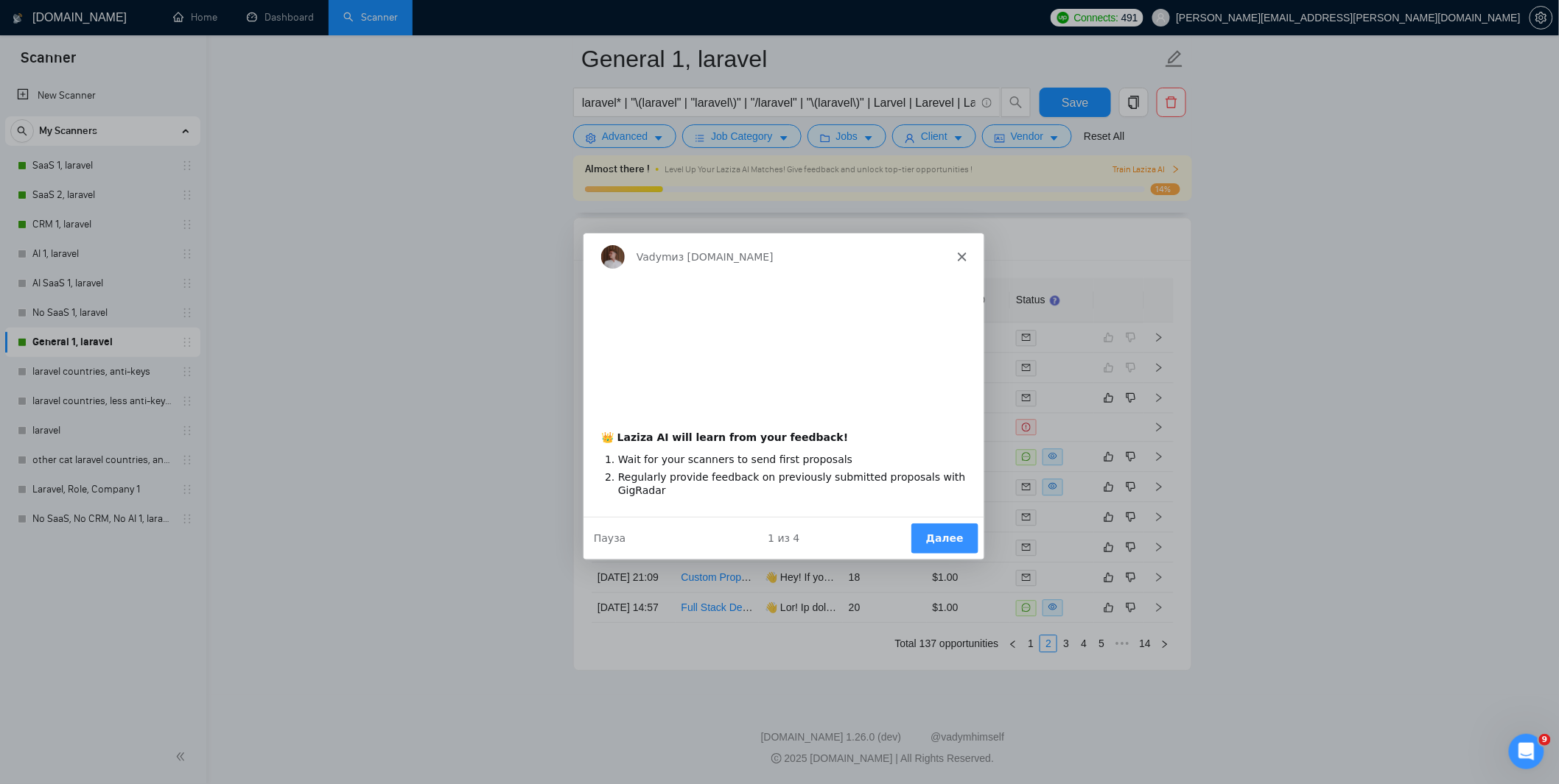
click at [940, 542] on button "Далее" at bounding box center [943, 538] width 67 height 30
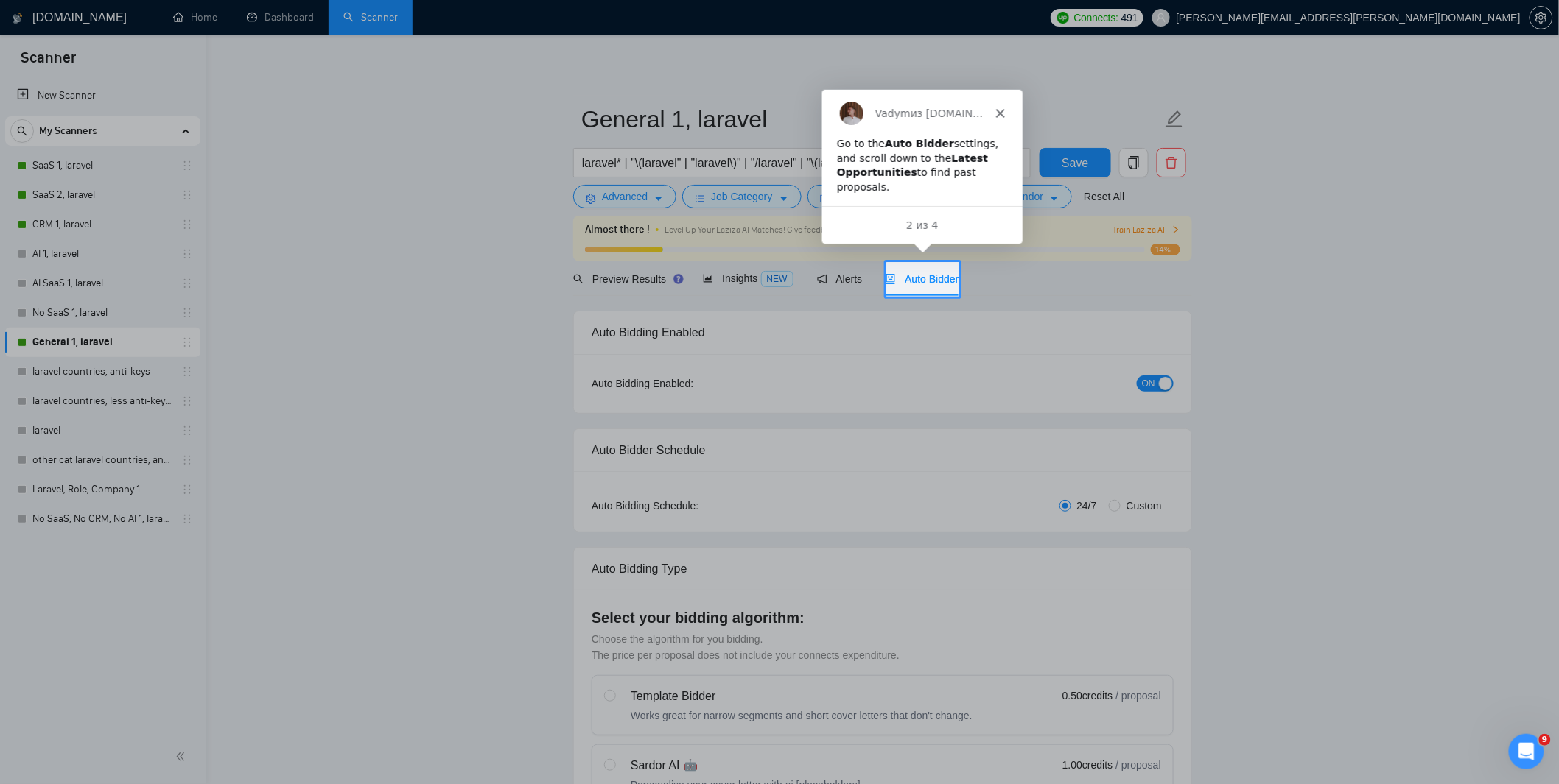
click at [1004, 105] on div "Vadym из GigRadar.io" at bounding box center [920, 111] width 200 height 47
click at [999, 111] on polygon "Закрыть" at bounding box center [999, 112] width 9 height 9
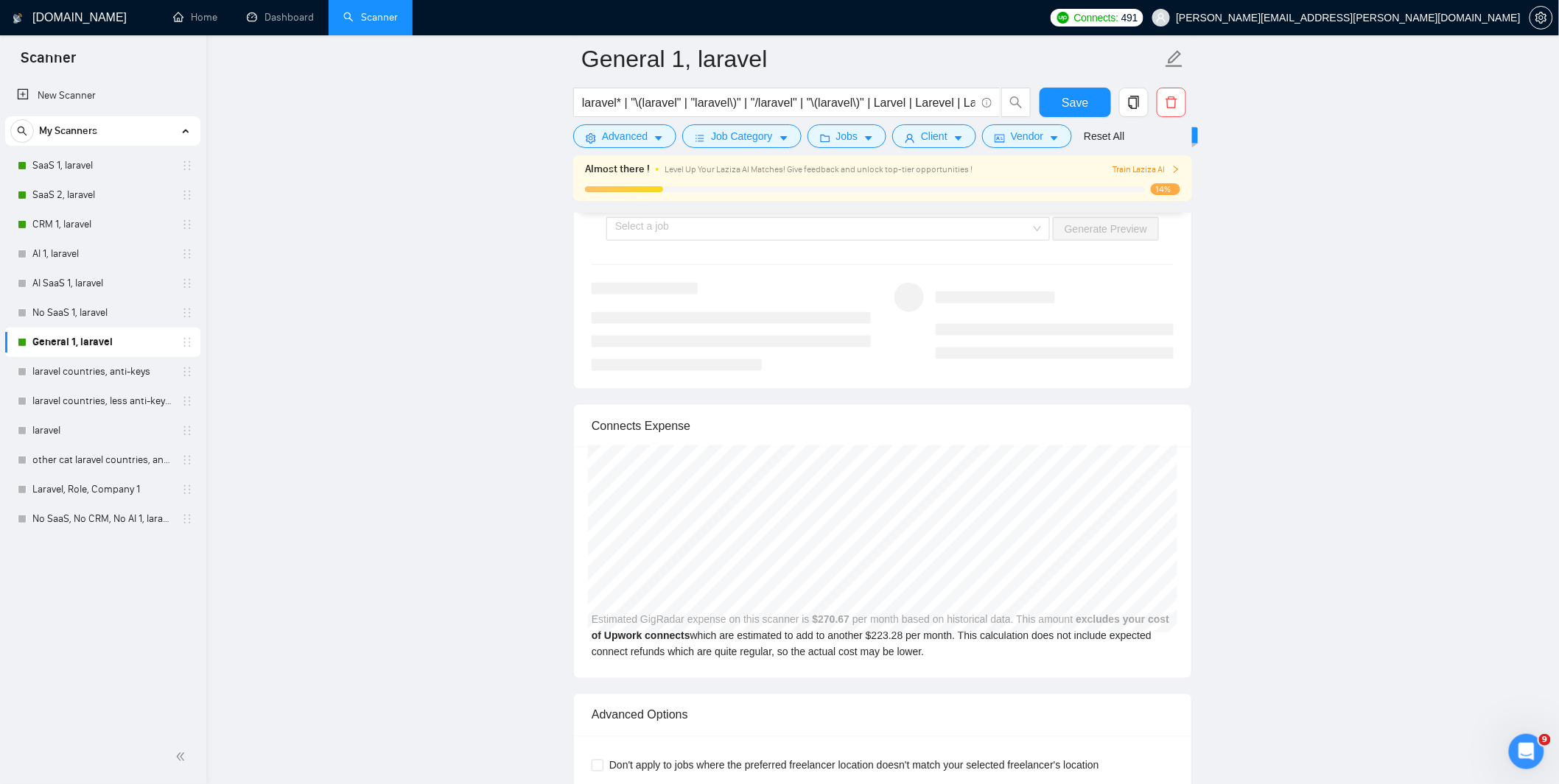
scroll to position [3044, 0]
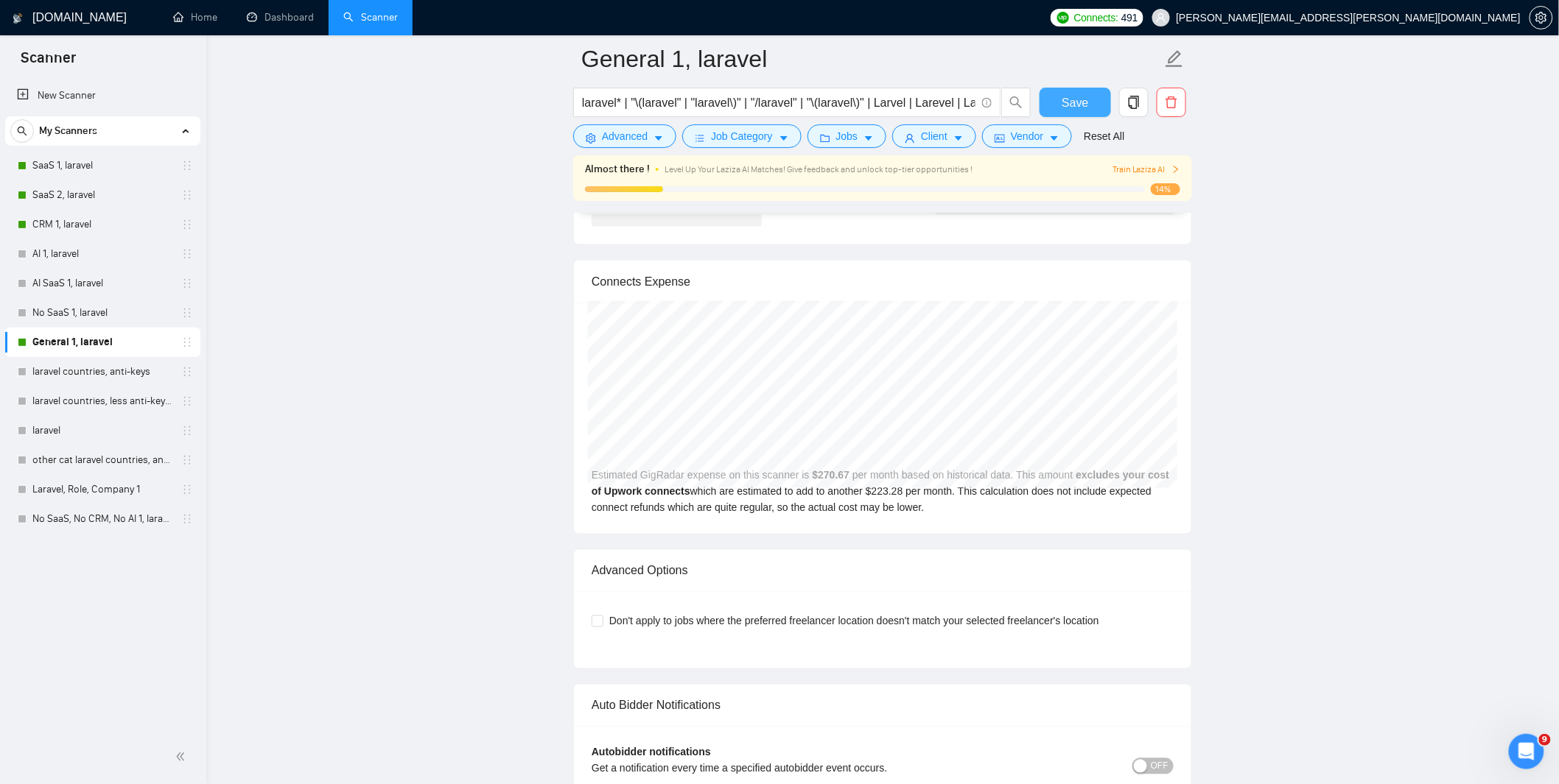
click at [1076, 100] on span "Save" at bounding box center [1075, 103] width 27 height 18
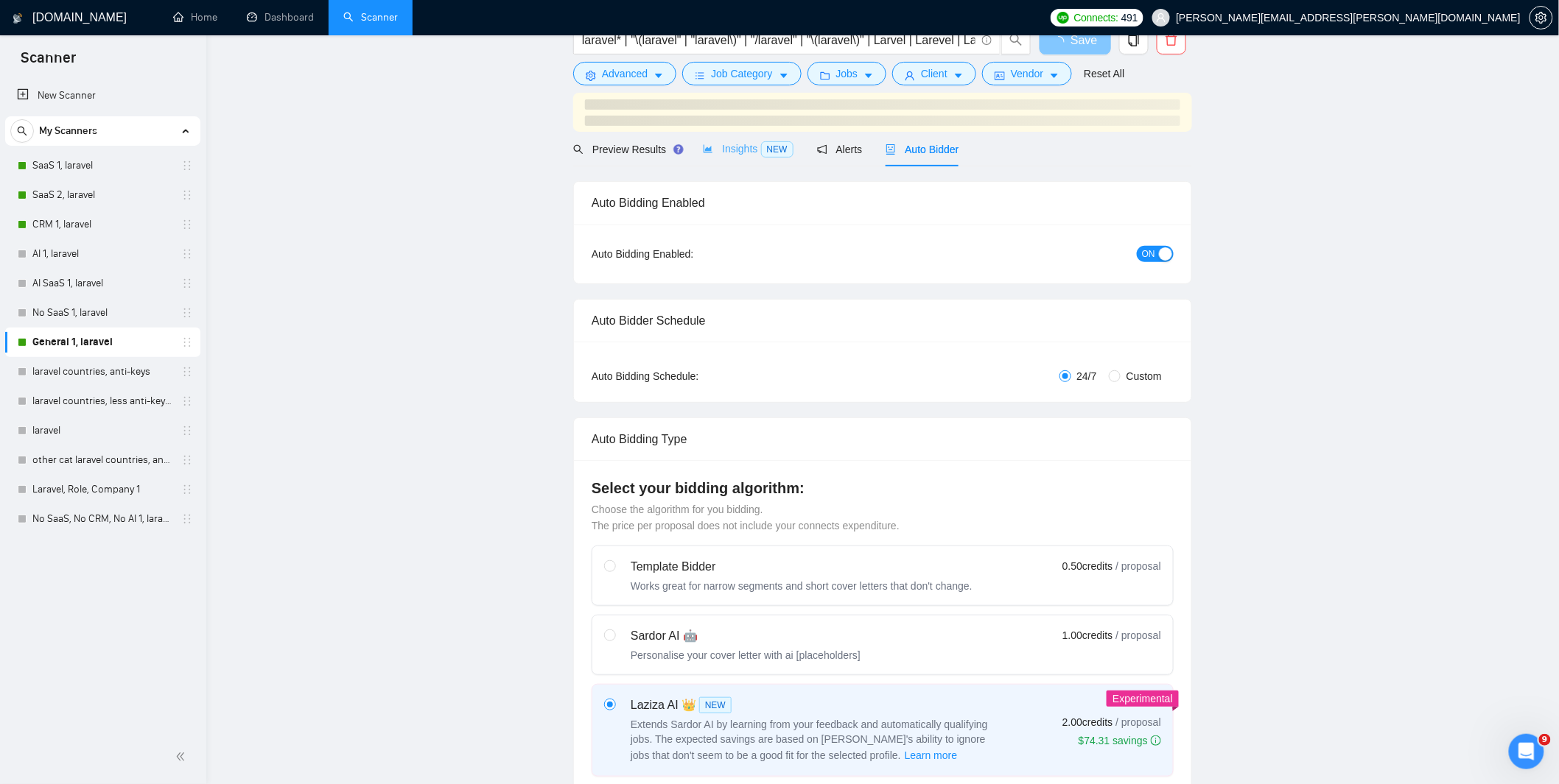
scroll to position [0, 0]
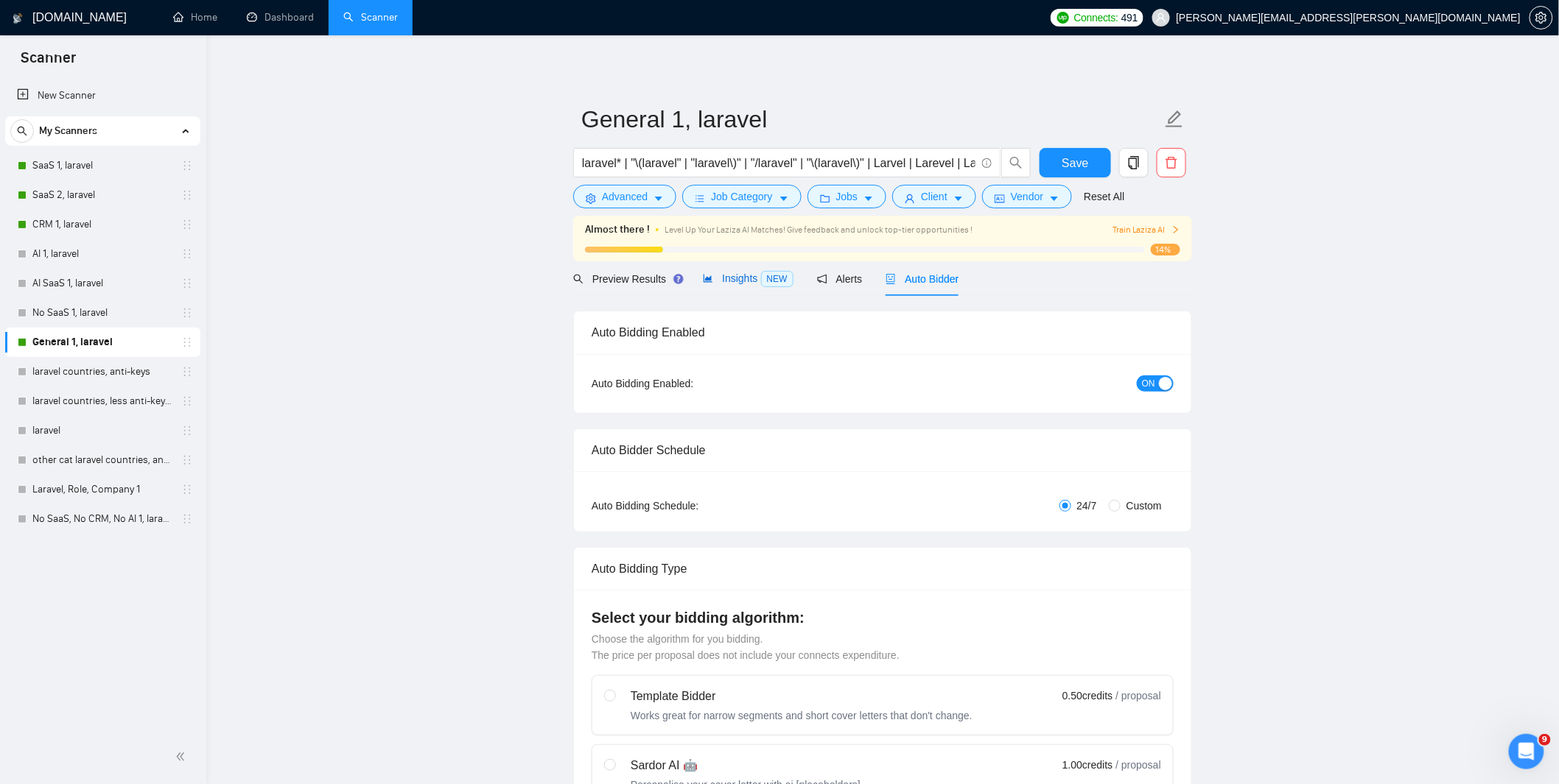
click at [738, 278] on span "Insights NEW" at bounding box center [748, 278] width 90 height 12
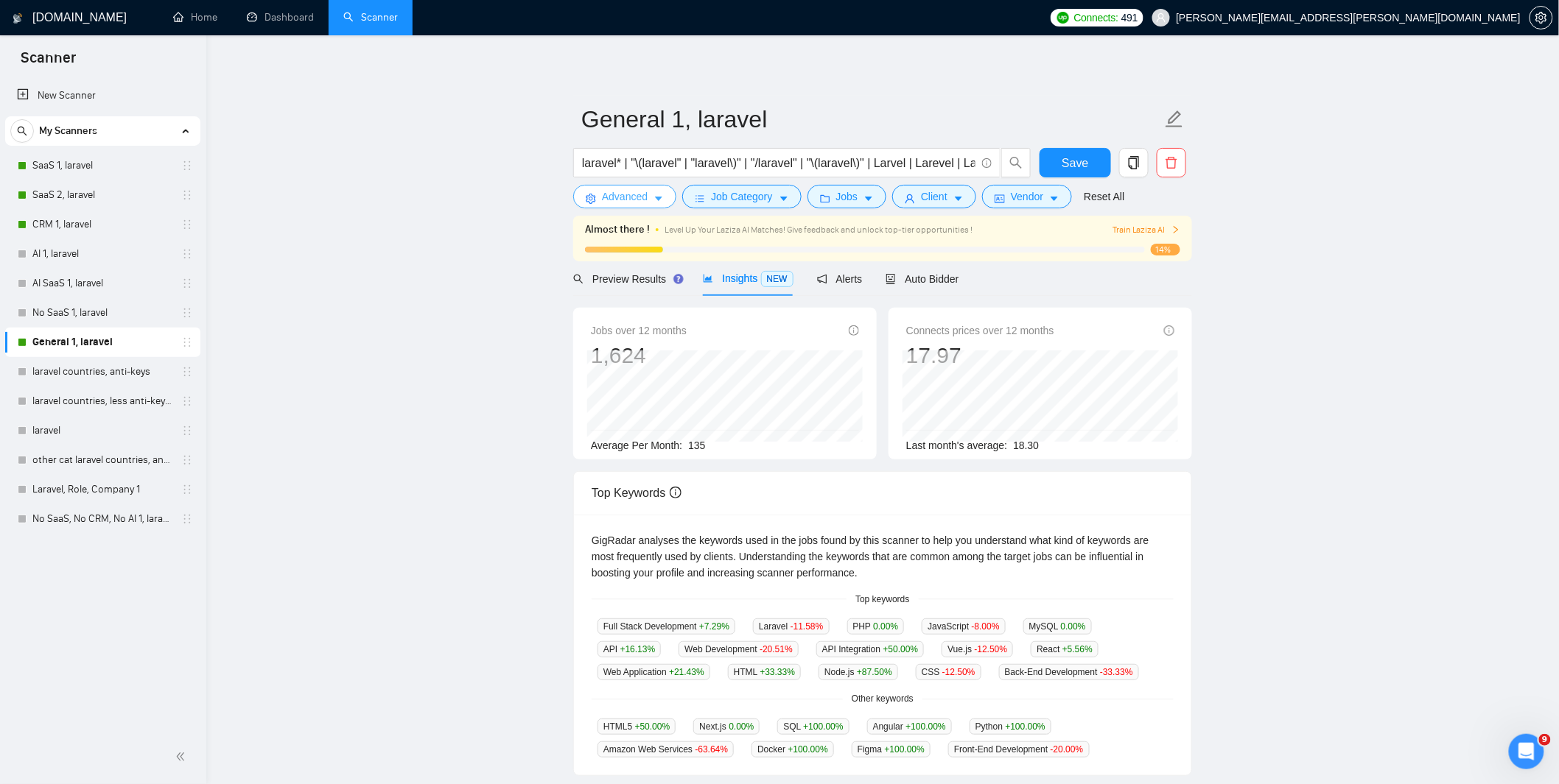
click at [638, 197] on span "Advanced" at bounding box center [625, 196] width 46 height 16
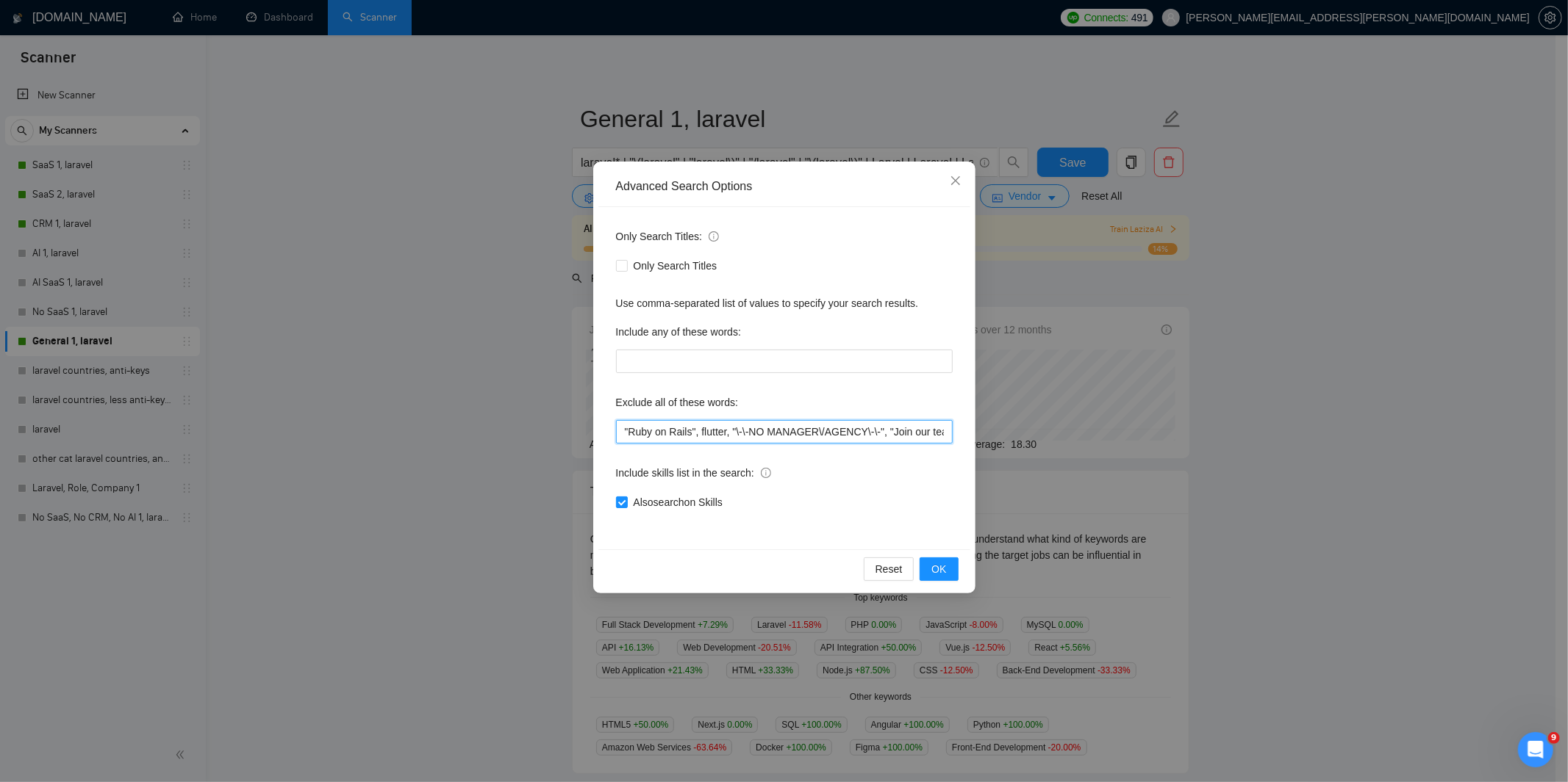
drag, startPoint x: 732, startPoint y: 432, endPoint x: 623, endPoint y: 427, distance: 109.1
click at [623, 427] on input ""Ruby on Rails", flutter, "\-\-NO MANAGER\/AGENCY\-\-", "Join our team", codeig…" at bounding box center [784, 432] width 337 height 24
click at [936, 565] on span "OK" at bounding box center [938, 569] width 15 height 16
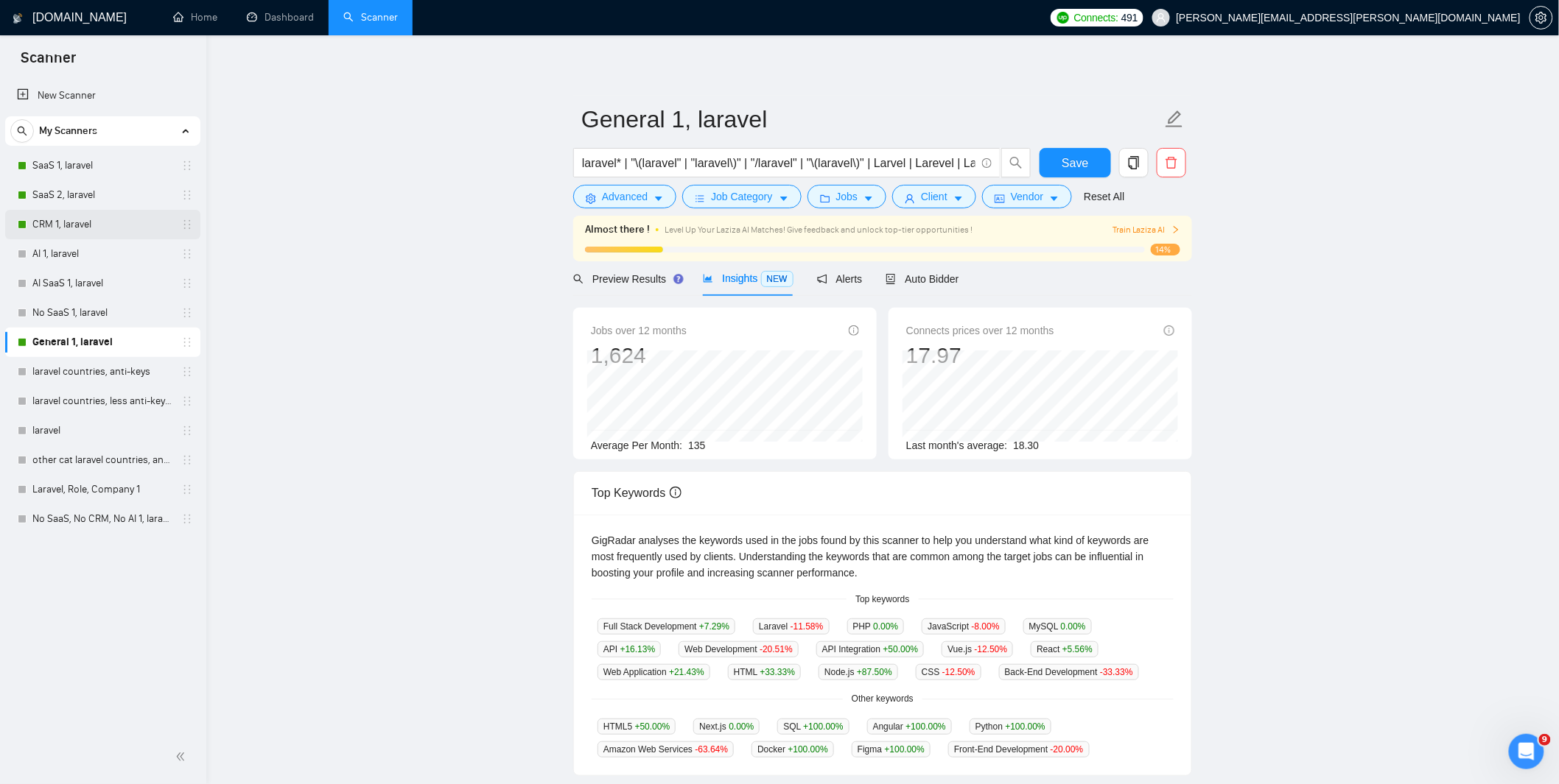
click at [81, 219] on link "CRM 1, laravel" at bounding box center [102, 225] width 140 height 29
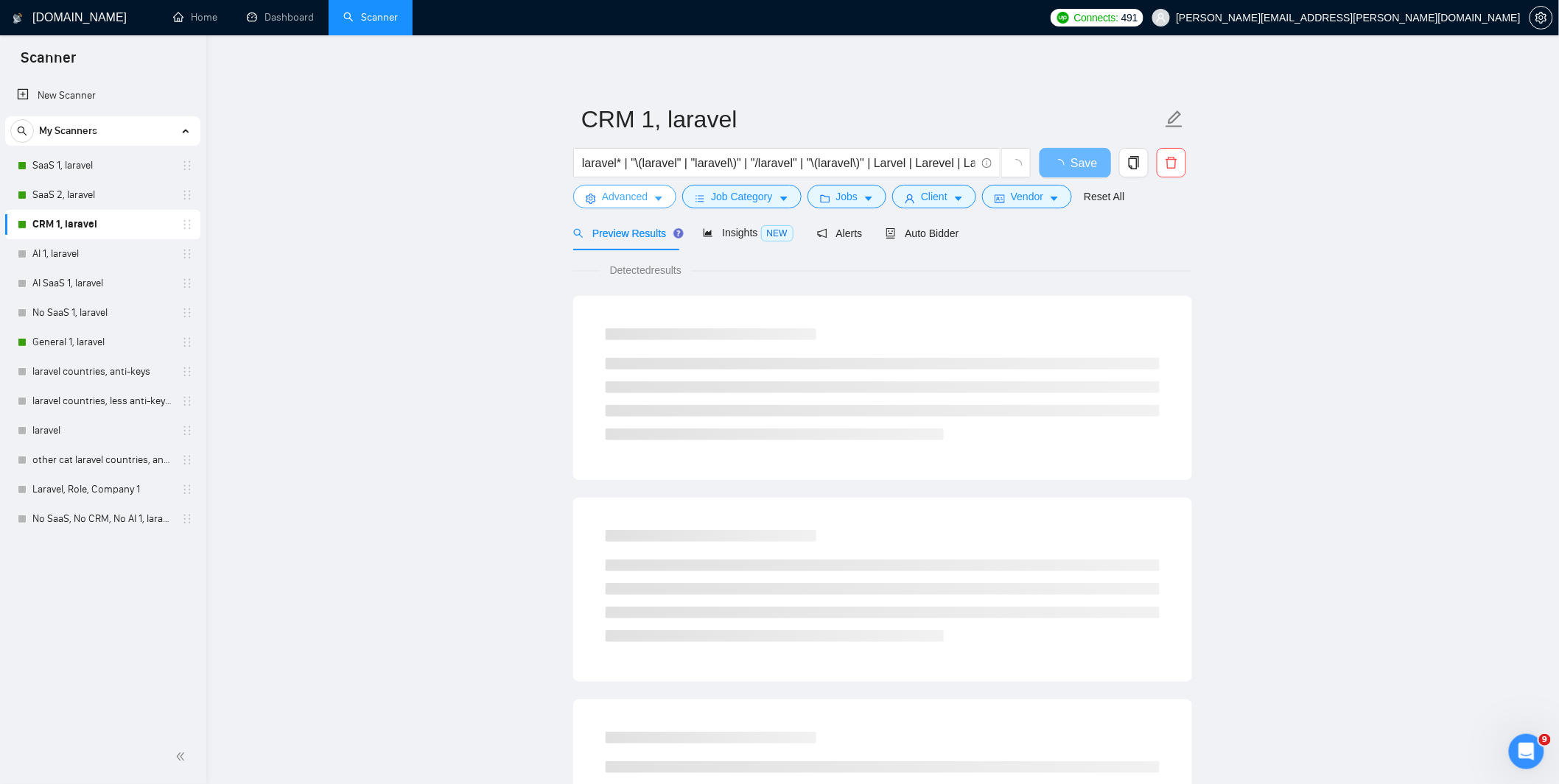
click at [637, 195] on span "Advanced" at bounding box center [625, 196] width 46 height 16
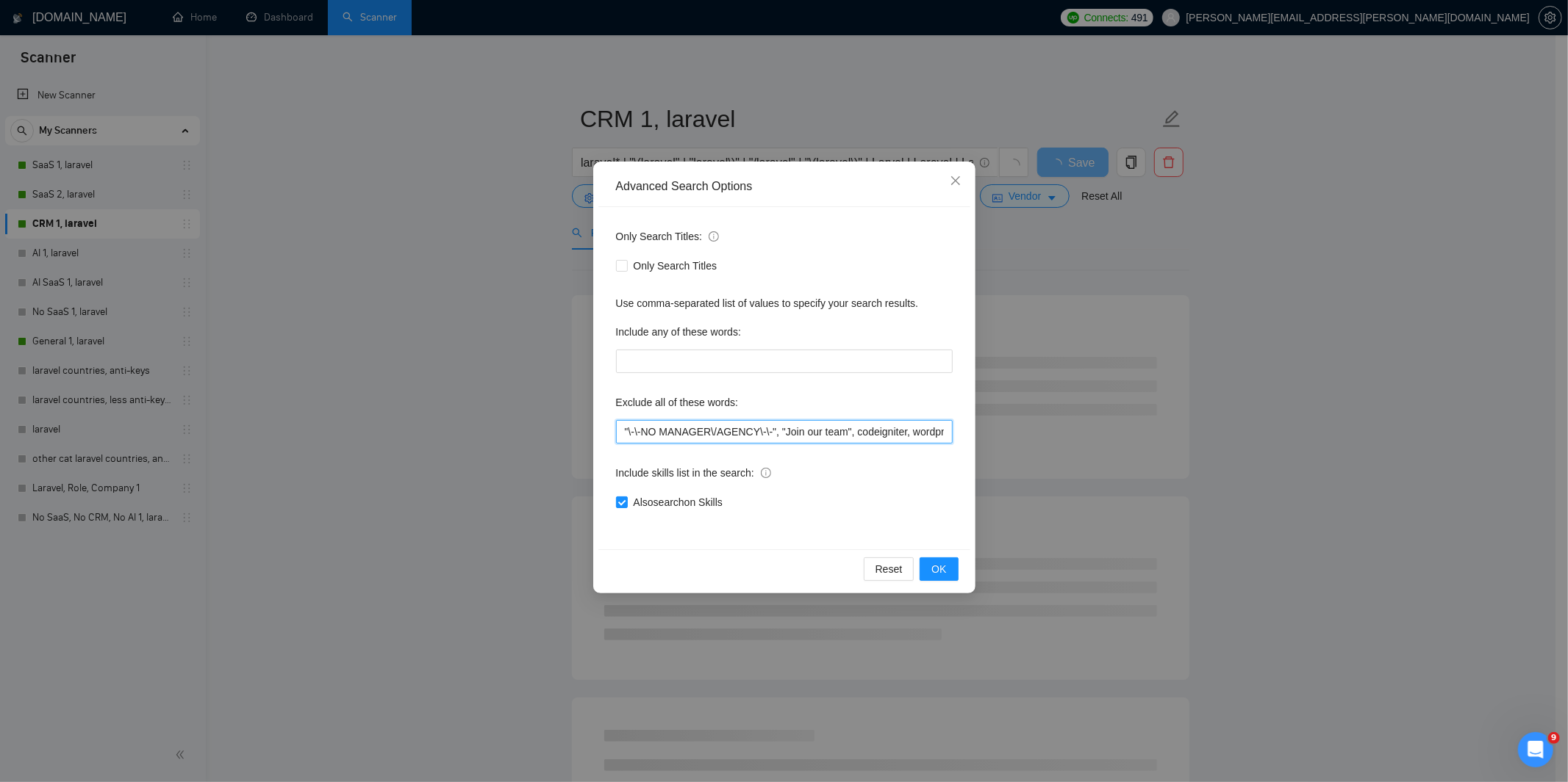
click at [623, 431] on input ""\-\-NO MANAGER\/AGENCY\-\-", "Join our team", codeigniter, wordpress, shopify,…" at bounding box center [784, 432] width 337 height 24
paste input ""Ruby on Rails", flutter,"
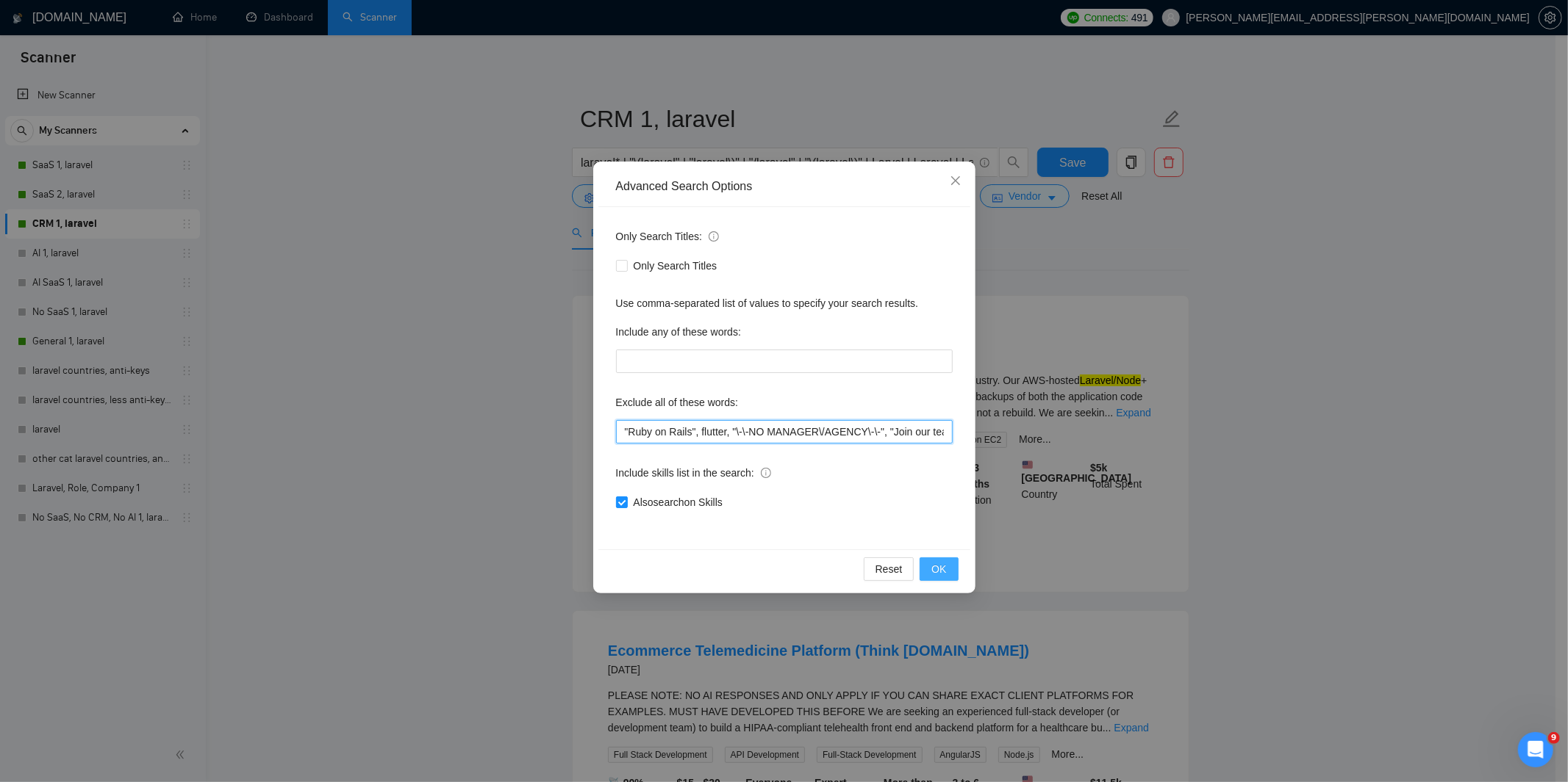
type input ""Ruby on Rails", flutter, "\-\-NO MANAGER\/AGENCY\-\-", "Join our team", codeig…"
click at [932, 571] on span "OK" at bounding box center [938, 569] width 15 height 16
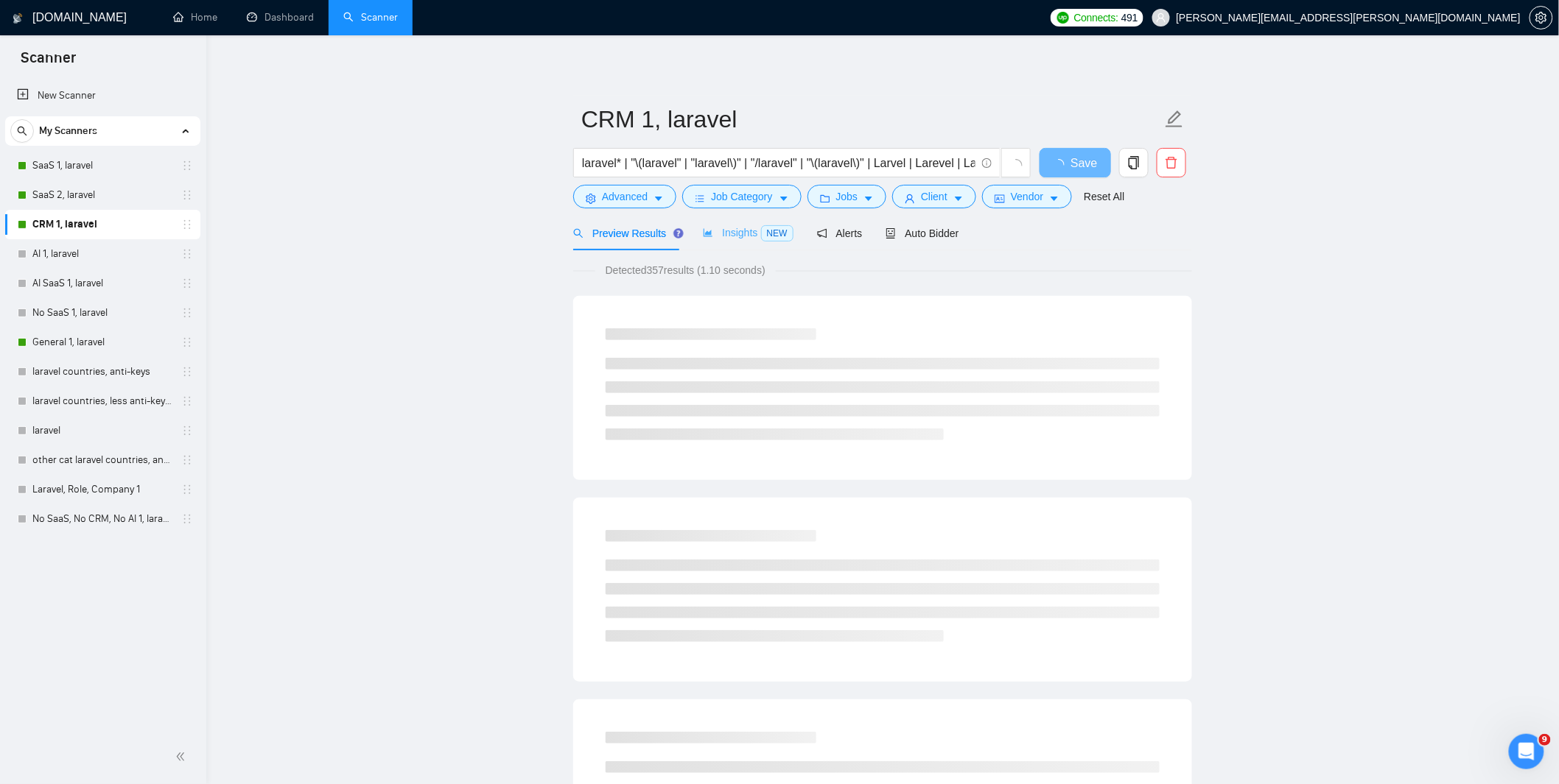
click at [732, 222] on div "Insights NEW" at bounding box center [748, 232] width 90 height 35
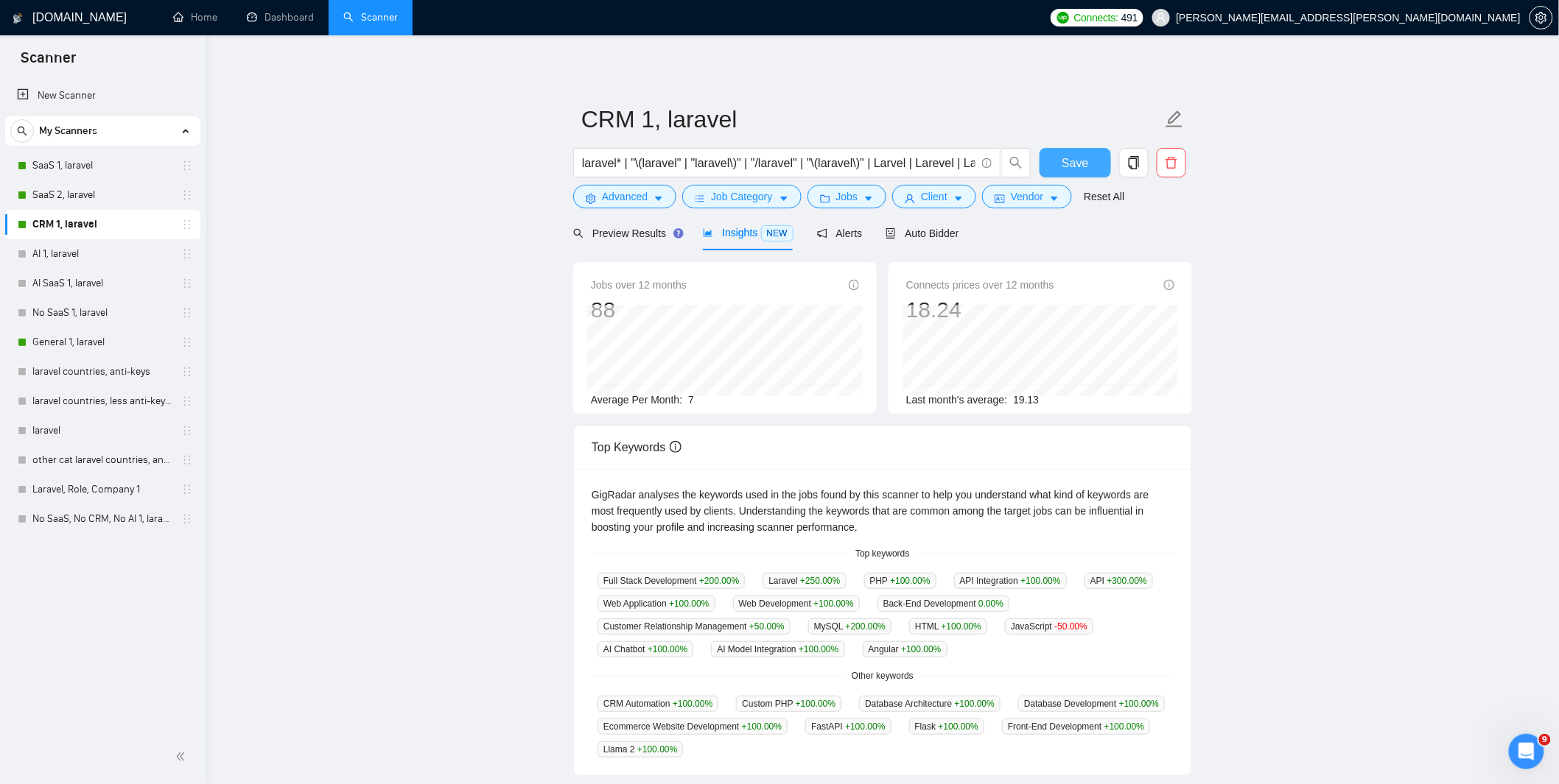
click at [1065, 160] on span "Save" at bounding box center [1075, 163] width 27 height 18
click at [80, 193] on link "SaaS 2, laravel" at bounding box center [102, 195] width 140 height 29
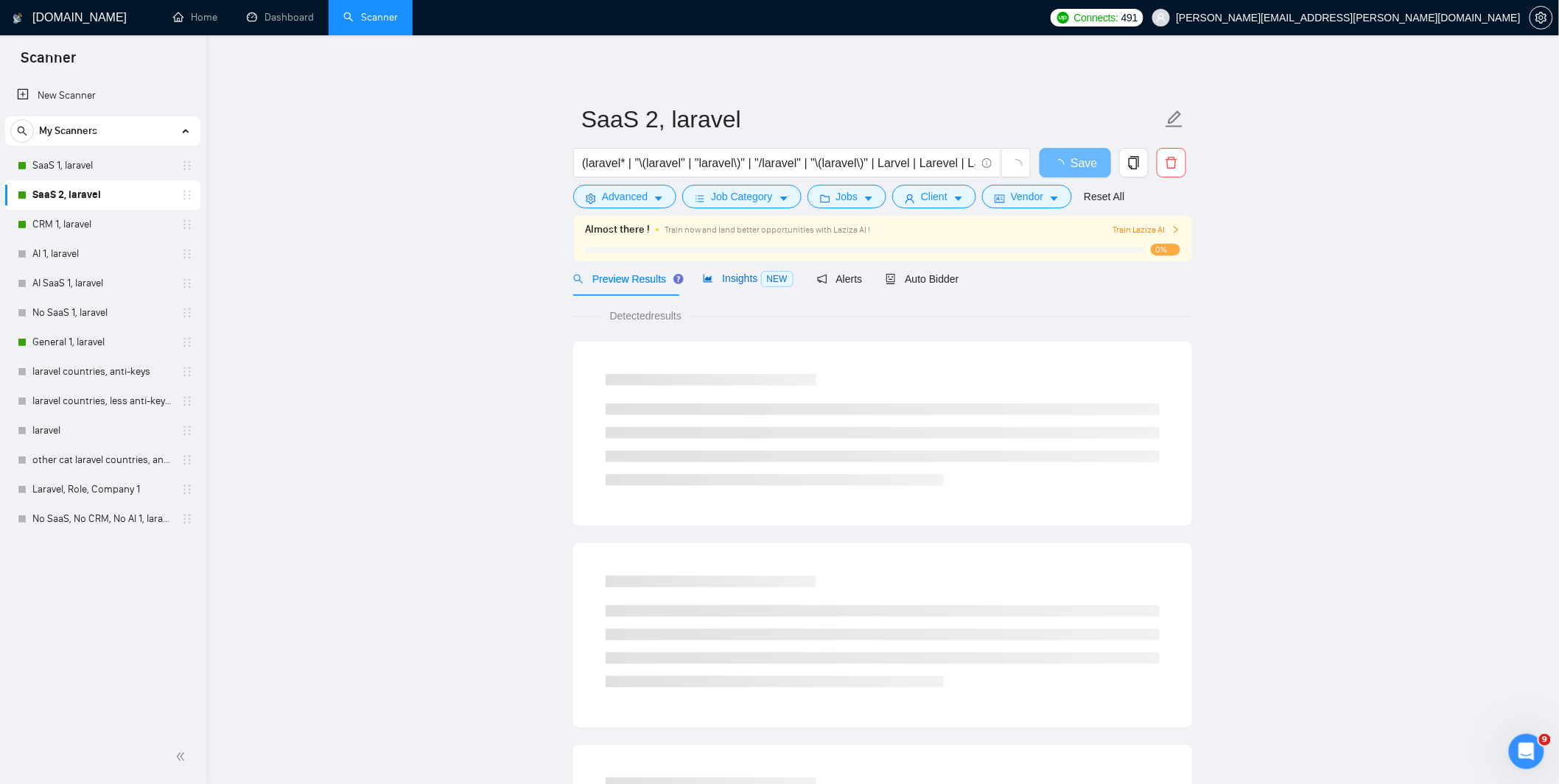
click at [746, 278] on span "Insights NEW" at bounding box center [748, 278] width 90 height 12
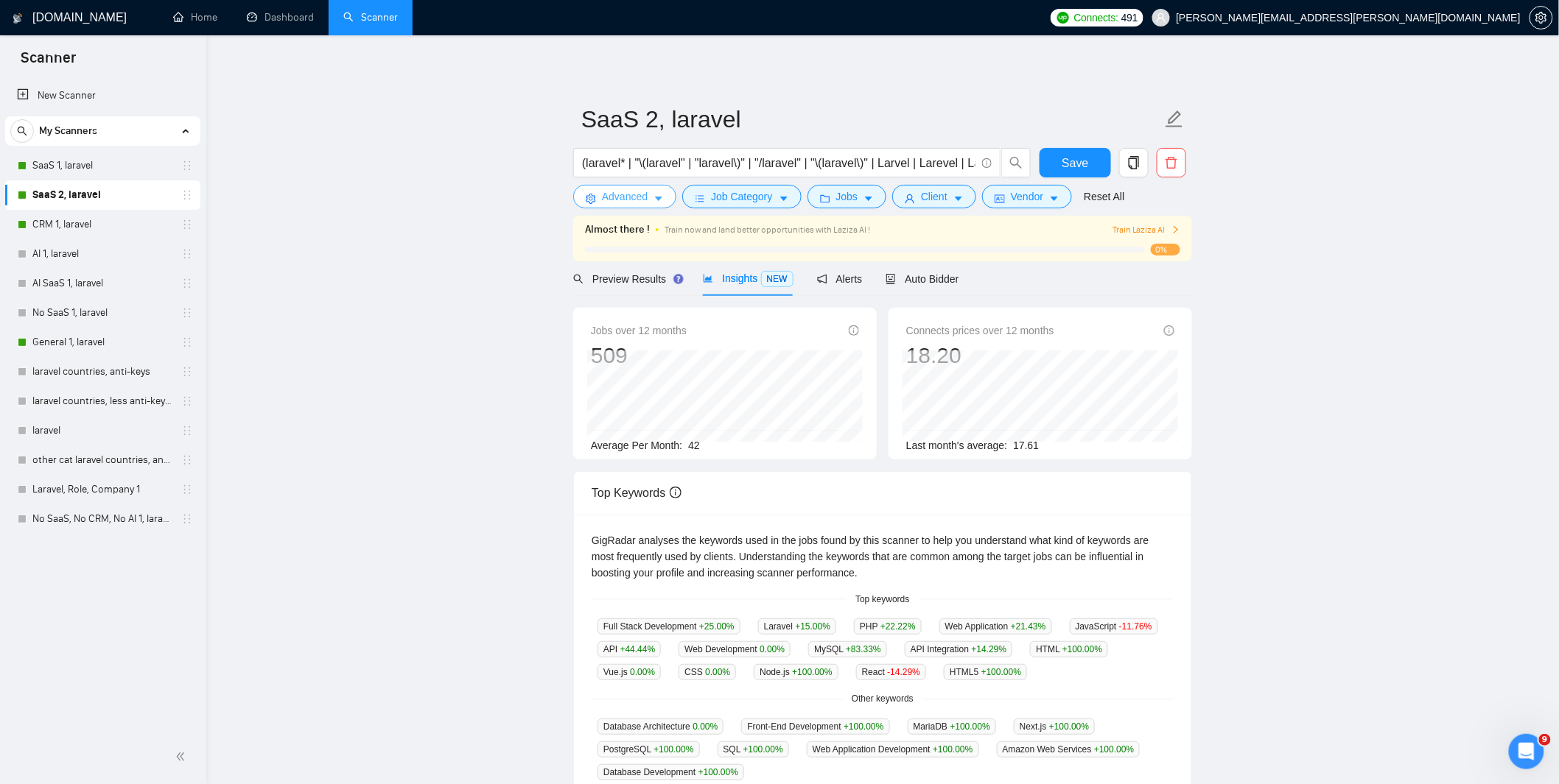
click at [654, 194] on icon "caret-down" at bounding box center [659, 198] width 10 height 10
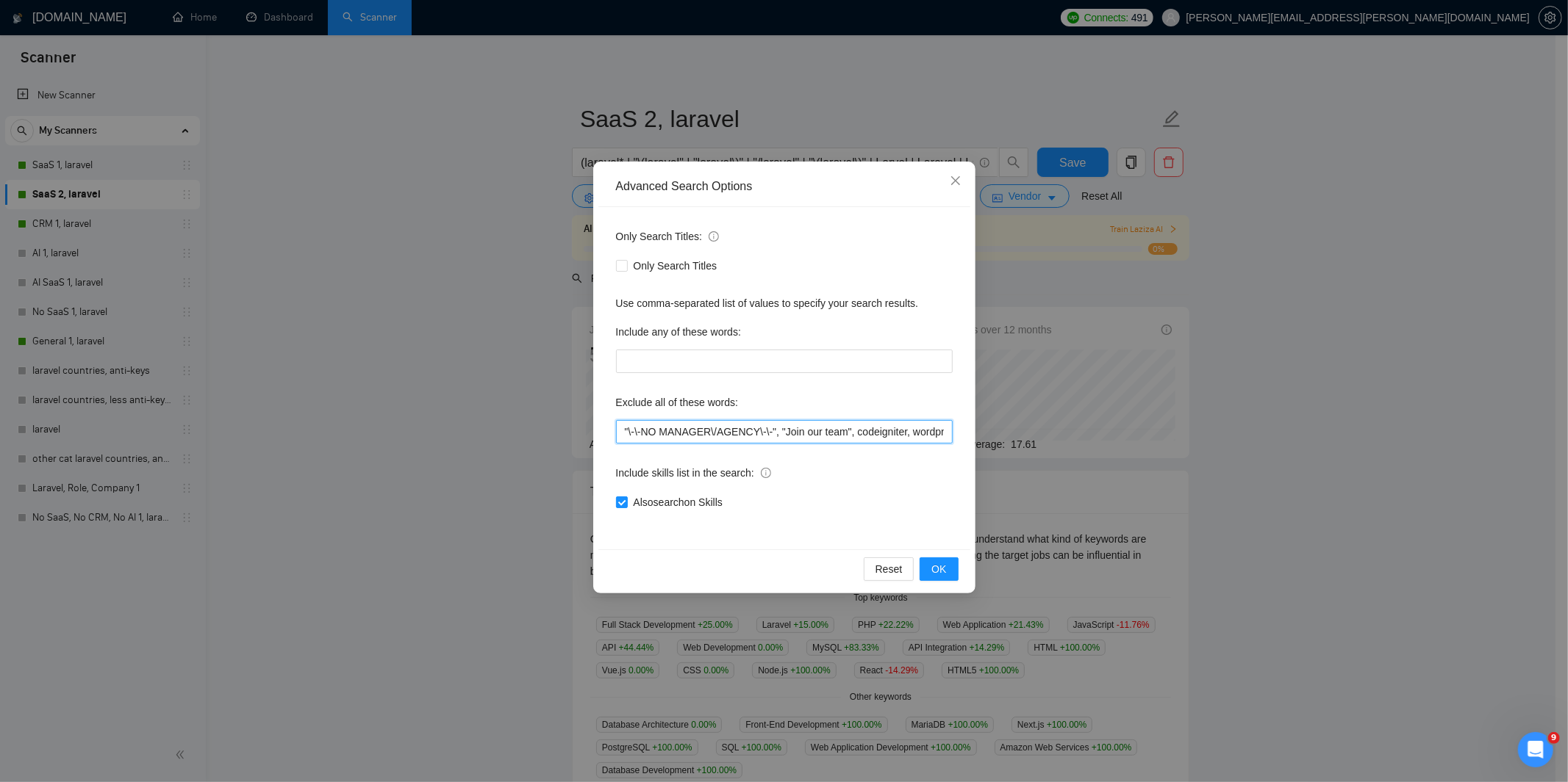
click at [626, 431] on input ""\-\-NO MANAGER\/AGENCY\-\-", "Join our team", codeigniter, wordpress, shopify,…" at bounding box center [784, 432] width 337 height 24
paste input ""Ruby on Rails", flutter,"
type input ""Ruby on Rails", flutter, "\-\-NO MANAGER\/AGENCY\-\-", "Join our team", codeig…"
click at [938, 569] on span "OK" at bounding box center [938, 569] width 15 height 16
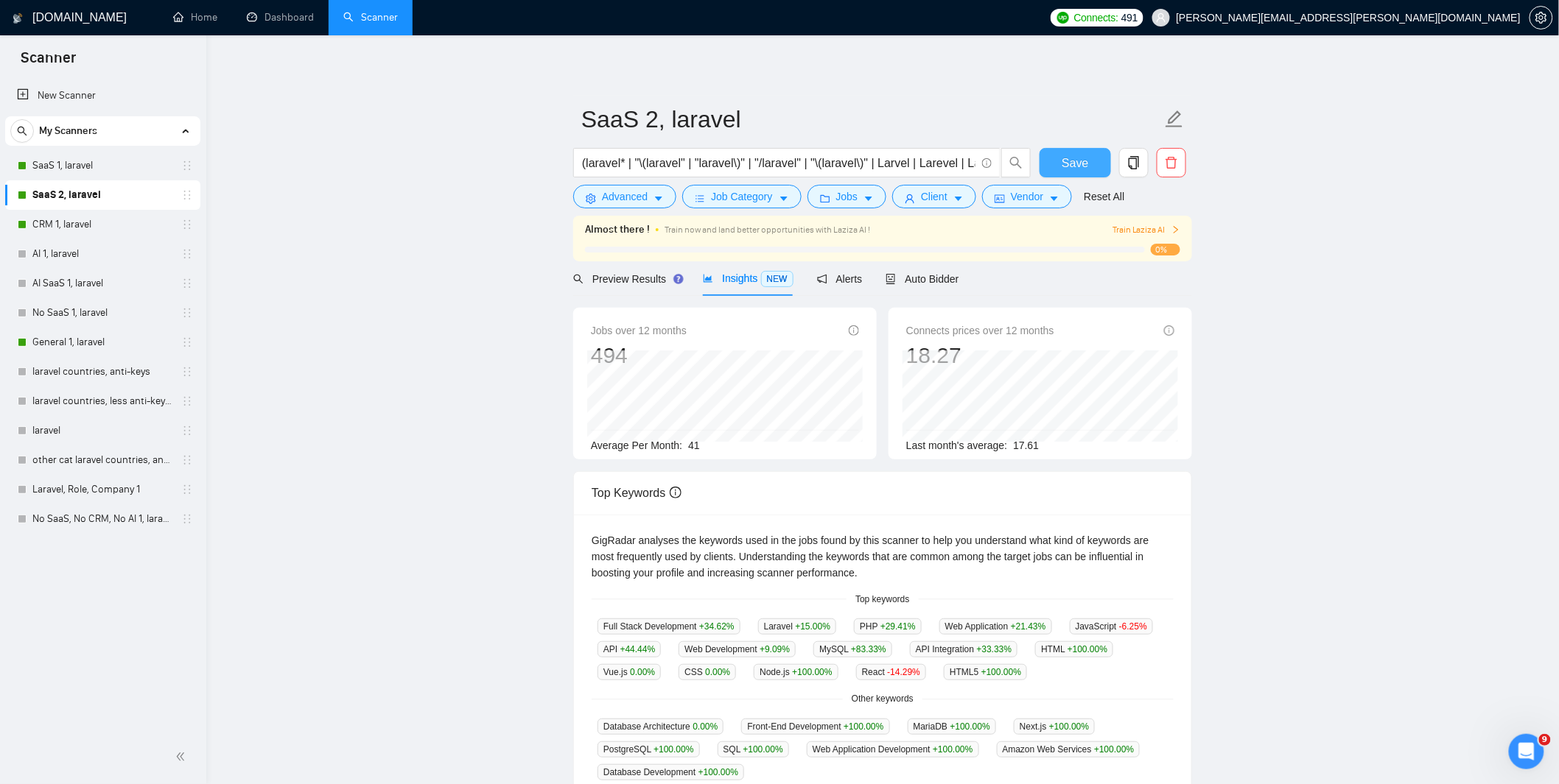
click at [1080, 159] on span "Save" at bounding box center [1075, 163] width 27 height 18
click at [70, 167] on link "SaaS 1, laravel" at bounding box center [102, 166] width 140 height 29
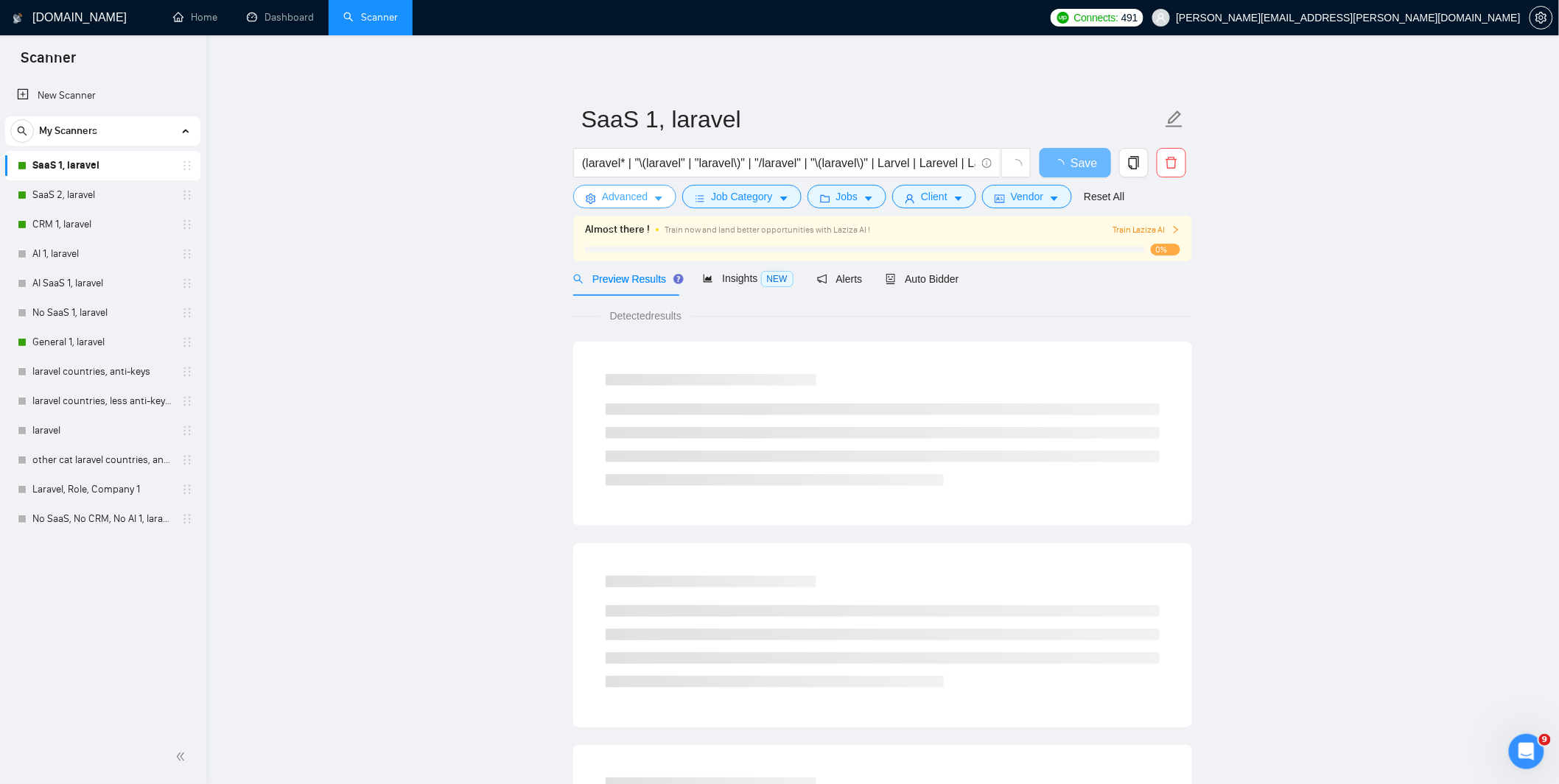
click at [639, 195] on span "Advanced" at bounding box center [625, 196] width 46 height 16
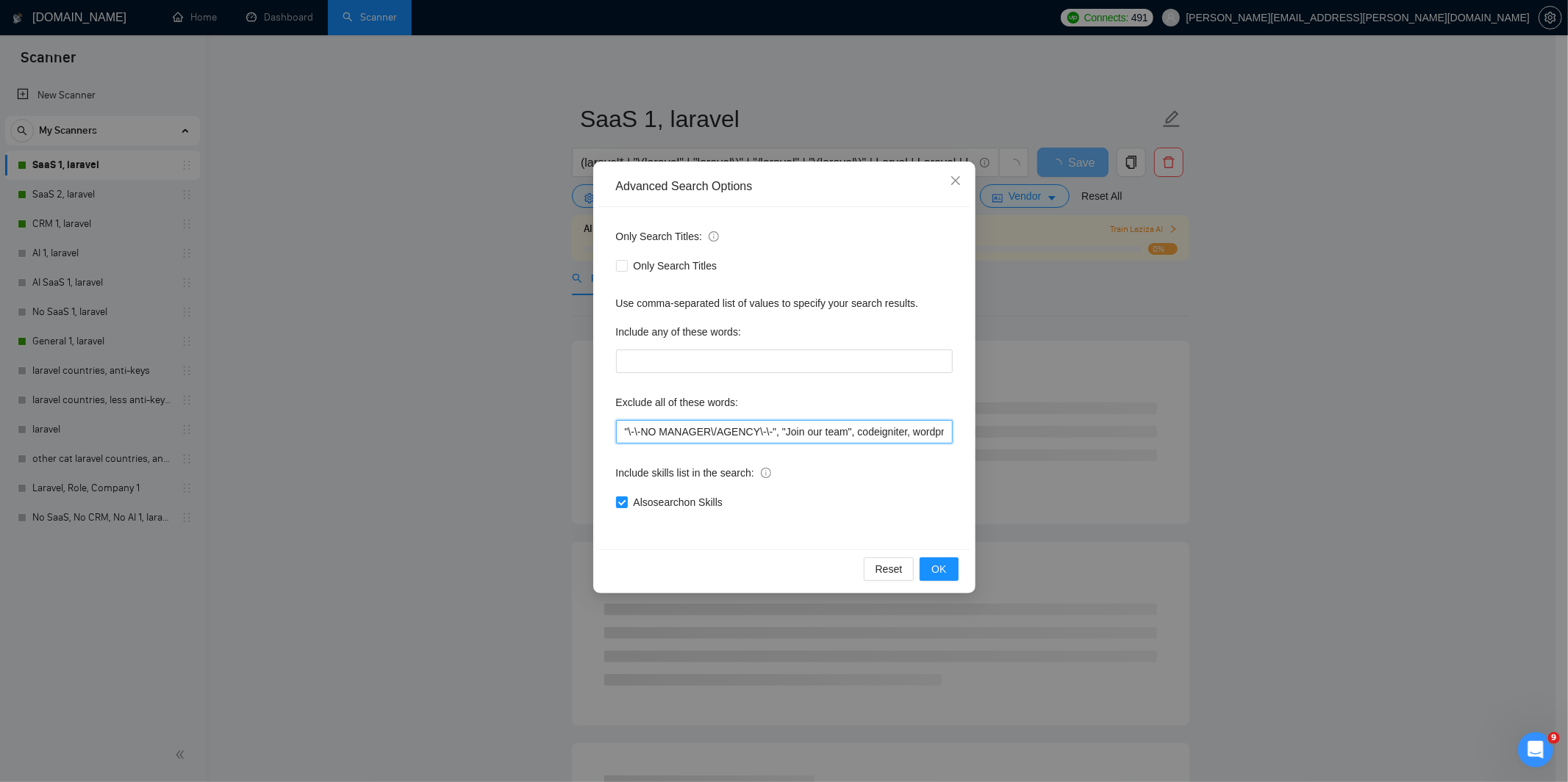
click at [623, 429] on input ""\-\-NO MANAGER\/AGENCY\-\-", "Join our team", codeigniter, wordpress, shopify,…" at bounding box center [784, 432] width 337 height 24
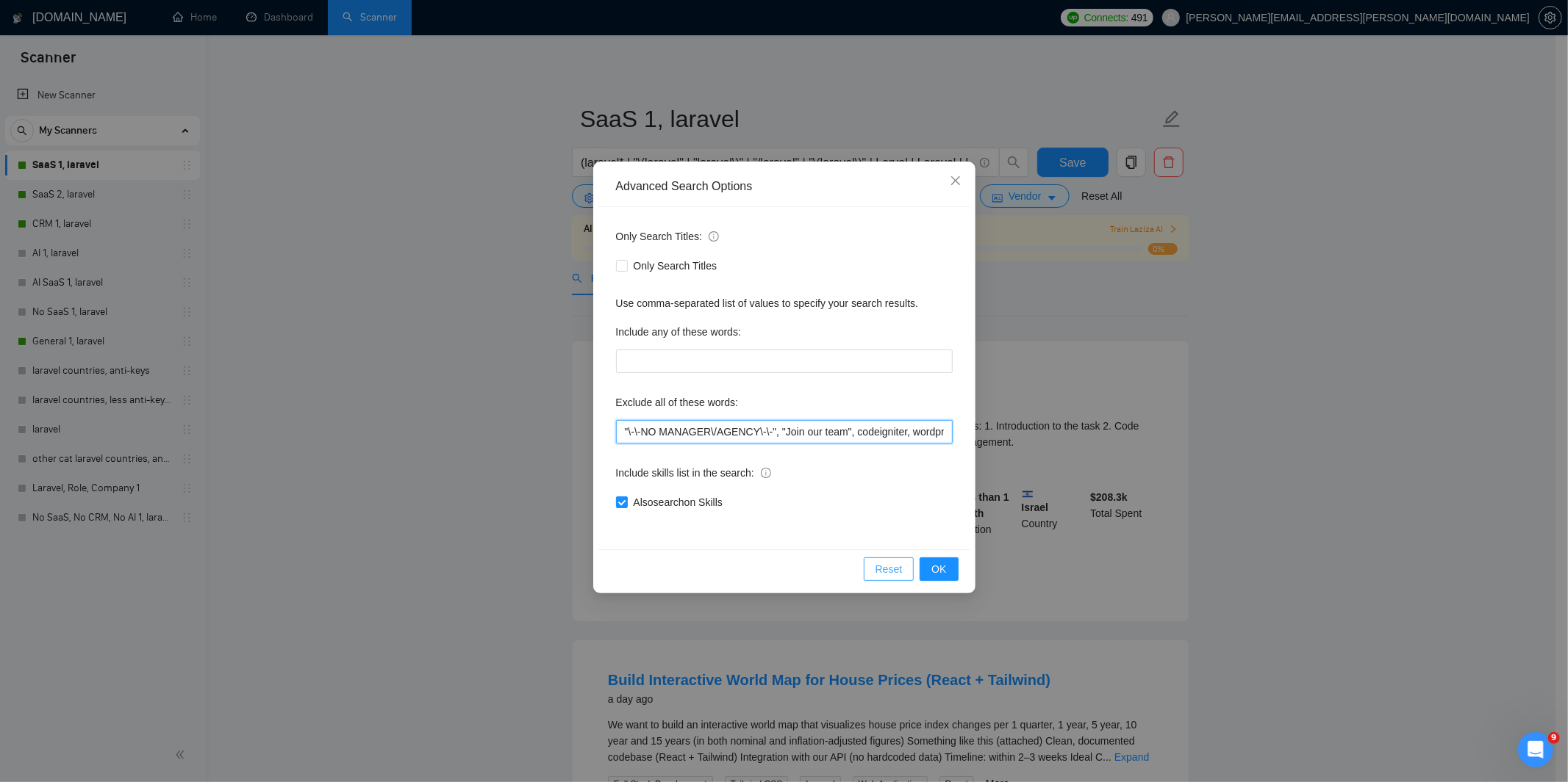
paste input ""Ruby on Rails", flutter,"
type input ""Ruby on Rails", flutter, "\-\-NO MANAGER\/AGENCY\-\-", "Join our team", codeig…"
click at [931, 566] on span "OK" at bounding box center [938, 569] width 15 height 16
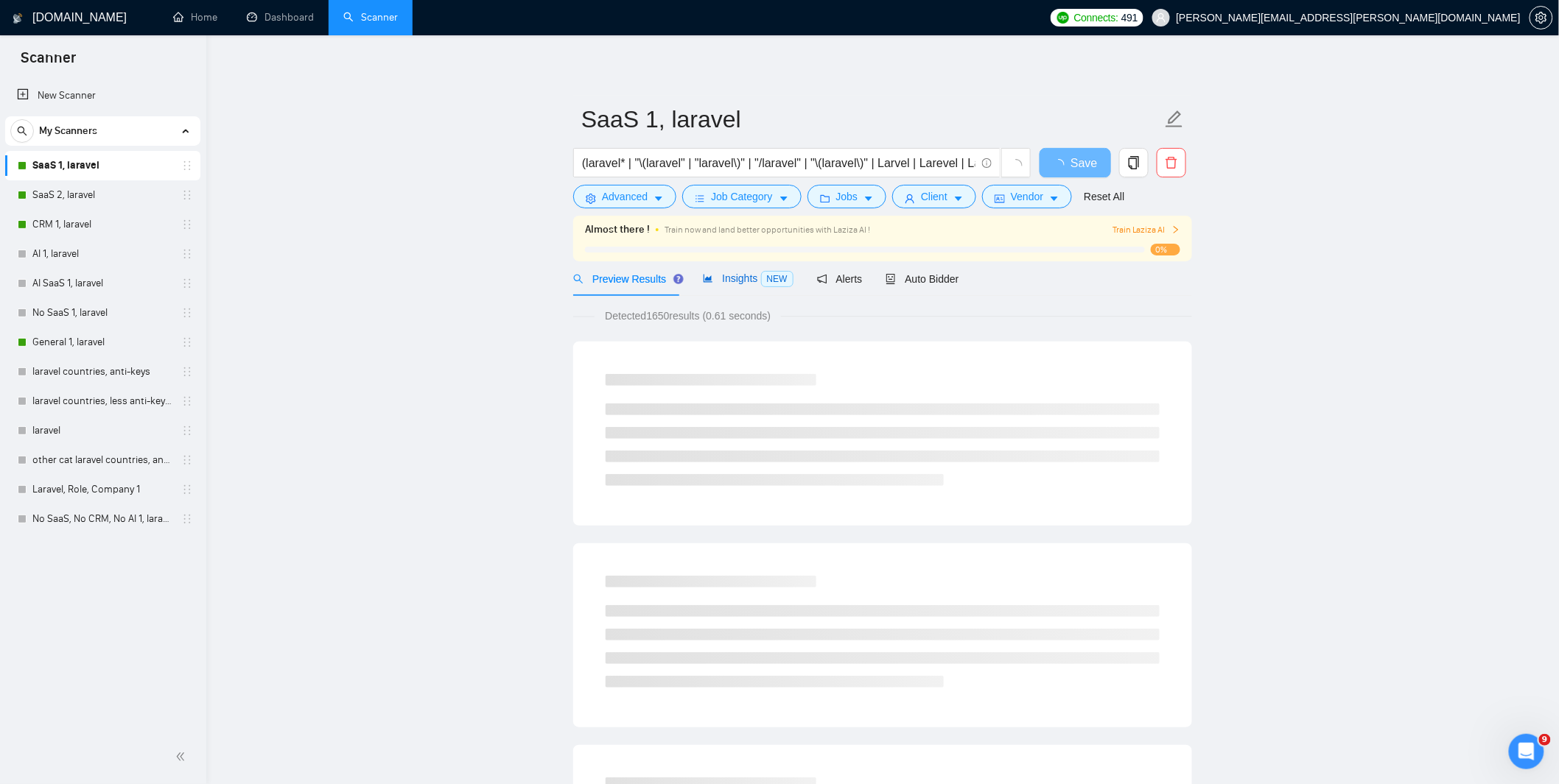
click at [746, 275] on span "Insights NEW" at bounding box center [748, 278] width 90 height 12
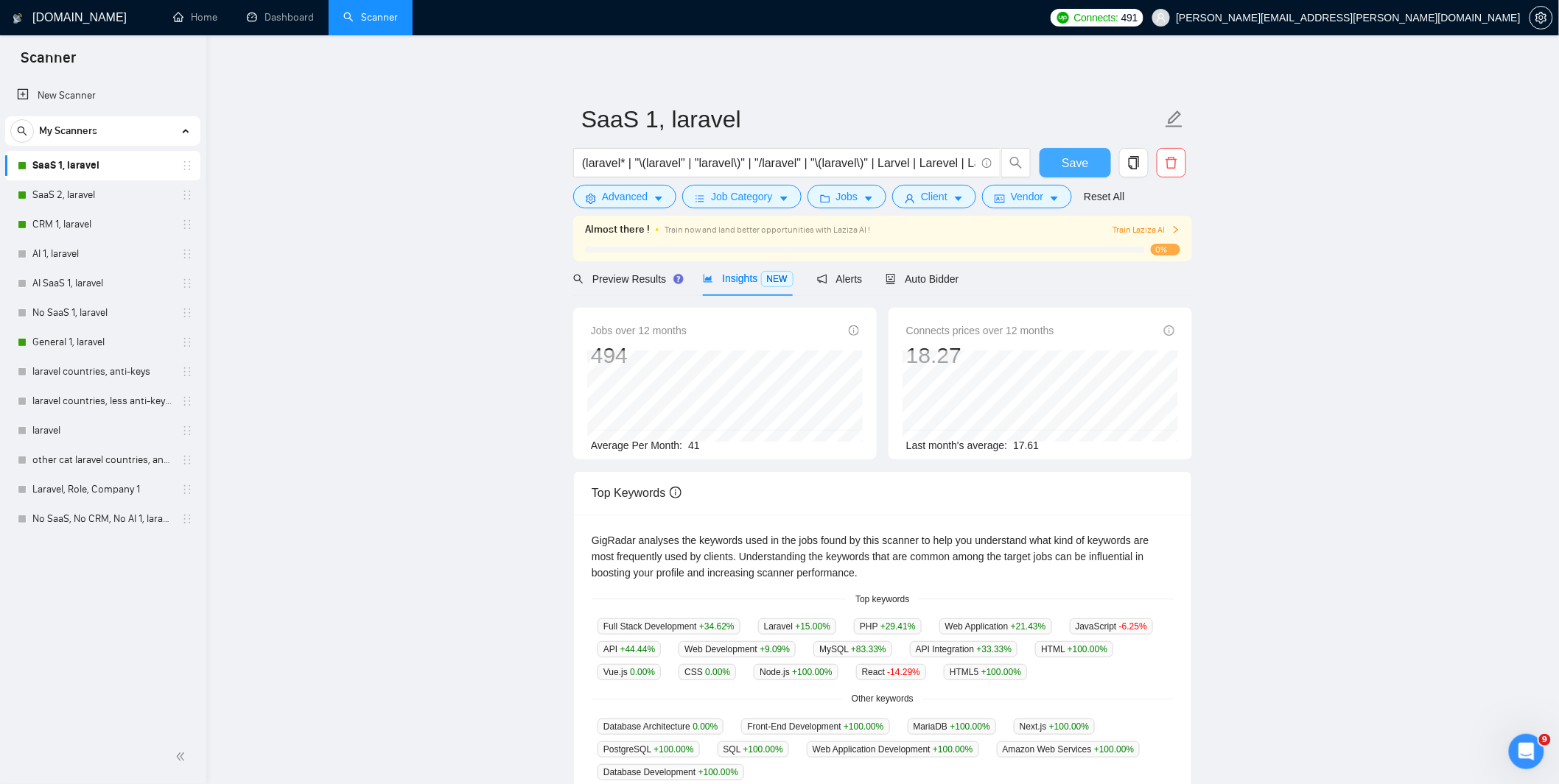
click at [1081, 157] on span "Save" at bounding box center [1075, 163] width 27 height 18
click at [83, 190] on link "SaaS 2, laravel" at bounding box center [102, 195] width 140 height 29
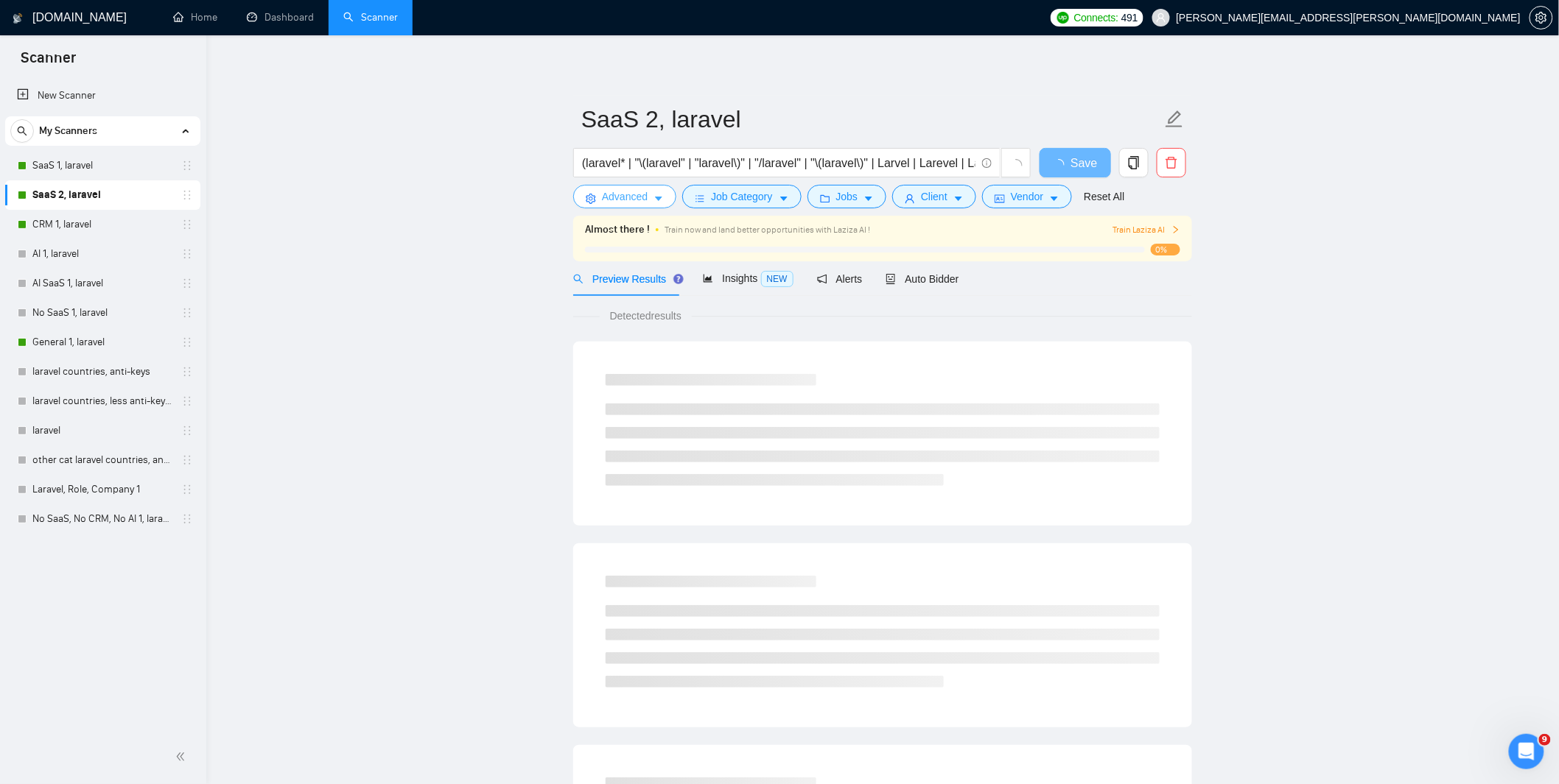
click at [642, 197] on span "Advanced" at bounding box center [625, 196] width 46 height 16
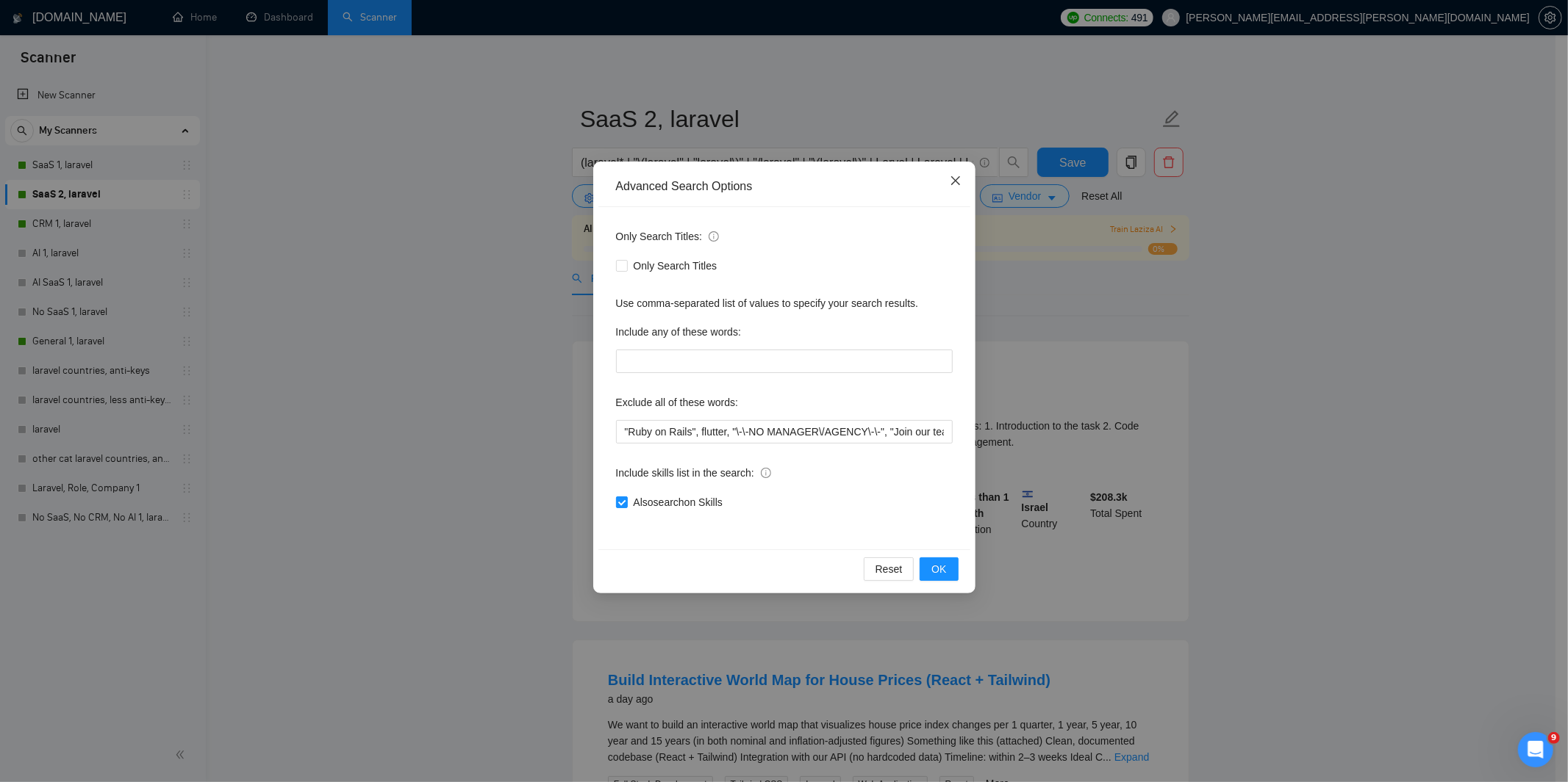
click at [952, 174] on span "Close" at bounding box center [956, 181] width 40 height 40
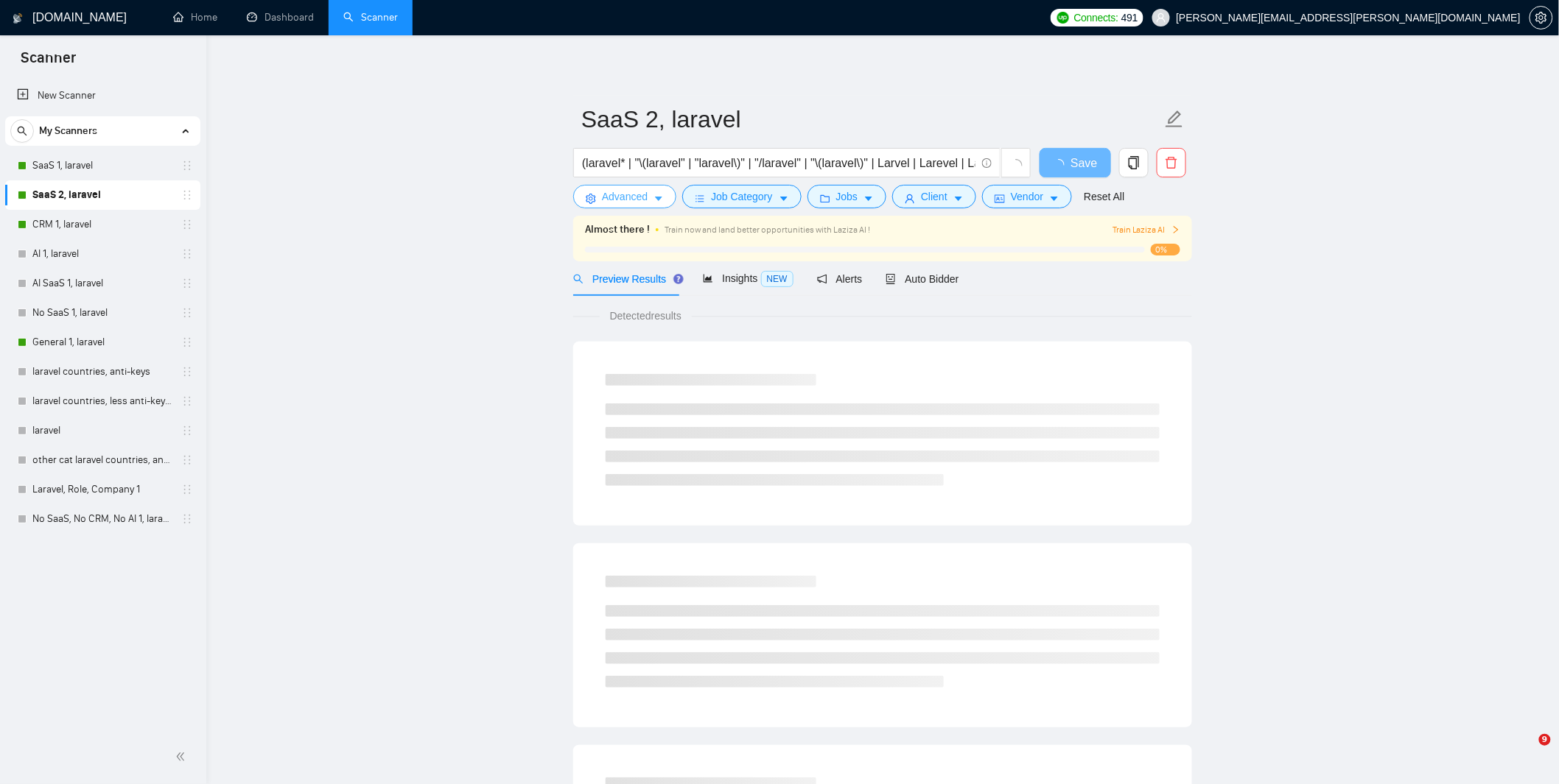
click at [636, 197] on span "Advanced" at bounding box center [625, 196] width 46 height 16
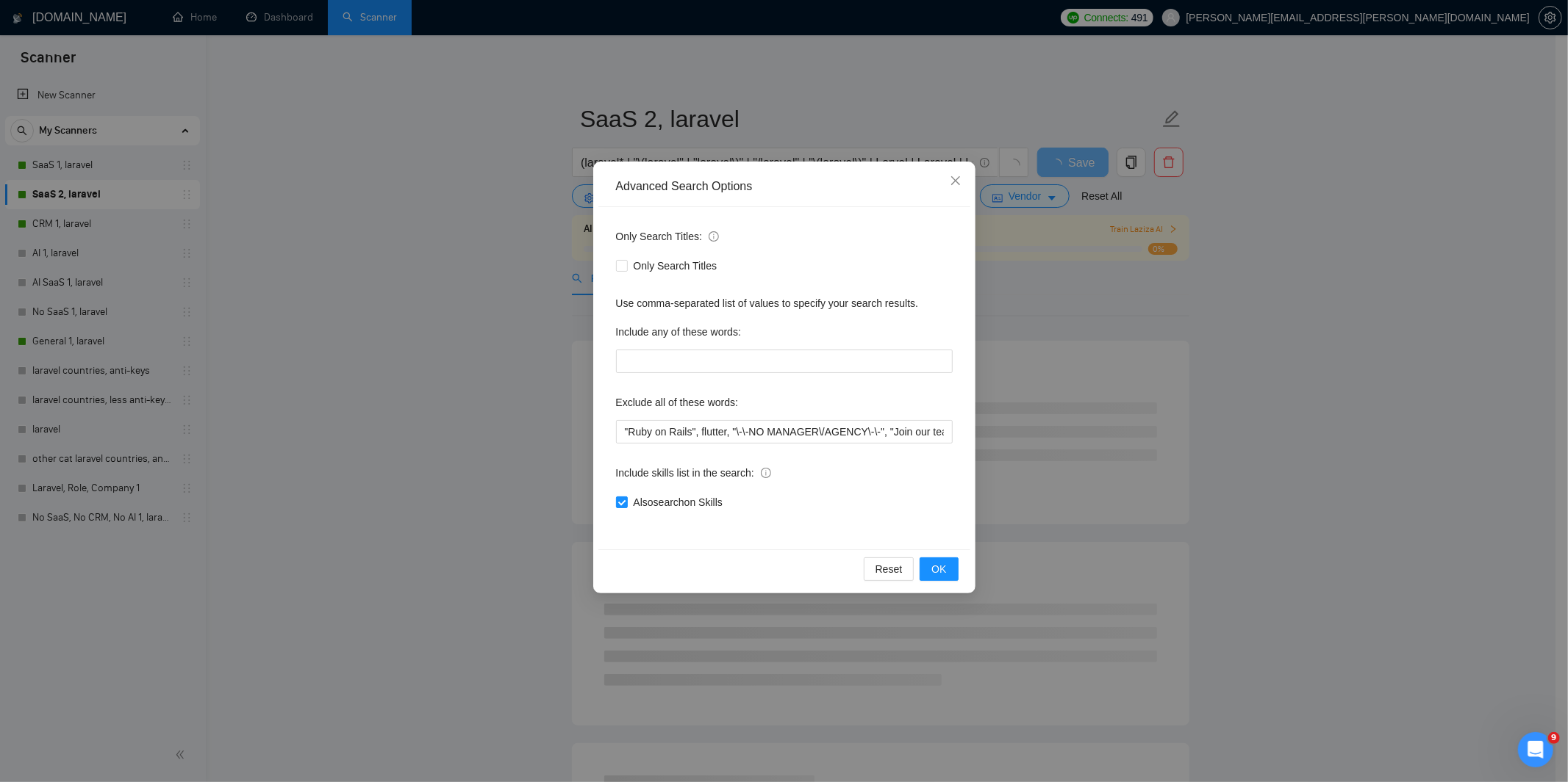
click at [427, 274] on div "Advanced Search Options Only Search Titles: Only Search Titles Use comma-separa…" at bounding box center [784, 391] width 1568 height 782
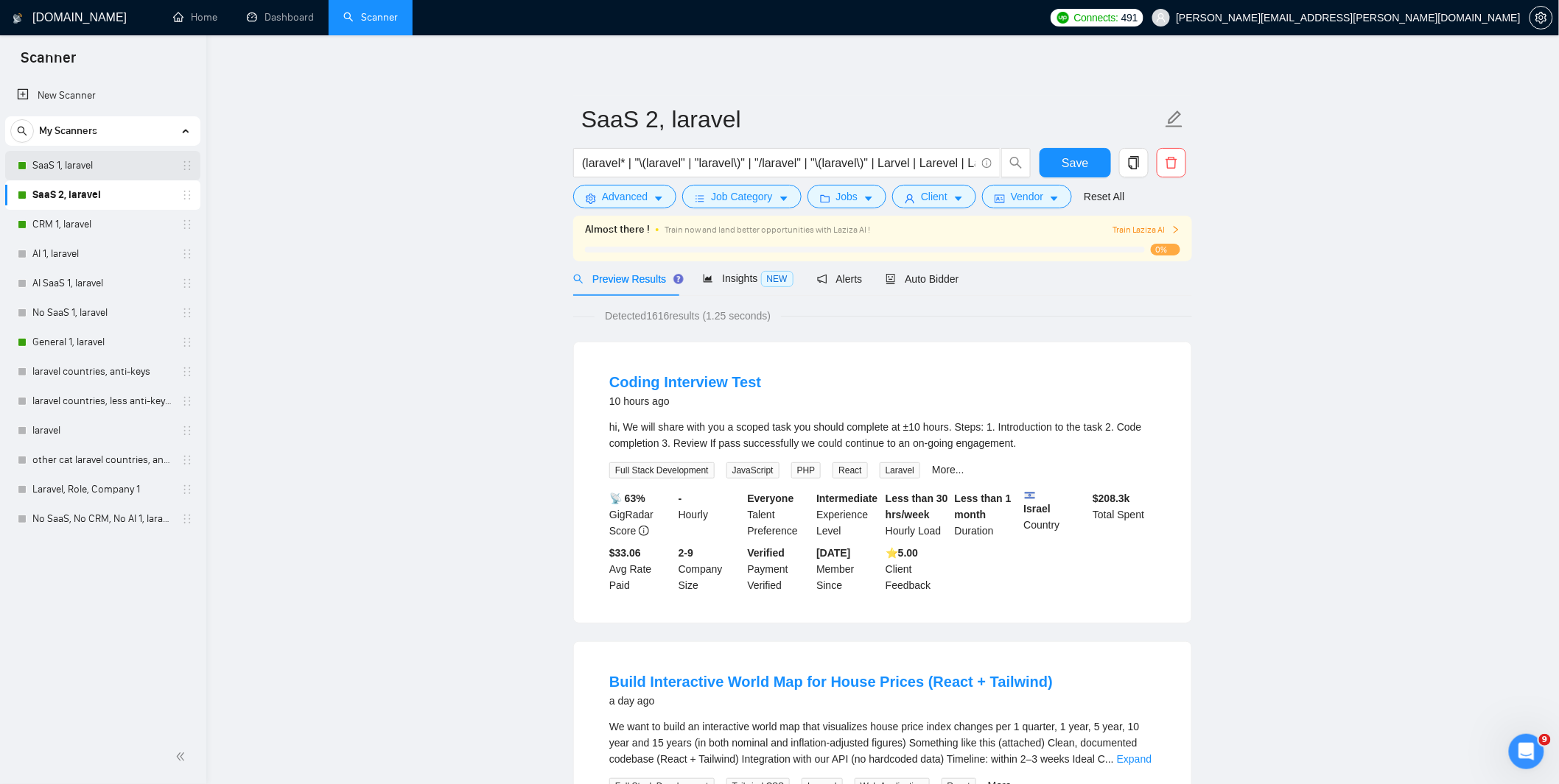
click at [74, 166] on link "SaaS 1, laravel" at bounding box center [102, 166] width 140 height 29
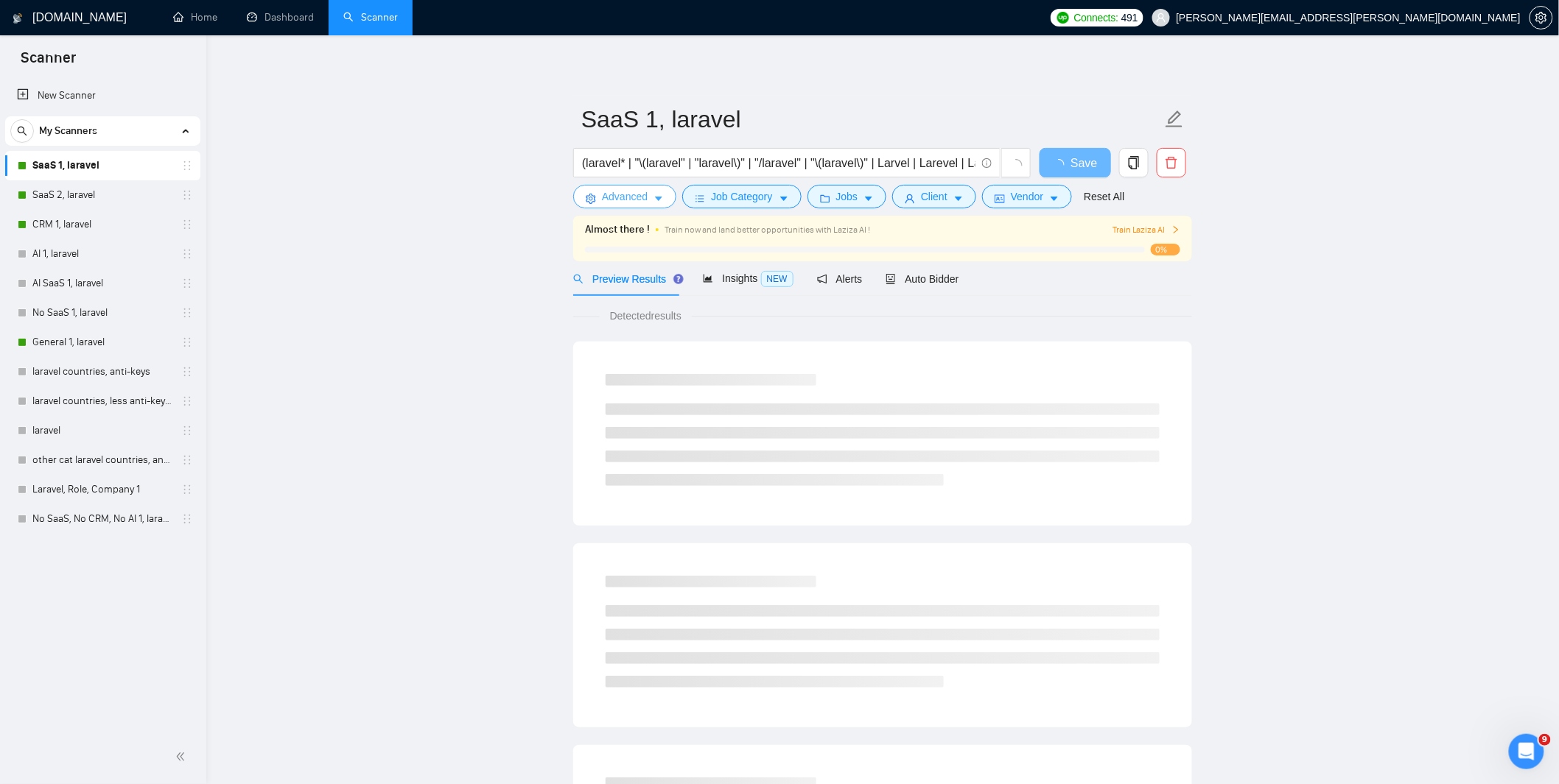
click at [632, 194] on span "Advanced" at bounding box center [625, 196] width 46 height 16
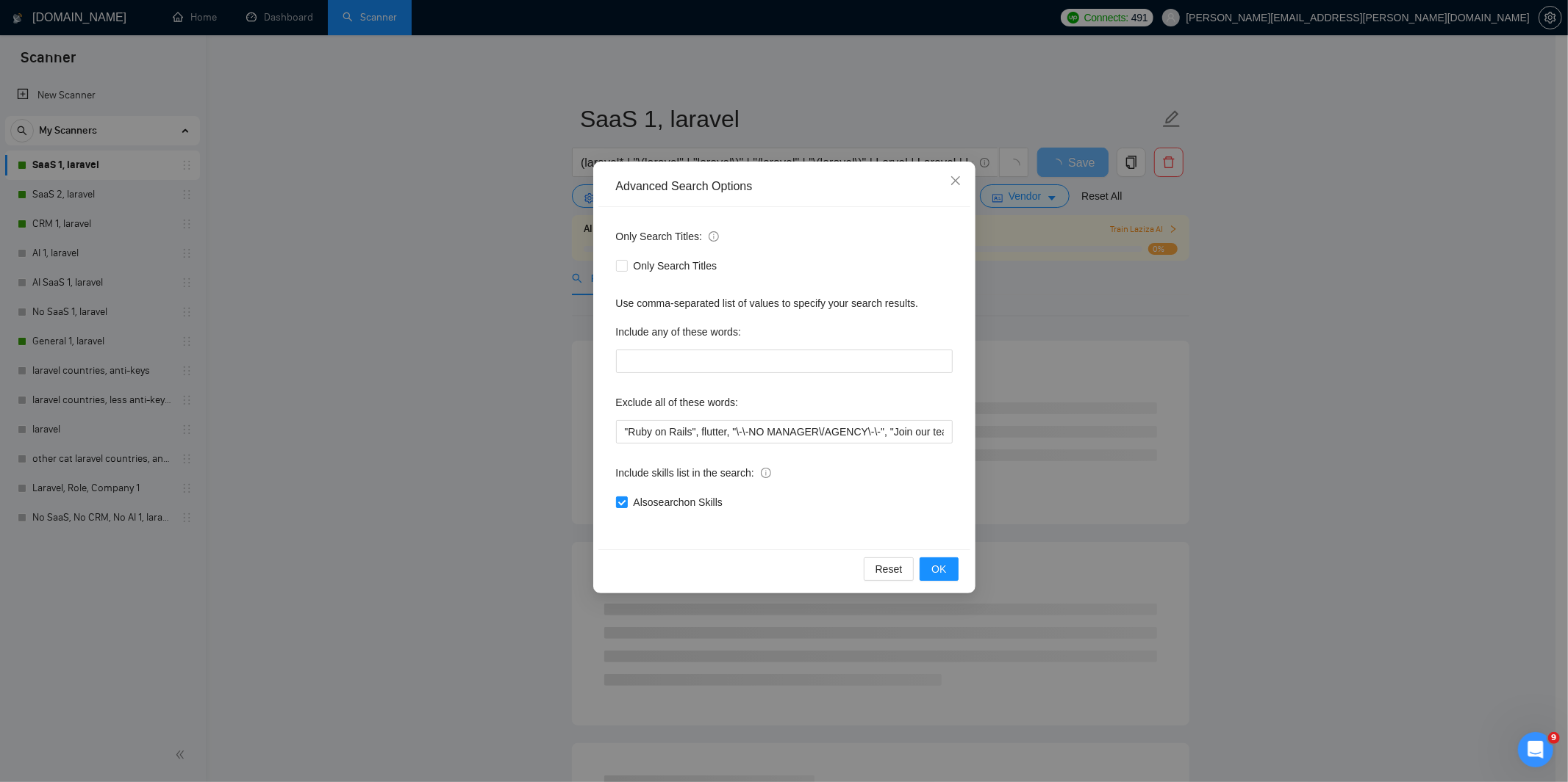
click at [457, 265] on div "Advanced Search Options Only Search Titles: Only Search Titles Use comma-separa…" at bounding box center [784, 391] width 1568 height 782
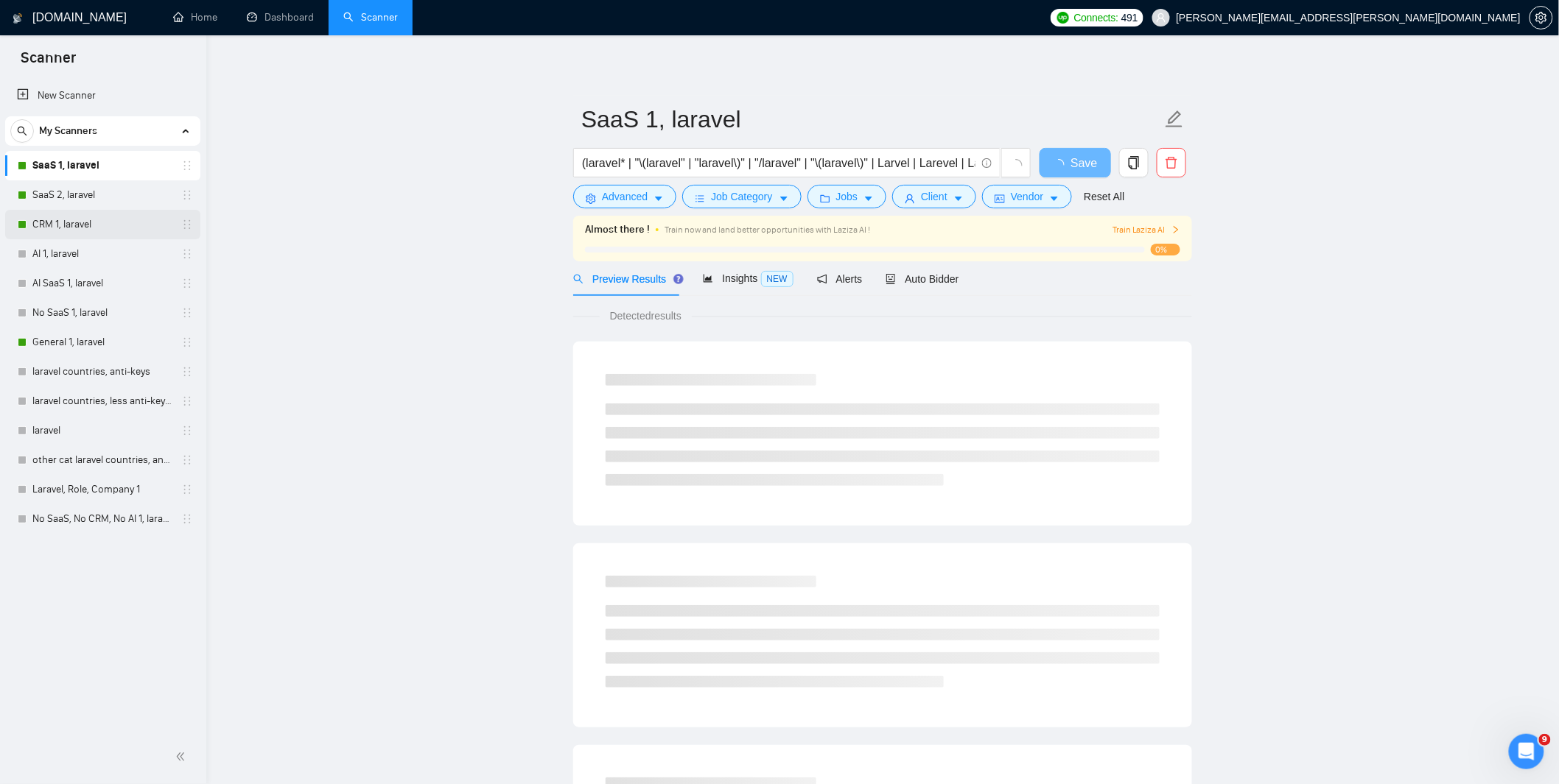
click at [47, 227] on link "CRM 1, laravel" at bounding box center [102, 225] width 140 height 29
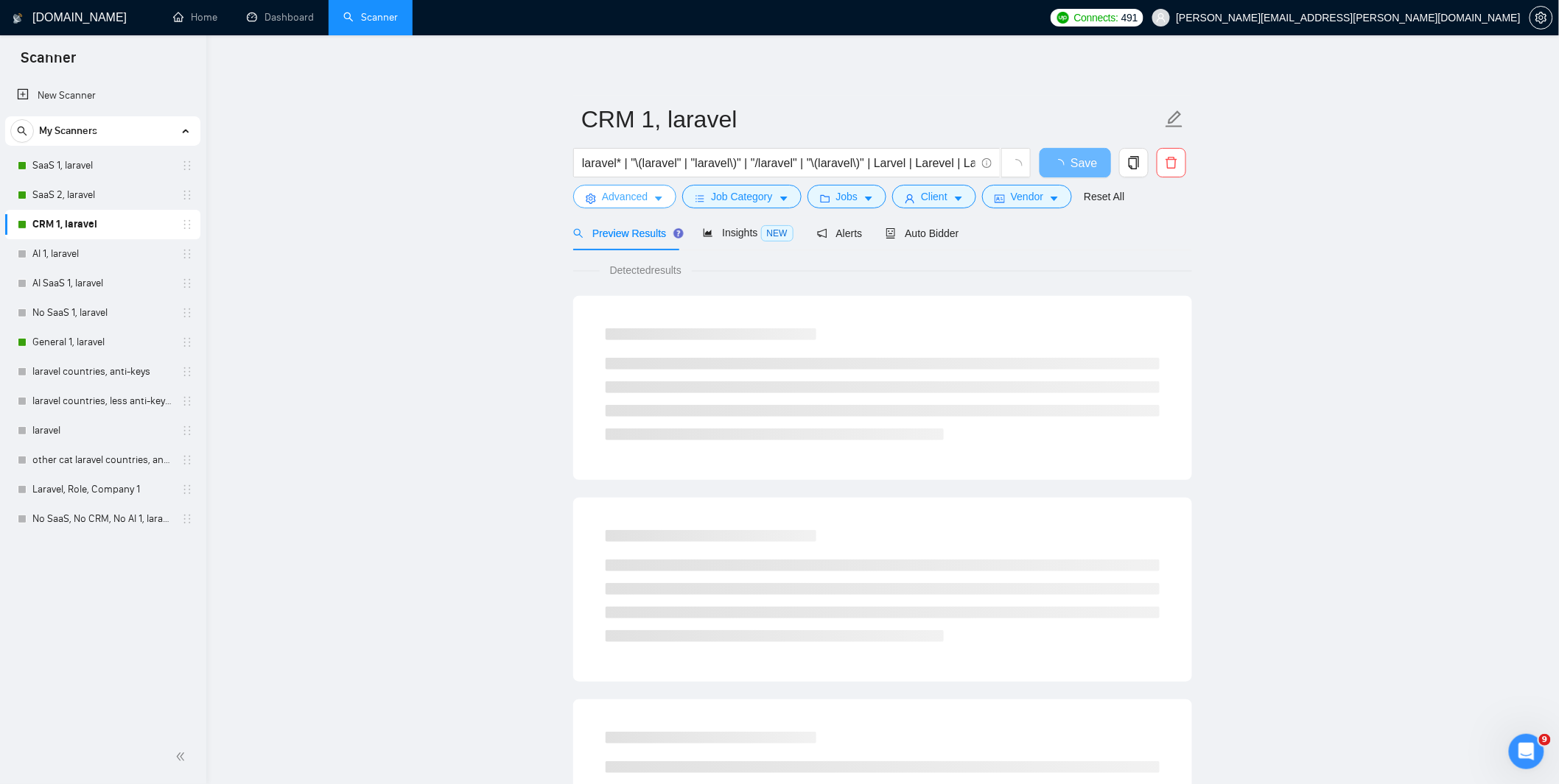
drag, startPoint x: 639, startPoint y: 193, endPoint x: 630, endPoint y: 204, distance: 14.2
click at [638, 193] on span "Advanced" at bounding box center [625, 196] width 46 height 16
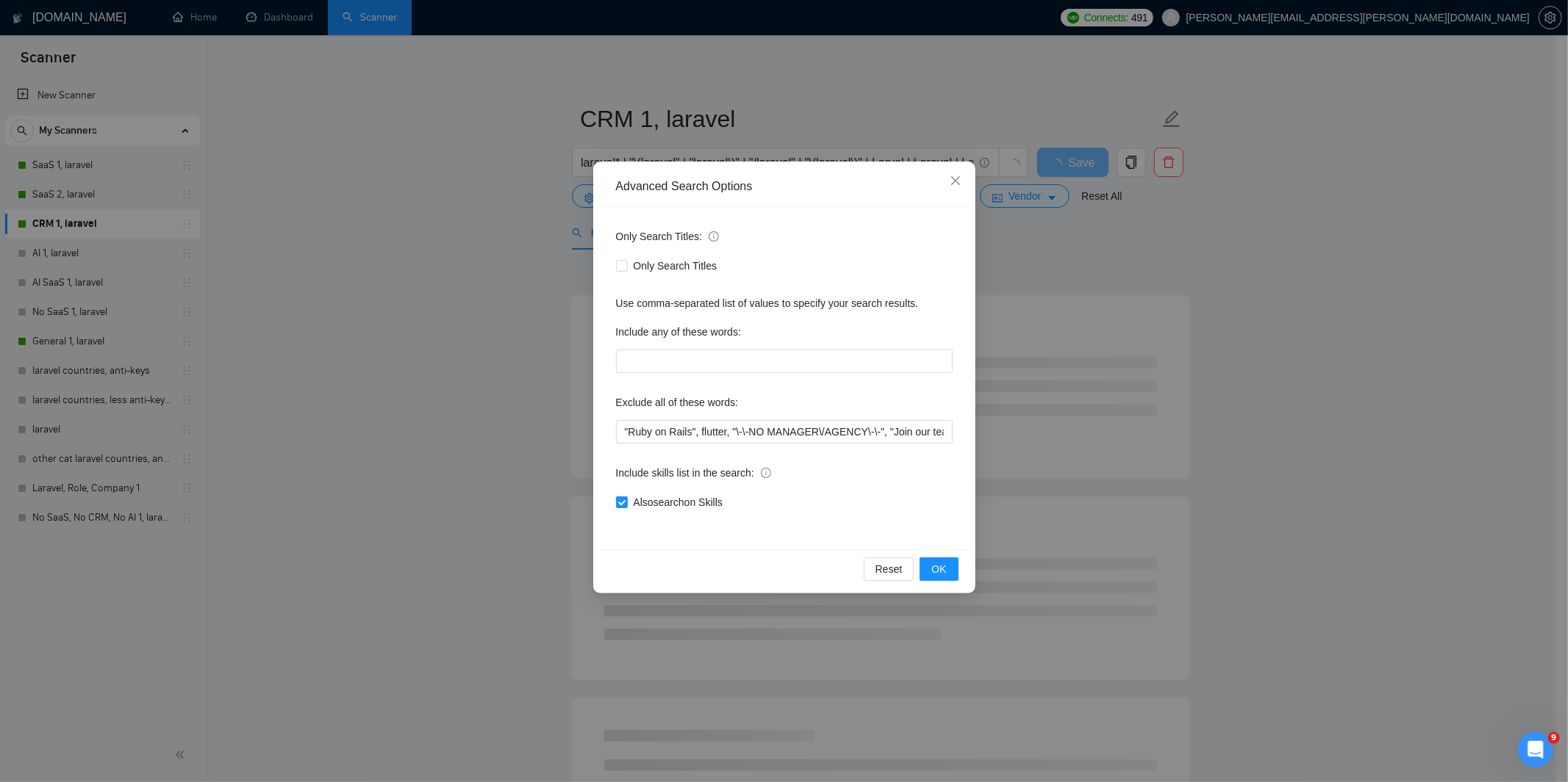
click at [429, 278] on div "Advanced Search Options Only Search Titles: Only Search Titles Use comma-separa…" at bounding box center [784, 391] width 1568 height 782
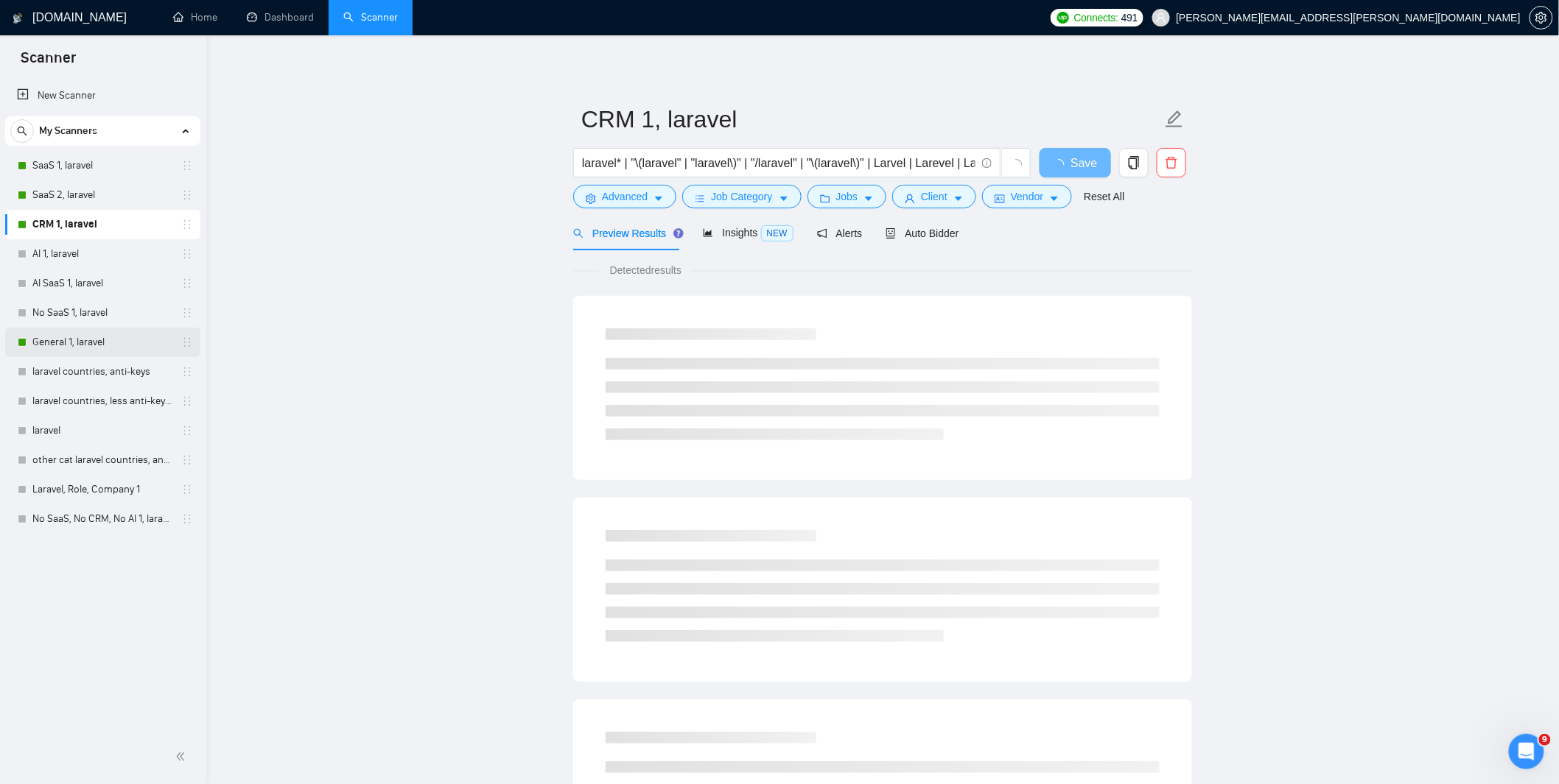
drag, startPoint x: 61, startPoint y: 331, endPoint x: 121, endPoint y: 330, distance: 60.0
click at [61, 331] on link "General 1, laravel" at bounding box center [102, 342] width 140 height 29
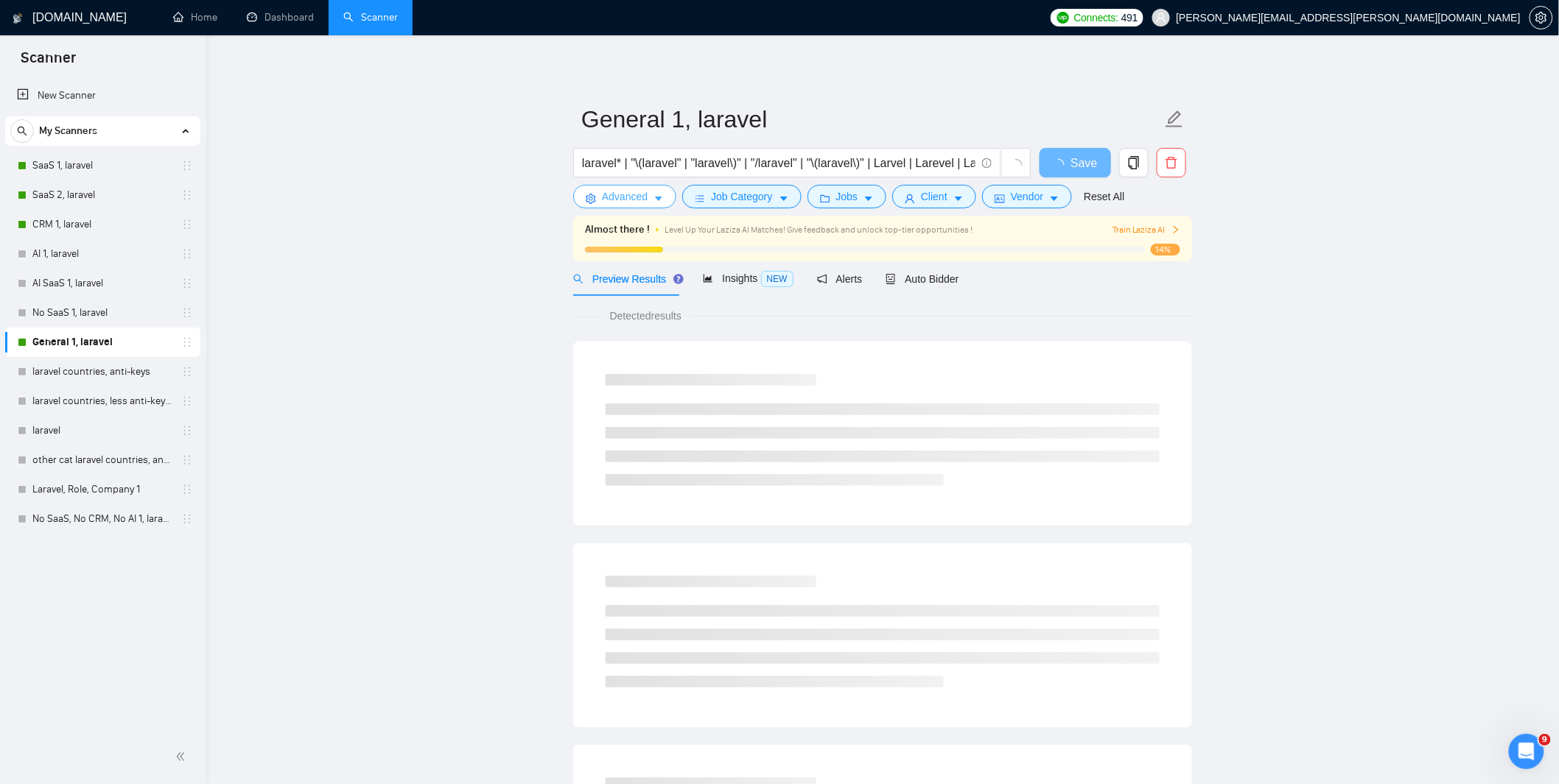
click at [631, 199] on span "Advanced" at bounding box center [625, 196] width 46 height 16
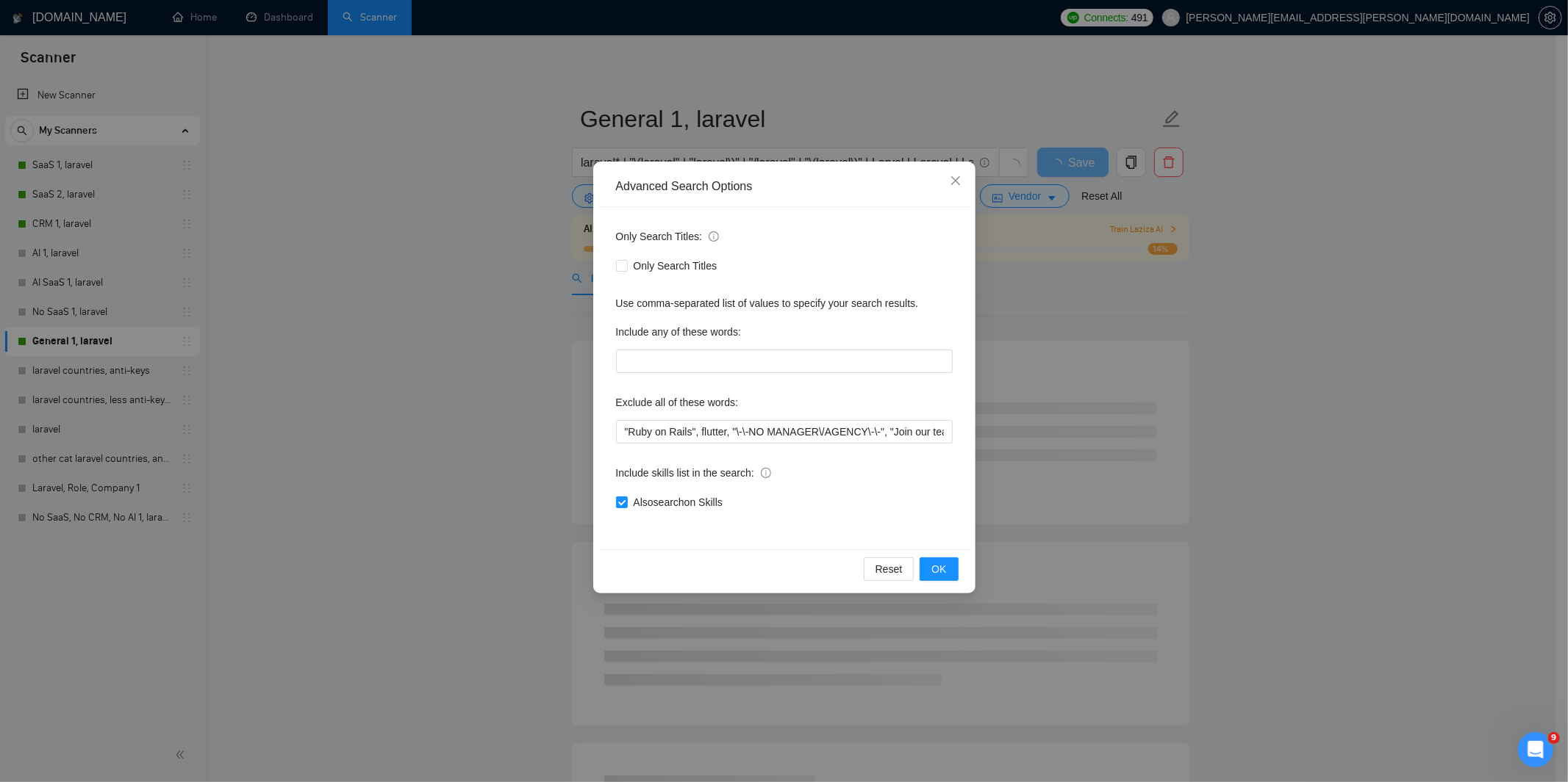
click at [430, 358] on div "Advanced Search Options Only Search Titles: Only Search Titles Use comma-separa…" at bounding box center [784, 391] width 1568 height 782
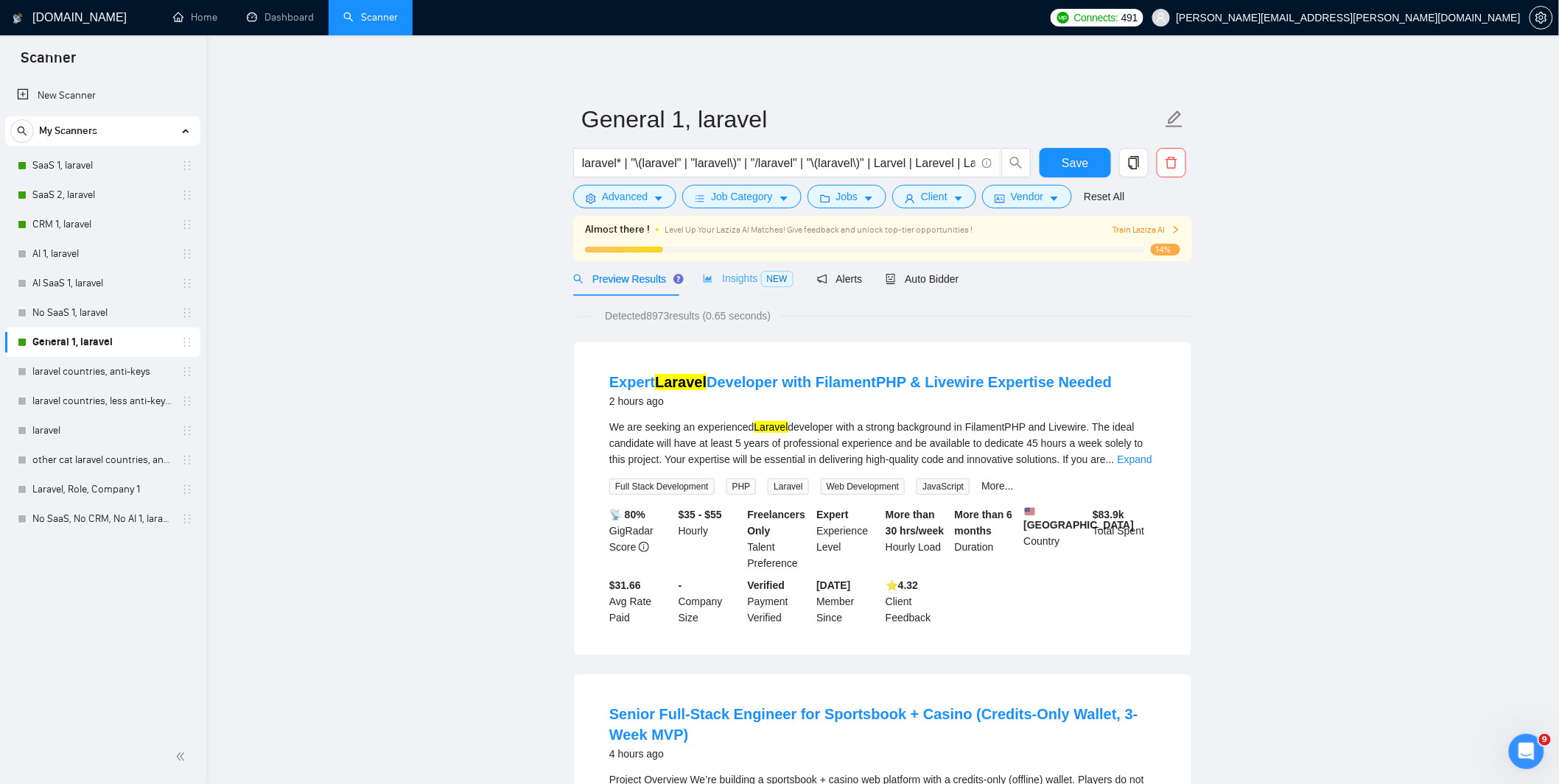
click at [735, 288] on div "Insights NEW" at bounding box center [748, 278] width 90 height 35
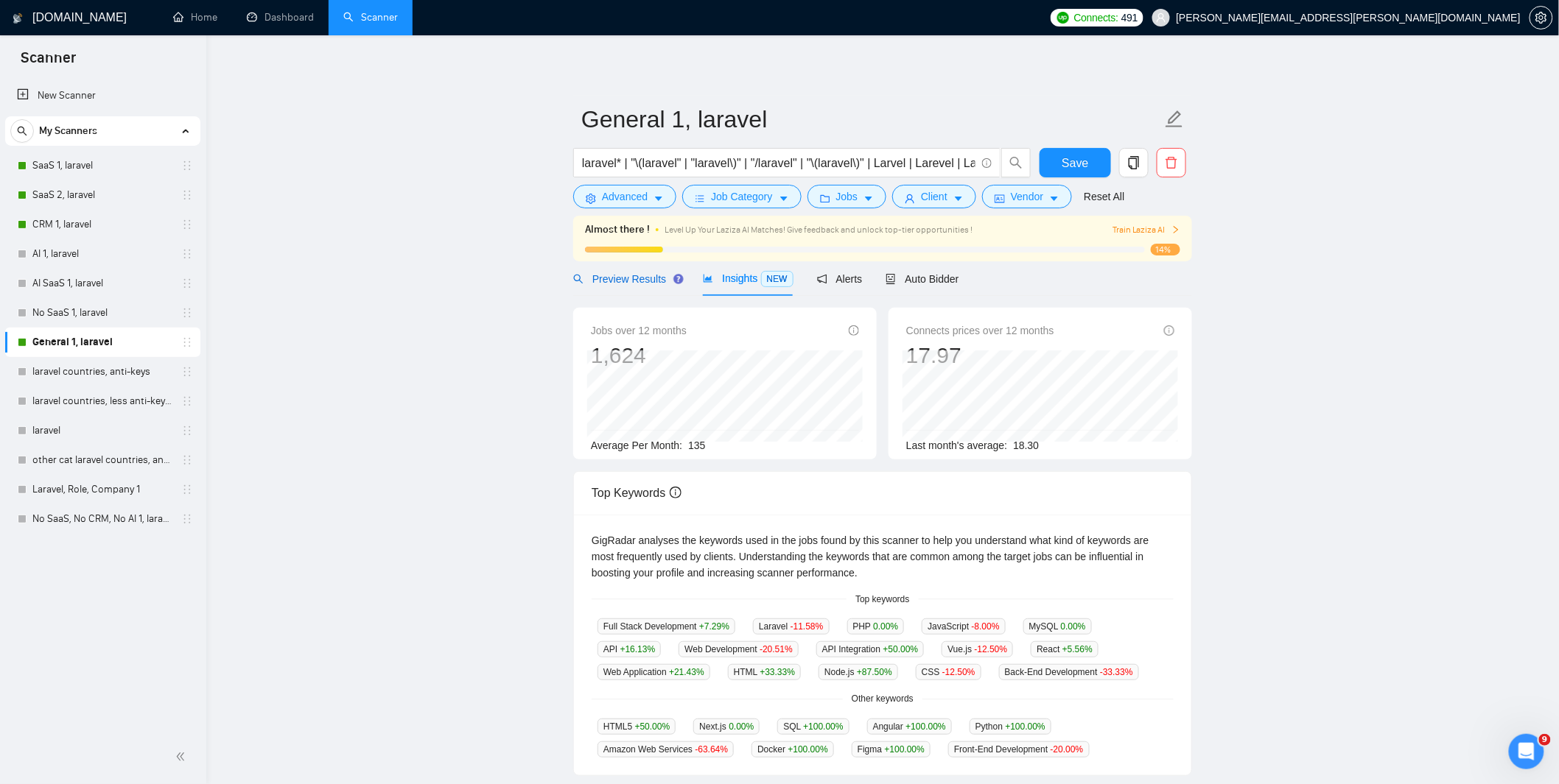
drag, startPoint x: 603, startPoint y: 285, endPoint x: 613, endPoint y: 283, distance: 10.2
click at [603, 285] on div "Preview Results" at bounding box center [626, 278] width 106 height 16
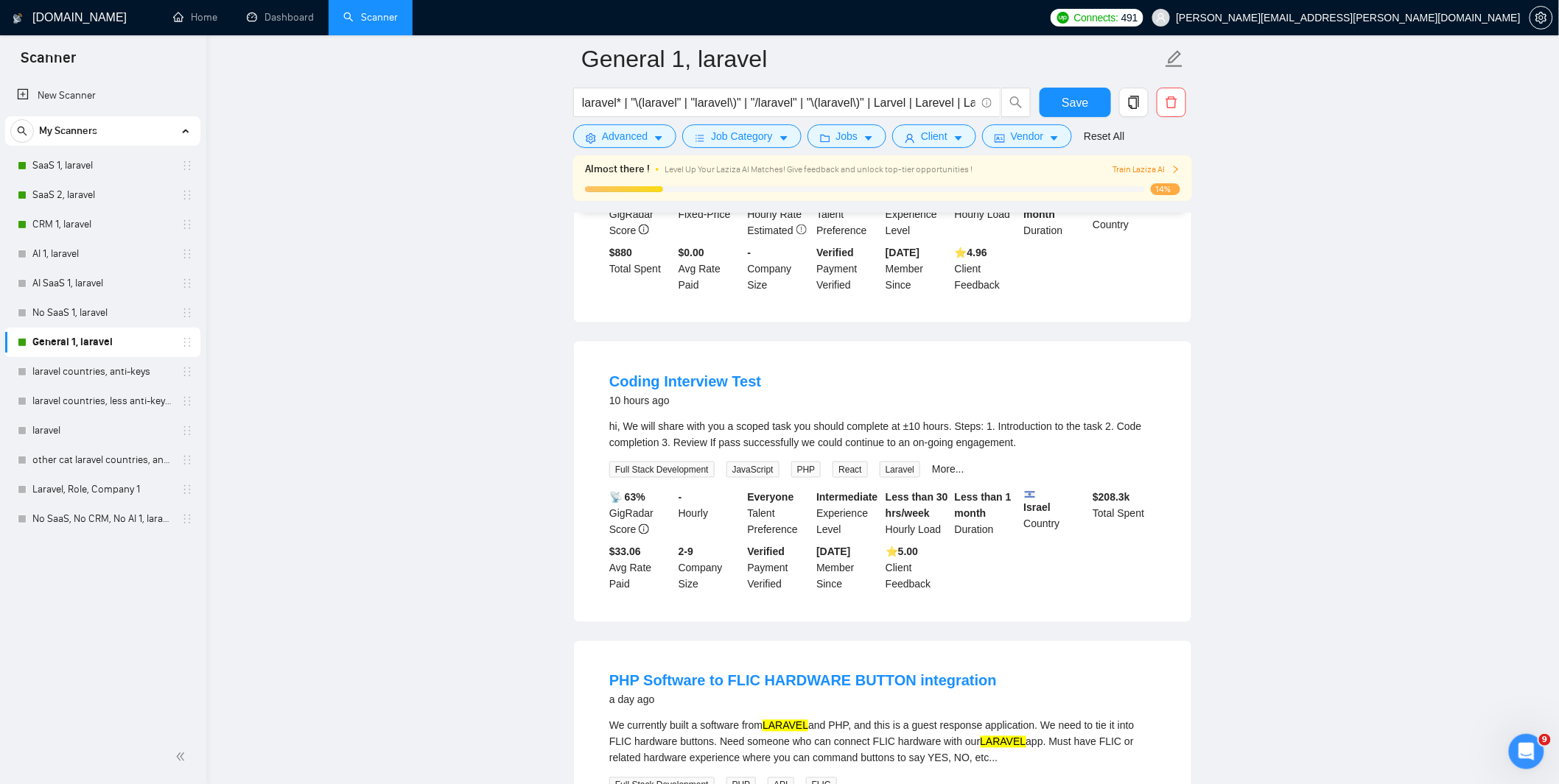
scroll to position [785, 0]
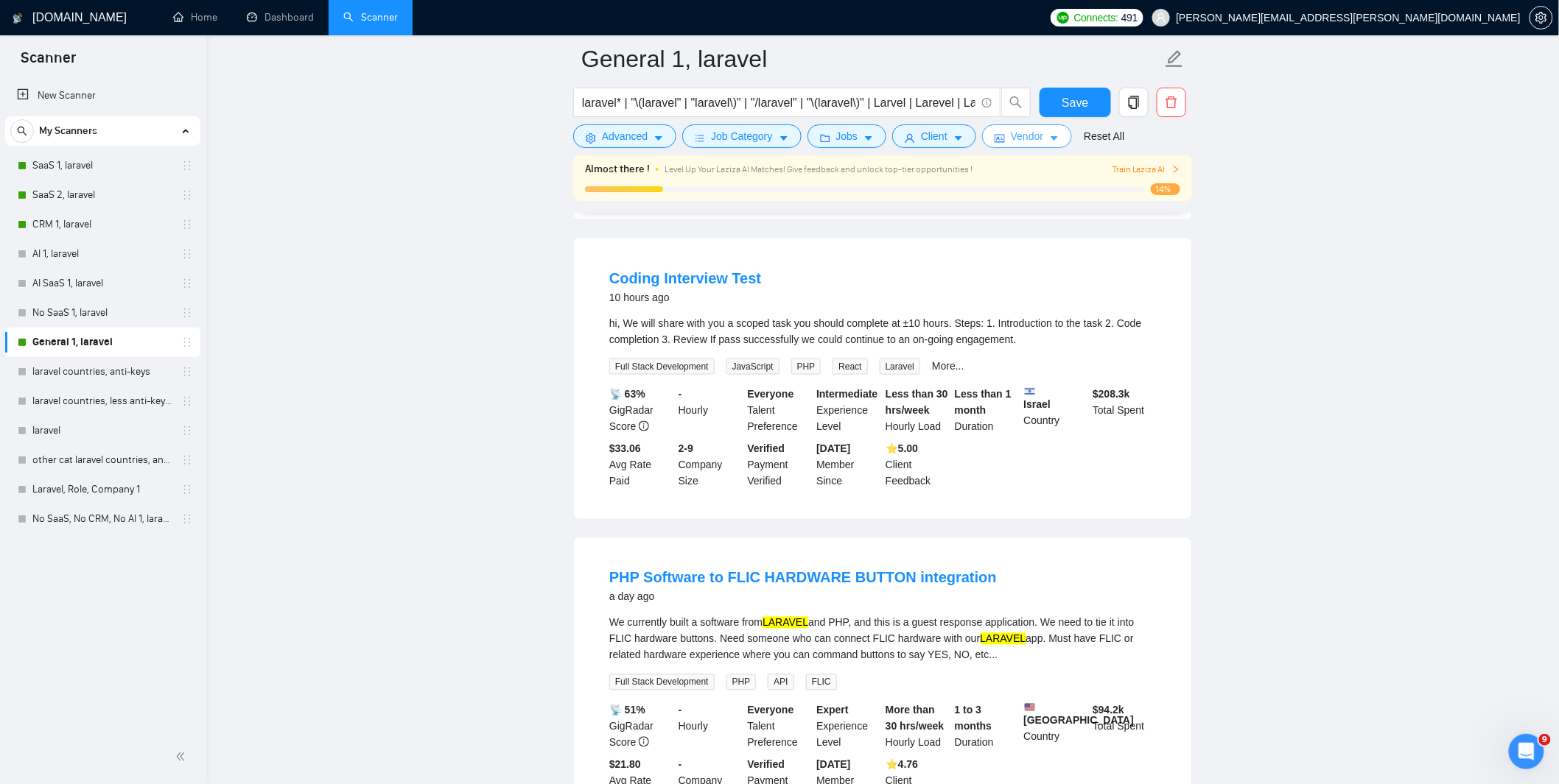
click at [1045, 138] on button "Vendor" at bounding box center [1027, 136] width 90 height 24
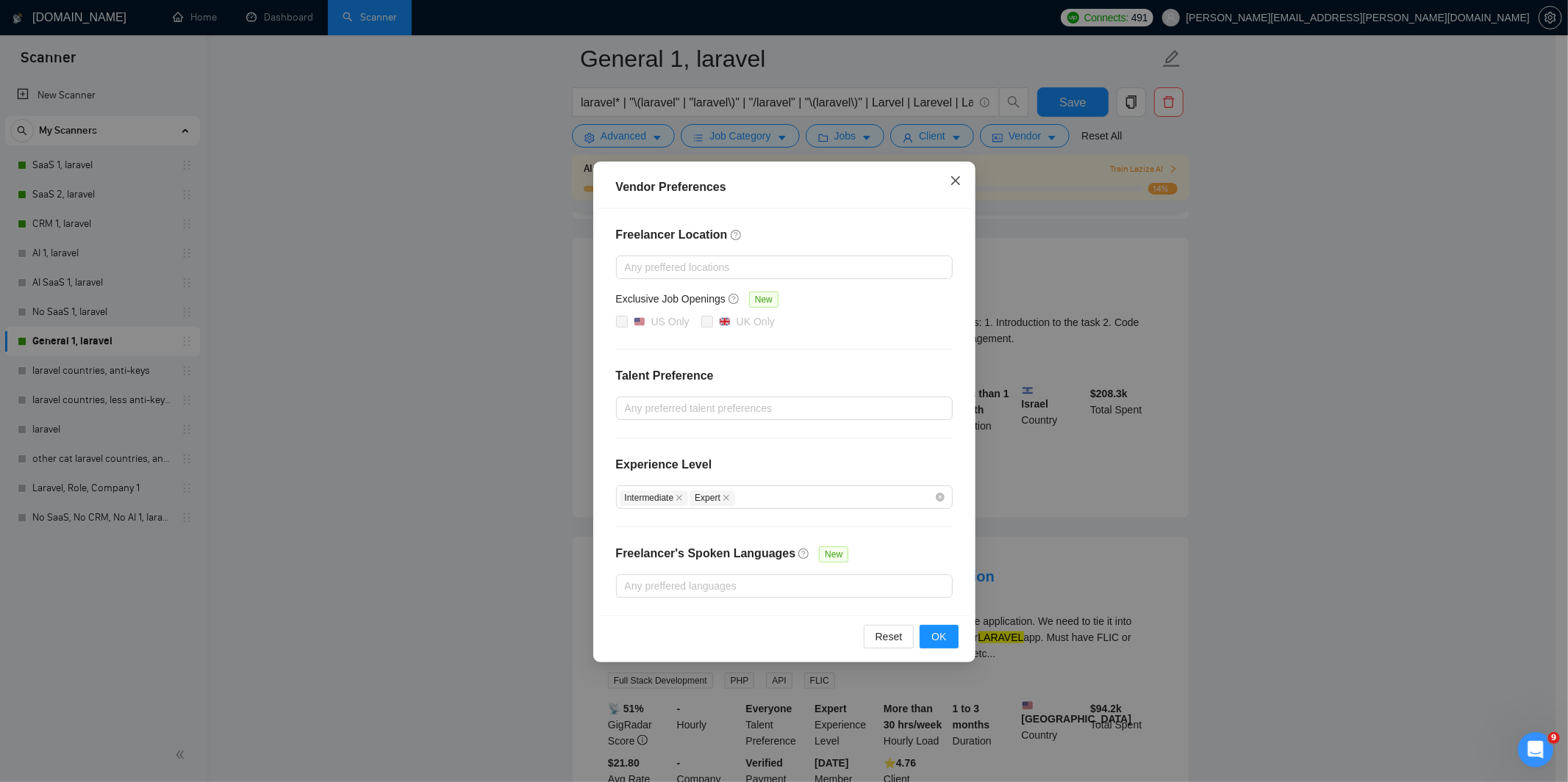
click at [959, 174] on icon "close" at bounding box center [955, 180] width 11 height 11
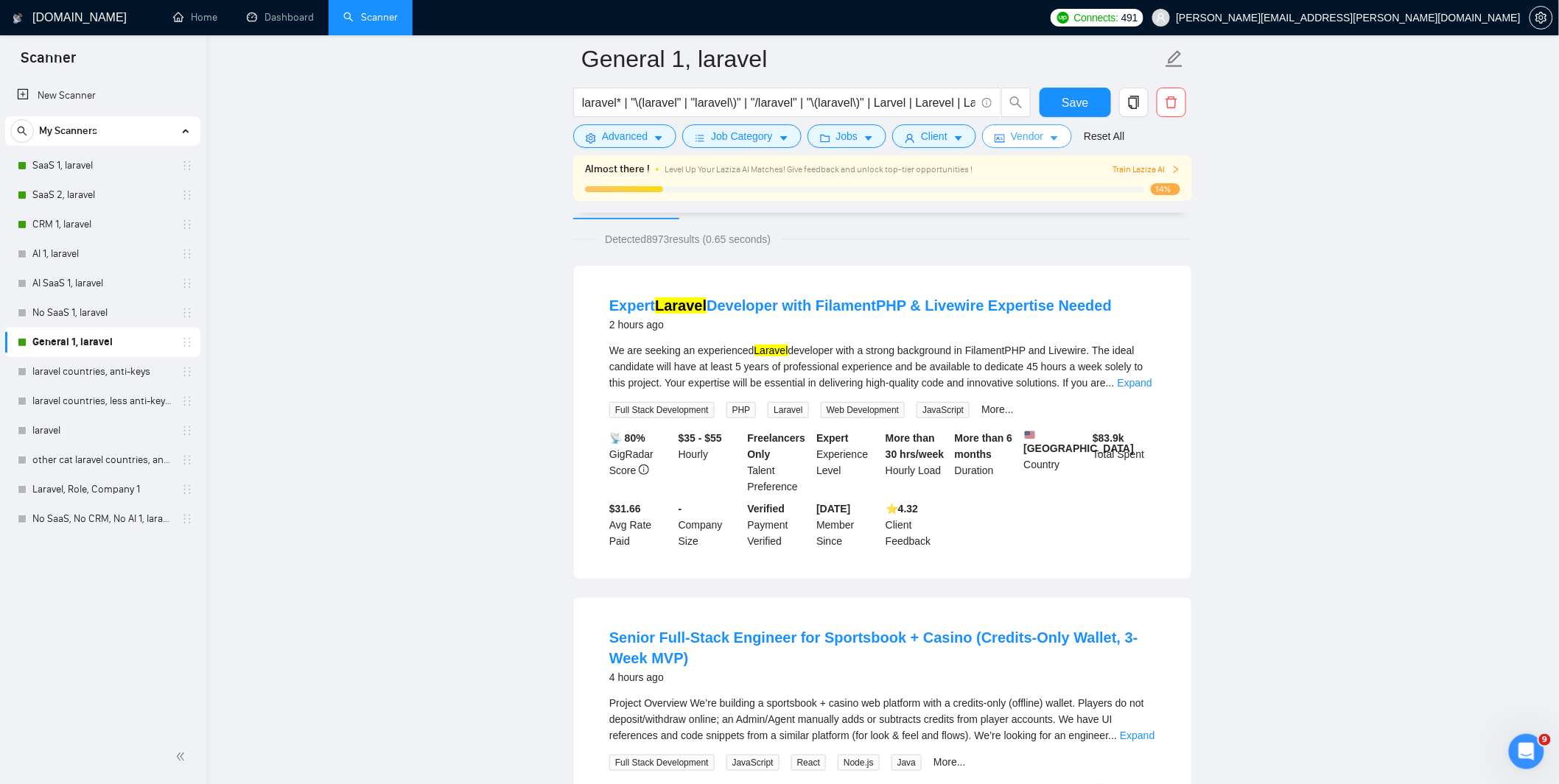
scroll to position [0, 0]
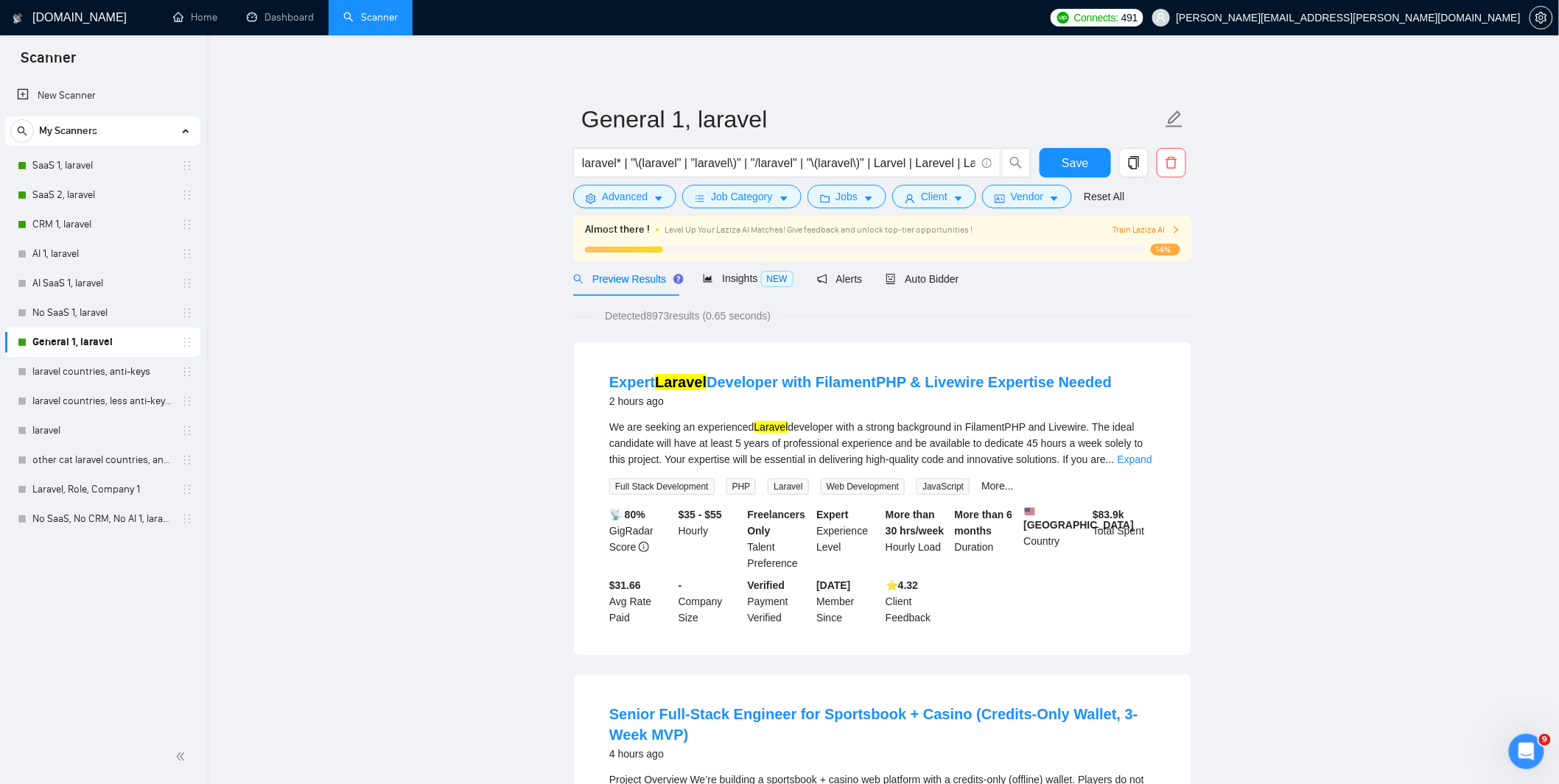
click at [1151, 229] on span "Train Laziza AI" at bounding box center [1147, 230] width 68 height 14
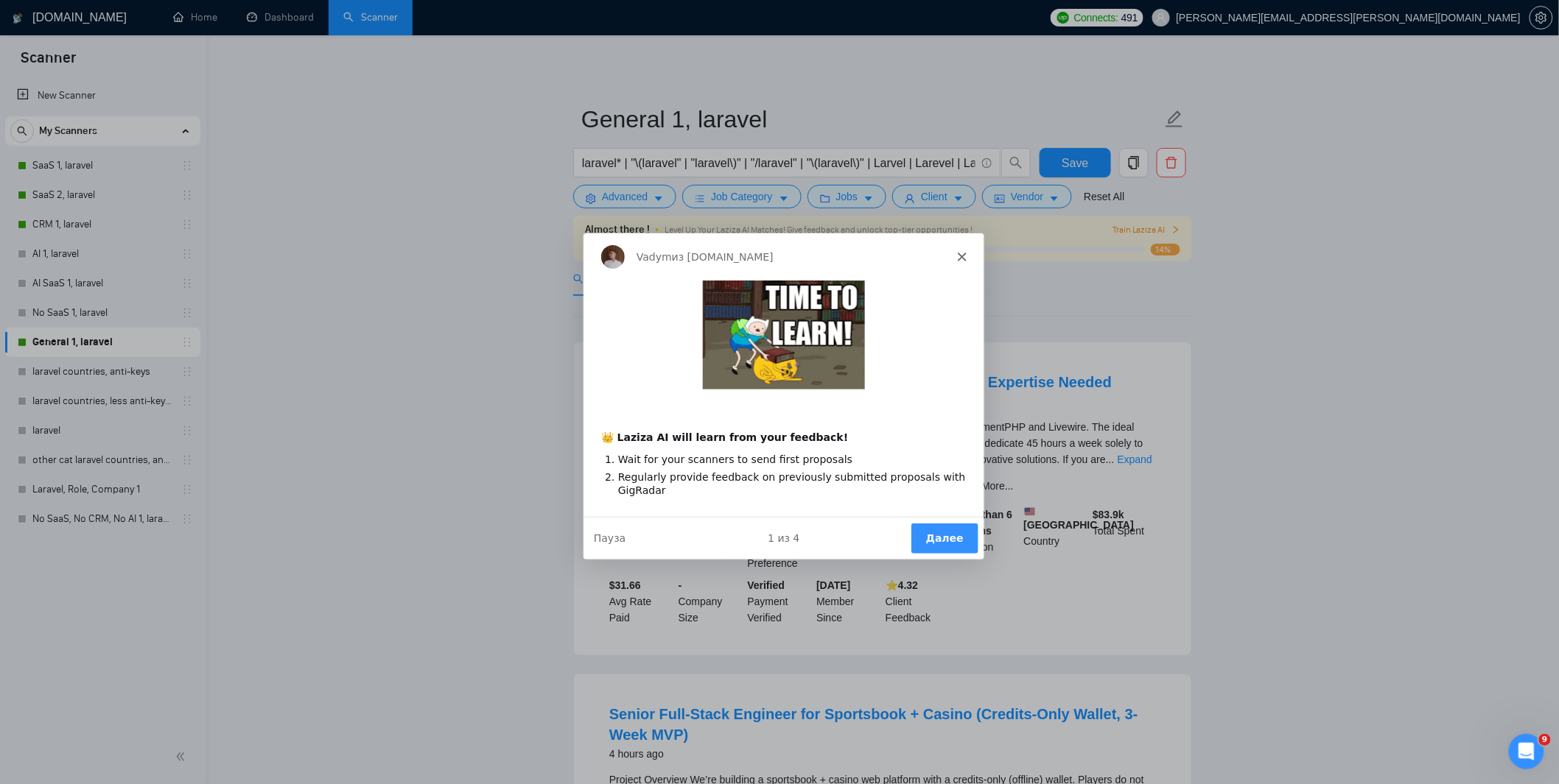
click at [941, 539] on button "Далее" at bounding box center [943, 538] width 67 height 30
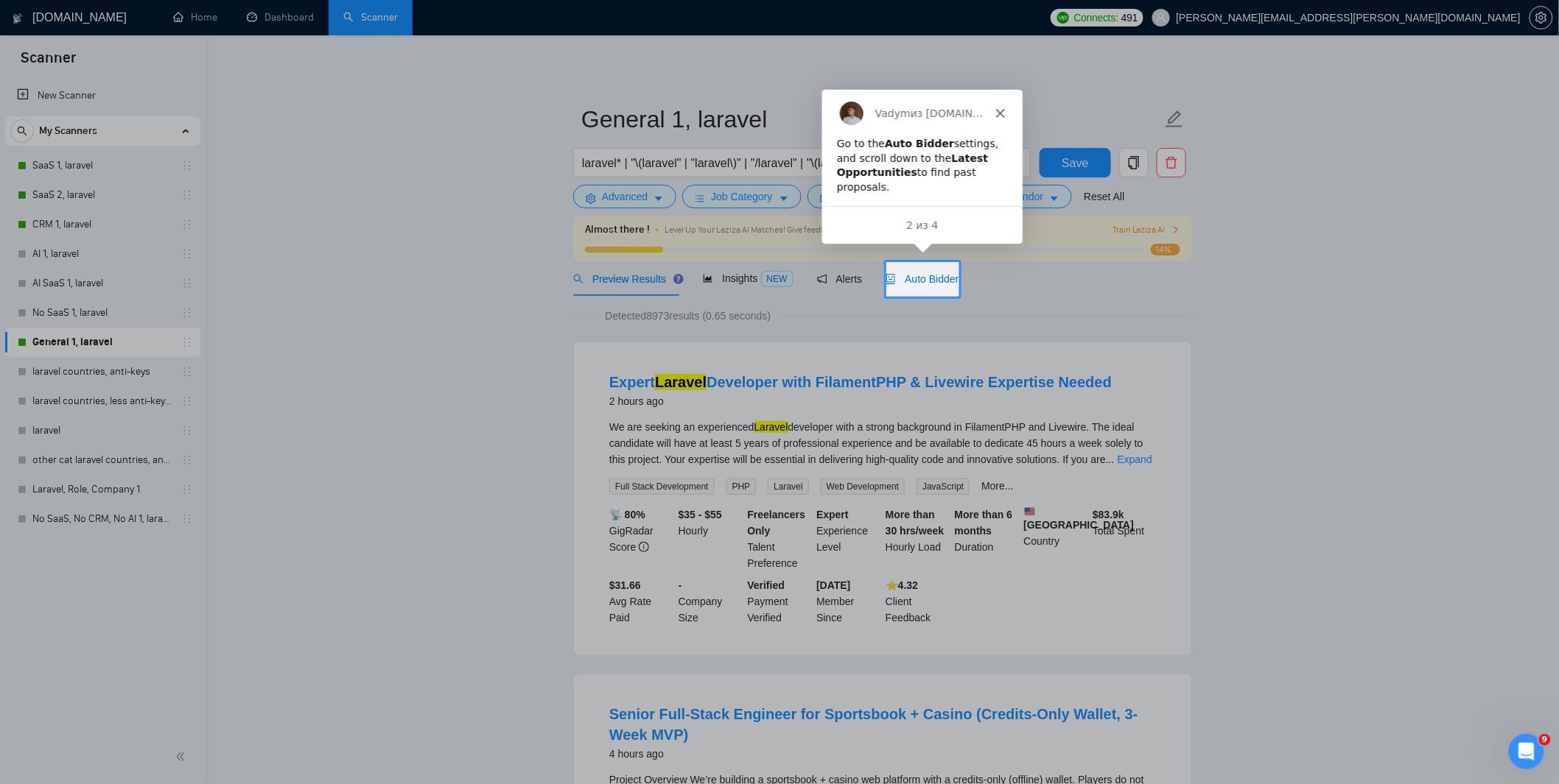
click at [940, 282] on span "Auto Bidder" at bounding box center [922, 278] width 73 height 12
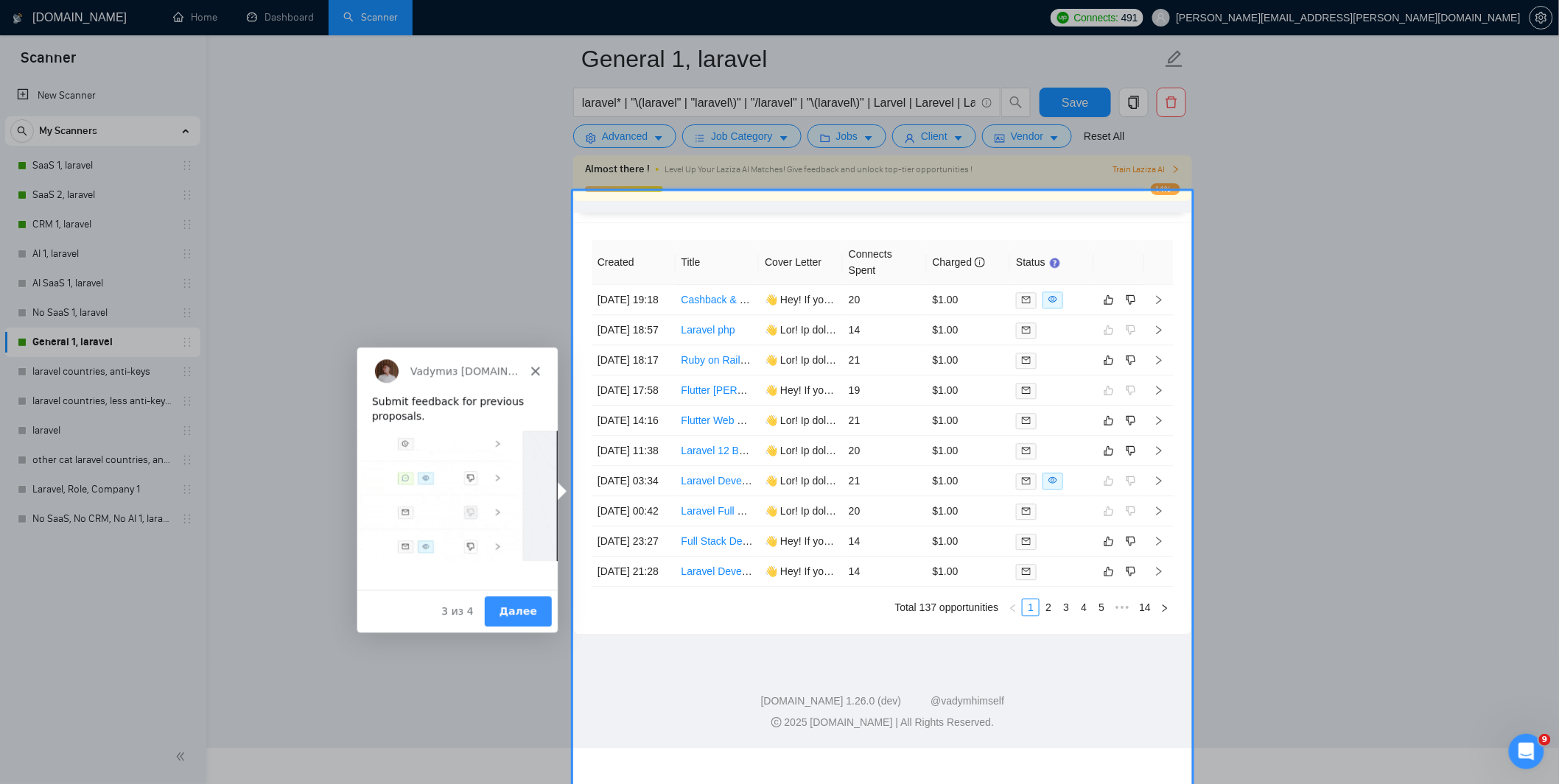
scroll to position [3686, 0]
click at [524, 609] on button "Далее" at bounding box center [517, 608] width 67 height 30
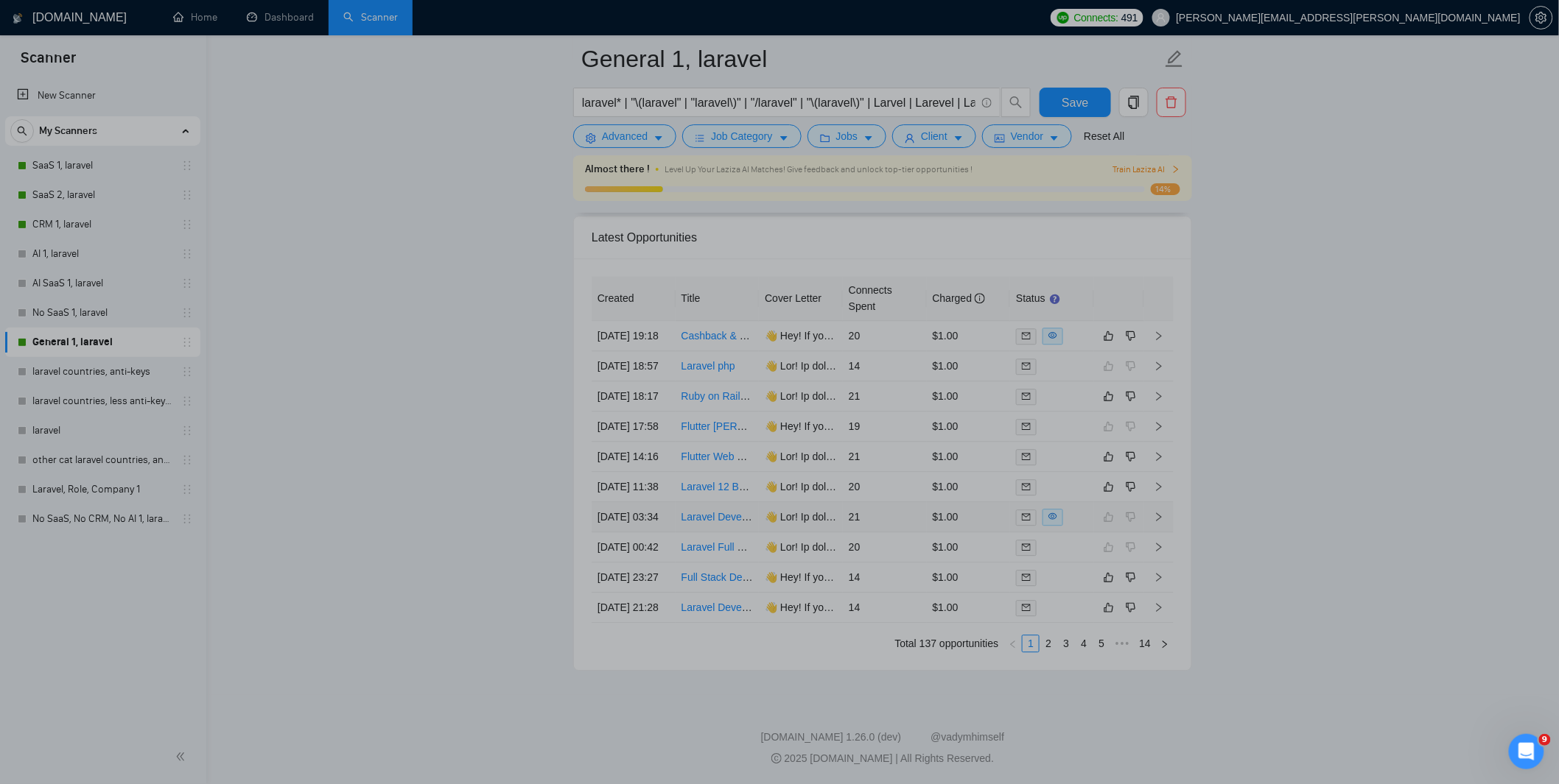
scroll to position [0, 0]
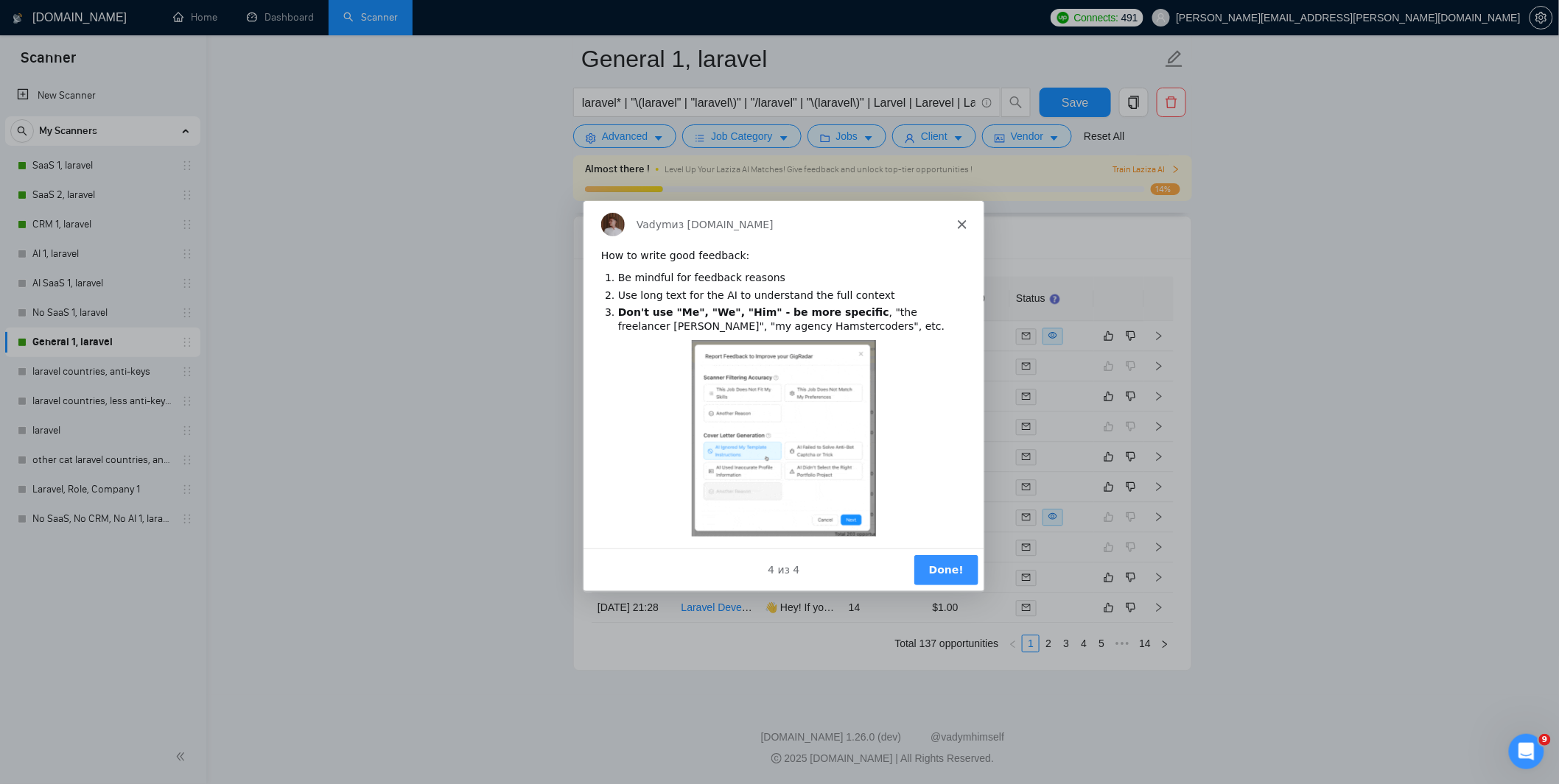
click at [943, 566] on button "Done!" at bounding box center [945, 569] width 64 height 30
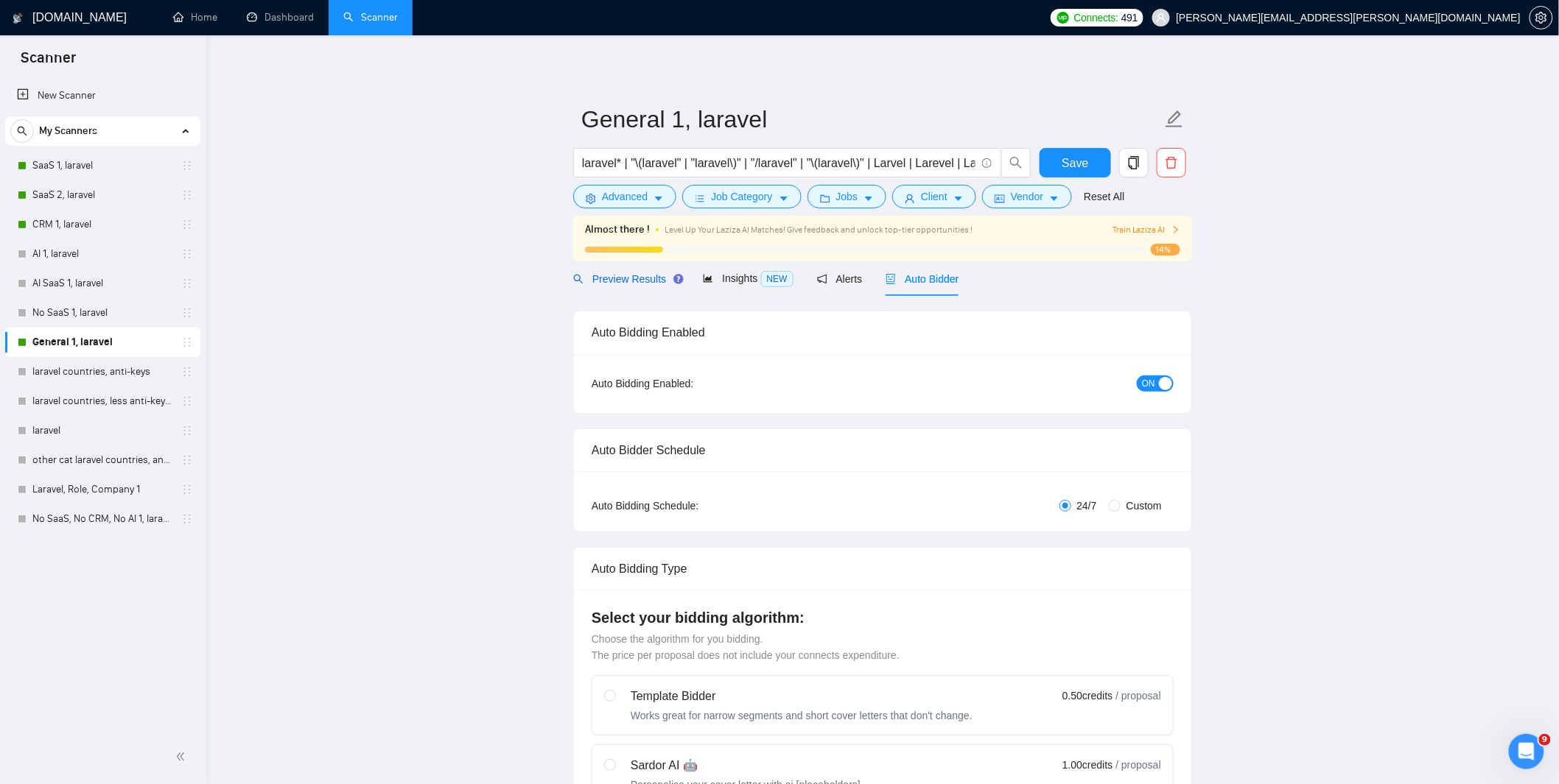
click at [662, 273] on span "Preview Results" at bounding box center [626, 278] width 106 height 12
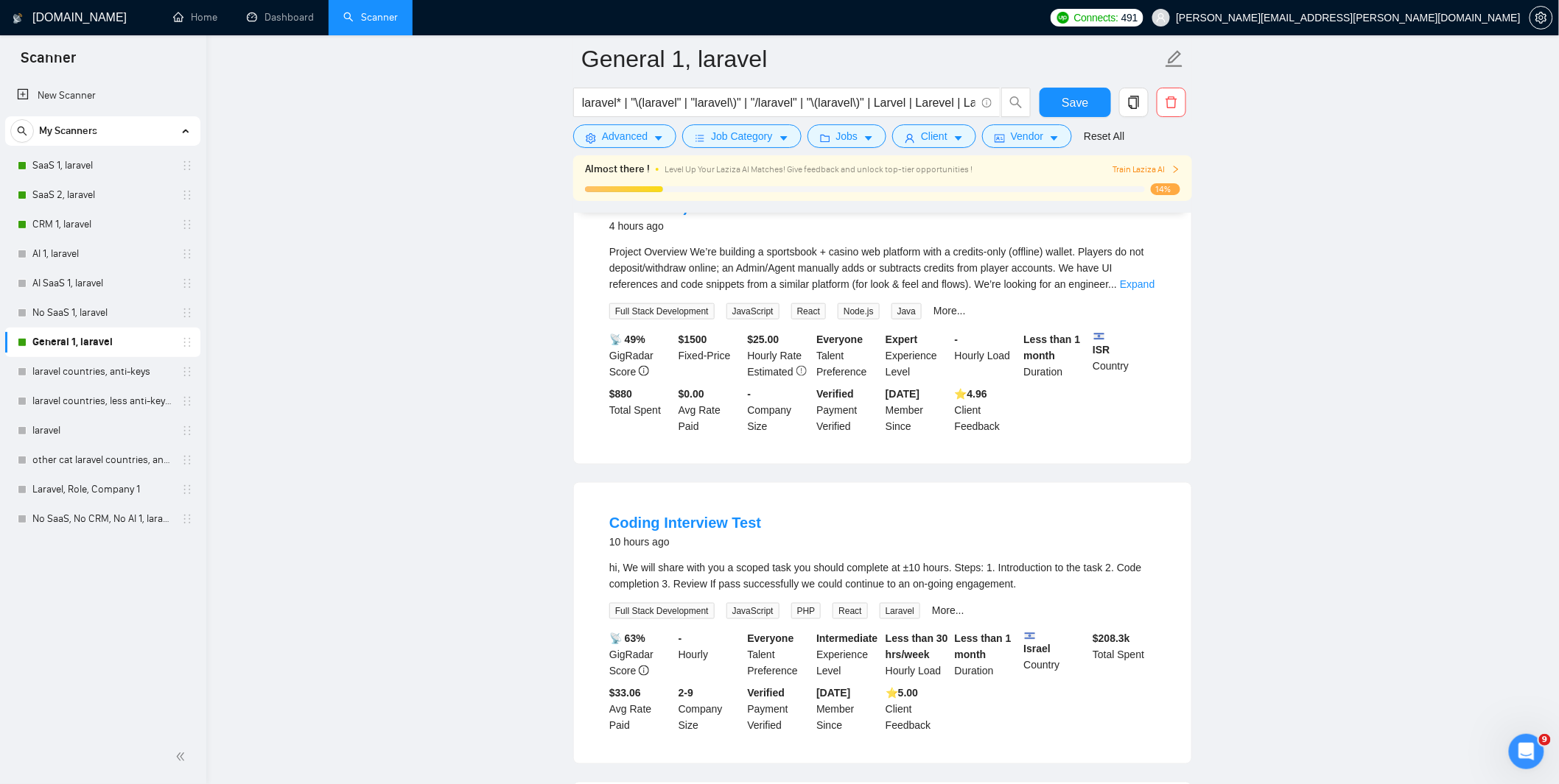
scroll to position [589, 0]
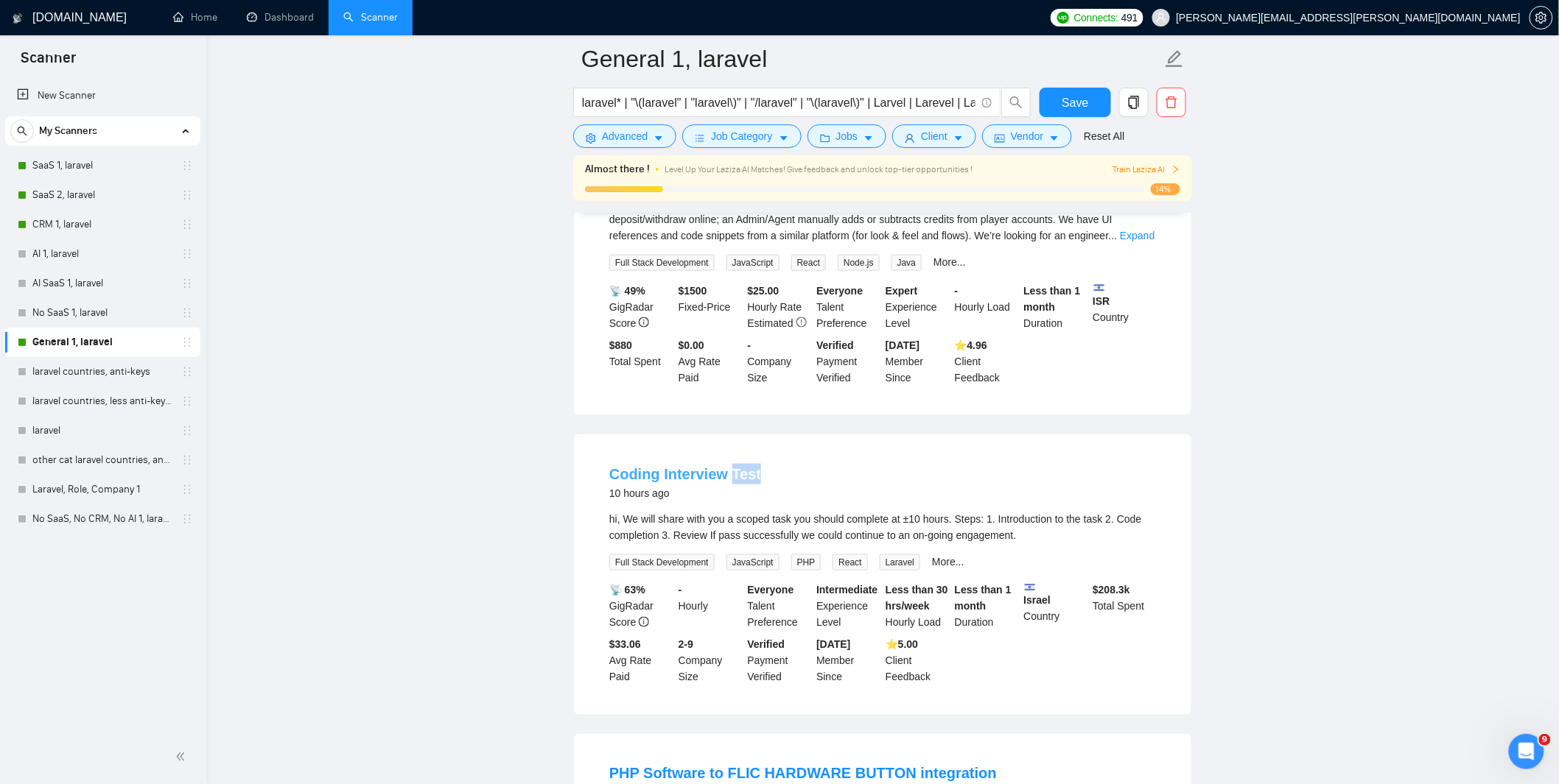
drag, startPoint x: 771, startPoint y: 469, endPoint x: 732, endPoint y: 473, distance: 39.2
click at [732, 473] on div "Coding Interview Test 10 hours ago" at bounding box center [883, 483] width 547 height 38
click at [796, 472] on div "Coding Interview Test 10 hours ago" at bounding box center [883, 483] width 547 height 38
drag, startPoint x: 790, startPoint y: 469, endPoint x: 664, endPoint y: 471, distance: 126.0
click at [664, 471] on div "Coding Interview Test 10 hours ago" at bounding box center [883, 483] width 547 height 38
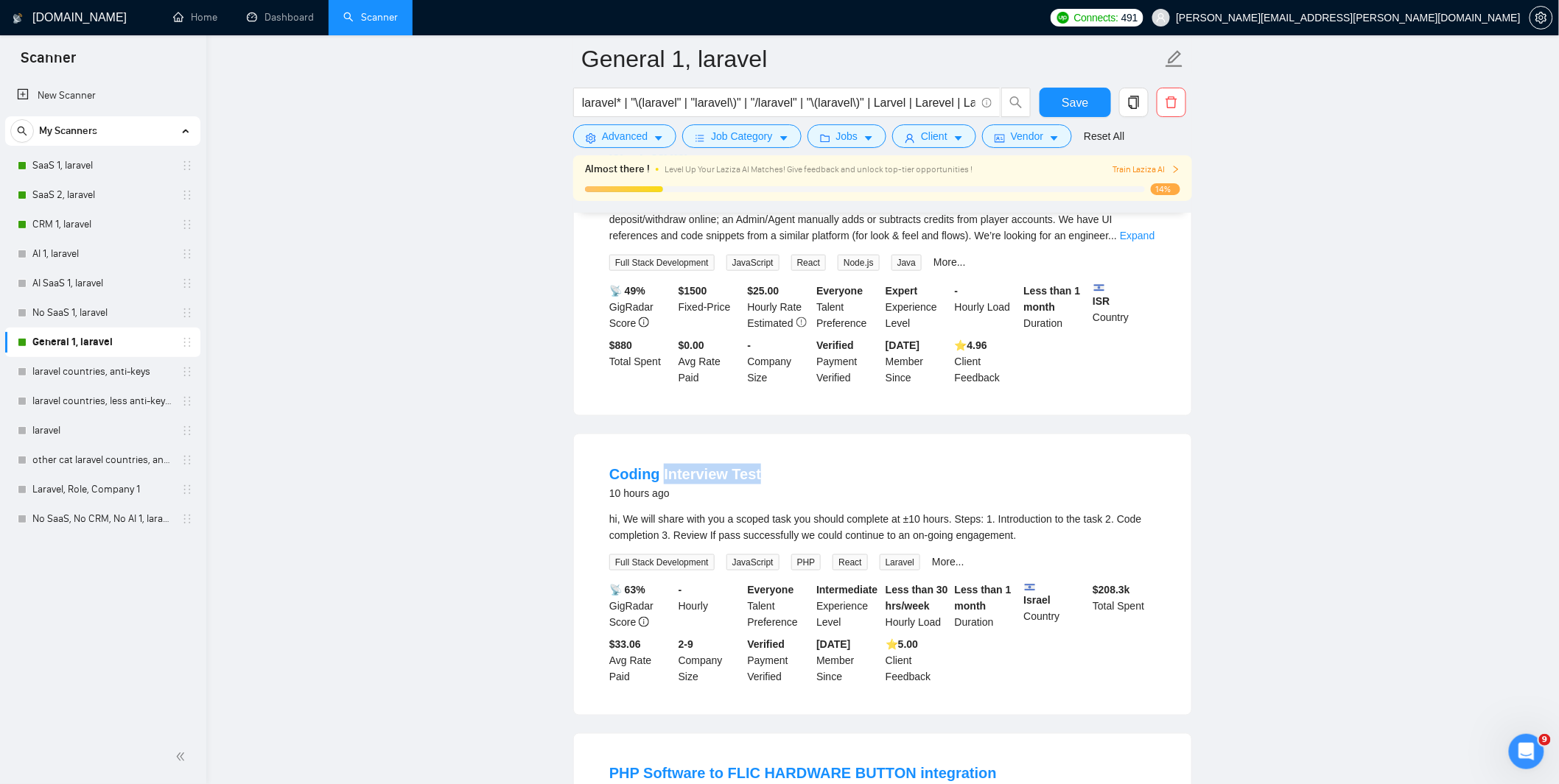
copy link "Interview Test"
click at [652, 129] on button "Advanced" at bounding box center [625, 136] width 103 height 24
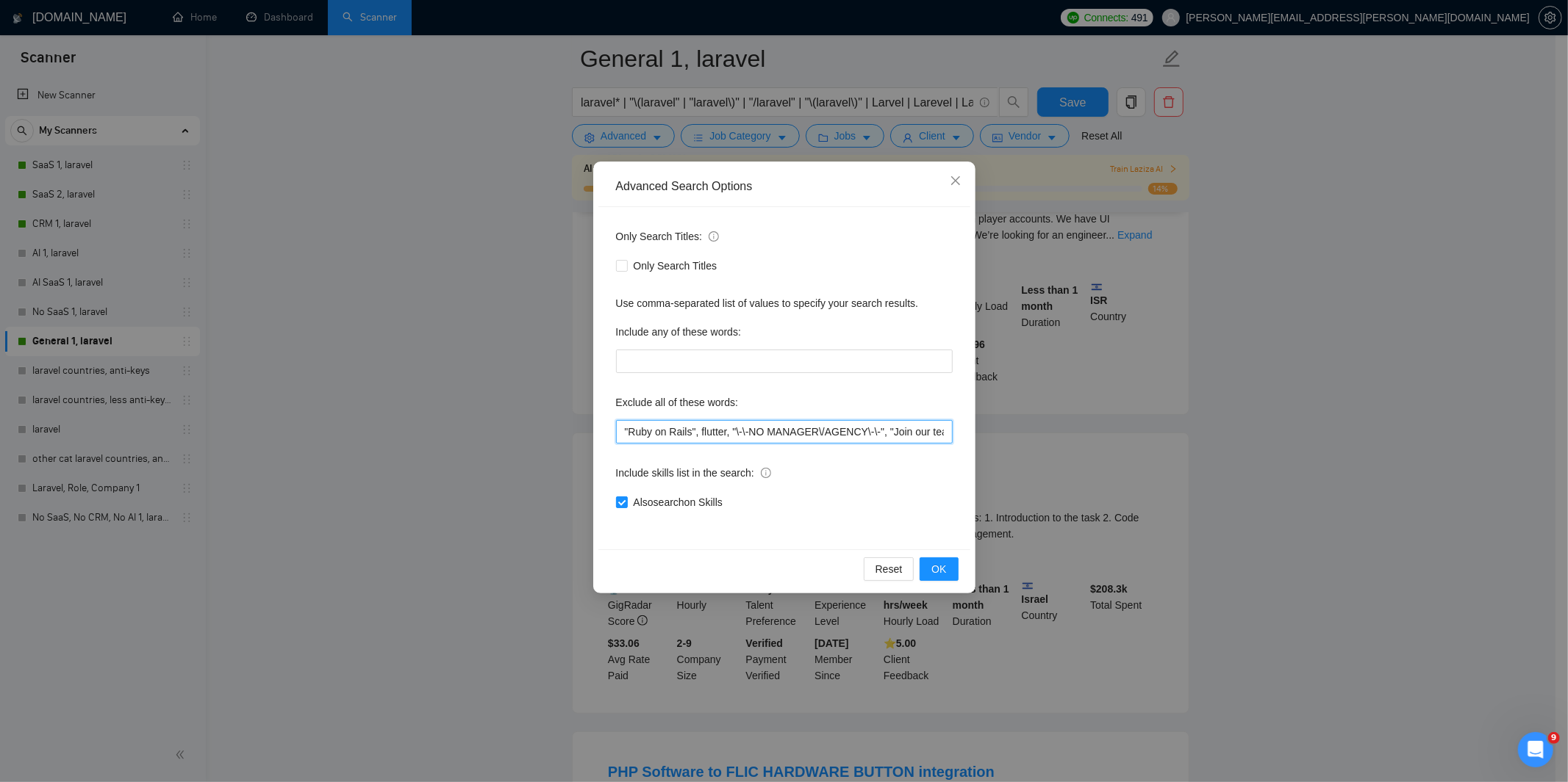
click at [622, 431] on input ""Ruby on Rails", flutter, "\-\-NO MANAGER\/AGENCY\-\-", "Join our team", codeig…" at bounding box center [784, 432] width 337 height 24
paste input "Interview Test"
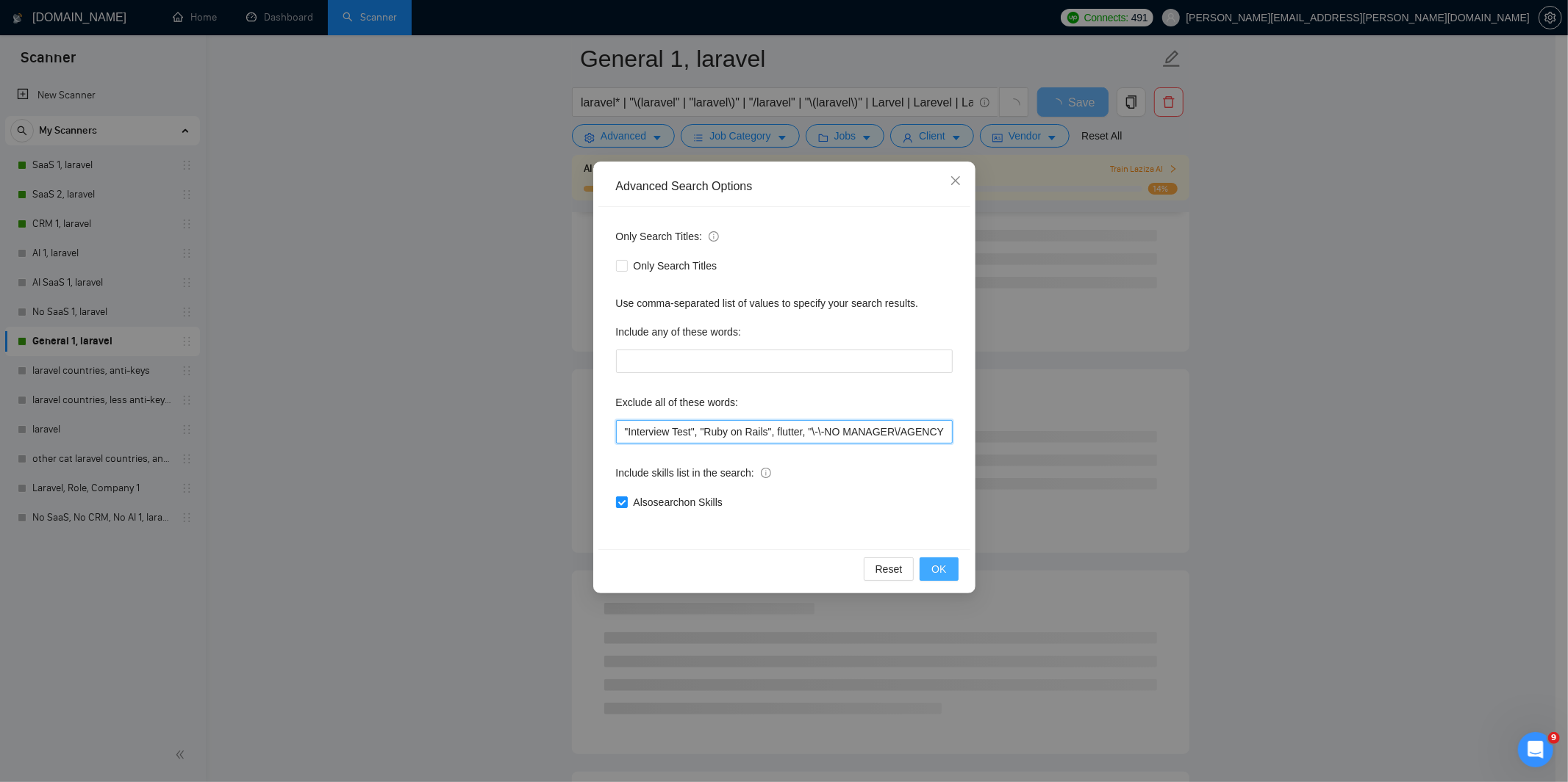
type input ""Interview Test", "Ruby on Rails", flutter, "\-\-NO MANAGER\/AGENCY\-\-", "Join…"
click at [939, 569] on span "OK" at bounding box center [938, 569] width 15 height 16
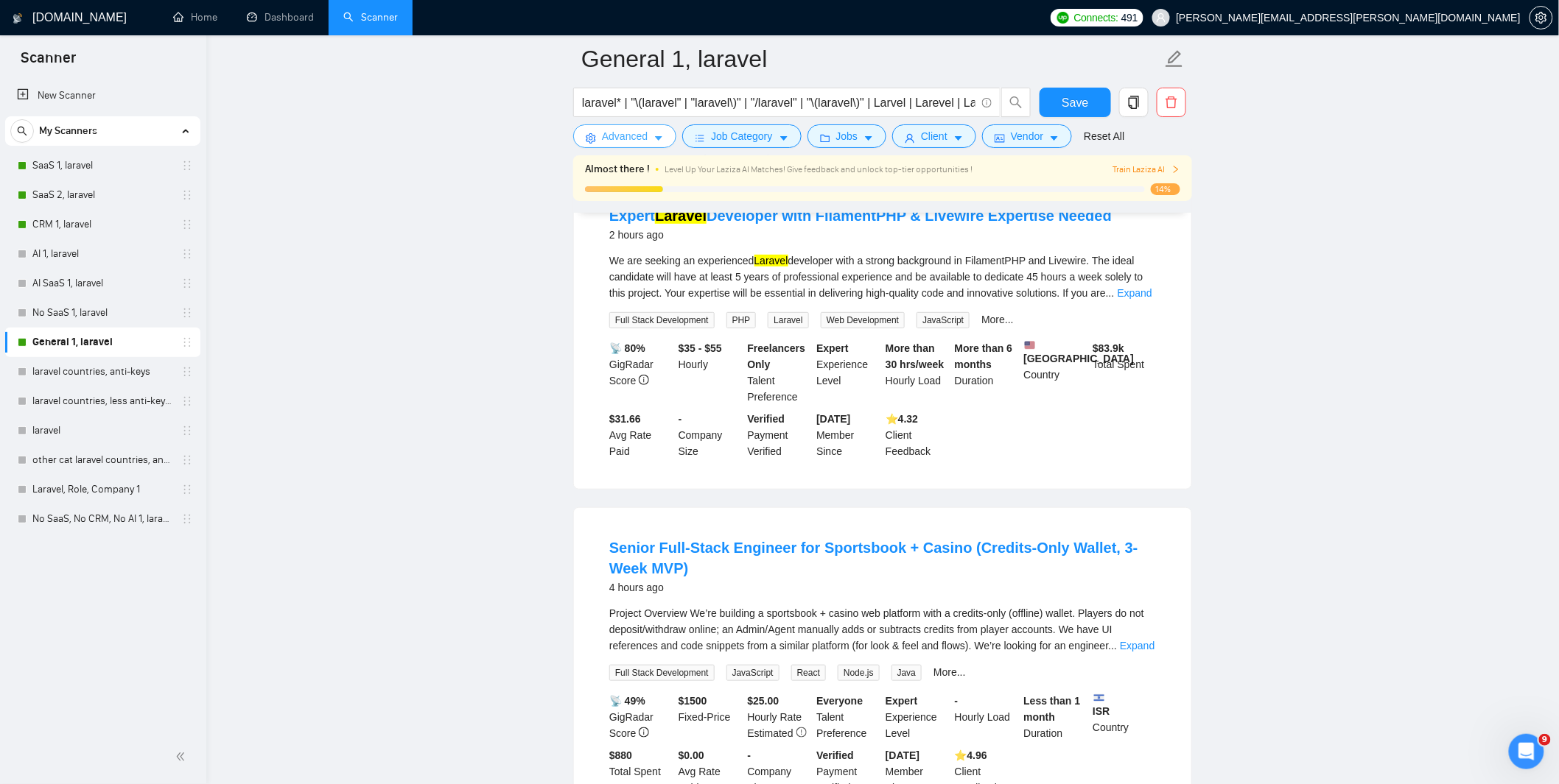
scroll to position [0, 0]
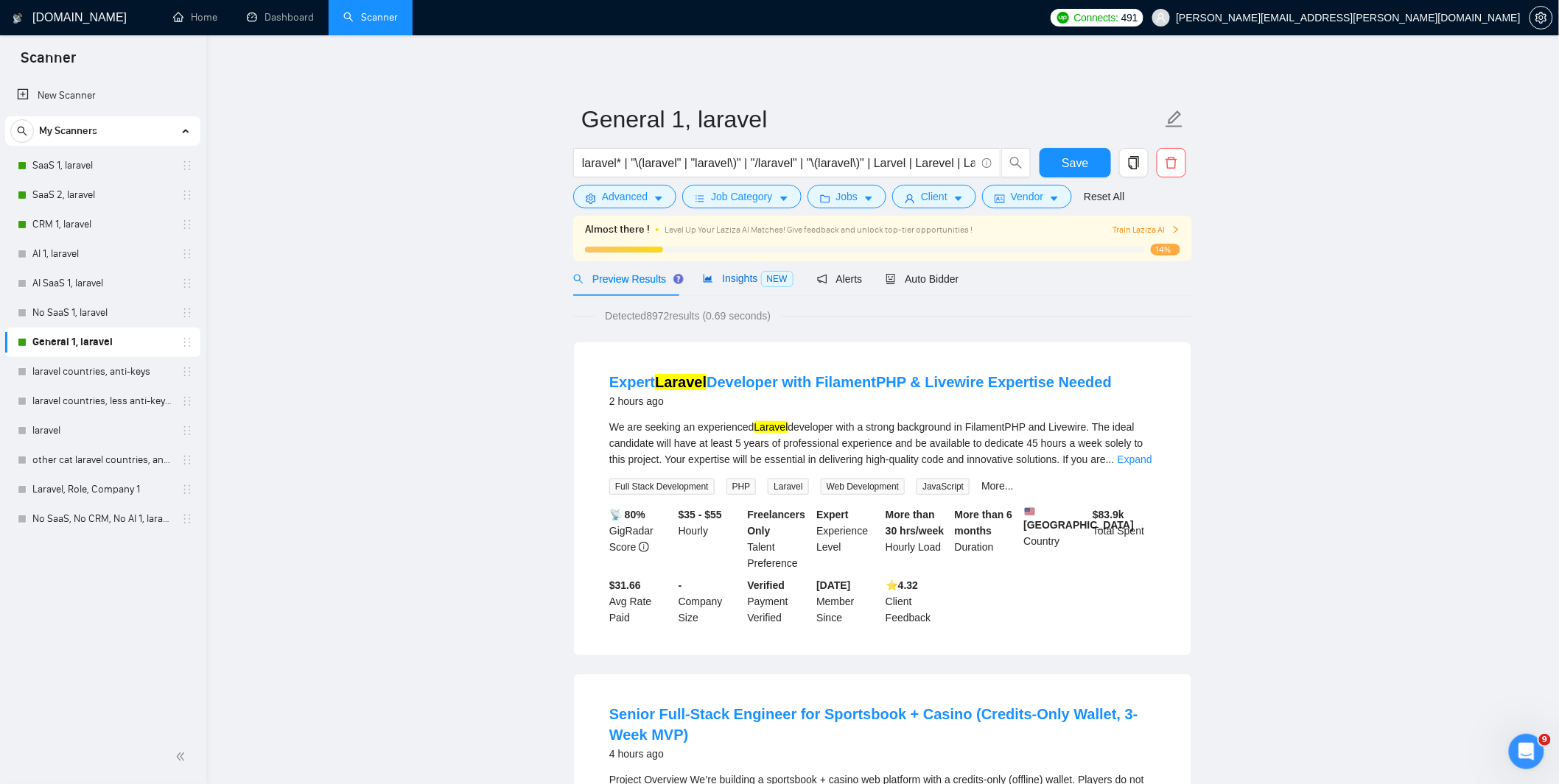
click at [742, 278] on span "Insights NEW" at bounding box center [748, 278] width 90 height 12
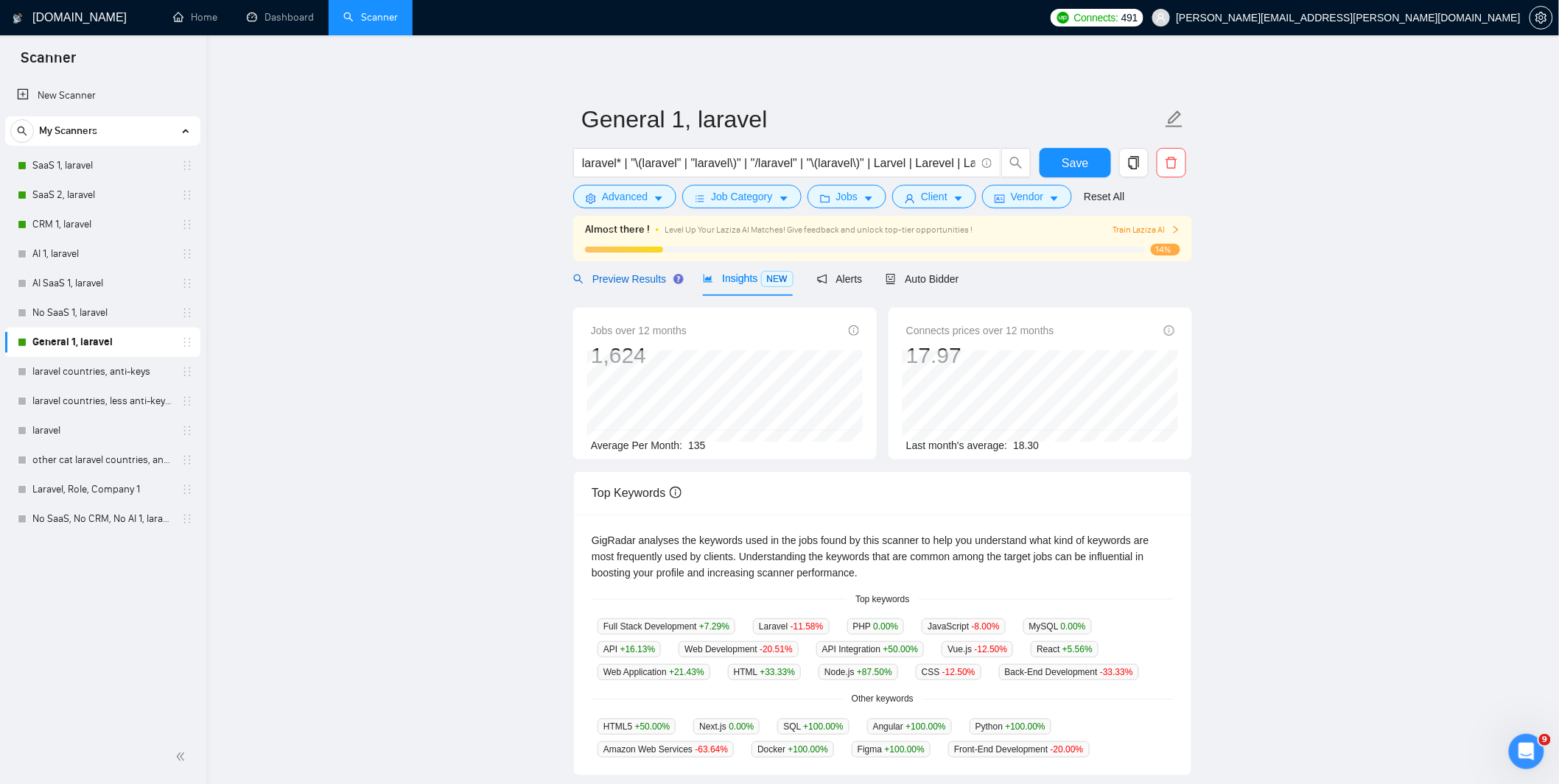
click at [639, 273] on span "Preview Results" at bounding box center [626, 278] width 106 height 12
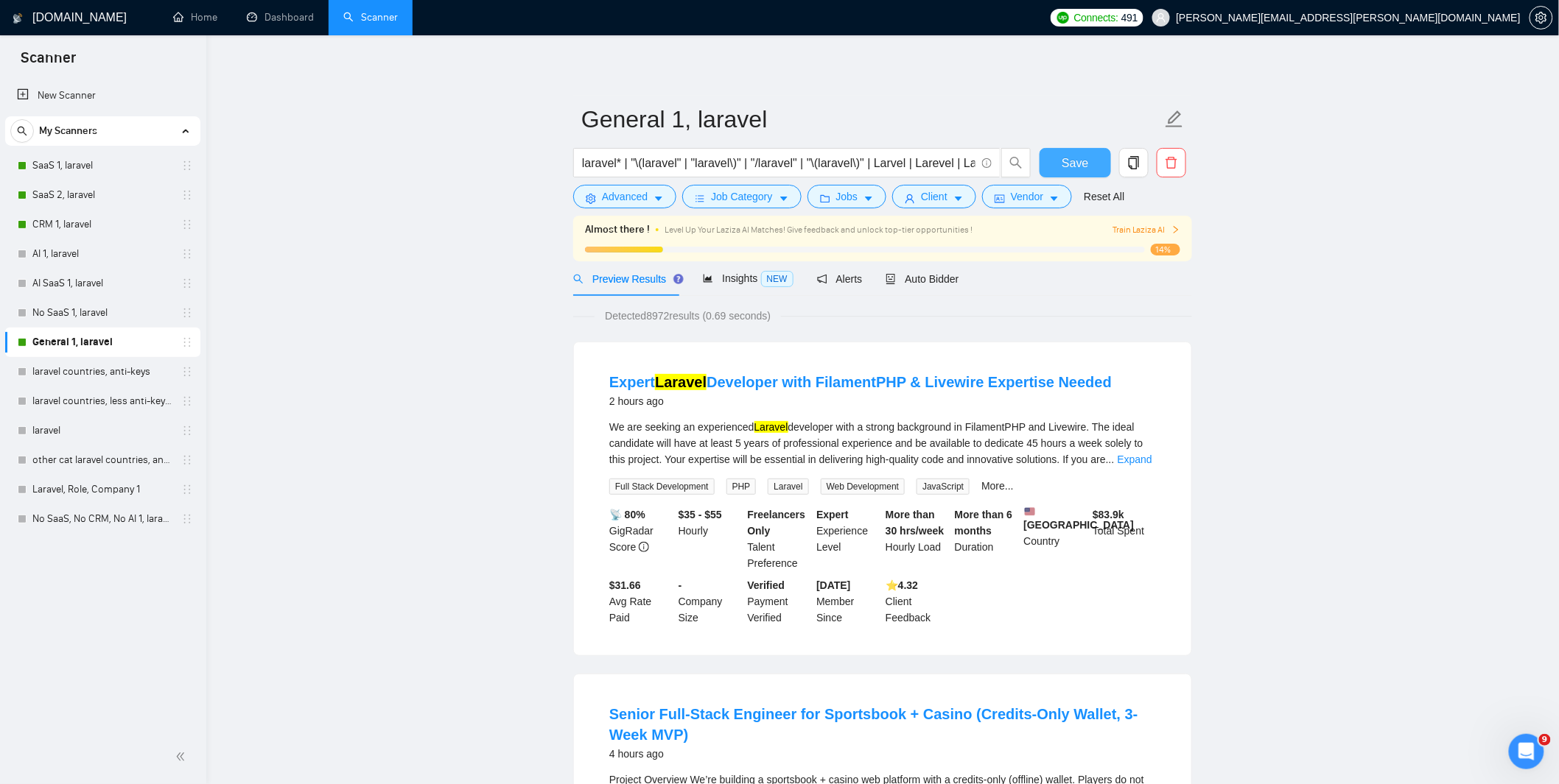
click at [1076, 160] on span "Save" at bounding box center [1075, 163] width 27 height 18
click at [649, 200] on button "Advanced" at bounding box center [625, 196] width 103 height 24
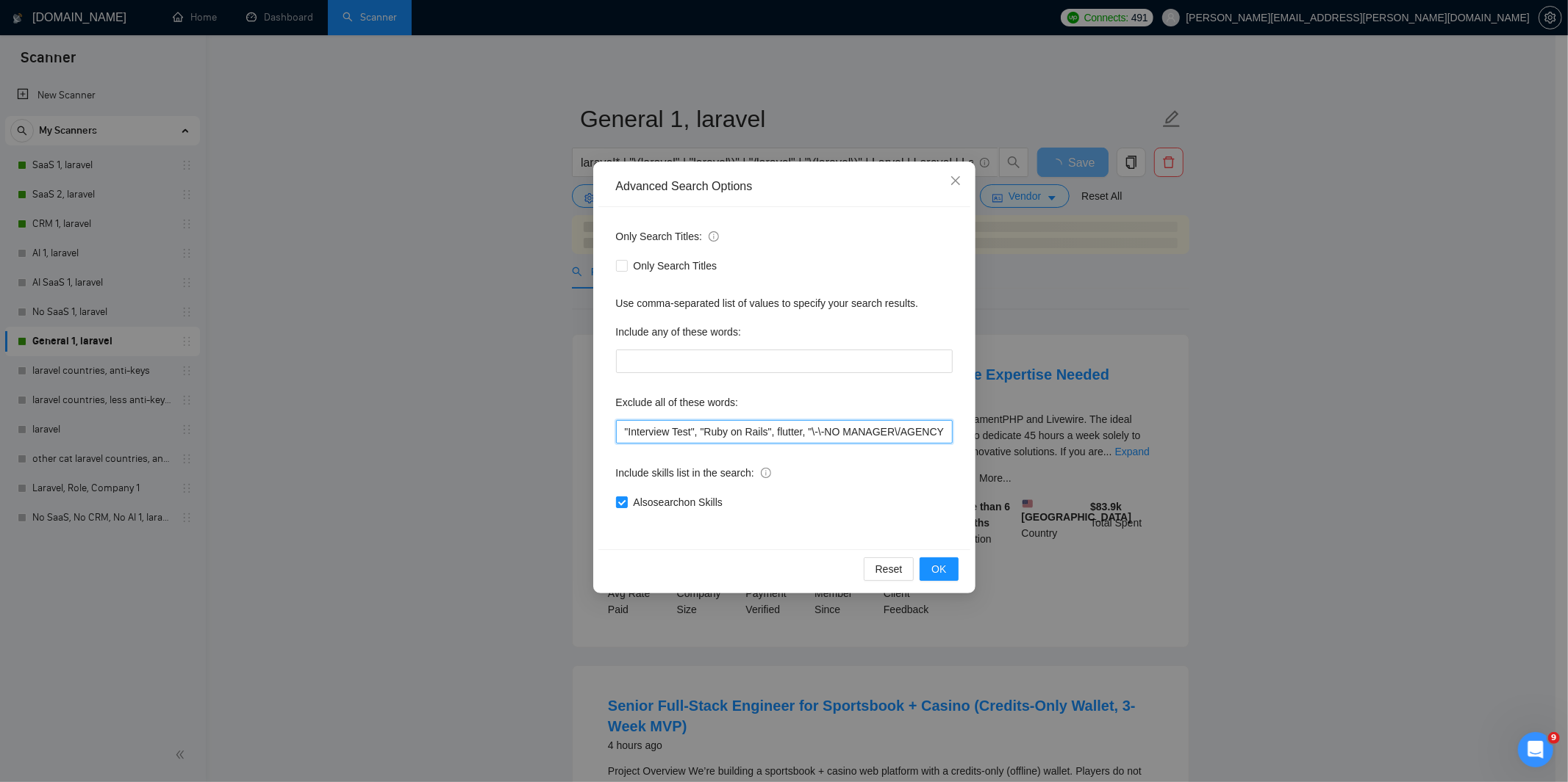
drag, startPoint x: 699, startPoint y: 432, endPoint x: 615, endPoint y: 423, distance: 84.5
click at [617, 423] on input ""Interview Test", "Ruby on Rails", flutter, "\-\-NO MANAGER\/AGENCY\-\-", "Join…" at bounding box center [784, 432] width 337 height 24
click at [936, 563] on span "OK" at bounding box center [938, 569] width 15 height 16
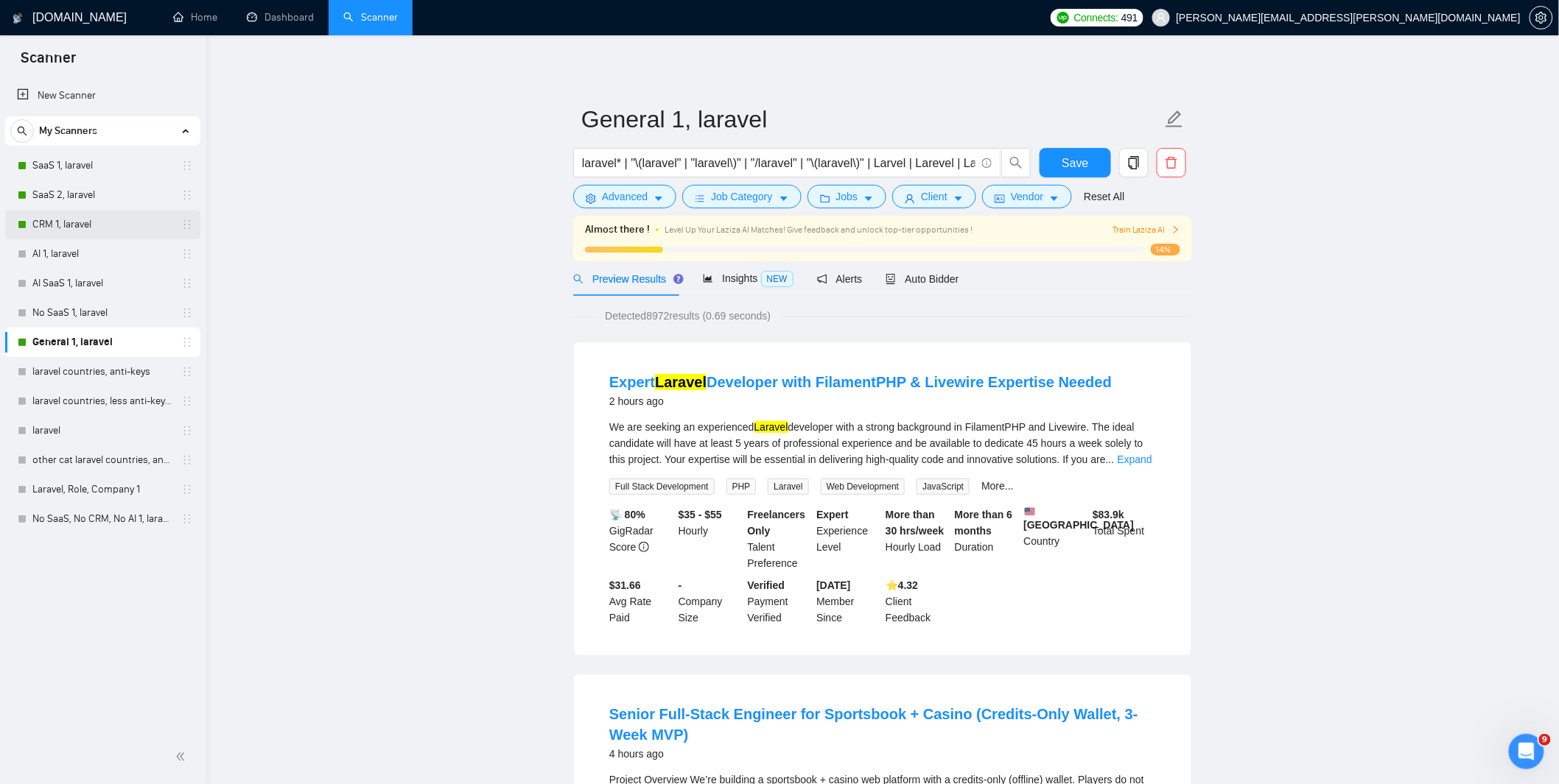
click at [62, 230] on link "CRM 1, laravel" at bounding box center [102, 225] width 140 height 29
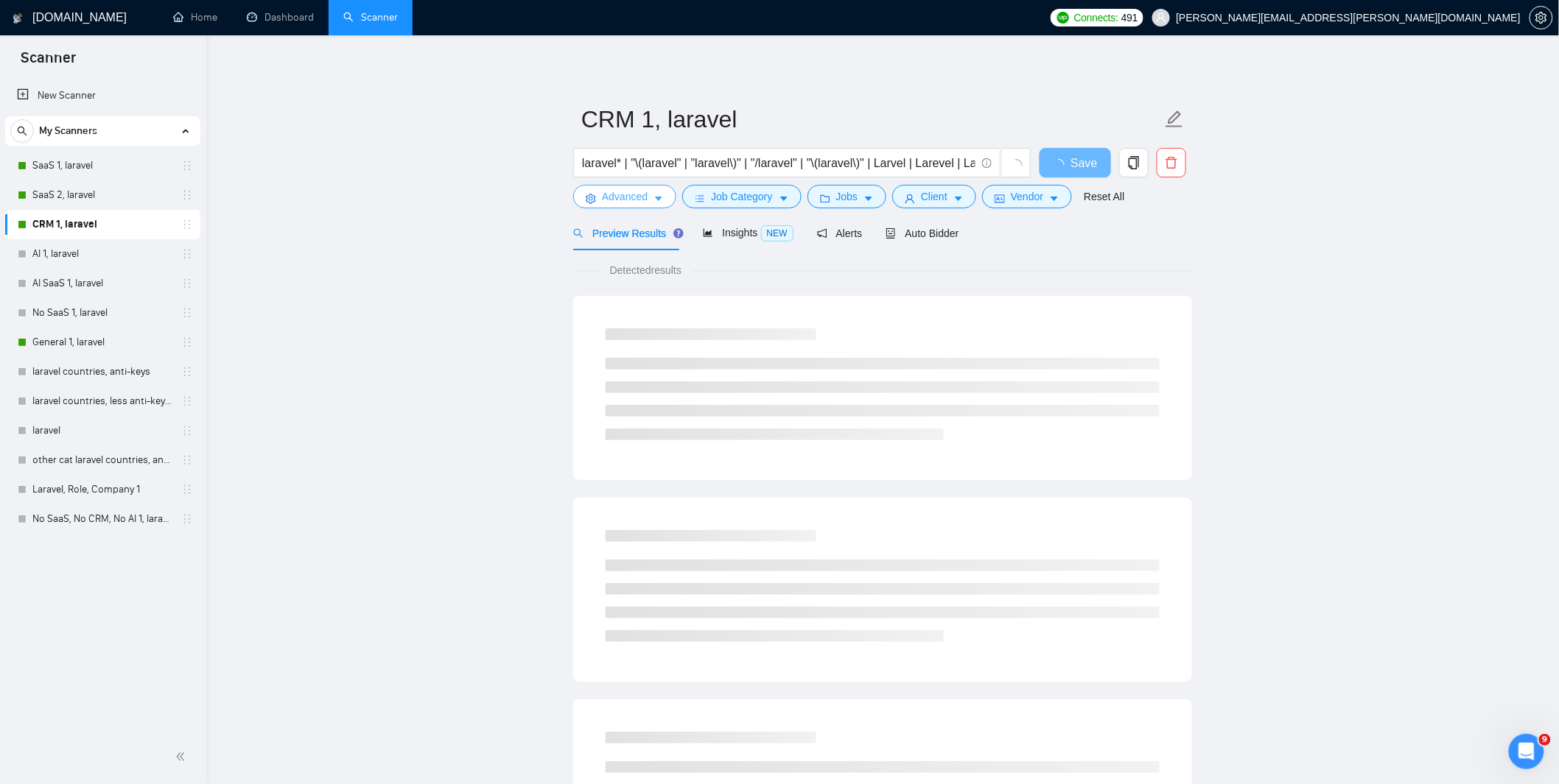
click at [649, 193] on button "Advanced" at bounding box center [625, 196] width 103 height 24
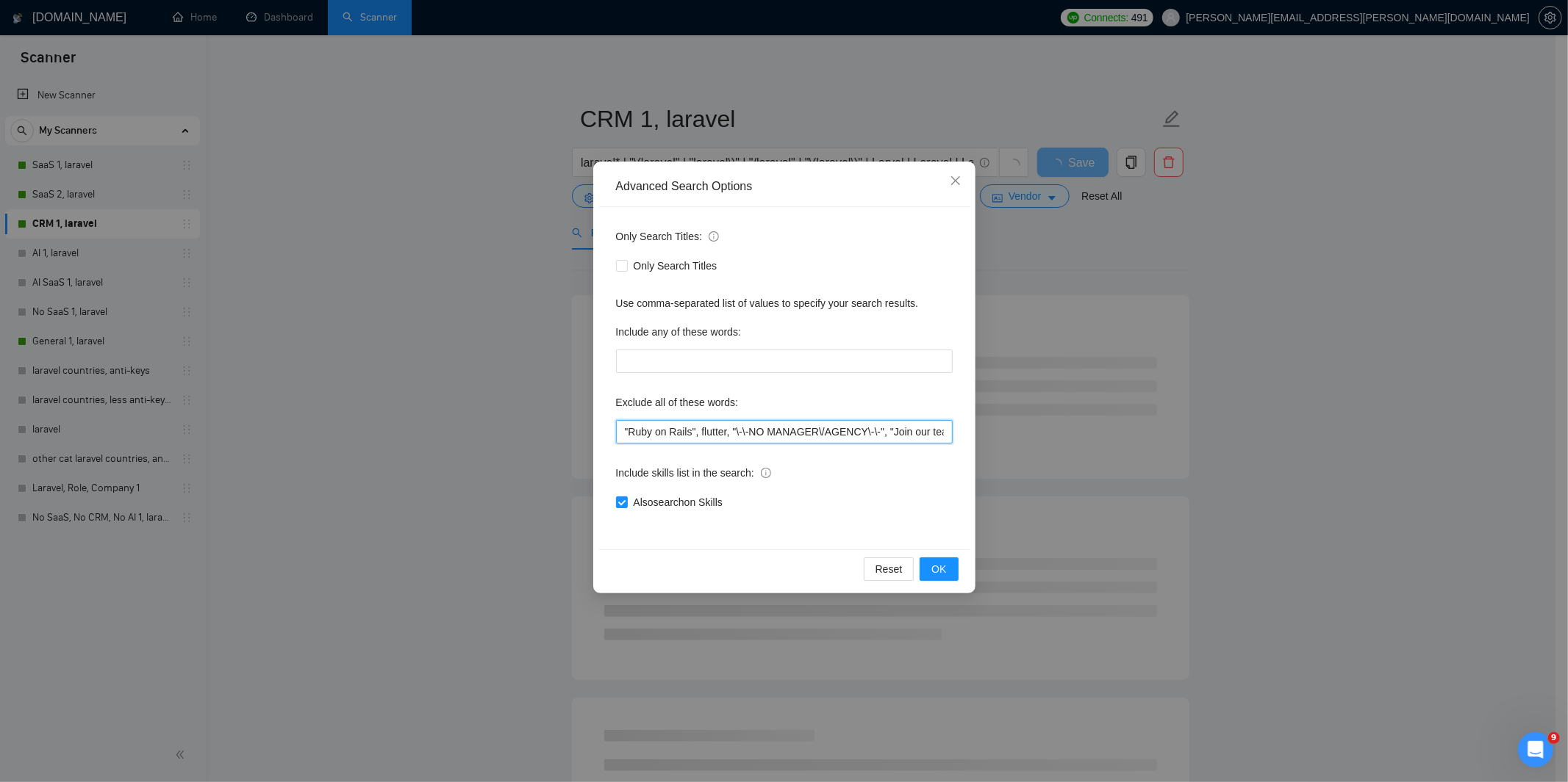
click at [621, 432] on input ""Ruby on Rails", flutter, "\-\-NO MANAGER\/AGENCY\-\-", "Join our team", codeig…" at bounding box center [784, 432] width 337 height 24
paste input ""Interview Test","
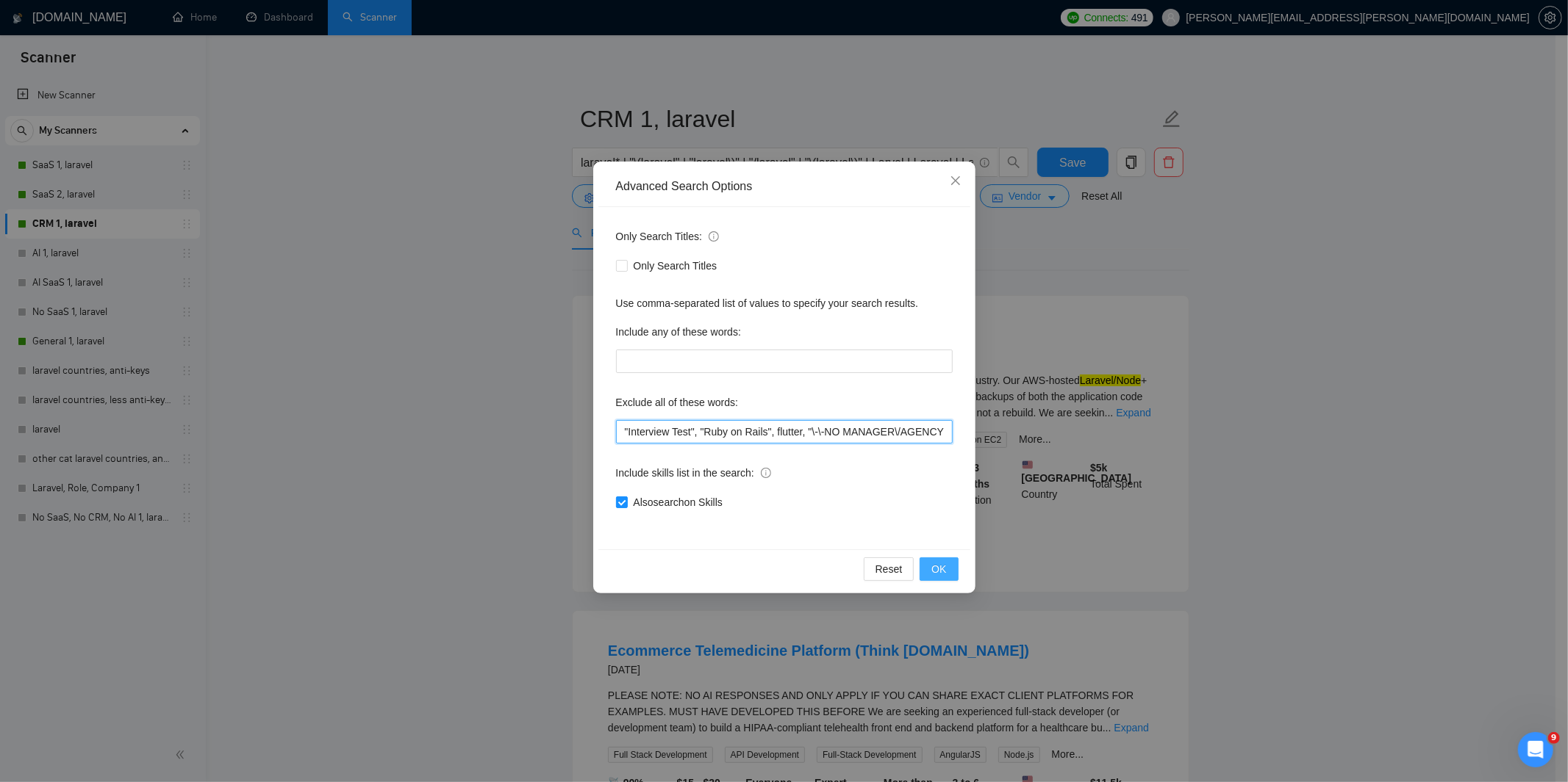
type input ""Interview Test", "Ruby on Rails", flutter, "\-\-NO MANAGER\/AGENCY\-\-", "Join…"
click at [931, 567] on span "OK" at bounding box center [938, 569] width 15 height 16
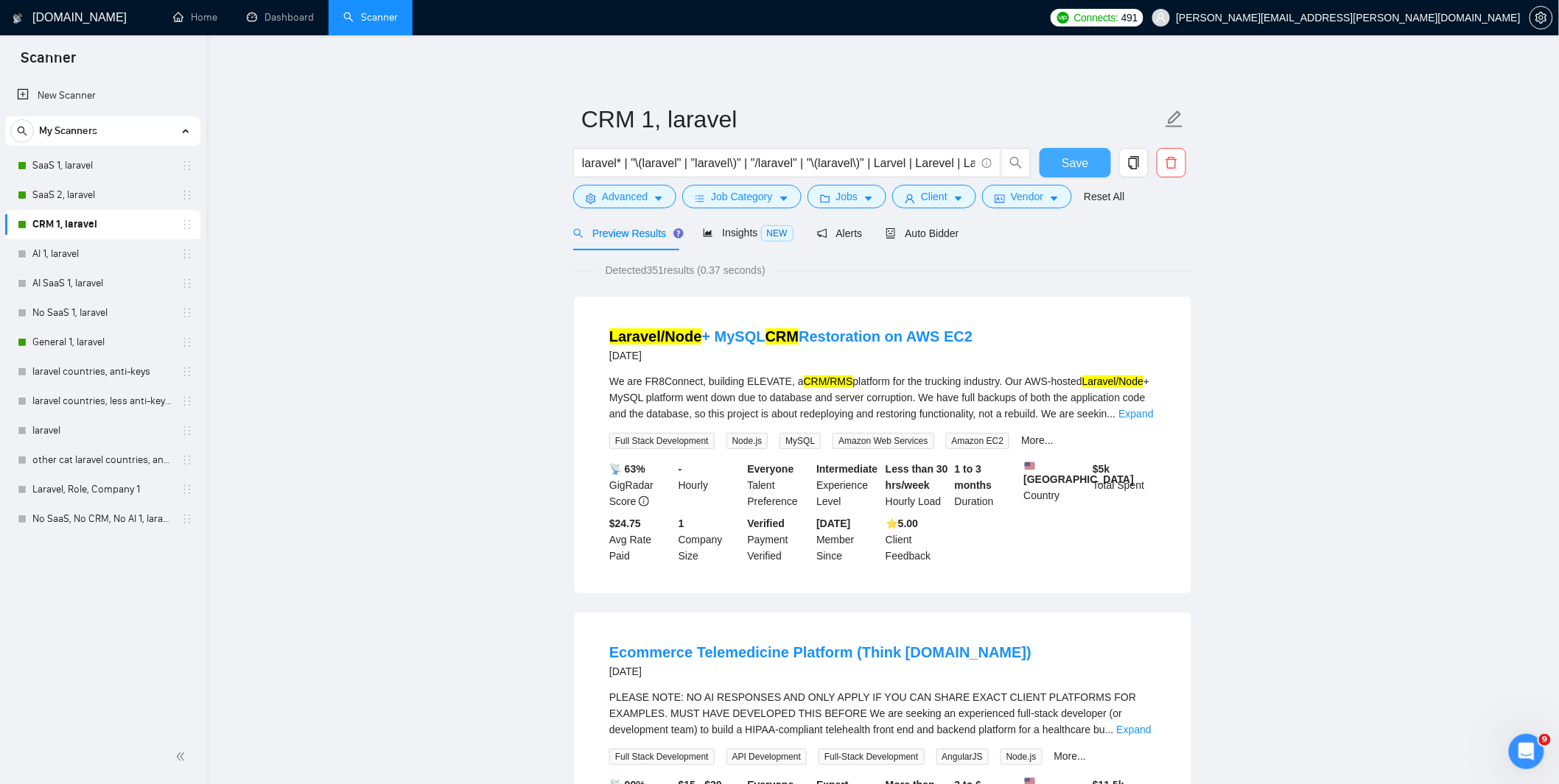
click at [1073, 166] on span "Save" at bounding box center [1075, 163] width 27 height 18
click at [68, 196] on link "SaaS 2, laravel" at bounding box center [102, 195] width 140 height 29
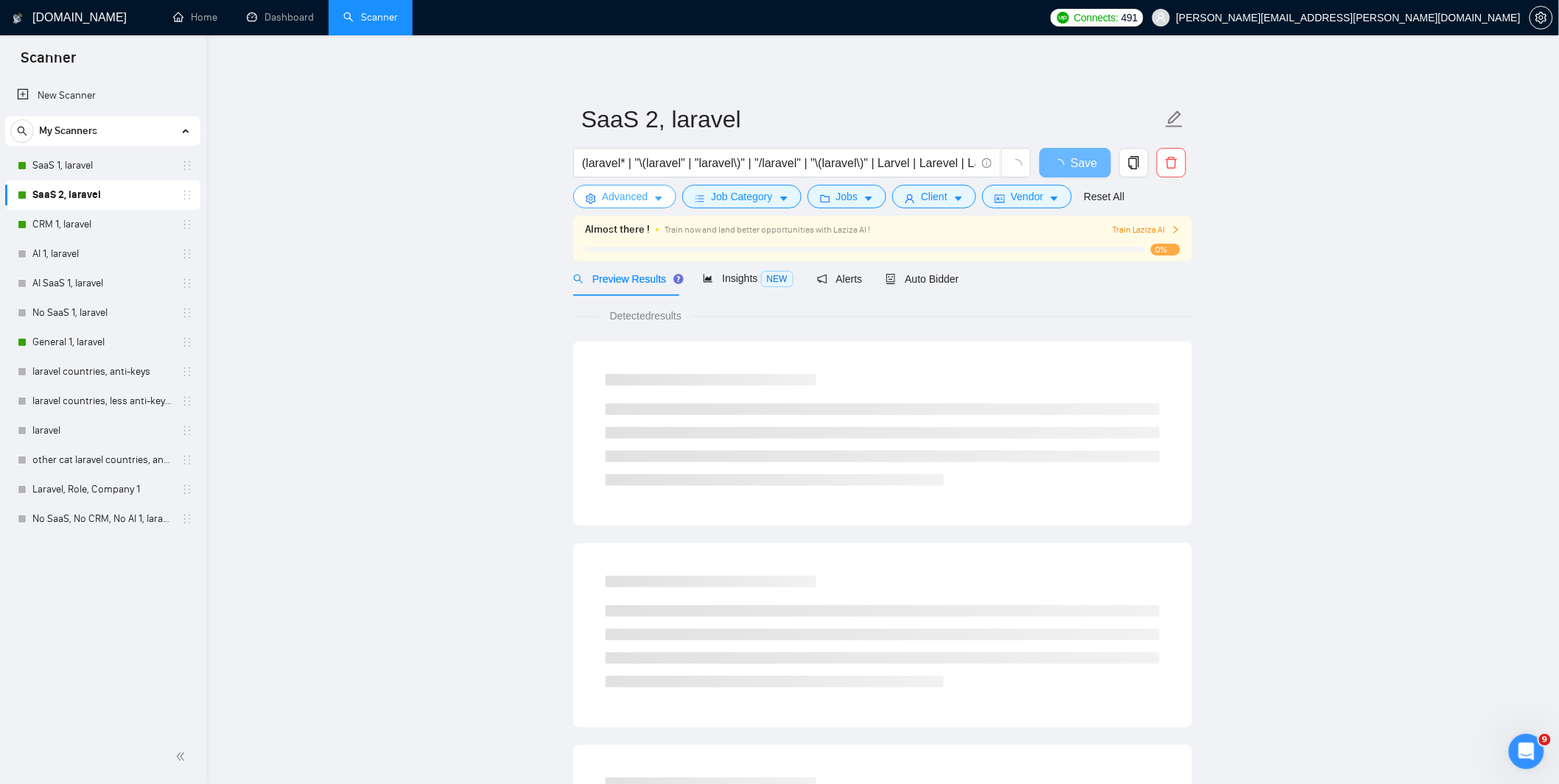
click at [628, 200] on span "Advanced" at bounding box center [625, 196] width 46 height 16
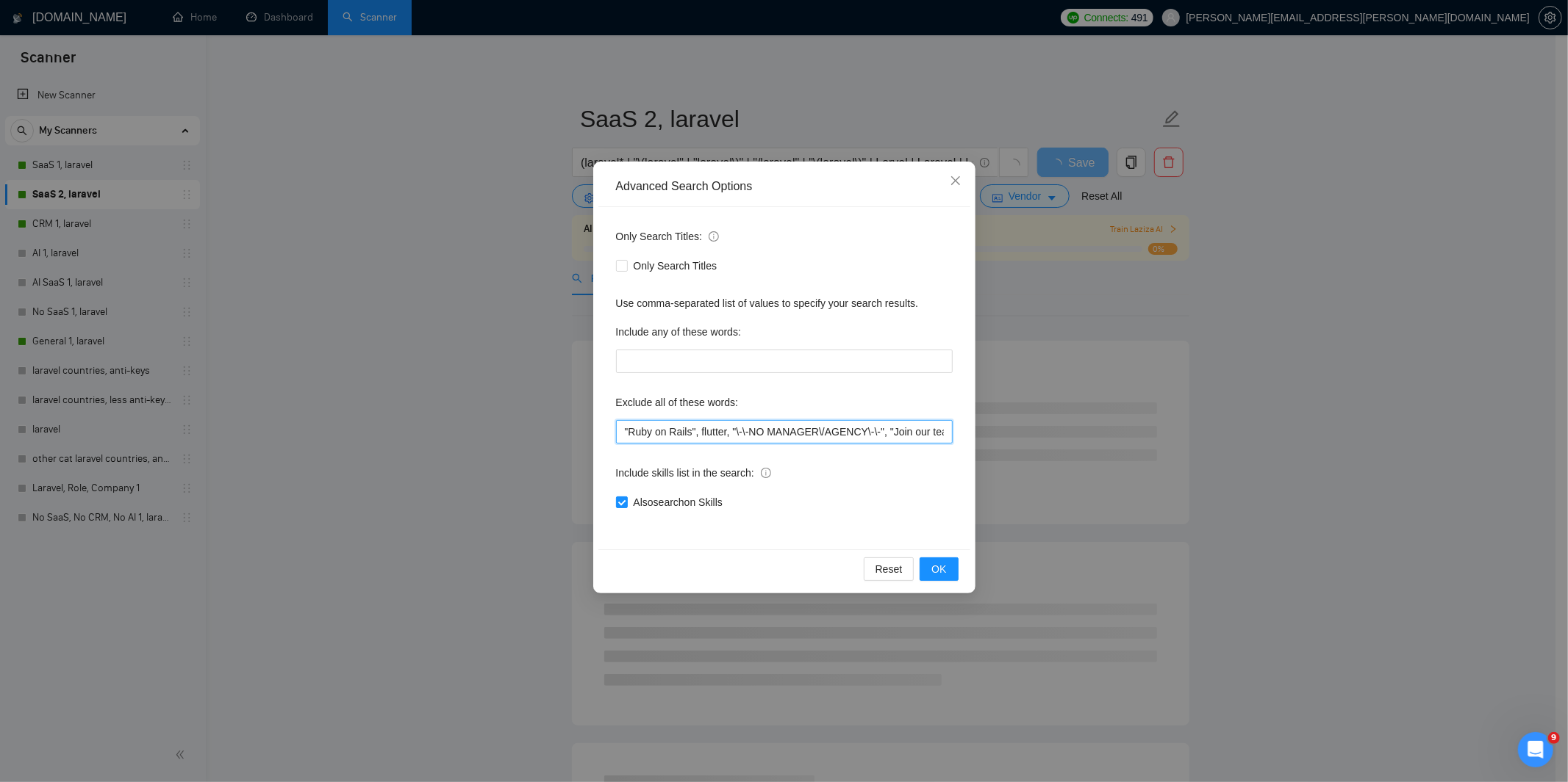
click at [622, 431] on input ""Ruby on Rails", flutter, "\-\-NO MANAGER\/AGENCY\-\-", "Join our team", codeig…" at bounding box center [784, 432] width 337 height 24
paste input ""Interview Test","
type input ""Interview Test", "Ruby on Rails", flutter, "\-\-NO MANAGER\/AGENCY\-\-", "Join…"
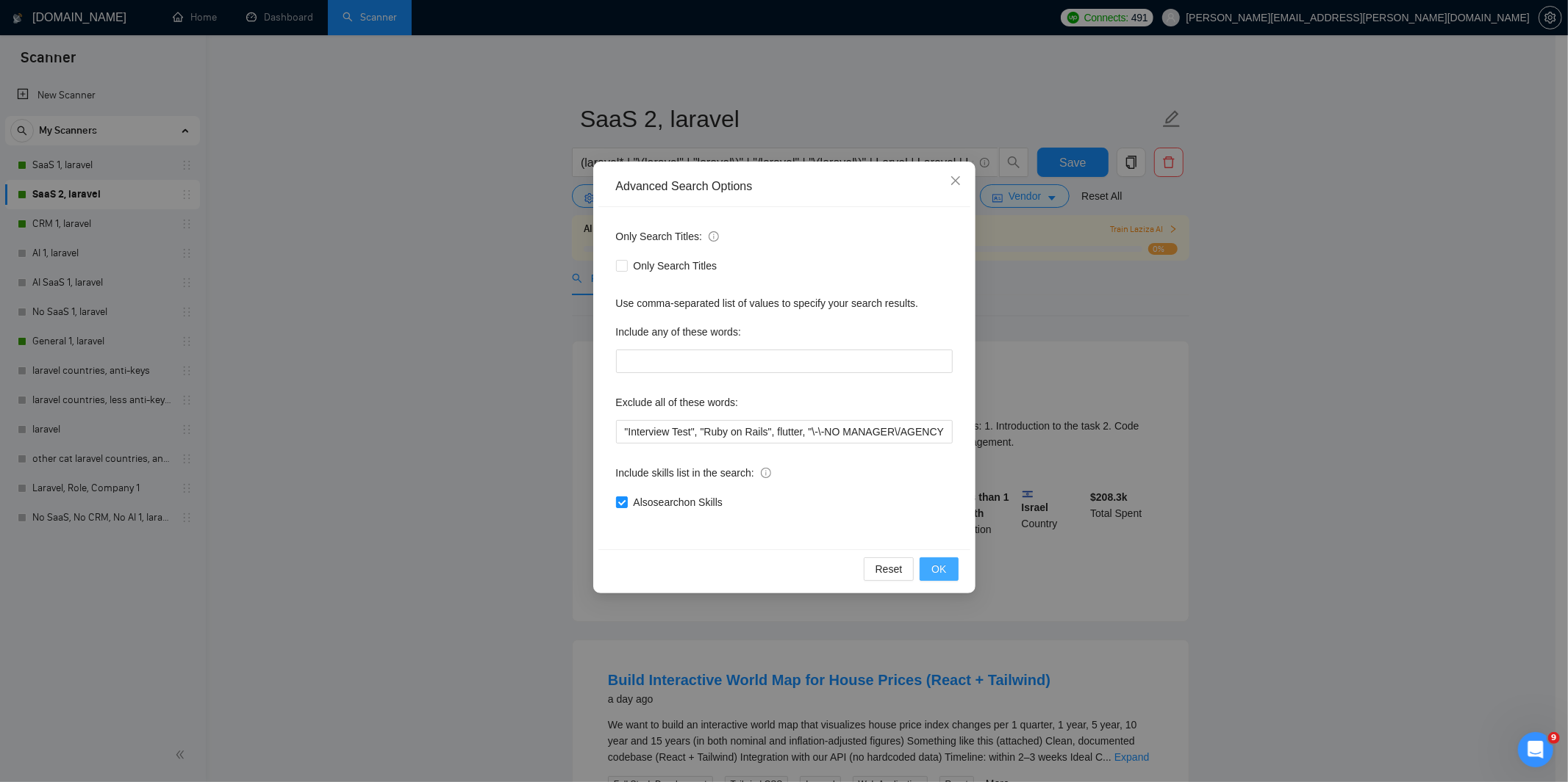
click at [929, 563] on button "OK" at bounding box center [939, 569] width 38 height 24
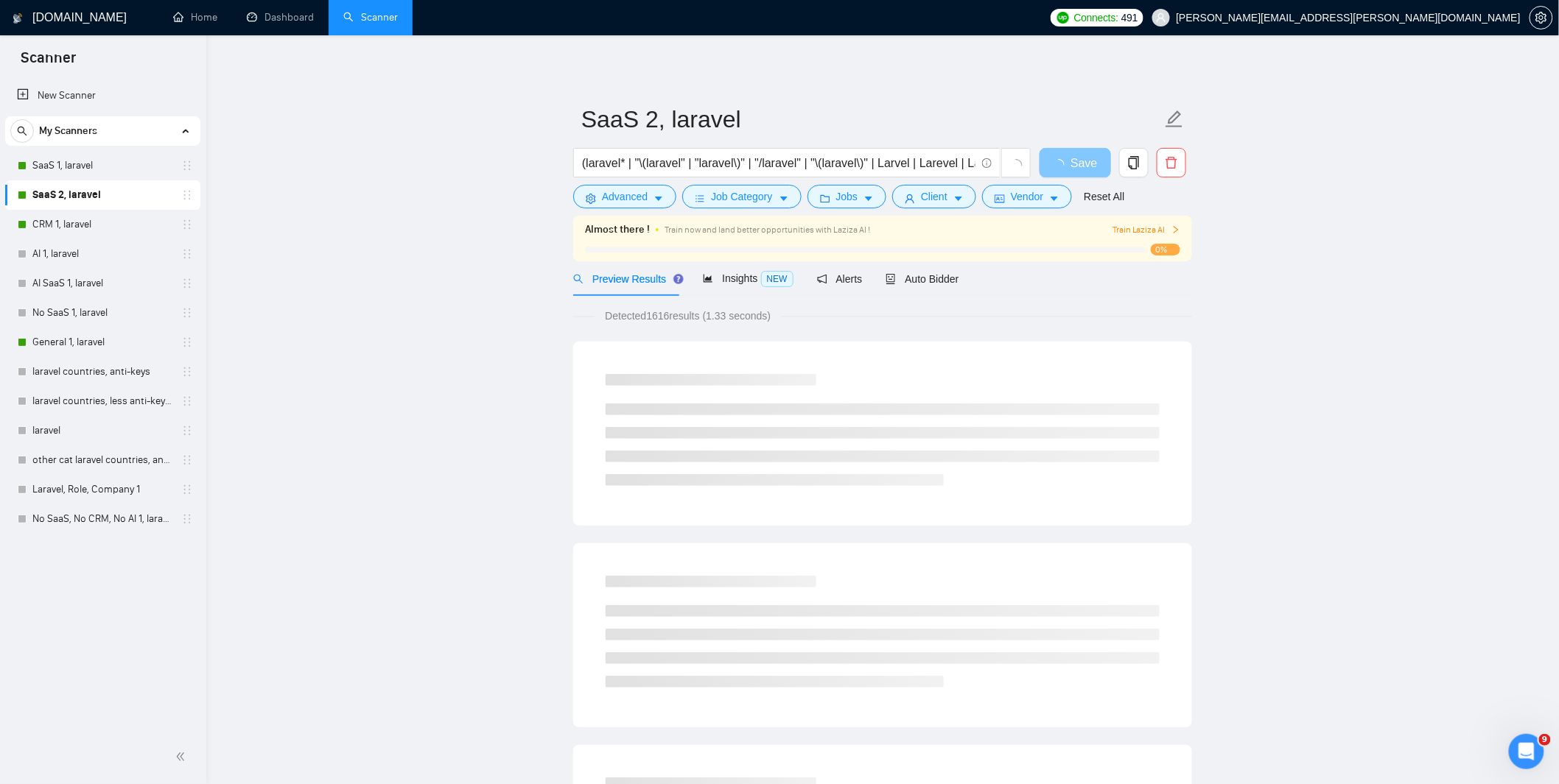
click at [1077, 163] on span "Save" at bounding box center [1084, 163] width 27 height 18
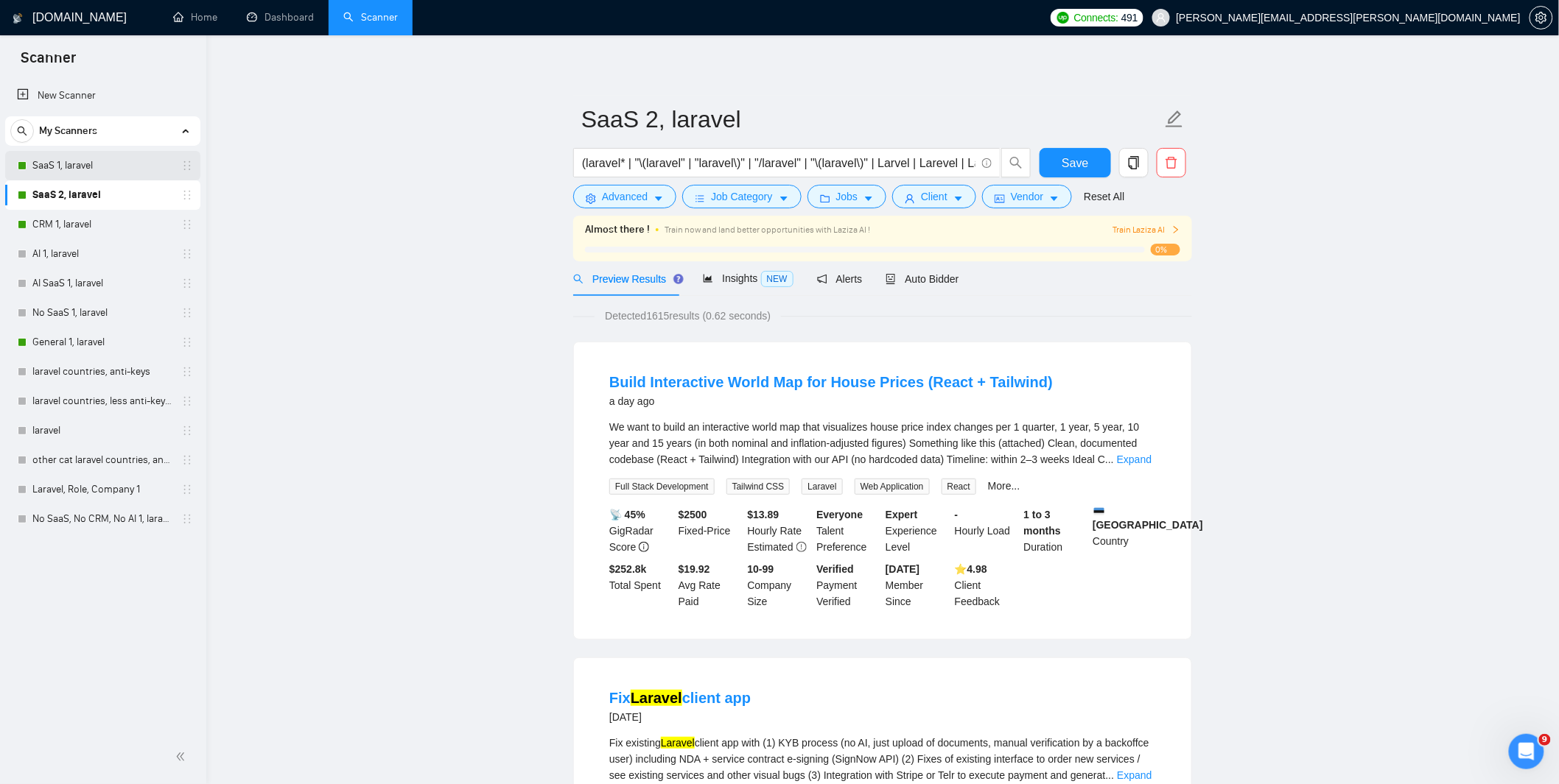
click at [69, 173] on link "SaaS 1, laravel" at bounding box center [102, 166] width 140 height 29
click at [1072, 162] on span "Save" at bounding box center [1075, 163] width 27 height 18
click at [64, 167] on link "SaaS 1, laravel" at bounding box center [102, 166] width 140 height 29
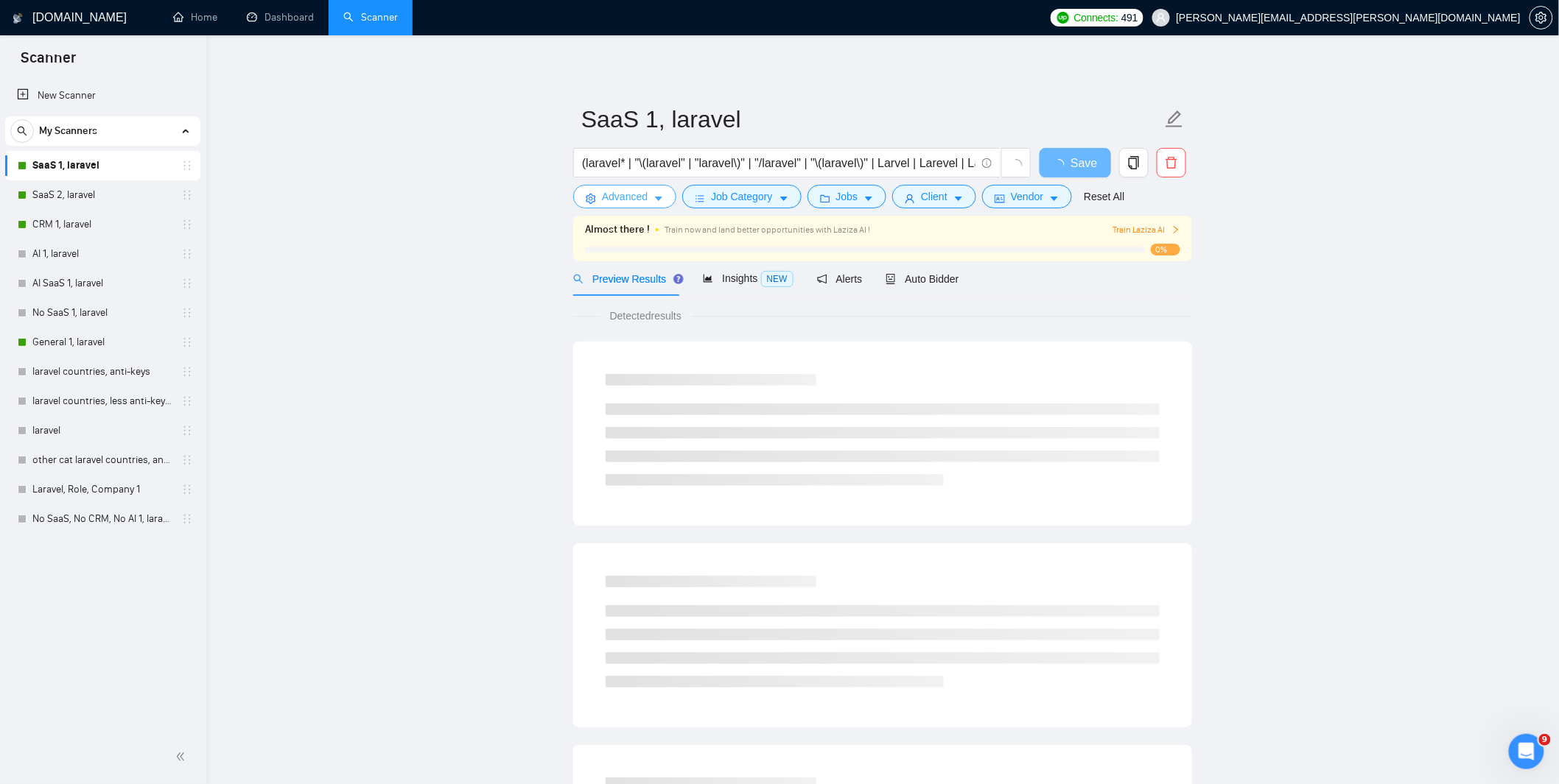
click at [610, 199] on span "Advanced" at bounding box center [625, 196] width 46 height 16
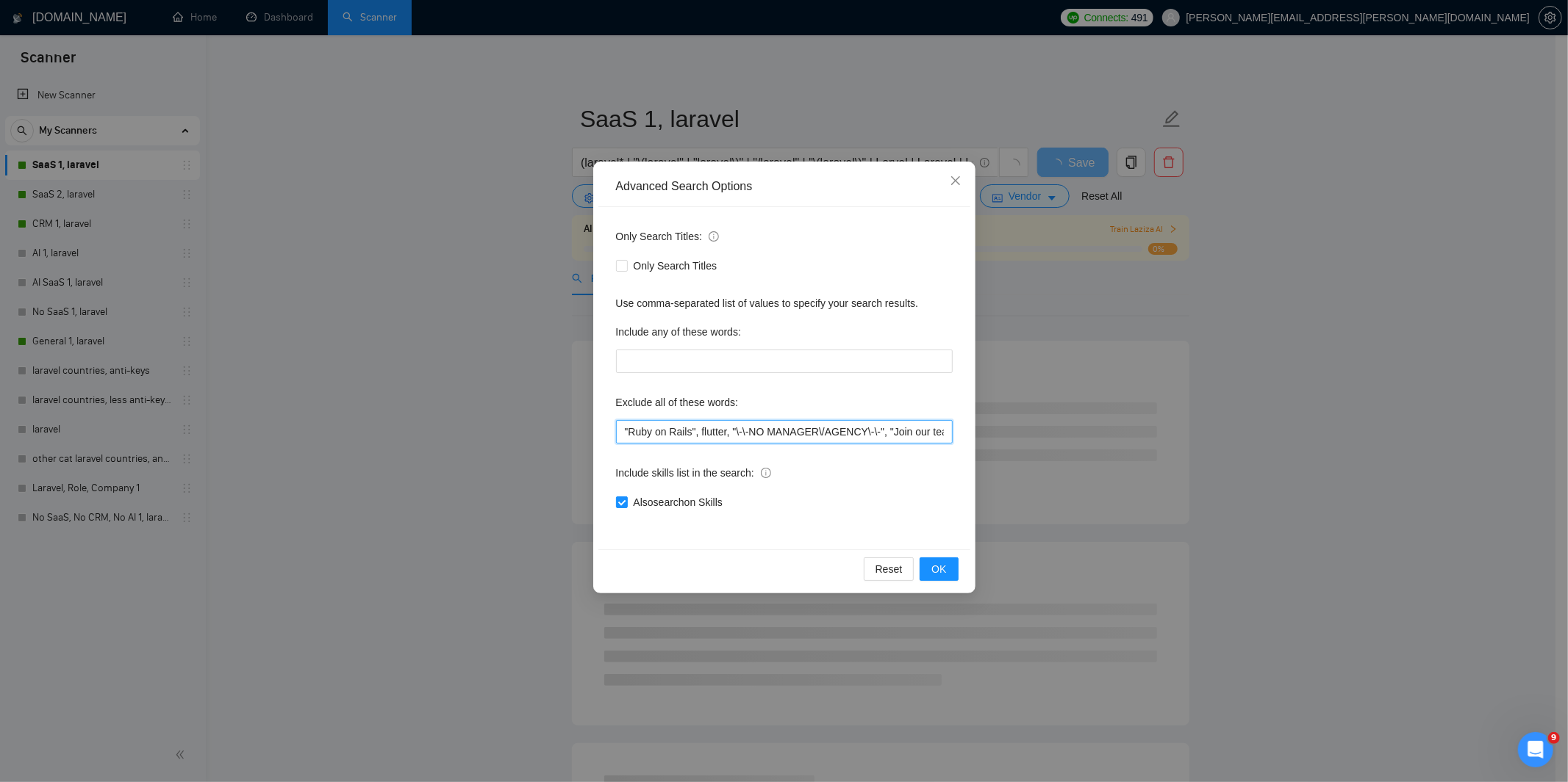
click at [623, 432] on input ""Ruby on Rails", flutter, "\-\-NO MANAGER\/AGENCY\-\-", "Join our team", codeig…" at bounding box center [784, 432] width 337 height 24
paste input ""Interview Test","
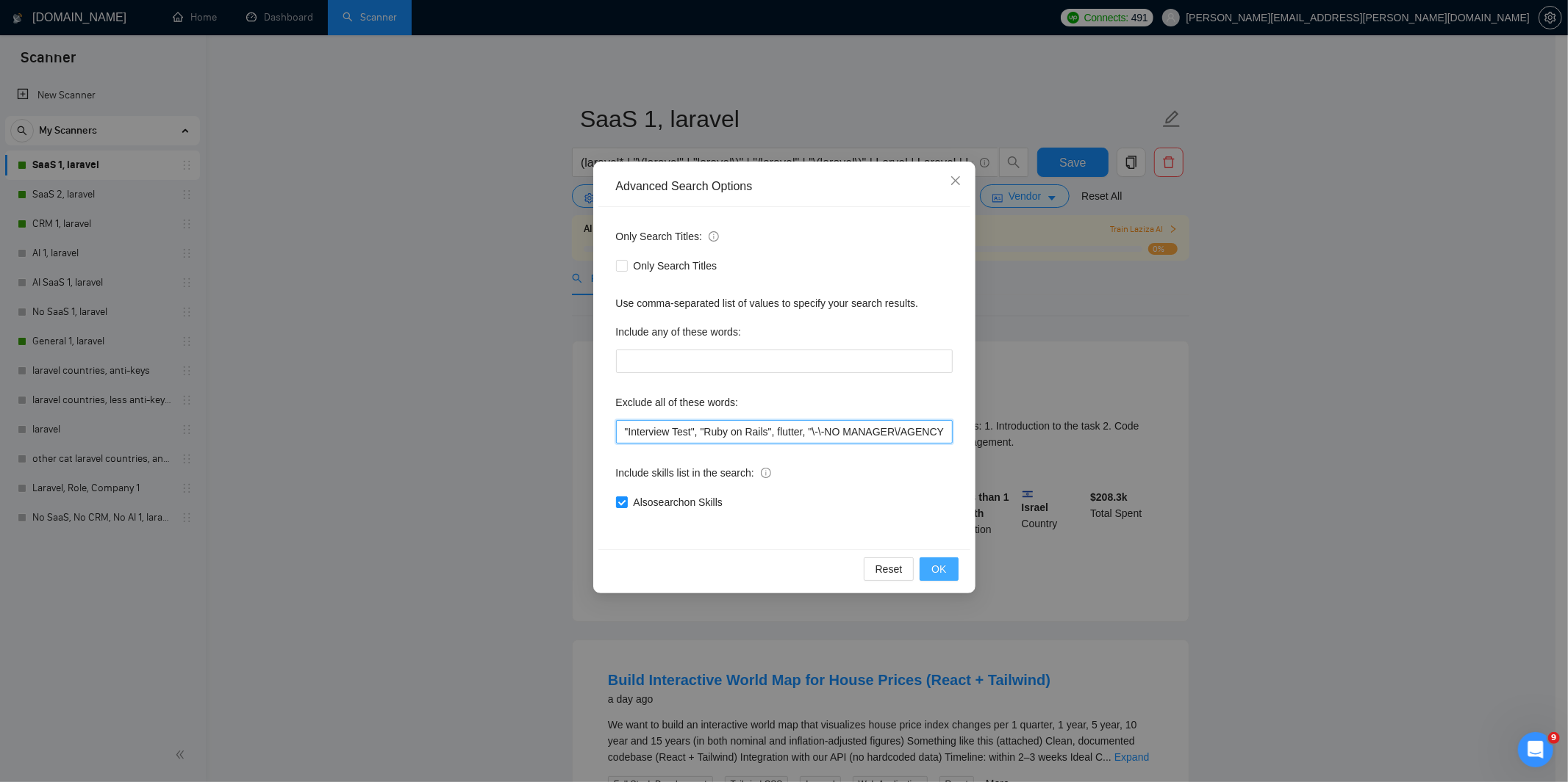
type input ""Interview Test", "Ruby on Rails", flutter, "\-\-NO MANAGER\/AGENCY\-\-", "Join…"
click at [945, 569] on span "OK" at bounding box center [938, 569] width 15 height 16
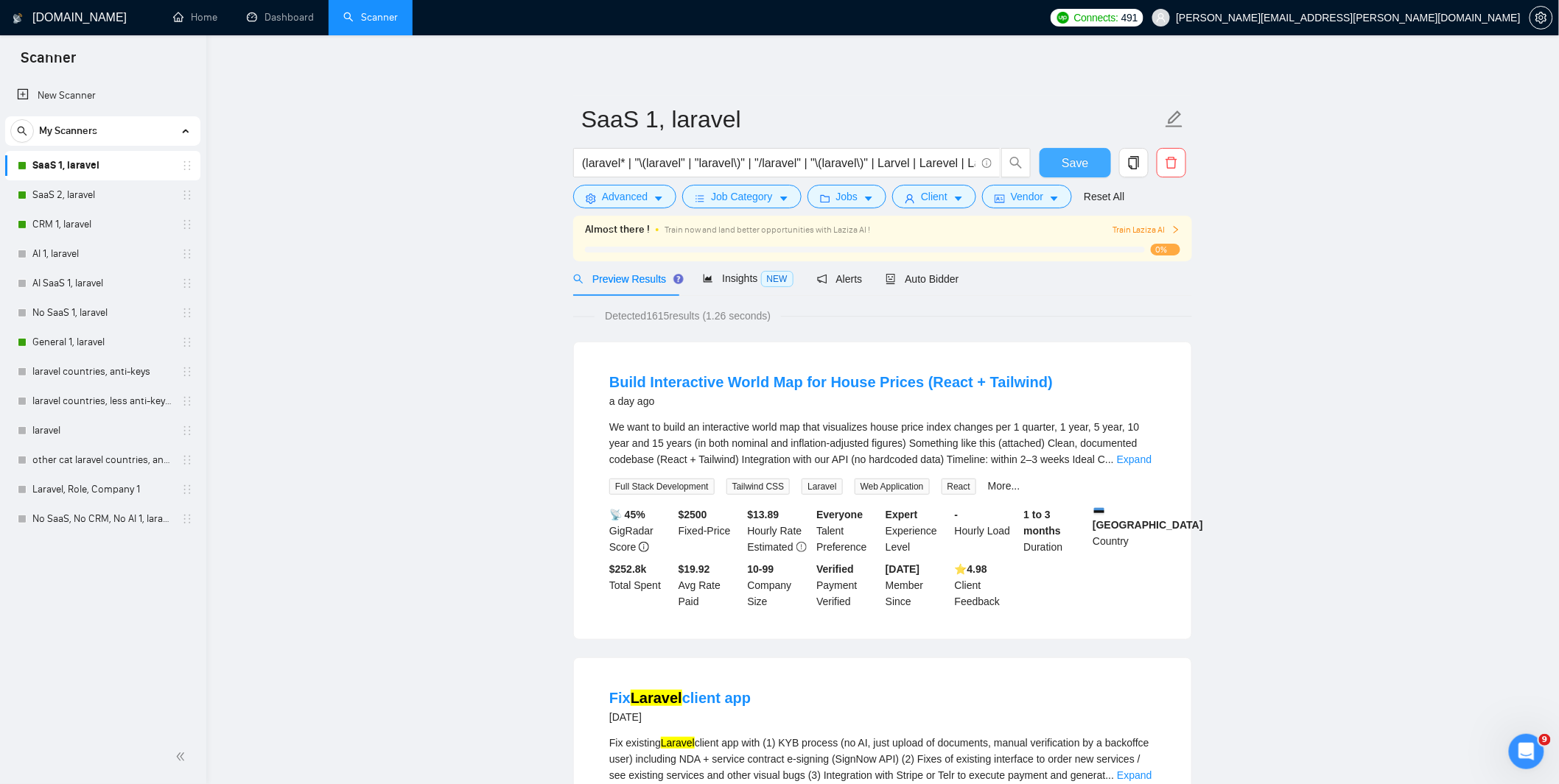
click at [1067, 163] on span "Save" at bounding box center [1075, 163] width 27 height 18
click at [722, 285] on div "Insights NEW" at bounding box center [748, 278] width 90 height 17
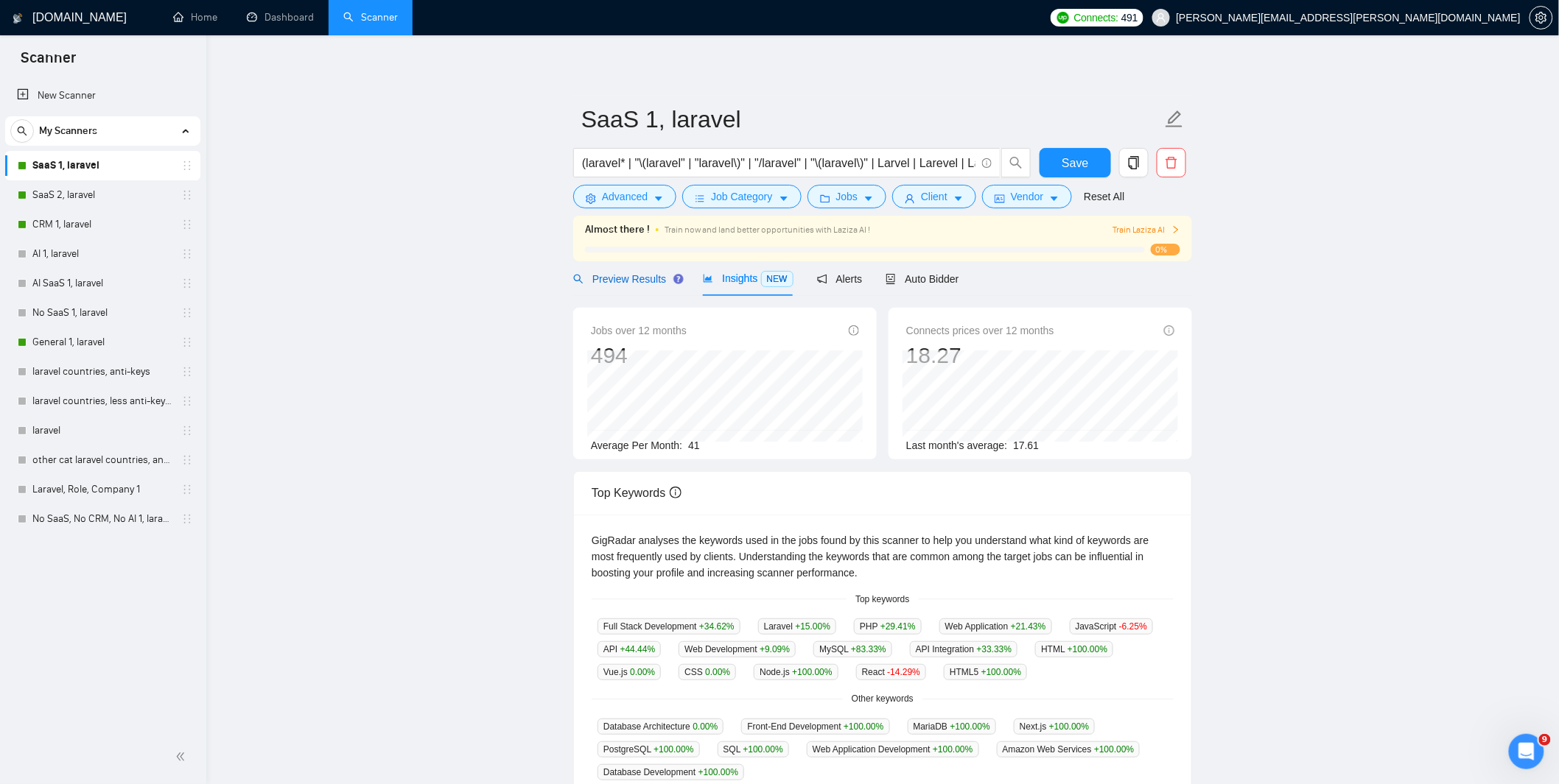
click at [649, 283] on span "Preview Results" at bounding box center [626, 278] width 106 height 12
